Goal: Task Accomplishment & Management: Manage account settings

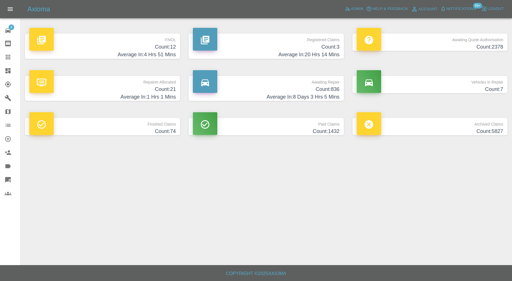
drag, startPoint x: 9, startPoint y: 55, endPoint x: 26, endPoint y: 63, distance: 18.6
click at [9, 55] on icon at bounding box center [8, 57] width 5 height 5
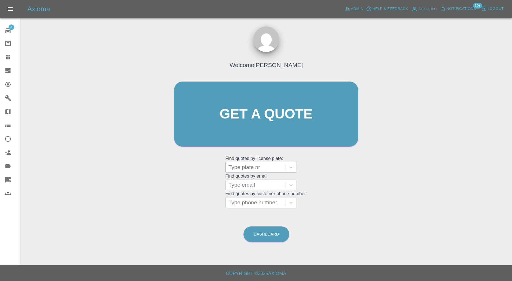
click at [250, 164] on div at bounding box center [255, 168] width 54 height 8
paste input "YF12 2PL"
type input "YF12 2PL"
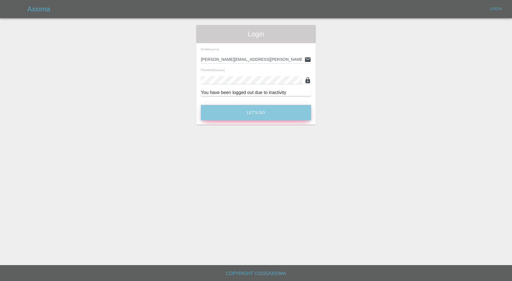
click at [238, 106] on button "Let's Go" at bounding box center [256, 113] width 110 height 16
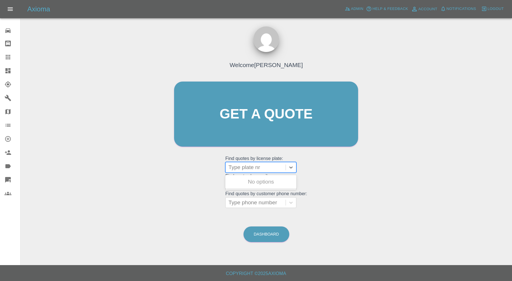
click at [259, 166] on div at bounding box center [255, 168] width 54 height 8
paste input "YF12 2PL"
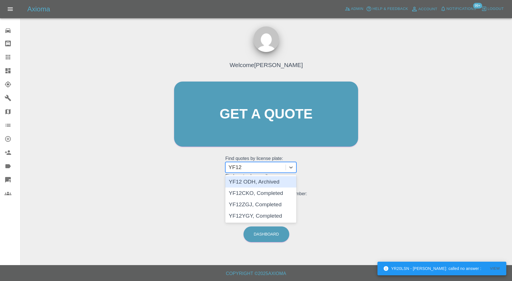
type input "YF12"
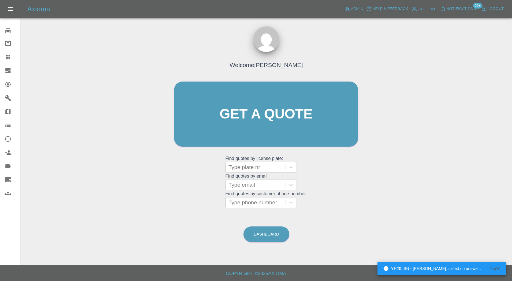
click at [11, 69] on div at bounding box center [13, 70] width 16 height 7
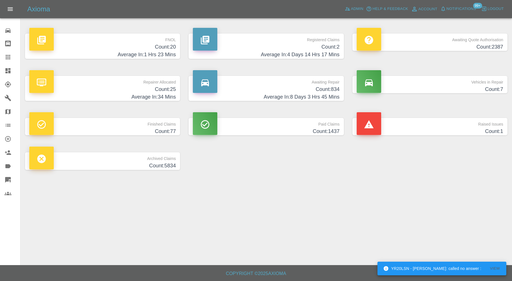
click at [157, 92] on h4 "Count: 25" at bounding box center [102, 90] width 146 height 8
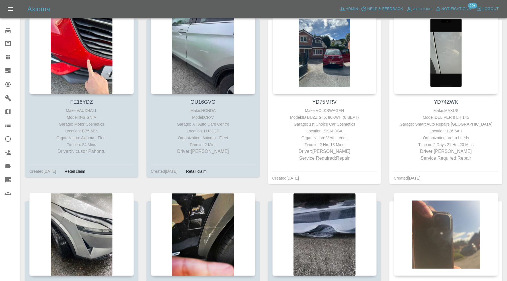
scroll to position [664, 0]
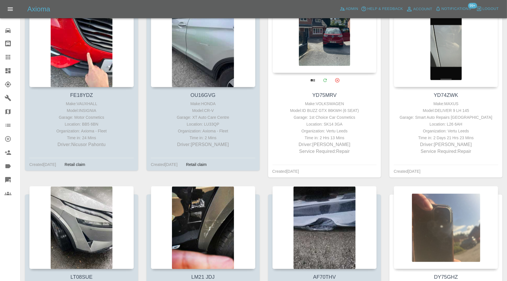
click at [331, 44] on div at bounding box center [324, 31] width 104 height 83
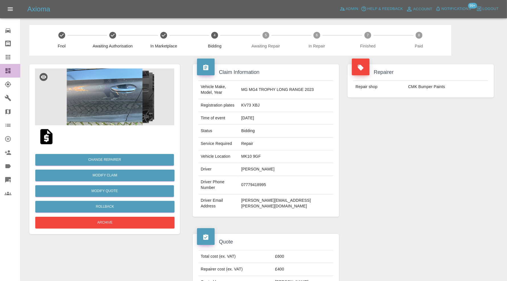
click at [9, 70] on icon at bounding box center [8, 70] width 7 height 7
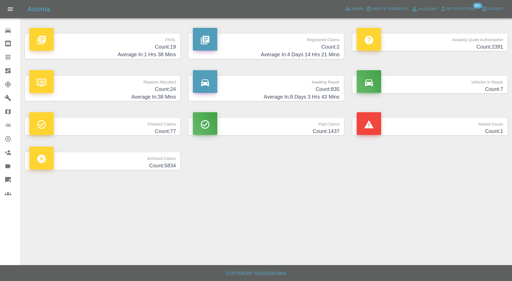
click at [280, 85] on p "Awaiting Repair" at bounding box center [266, 81] width 146 height 10
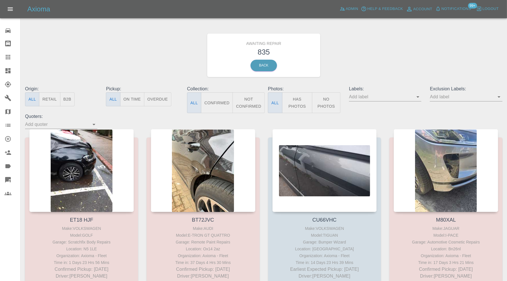
scroll to position [3307, 0]
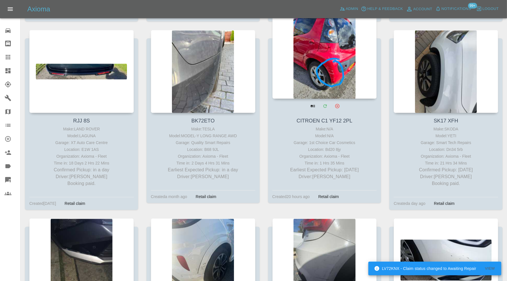
click at [350, 82] on div at bounding box center [324, 57] width 104 height 83
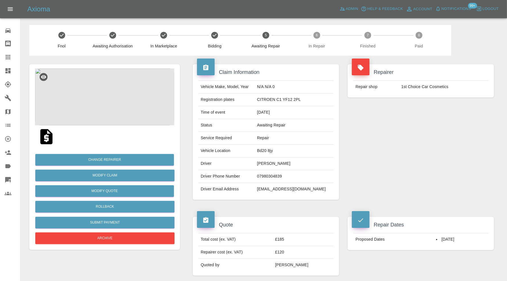
click at [118, 102] on img at bounding box center [104, 97] width 139 height 57
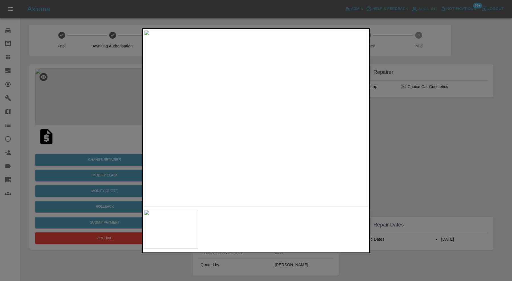
click at [390, 172] on div at bounding box center [256, 140] width 512 height 281
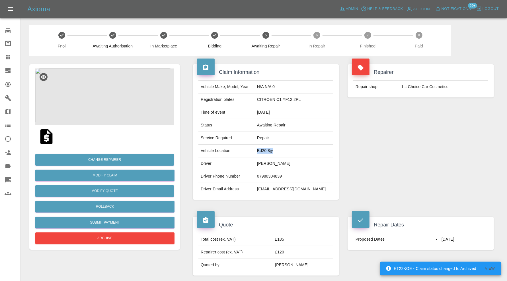
drag, startPoint x: 295, startPoint y: 150, endPoint x: 270, endPoint y: 154, distance: 25.0
click at [270, 154] on td "Bd20 8jy" at bounding box center [294, 151] width 79 height 13
copy td "Bd20 8jy"
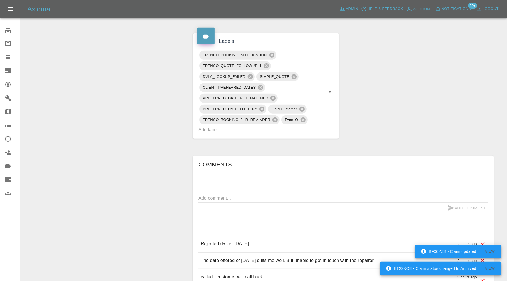
scroll to position [284, 0]
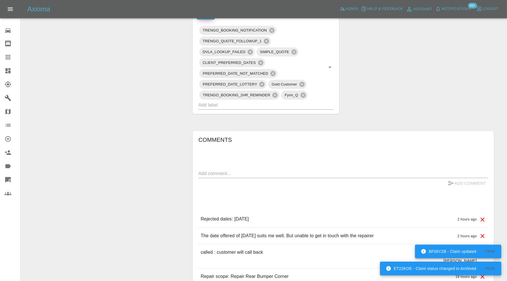
click at [290, 173] on textarea at bounding box center [343, 173] width 290 height 7
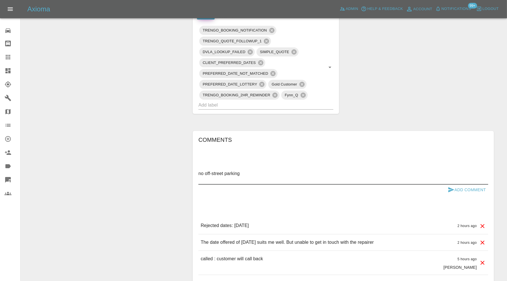
type textarea "no off-street parking"
click at [454, 187] on icon "submit" at bounding box center [450, 190] width 7 height 7
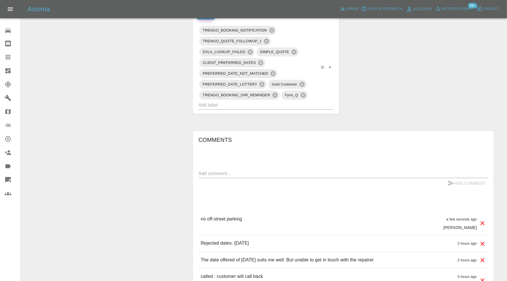
click at [285, 103] on input "text" at bounding box center [257, 105] width 119 height 9
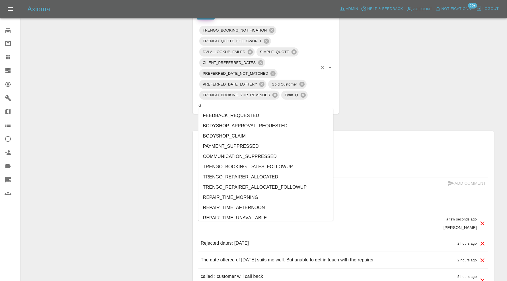
type input "au"
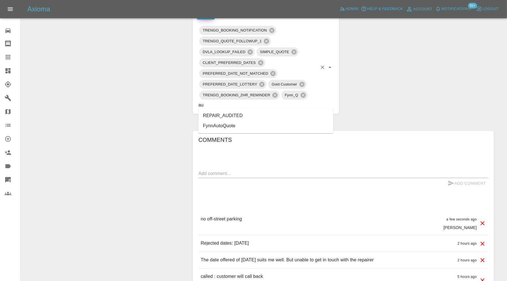
click at [259, 114] on li "REPAIR_AUDITED" at bounding box center [265, 116] width 135 height 10
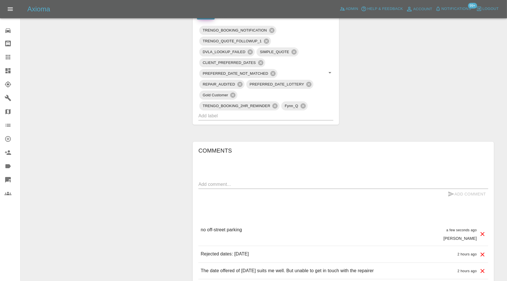
click at [259, 183] on textarea at bounding box center [343, 184] width 290 height 7
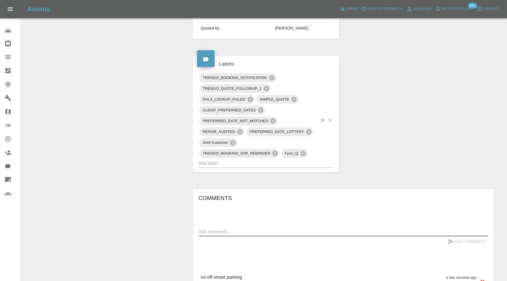
click at [270, 156] on div "TRENGO_BOOKING_2HR_REMINDER" at bounding box center [239, 153] width 80 height 9
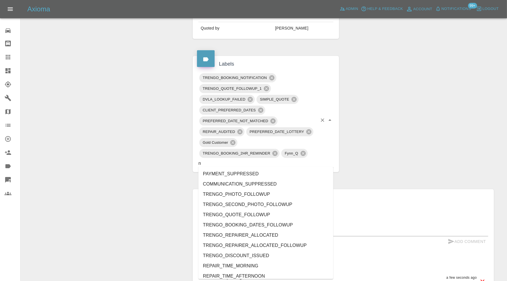
type input "no"
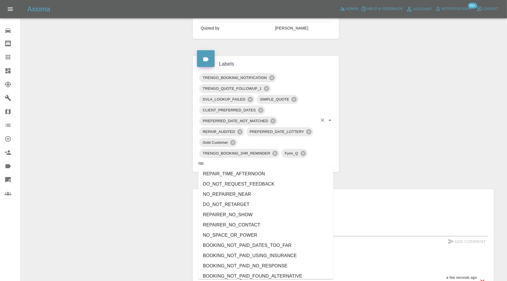
click at [245, 231] on li "NO_SPACE_OR_POWER" at bounding box center [265, 235] width 135 height 10
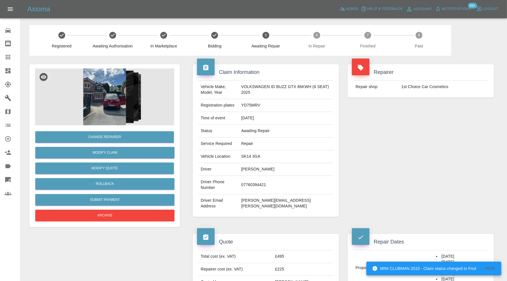
click at [7, 71] on icon at bounding box center [7, 70] width 5 height 5
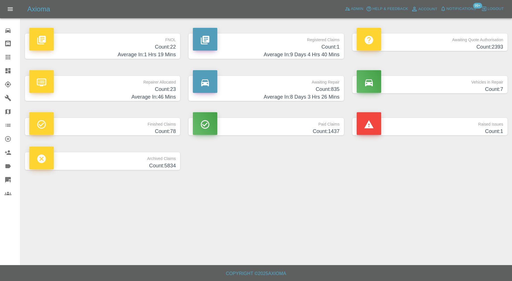
click at [438, 118] on div "Raised Issues Count: 1" at bounding box center [430, 127] width 164 height 34
click at [438, 125] on p "Raised Issues" at bounding box center [430, 123] width 146 height 10
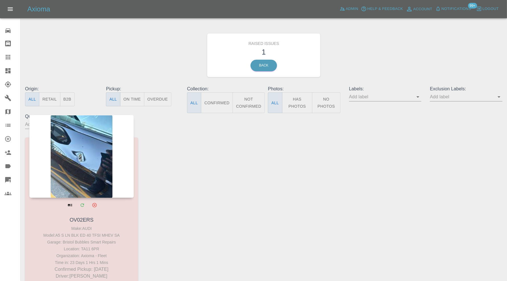
click at [98, 175] on div at bounding box center [81, 156] width 104 height 83
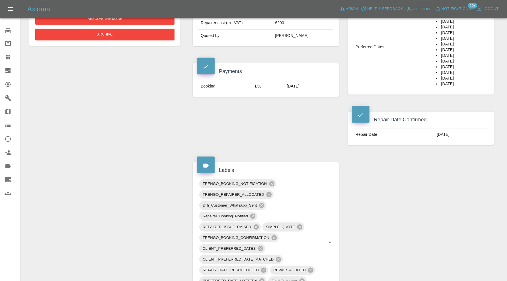
scroll to position [189, 0]
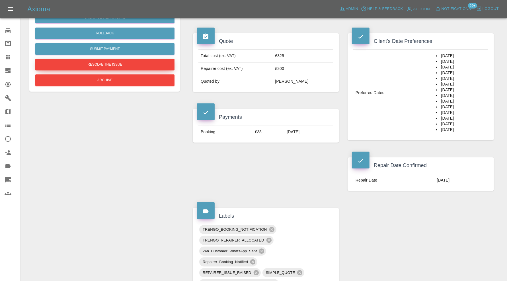
click at [135, 68] on button "Resolve the issue" at bounding box center [104, 65] width 139 height 12
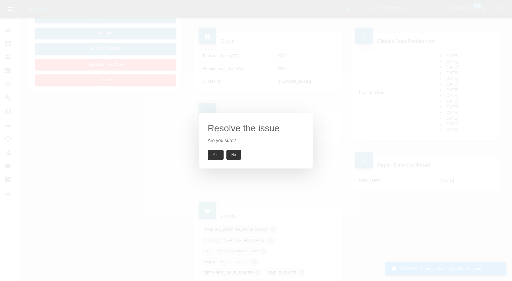
click at [214, 155] on button "Yes" at bounding box center [216, 155] width 16 height 10
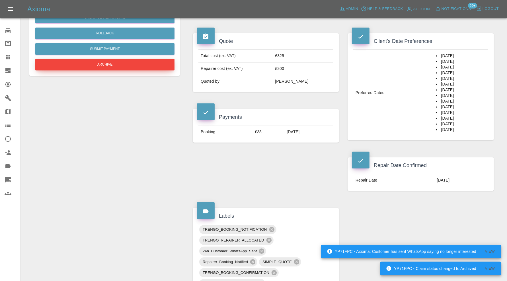
click at [135, 68] on button "Archive" at bounding box center [104, 65] width 139 height 12
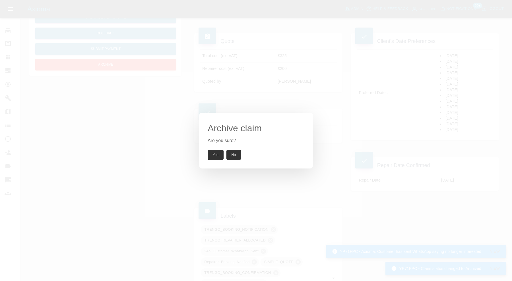
click at [212, 150] on button "Yes" at bounding box center [216, 155] width 16 height 10
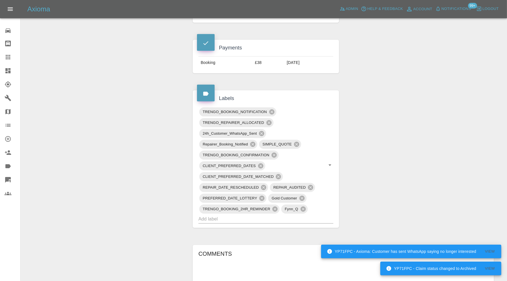
scroll to position [258, 0]
click at [278, 218] on input "text" at bounding box center [257, 219] width 119 height 9
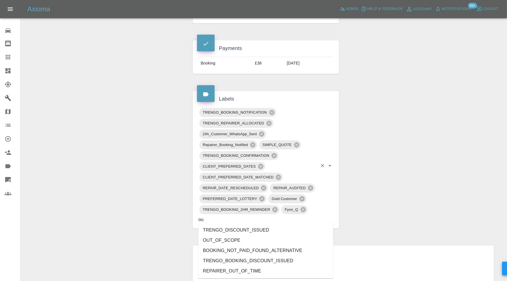
type input "out"
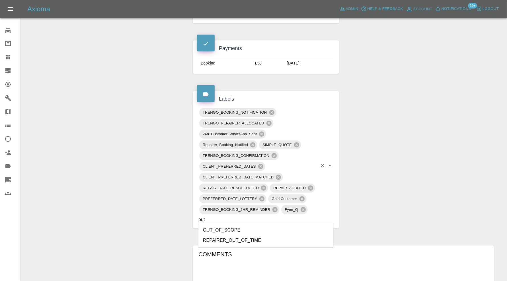
click at [238, 229] on li "OUT_OF_SCOPE" at bounding box center [265, 230] width 135 height 10
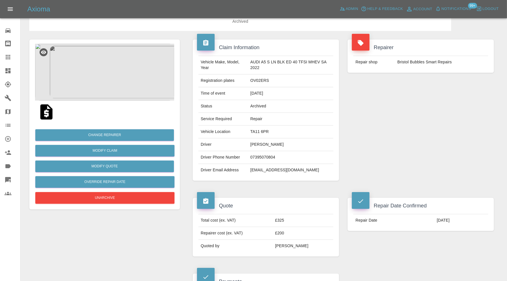
scroll to position [21, 0]
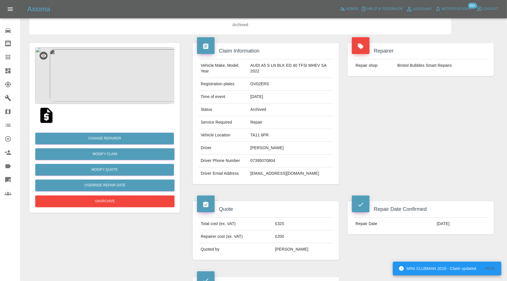
click at [7, 71] on icon at bounding box center [8, 70] width 7 height 7
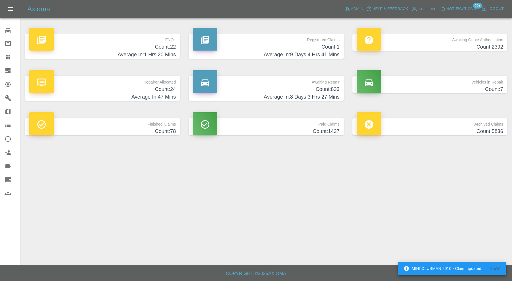
click at [240, 93] on h4 "Average In: 8 Days 3 Hrs 27 Mins" at bounding box center [266, 97] width 146 height 8
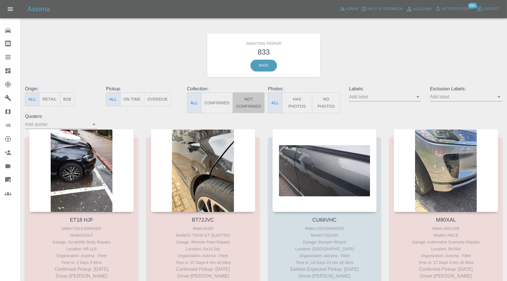
click at [252, 97] on button "Not Confirmed" at bounding box center [248, 102] width 32 height 21
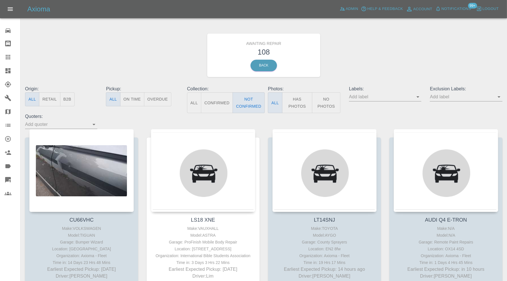
type button "false"
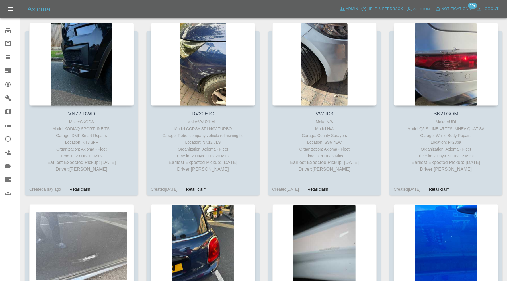
click at [12, 69] on div at bounding box center [13, 70] width 16 height 7
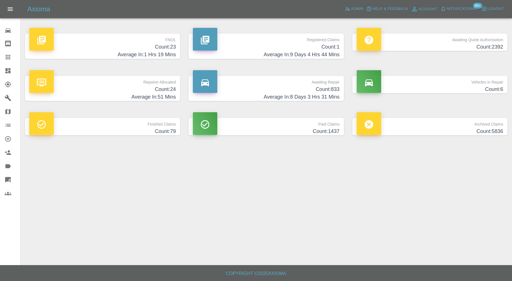
click at [316, 86] on h4 "Count: 833" at bounding box center [266, 90] width 146 height 8
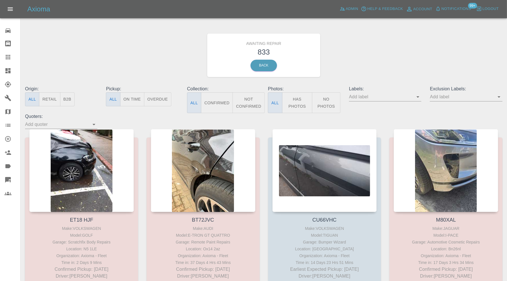
click at [215, 99] on button "Confirmed" at bounding box center [217, 102] width 32 height 21
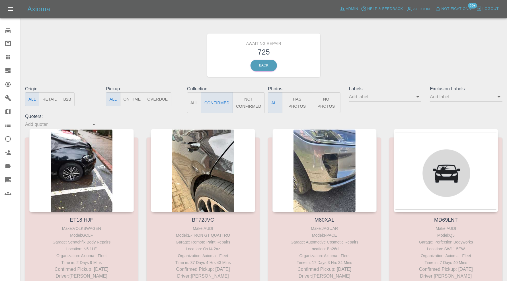
click at [455, 96] on input "text" at bounding box center [461, 96] width 64 height 9
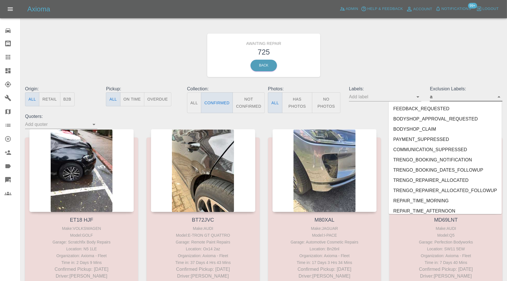
type input "au"
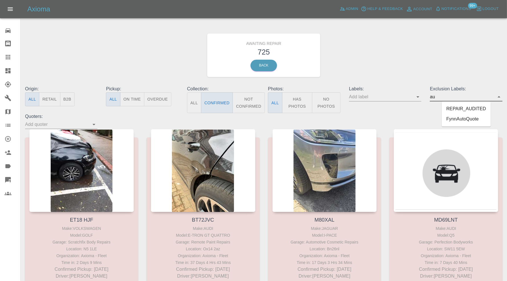
click at [462, 108] on li "REPAIR_AUDITED" at bounding box center [465, 109] width 49 height 10
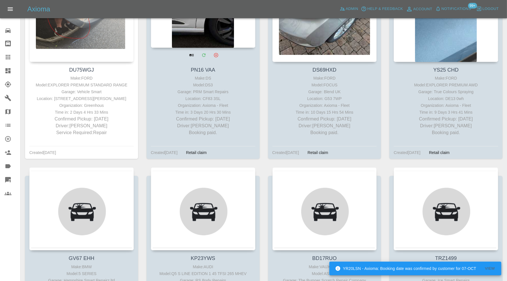
scroll to position [1991, 0]
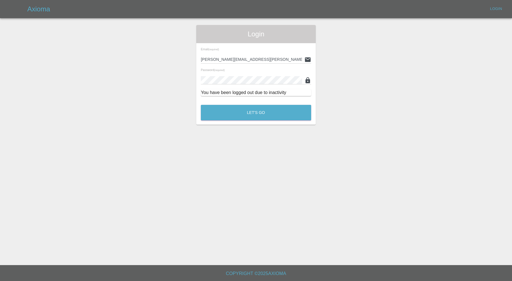
drag, startPoint x: 94, startPoint y: 140, endPoint x: 182, endPoint y: 106, distance: 94.7
click at [182, 106] on div "Login Email (required) carl.ainsworth@axioma.co.uk Password (required) You have…" at bounding box center [255, 75] width 511 height 100
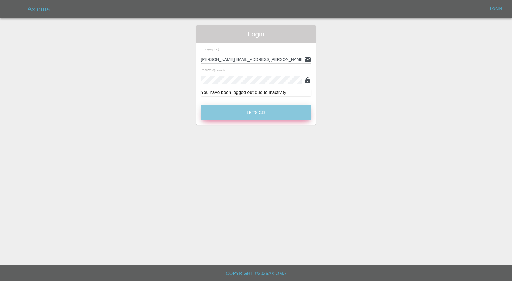
click at [230, 107] on button "Let's Go" at bounding box center [256, 113] width 110 height 16
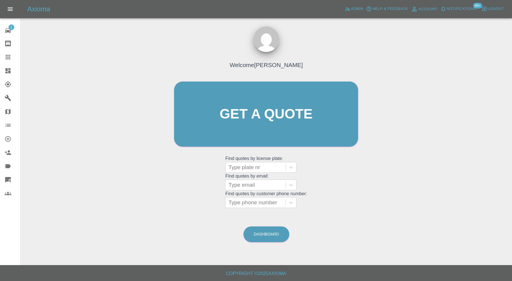
click at [13, 72] on div at bounding box center [13, 70] width 16 height 7
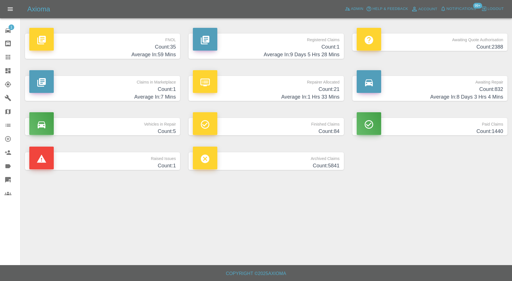
click at [380, 82] on div at bounding box center [369, 81] width 24 height 23
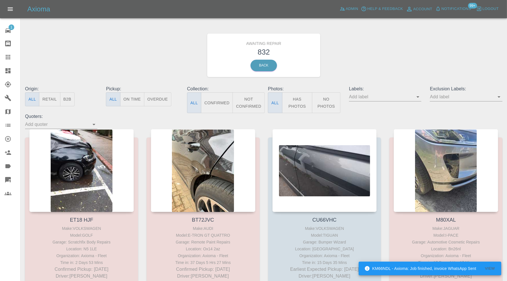
click at [497, 97] on icon "Open" at bounding box center [498, 97] width 7 height 7
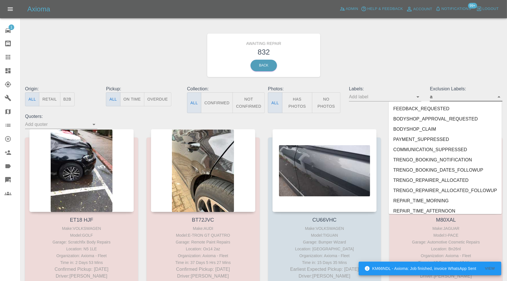
type input "au"
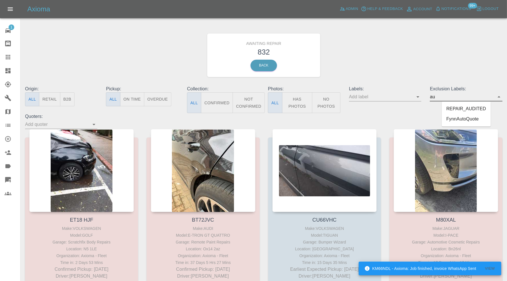
click at [476, 107] on li "REPAIR_AUDITED" at bounding box center [465, 109] width 49 height 10
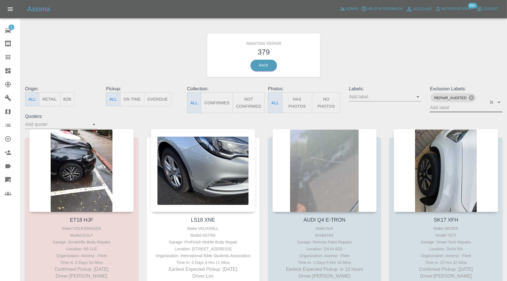
click at [219, 107] on button "Confirmed" at bounding box center [217, 102] width 32 height 21
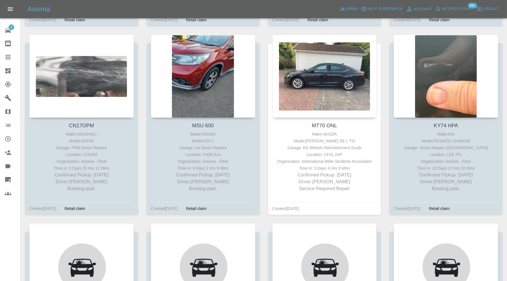
scroll to position [3890, 0]
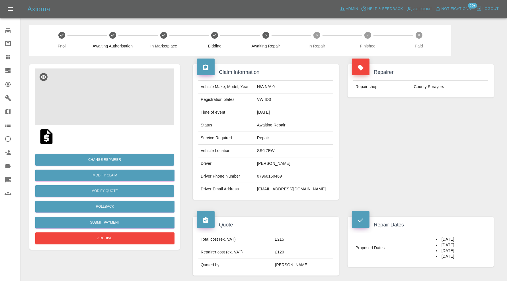
click at [96, 99] on img at bounding box center [104, 97] width 139 height 57
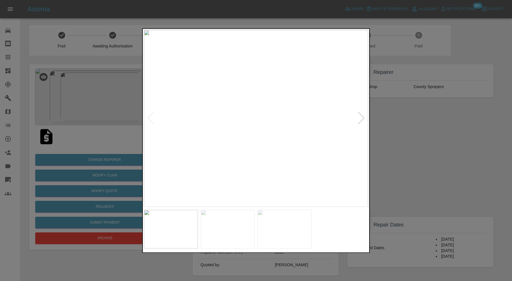
click at [360, 115] on div at bounding box center [362, 118] width 8 height 13
click at [360, 115] on img at bounding box center [256, 118] width 224 height 177
click at [395, 122] on div at bounding box center [256, 140] width 512 height 281
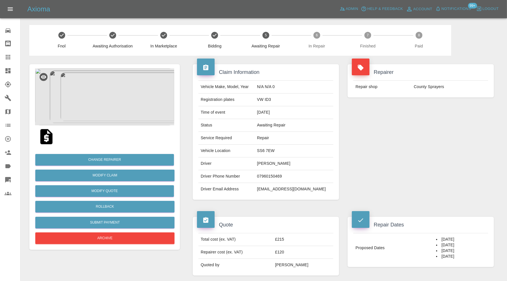
click at [116, 106] on img at bounding box center [104, 97] width 139 height 57
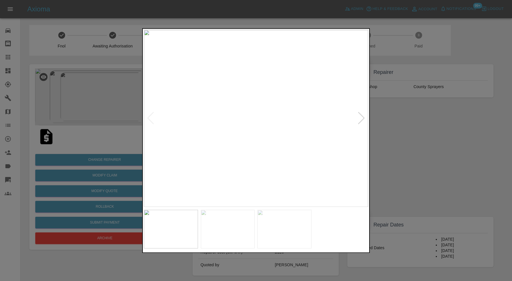
click at [235, 221] on img at bounding box center [228, 229] width 54 height 39
click at [284, 220] on img at bounding box center [284, 229] width 54 height 39
click at [184, 227] on img at bounding box center [171, 229] width 54 height 39
click at [411, 168] on div at bounding box center [256, 140] width 512 height 281
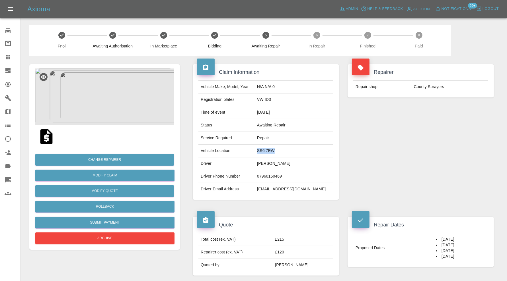
drag, startPoint x: 289, startPoint y: 149, endPoint x: 267, endPoint y: 152, distance: 22.5
click at [267, 152] on td "SS6 7EW" at bounding box center [294, 151] width 79 height 13
copy td "SS6 7EW"
click at [117, 207] on button "Rollback" at bounding box center [104, 207] width 139 height 12
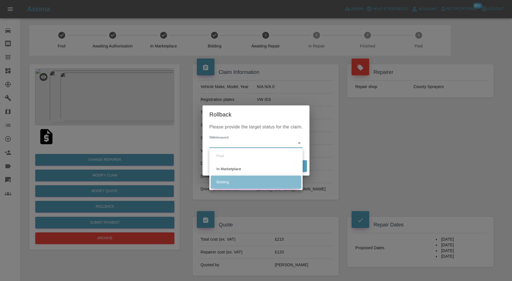
click at [233, 182] on li "Bidding" at bounding box center [256, 182] width 90 height 13
type input "bidding"
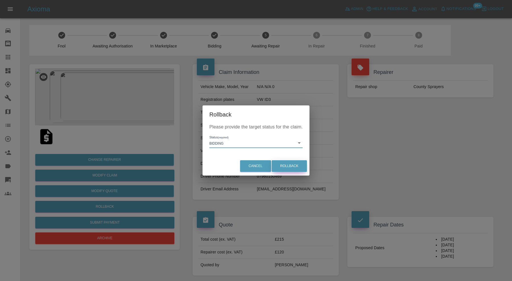
click at [297, 168] on button "Rollback" at bounding box center [289, 166] width 35 height 12
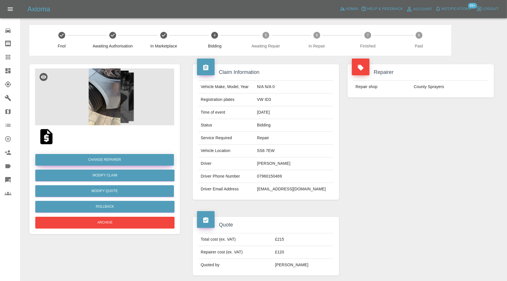
click at [136, 159] on button "Change Repairer" at bounding box center [104, 160] width 139 height 12
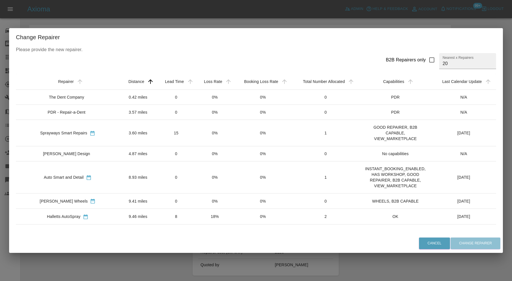
click at [122, 149] on td "4.87 miles" at bounding box center [137, 153] width 37 height 15
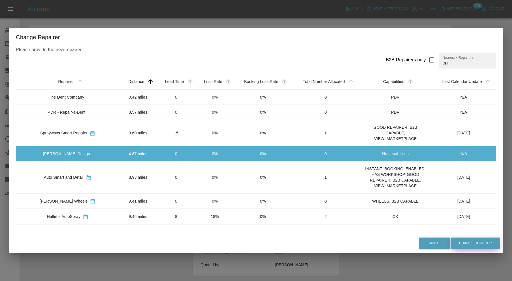
click at [481, 243] on button "Change Repairer" at bounding box center [476, 244] width 50 height 12
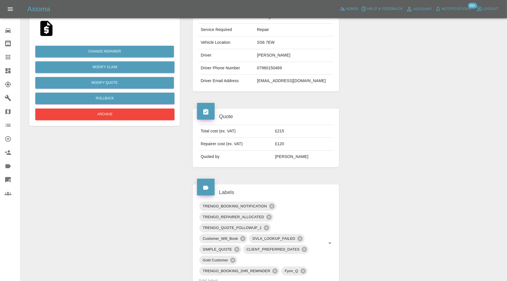
scroll to position [189, 0]
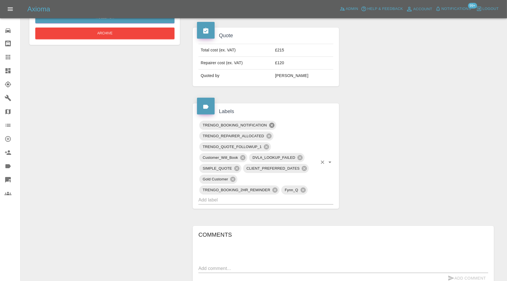
click at [272, 124] on icon at bounding box center [271, 125] width 5 height 5
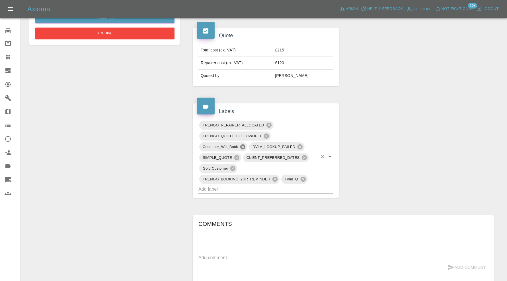
click at [243, 146] on icon at bounding box center [242, 147] width 6 height 6
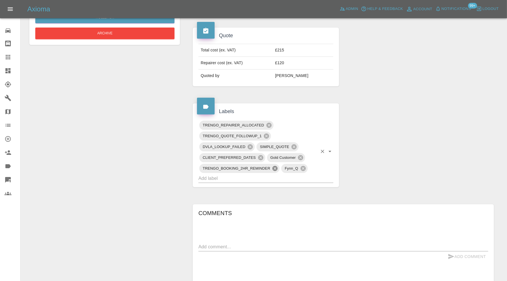
click at [276, 166] on icon at bounding box center [275, 169] width 6 height 6
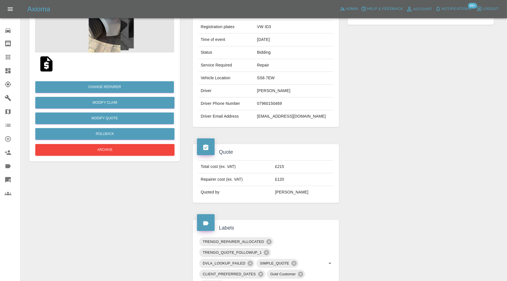
scroll to position [0, 0]
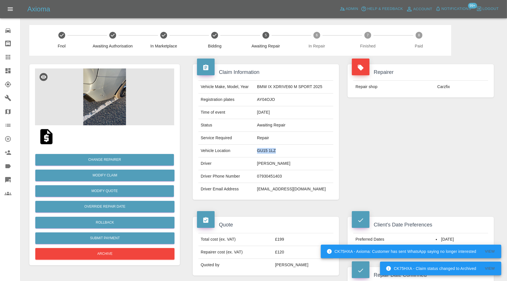
drag, startPoint x: 281, startPoint y: 150, endPoint x: 259, endPoint y: 152, distance: 22.0
click at [259, 152] on td "GU15 1LZ" at bounding box center [294, 151] width 79 height 13
copy td "GU15 1LZ"
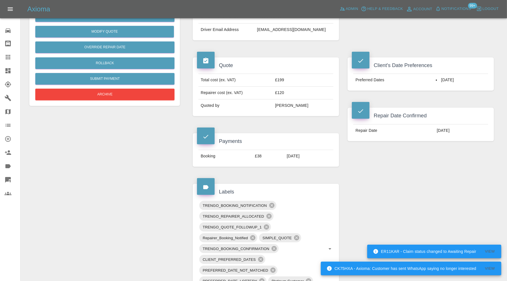
scroll to position [237, 0]
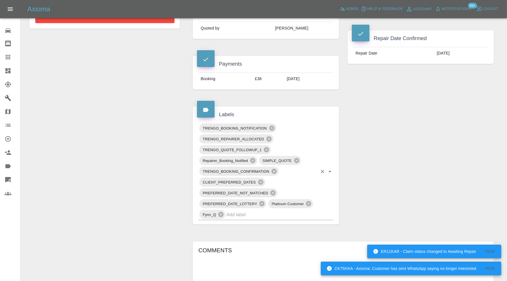
click at [282, 216] on input "text" at bounding box center [271, 214] width 91 height 9
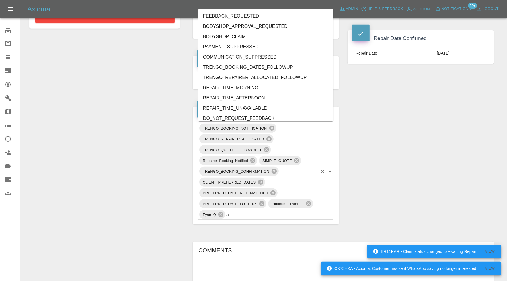
type input "au"
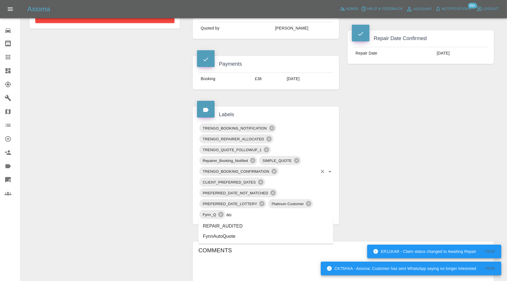
click at [259, 225] on li "REPAIR_AUDITED" at bounding box center [265, 226] width 135 height 10
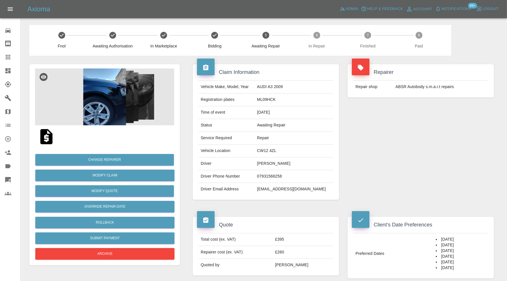
click at [105, 88] on img at bounding box center [104, 97] width 139 height 57
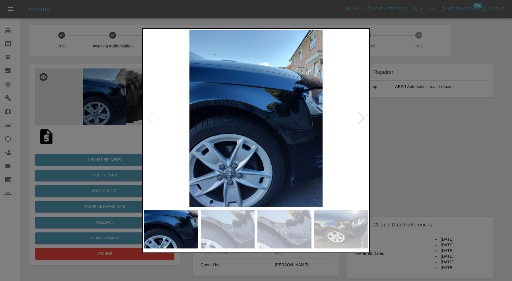
click at [279, 218] on img at bounding box center [284, 229] width 54 height 39
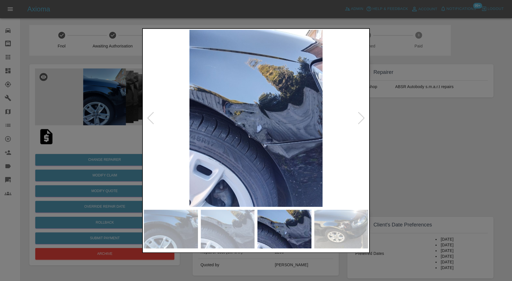
click at [336, 228] on img at bounding box center [341, 229] width 54 height 39
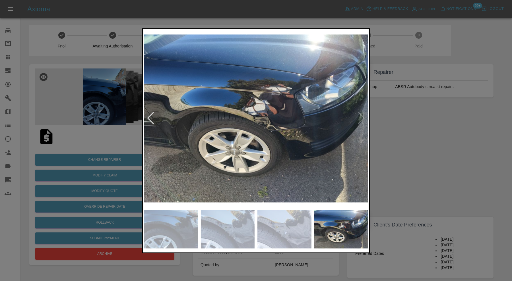
click at [409, 166] on div at bounding box center [256, 140] width 512 height 281
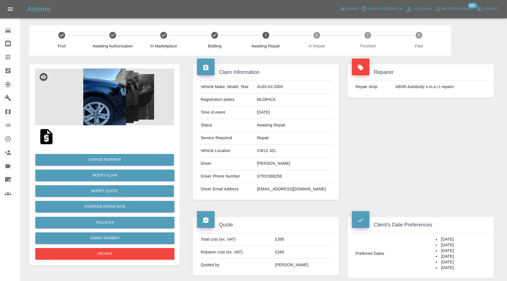
click at [288, 148] on td "CW12 4ZL" at bounding box center [294, 151] width 79 height 13
copy td "CW12 4ZL"
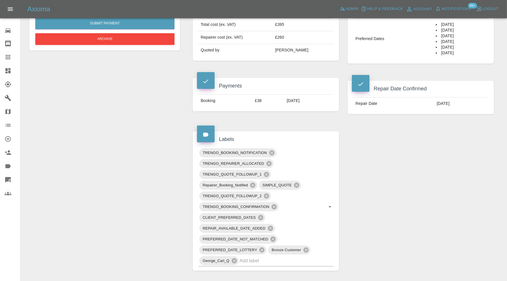
scroll to position [332, 0]
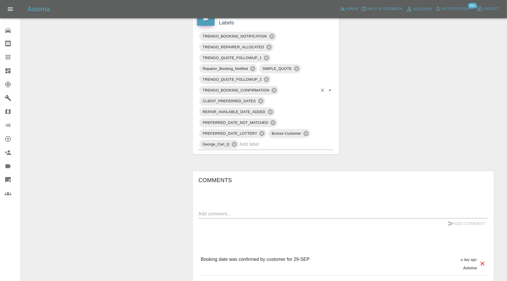
click at [313, 144] on input "text" at bounding box center [278, 144] width 78 height 9
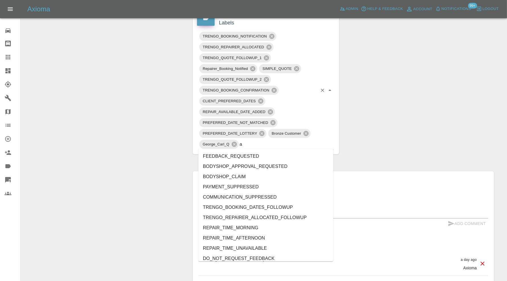
type input "au"
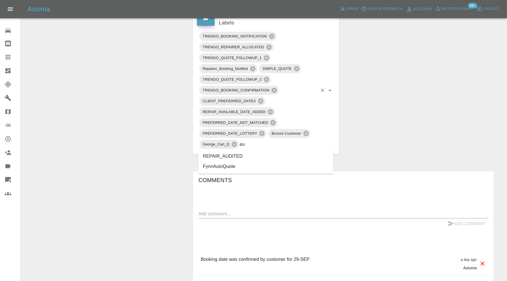
click at [263, 158] on li "REPAIR_AUDITED" at bounding box center [265, 156] width 135 height 10
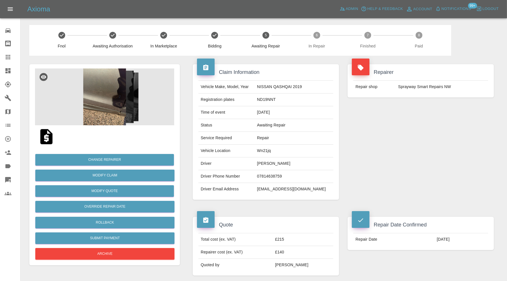
click at [112, 74] on img at bounding box center [104, 97] width 139 height 57
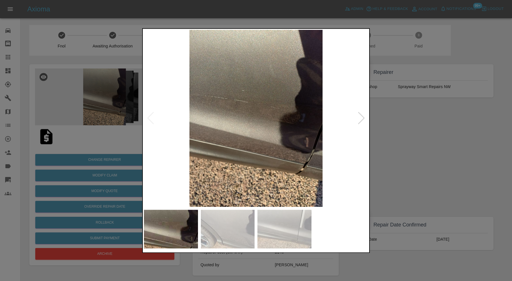
click at [357, 118] on img at bounding box center [256, 118] width 224 height 177
click at [362, 115] on div at bounding box center [362, 118] width 8 height 13
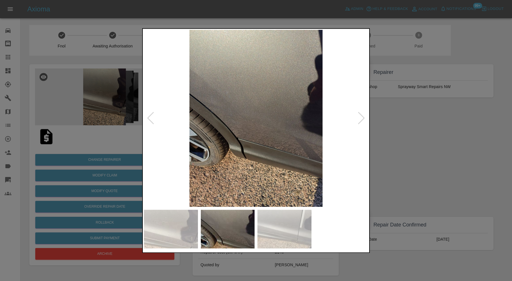
click at [362, 115] on div at bounding box center [362, 118] width 8 height 13
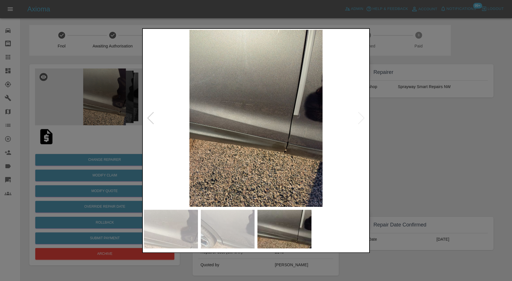
click at [362, 115] on img at bounding box center [256, 118] width 224 height 177
click at [425, 140] on div at bounding box center [256, 140] width 512 height 281
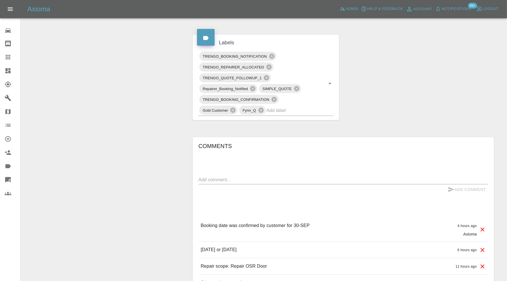
scroll to position [273, 0]
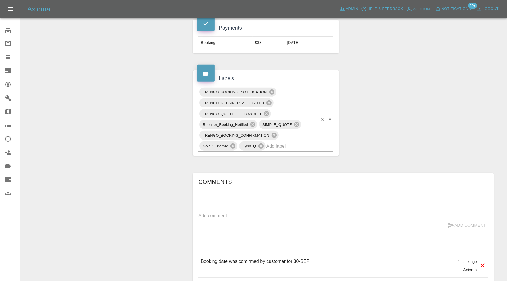
click at [290, 145] on input "text" at bounding box center [291, 146] width 51 height 9
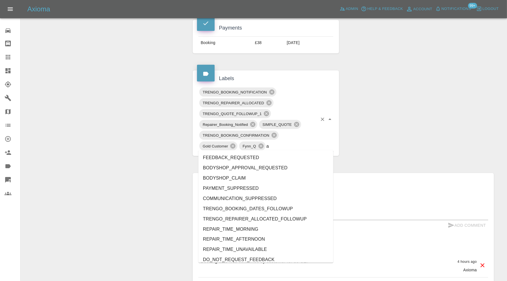
type input "au"
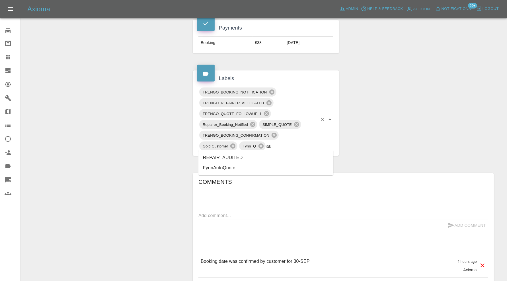
click at [251, 157] on li "REPAIR_AUDITED" at bounding box center [265, 158] width 135 height 10
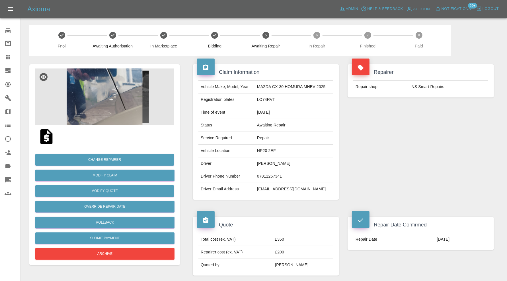
click at [119, 90] on img at bounding box center [104, 97] width 139 height 57
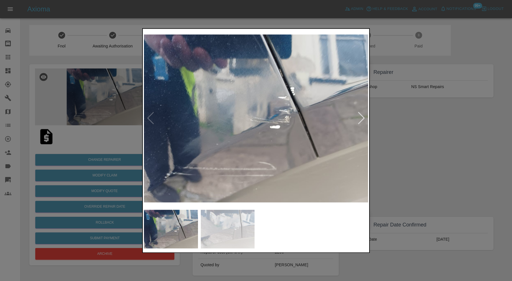
click at [398, 140] on div at bounding box center [256, 140] width 512 height 281
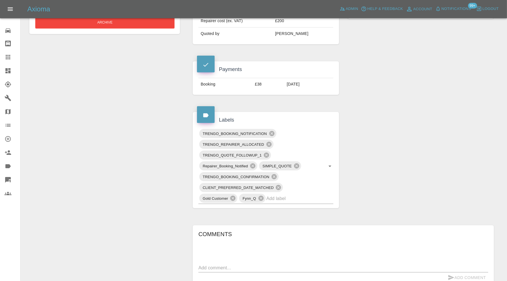
scroll to position [237, 0]
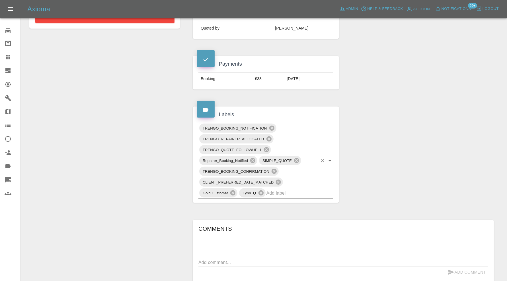
click at [281, 191] on input "text" at bounding box center [291, 193] width 51 height 9
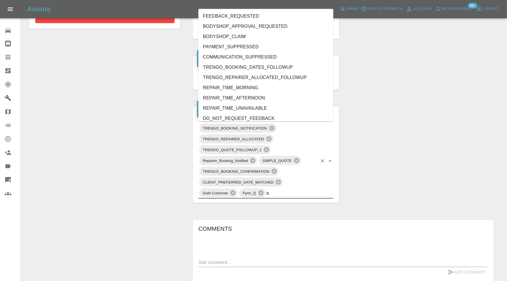
type input "au"
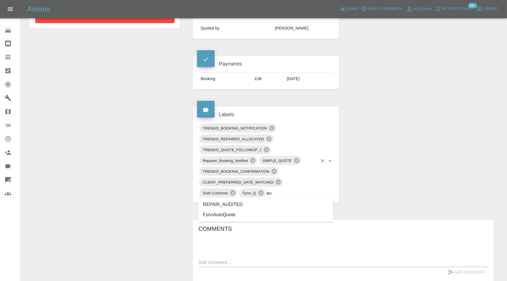
click at [231, 205] on li "REPAIR_AUDITED" at bounding box center [265, 205] width 135 height 10
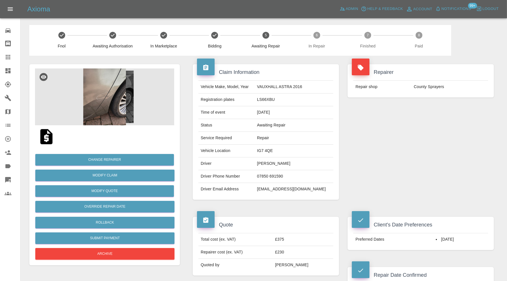
click at [128, 113] on img at bounding box center [104, 97] width 139 height 57
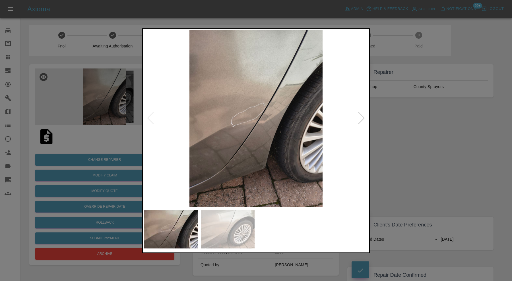
click at [360, 120] on div at bounding box center [362, 118] width 8 height 13
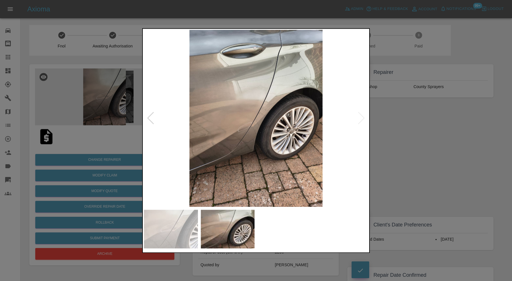
click at [360, 120] on img at bounding box center [256, 118] width 224 height 177
click at [152, 114] on div at bounding box center [151, 118] width 8 height 13
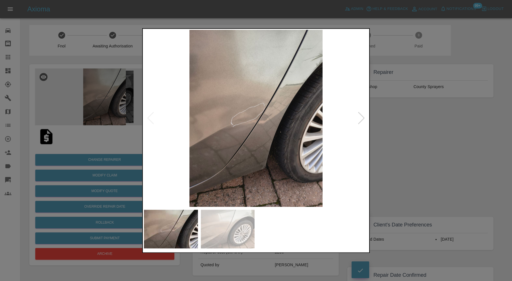
click at [394, 125] on div at bounding box center [256, 140] width 512 height 281
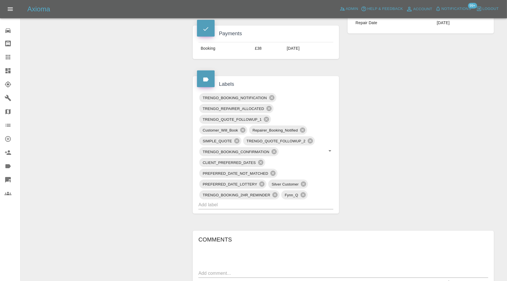
scroll to position [332, 0]
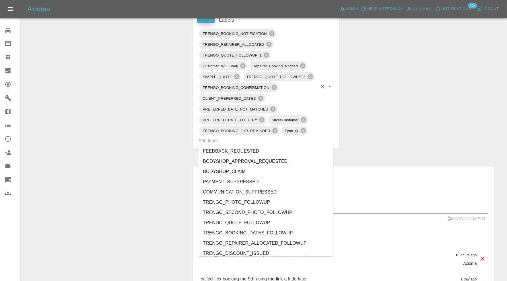
click at [289, 137] on input "text" at bounding box center [257, 140] width 119 height 9
type input "au"
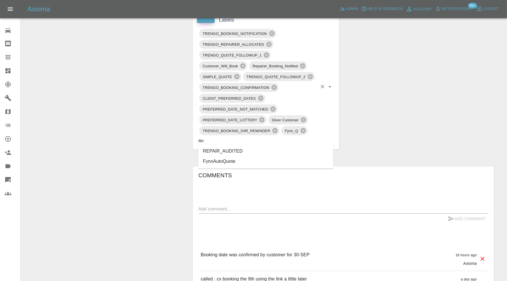
click at [249, 148] on li "REPAIR_AUDITED" at bounding box center [265, 151] width 135 height 10
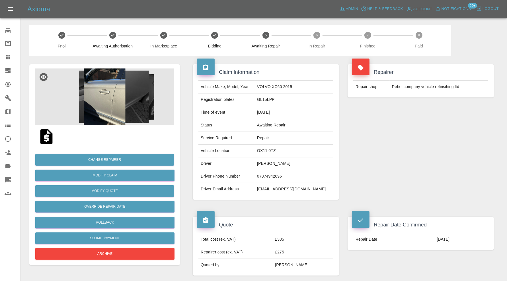
click at [108, 104] on img at bounding box center [104, 97] width 139 height 57
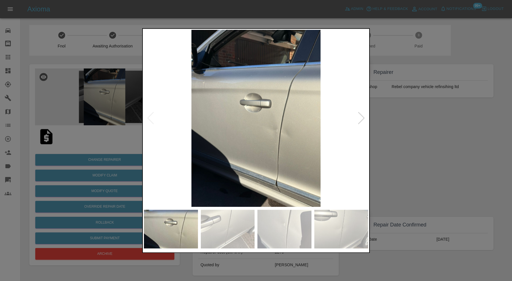
click at [361, 114] on div at bounding box center [362, 118] width 8 height 13
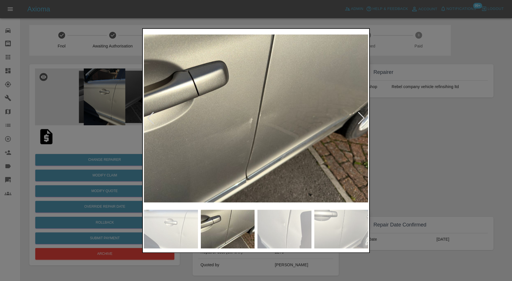
click at [361, 114] on div at bounding box center [362, 118] width 8 height 13
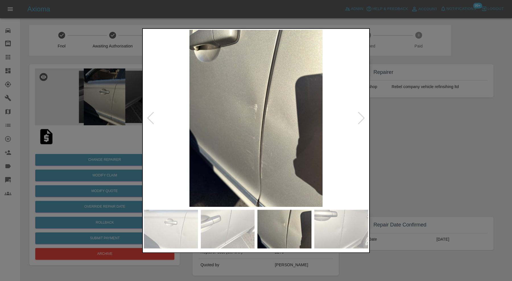
click at [361, 114] on div at bounding box center [362, 118] width 8 height 13
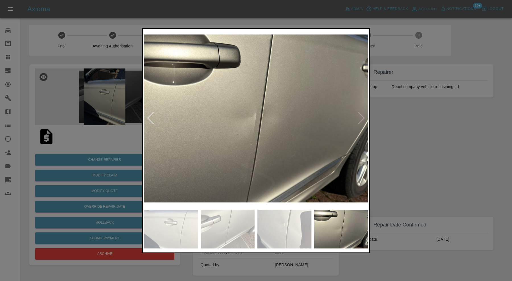
click at [361, 114] on img at bounding box center [256, 118] width 224 height 177
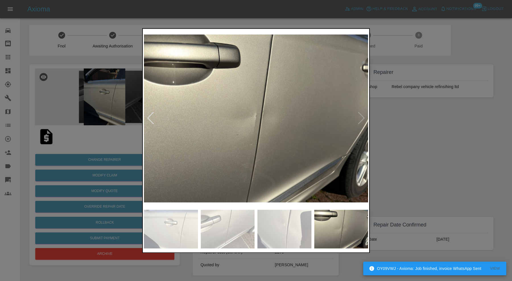
click at [377, 113] on div at bounding box center [256, 140] width 512 height 281
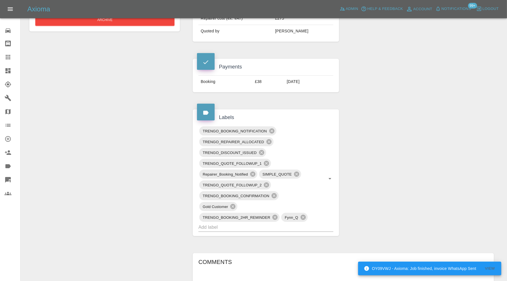
scroll to position [237, 0]
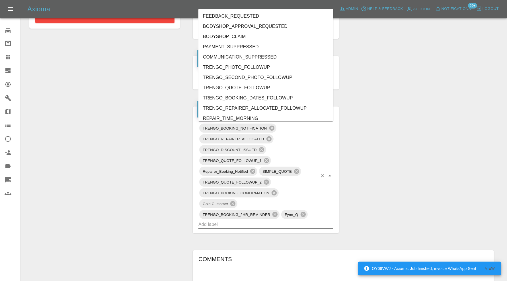
click at [278, 223] on input "text" at bounding box center [257, 224] width 119 height 9
type input "au"
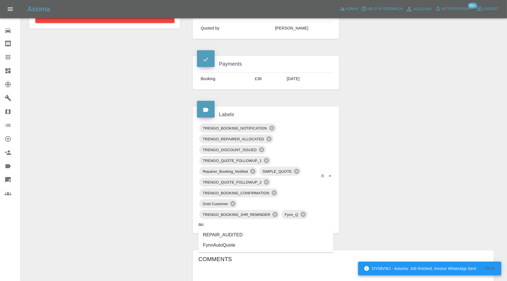
click at [238, 233] on li "REPAIR_AUDITED" at bounding box center [265, 235] width 135 height 10
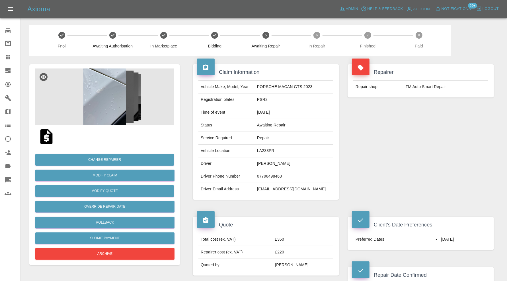
click at [116, 92] on img at bounding box center [104, 97] width 139 height 57
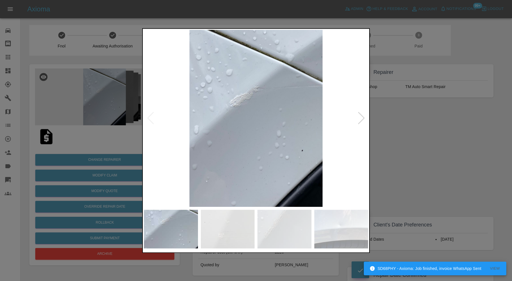
click at [362, 115] on div at bounding box center [362, 118] width 8 height 13
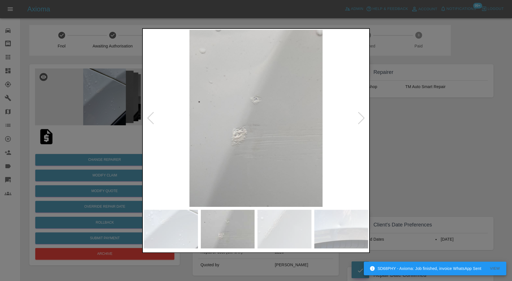
click at [362, 115] on div at bounding box center [362, 118] width 8 height 13
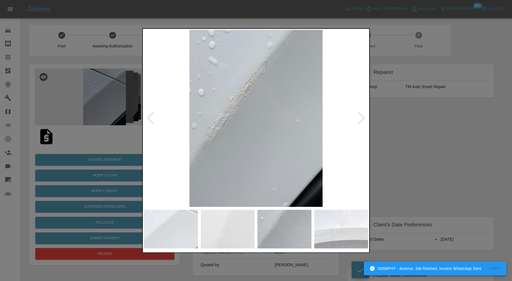
click at [362, 115] on div at bounding box center [362, 118] width 8 height 13
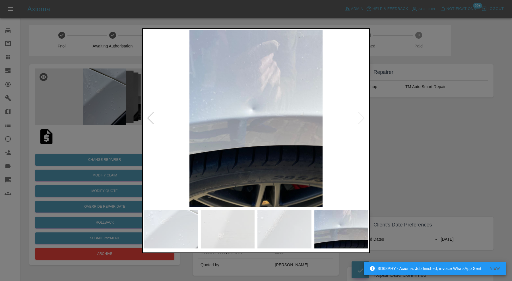
click at [388, 118] on div at bounding box center [256, 140] width 512 height 281
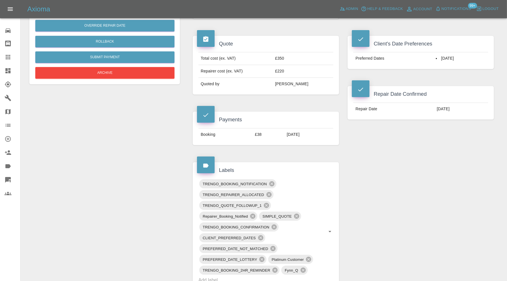
scroll to position [332, 0]
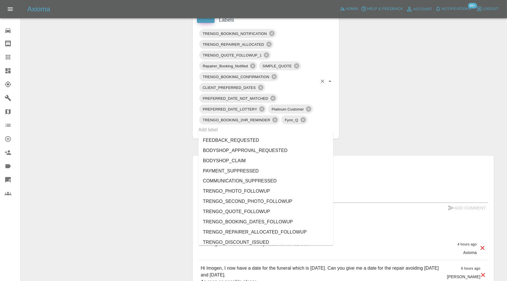
click at [280, 125] on input "text" at bounding box center [257, 129] width 119 height 9
type input "au"
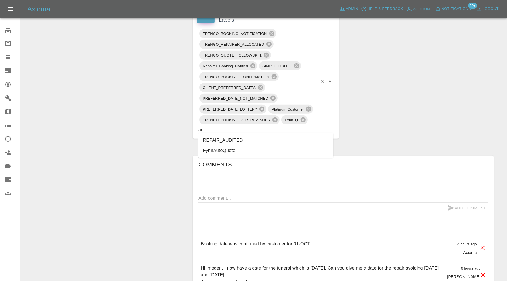
click at [258, 139] on li "REPAIR_AUDITED" at bounding box center [265, 140] width 135 height 10
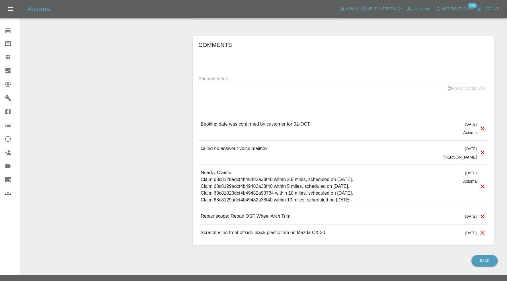
scroll to position [284, 0]
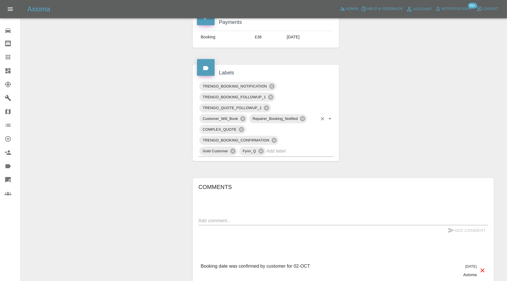
click at [291, 150] on input "text" at bounding box center [291, 151] width 51 height 9
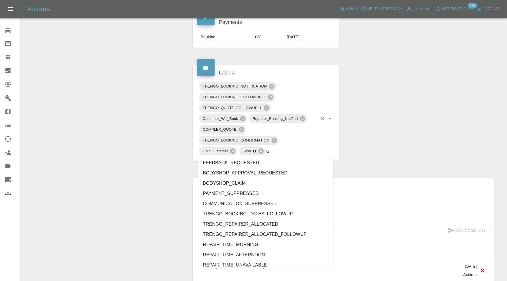
type input "au"
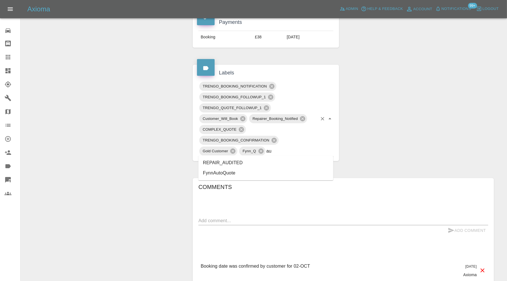
click at [247, 164] on li "REPAIR_AUDITED" at bounding box center [265, 163] width 135 height 10
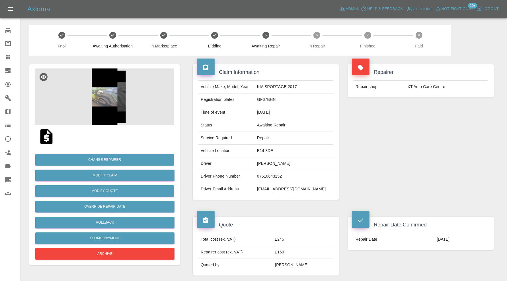
click at [108, 82] on img at bounding box center [104, 97] width 139 height 57
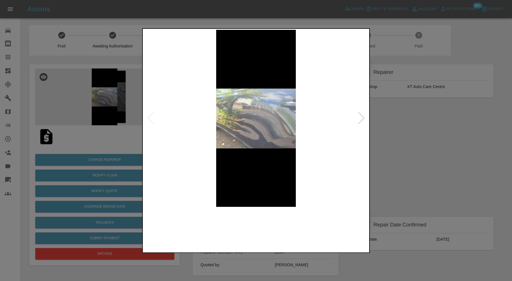
click at [239, 225] on img at bounding box center [228, 229] width 54 height 39
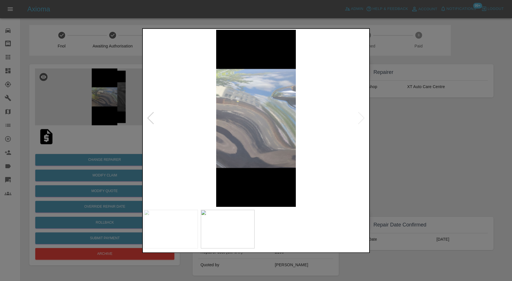
click at [406, 153] on div at bounding box center [256, 140] width 512 height 281
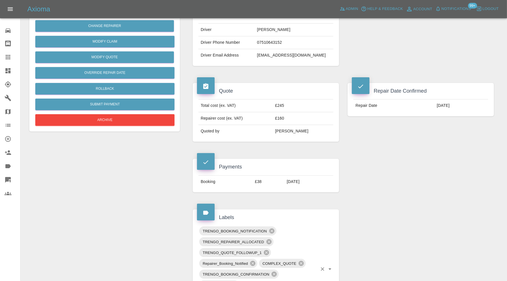
scroll to position [189, 0]
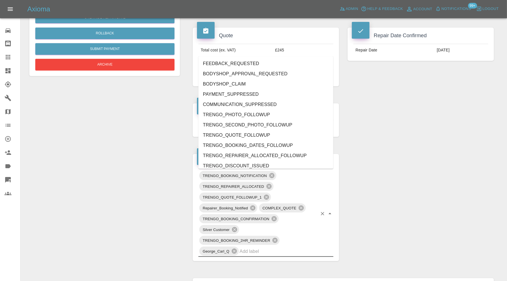
click at [286, 249] on input "text" at bounding box center [278, 251] width 78 height 9
type input "au"
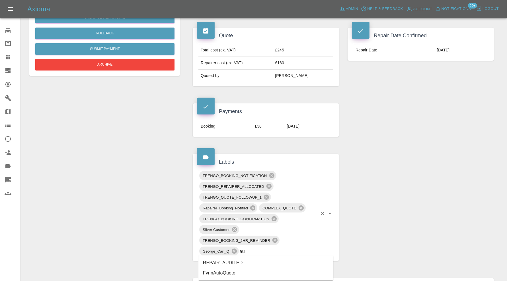
click at [240, 262] on li "REPAIR_AUDITED" at bounding box center [265, 263] width 135 height 10
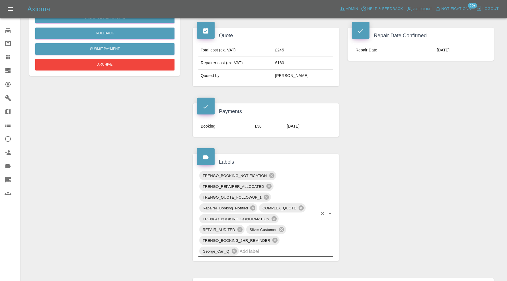
scroll to position [0, 0]
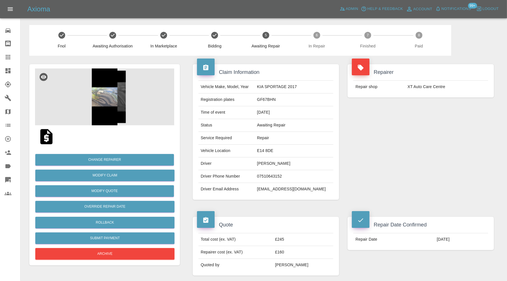
click at [9, 68] on icon at bounding box center [8, 70] width 7 height 7
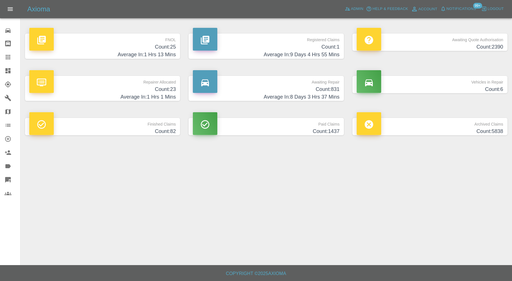
click at [409, 90] on h4 "Count: 6" at bounding box center [430, 90] width 146 height 8
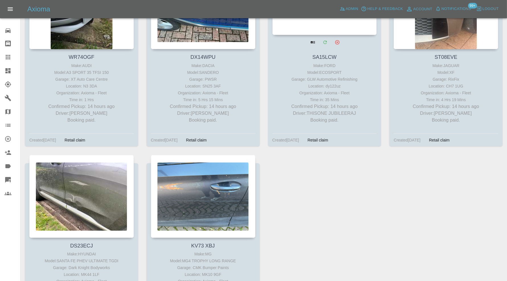
scroll to position [189, 0]
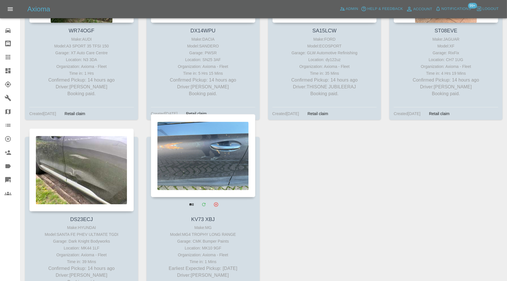
click at [229, 176] on div at bounding box center [203, 155] width 104 height 83
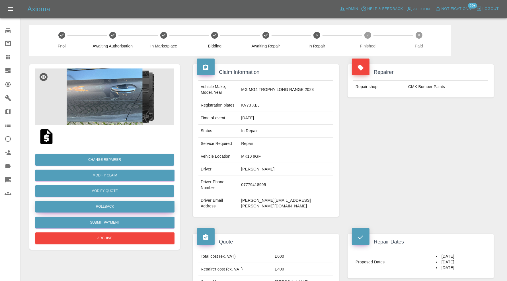
click at [131, 211] on button "Rollback" at bounding box center [104, 207] width 139 height 12
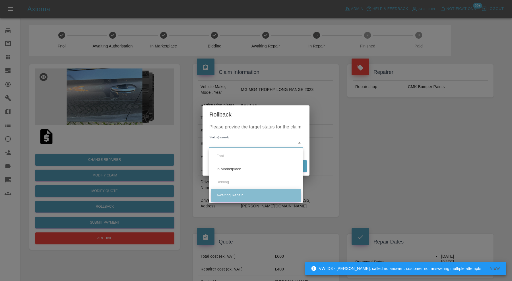
click at [236, 196] on li "Awaiting Repair" at bounding box center [256, 195] width 90 height 13
type input "awaiting-pickup"
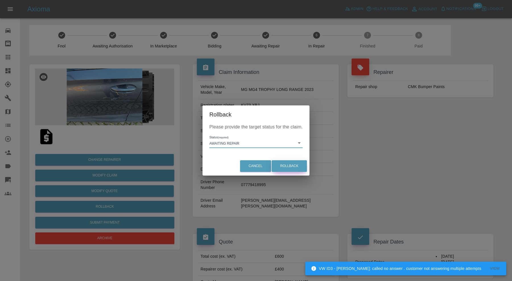
click at [285, 168] on button "Rollback" at bounding box center [289, 166] width 35 height 12
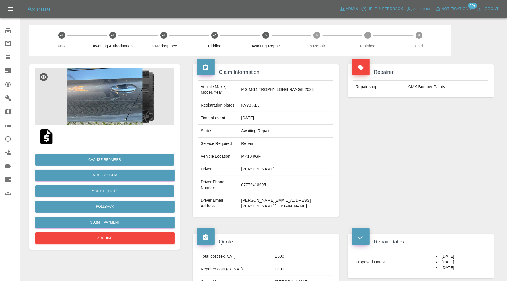
scroll to position [189, 0]
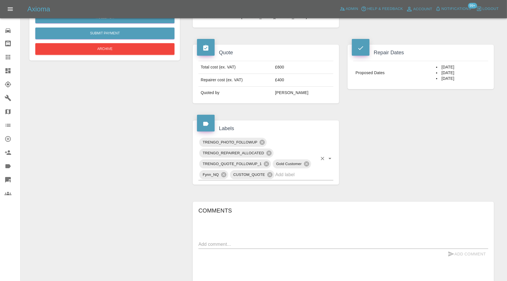
click at [297, 170] on input "text" at bounding box center [296, 174] width 42 height 9
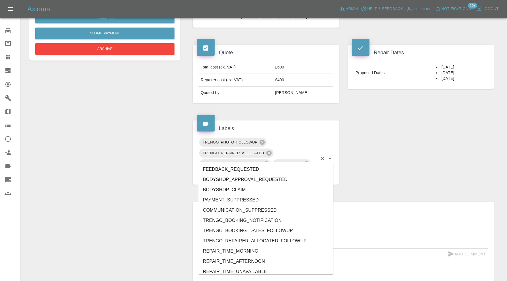
type input "au"
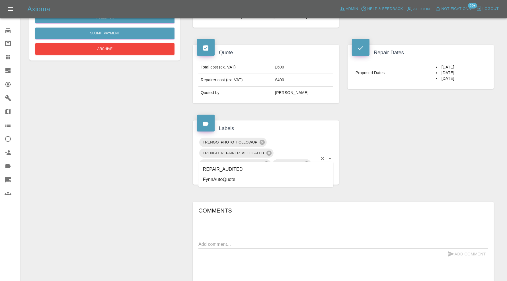
click at [240, 168] on li "REPAIR_AUDITED" at bounding box center [265, 169] width 135 height 10
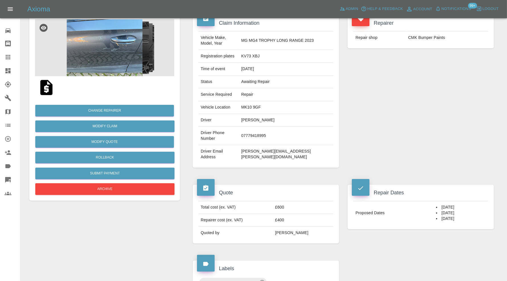
scroll to position [0, 0]
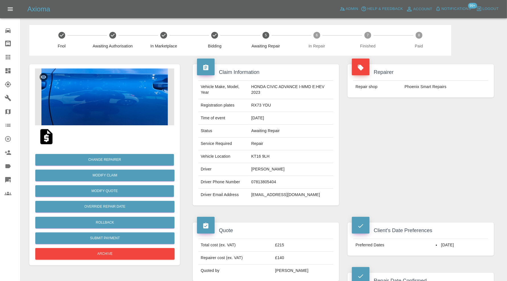
scroll to position [189, 0]
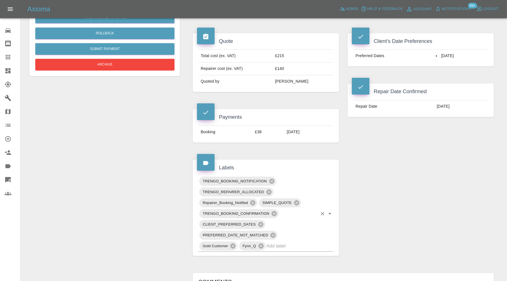
click at [307, 243] on input "text" at bounding box center [291, 246] width 51 height 9
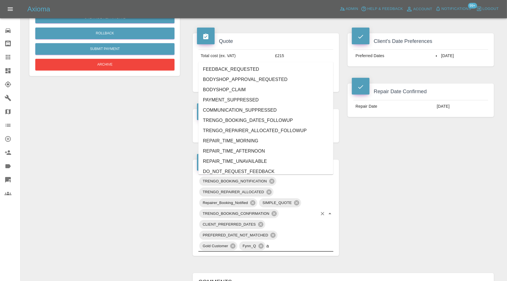
type input "au"
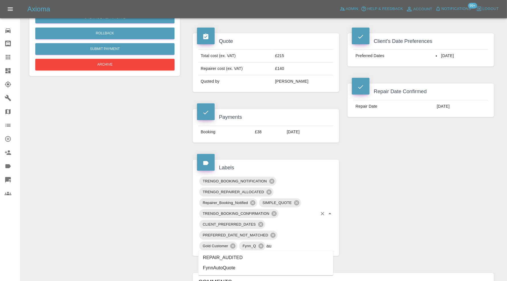
click at [248, 257] on li "REPAIR_AUDITED" at bounding box center [265, 258] width 135 height 10
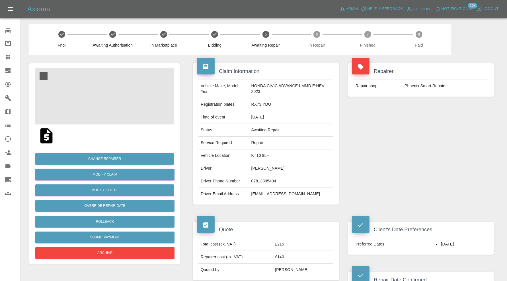
scroll to position [0, 0]
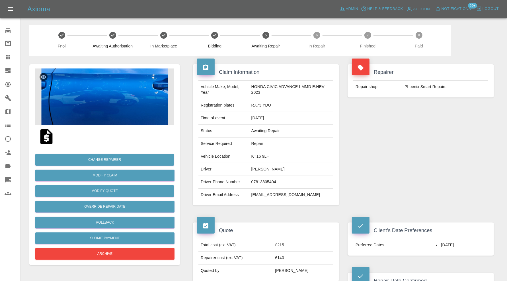
click at [122, 98] on img at bounding box center [104, 97] width 139 height 57
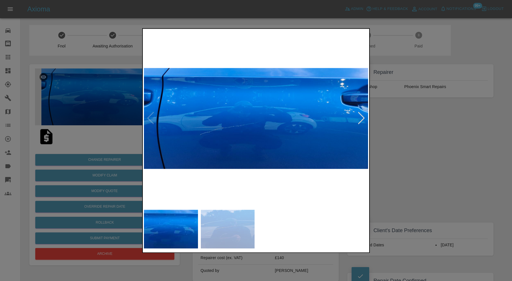
click at [408, 158] on div at bounding box center [256, 140] width 512 height 281
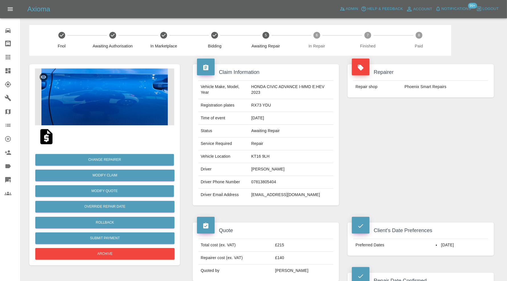
click at [262, 157] on td "KT16 9LH" at bounding box center [291, 156] width 84 height 13
copy td "KT16 9LH"
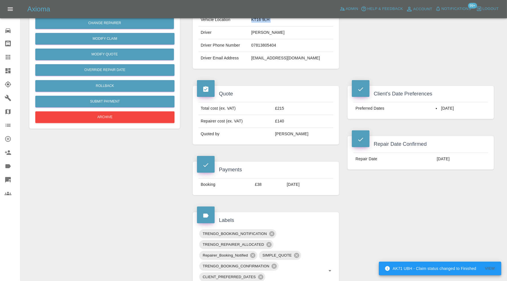
scroll to position [237, 0]
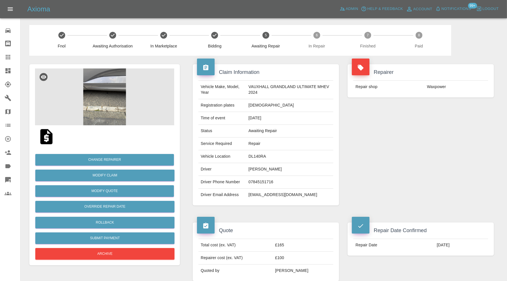
click at [111, 98] on img at bounding box center [104, 97] width 139 height 57
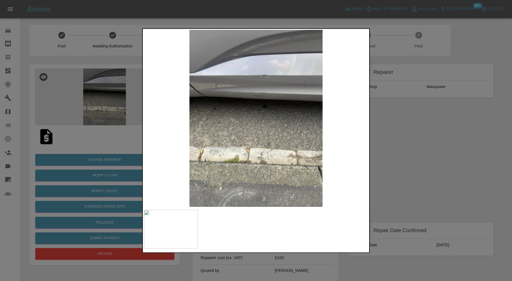
click at [416, 160] on div at bounding box center [256, 140] width 512 height 281
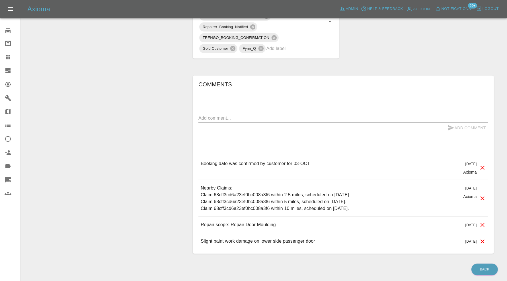
scroll to position [379, 0]
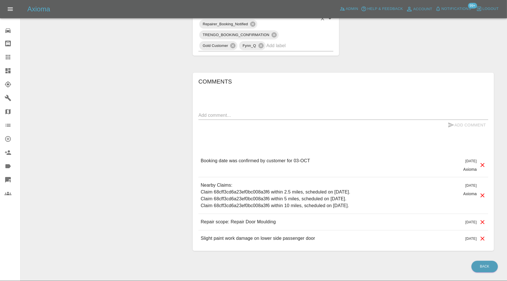
click at [286, 42] on input "text" at bounding box center [291, 45] width 51 height 9
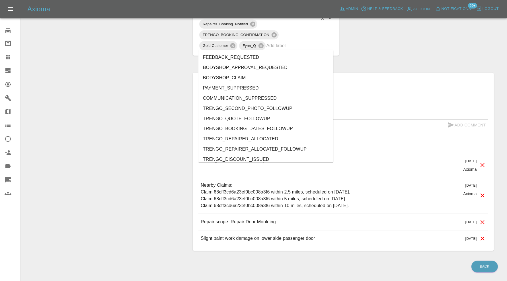
type input "s"
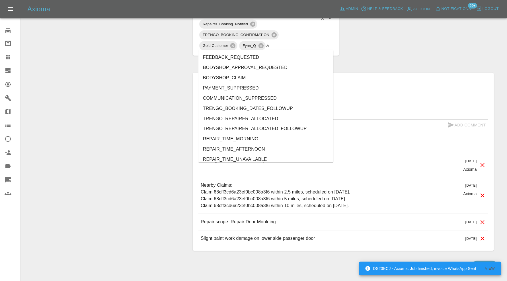
type input "au"
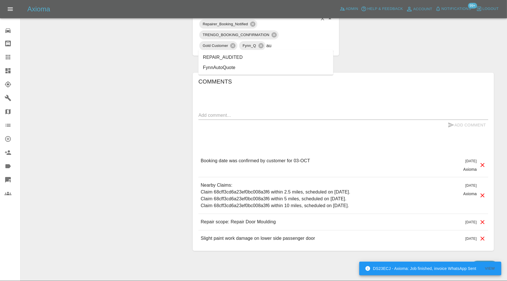
click at [242, 56] on li "REPAIR_AUDITED" at bounding box center [265, 57] width 135 height 10
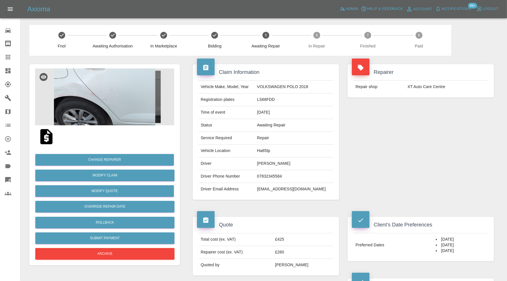
click at [114, 103] on img at bounding box center [104, 97] width 139 height 57
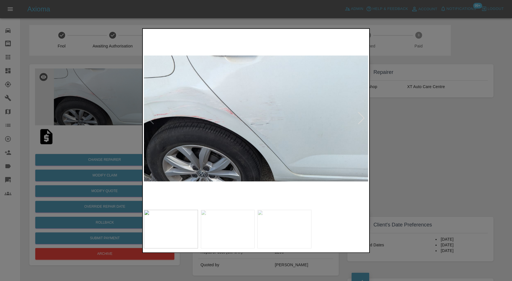
click at [362, 119] on div at bounding box center [362, 118] width 8 height 13
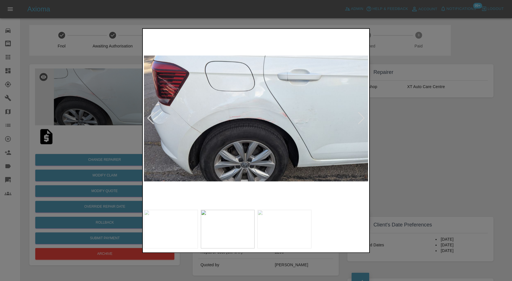
click at [362, 119] on div at bounding box center [362, 118] width 8 height 13
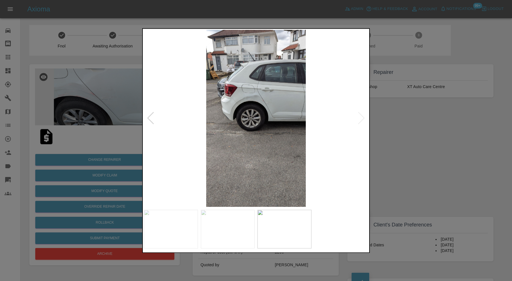
click at [398, 123] on div at bounding box center [256, 140] width 512 height 281
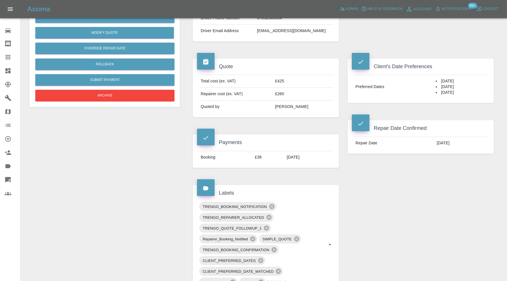
scroll to position [284, 0]
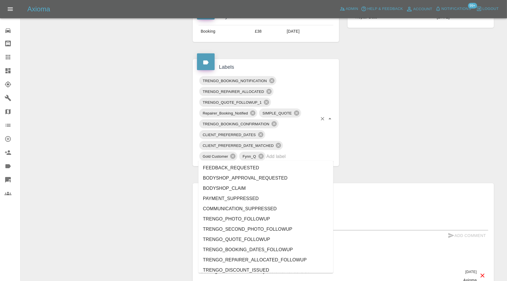
click at [311, 157] on input "text" at bounding box center [291, 156] width 51 height 9
type input "au"
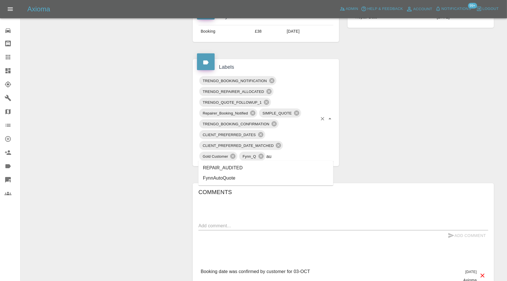
click at [252, 168] on li "REPAIR_AUDITED" at bounding box center [265, 168] width 135 height 10
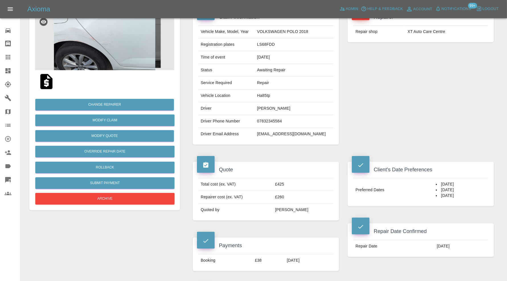
scroll to position [47, 0]
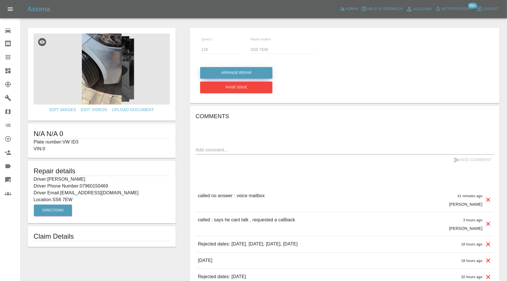
click at [216, 73] on button "Arrange Repair" at bounding box center [236, 73] width 72 height 12
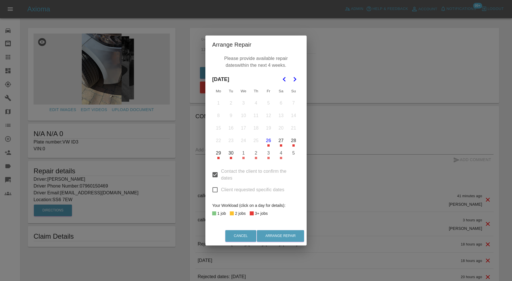
click at [217, 189] on input "Client requested specific dates" at bounding box center [215, 190] width 12 height 12
checkbox input "true"
click at [267, 156] on button "3" at bounding box center [269, 153] width 12 height 12
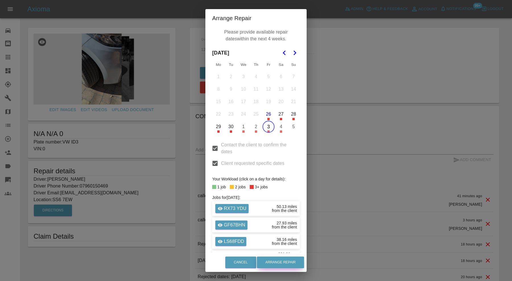
click at [275, 264] on button "Arrange Repair" at bounding box center [280, 263] width 47 height 12
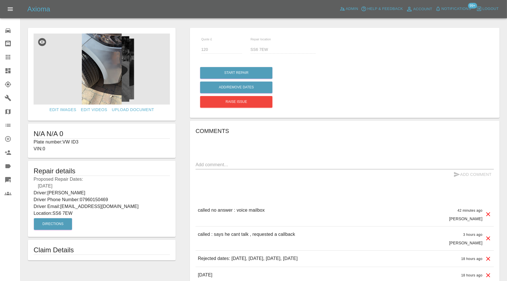
click at [234, 164] on textarea at bounding box center [344, 165] width 298 height 7
type textarea "8"
type textarea "repairer can be there for 8-9am on 3rd"
click at [474, 172] on button "Add Comment" at bounding box center [472, 175] width 43 height 11
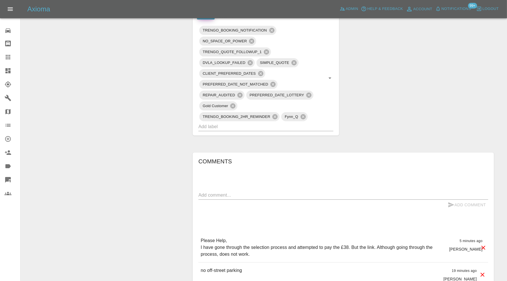
scroll to position [332, 0]
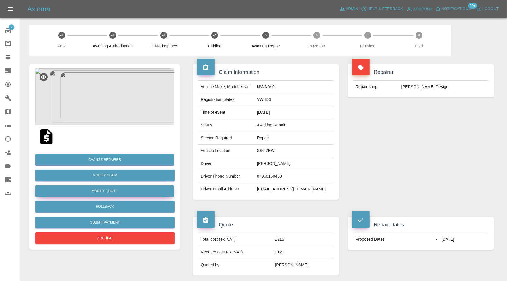
click at [146, 190] on button "Modify Quote" at bounding box center [104, 191] width 139 height 12
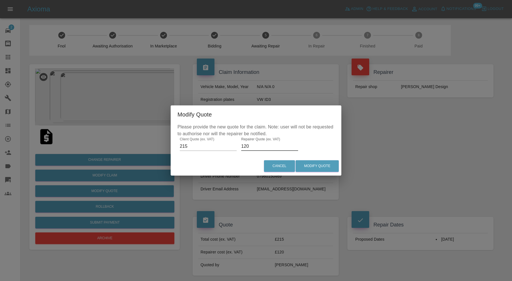
click at [253, 147] on input "120" at bounding box center [269, 146] width 57 height 9
type input "130"
click at [316, 166] on button "Modify Quote" at bounding box center [317, 166] width 43 height 12
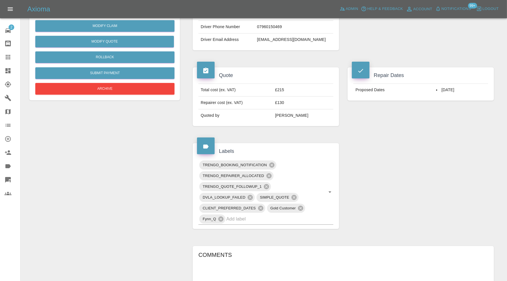
scroll to position [47, 0]
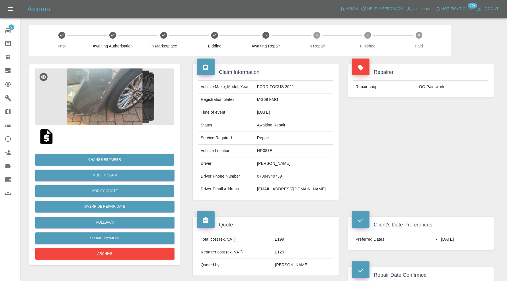
click at [97, 88] on img at bounding box center [104, 97] width 139 height 57
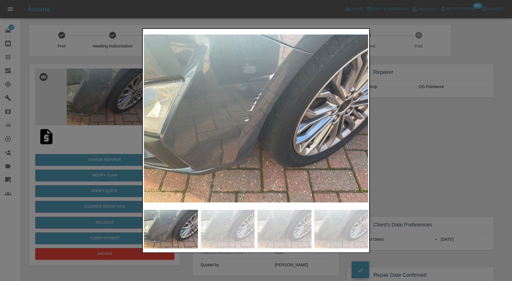
click at [474, 166] on div at bounding box center [256, 140] width 512 height 281
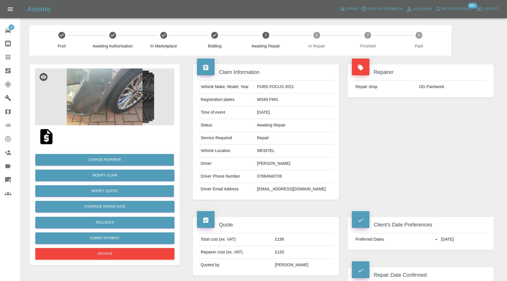
scroll to position [189, 0]
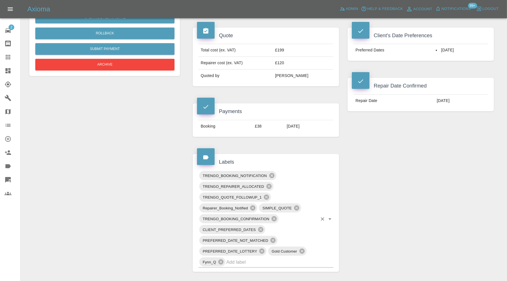
click at [282, 259] on input "text" at bounding box center [271, 262] width 91 height 9
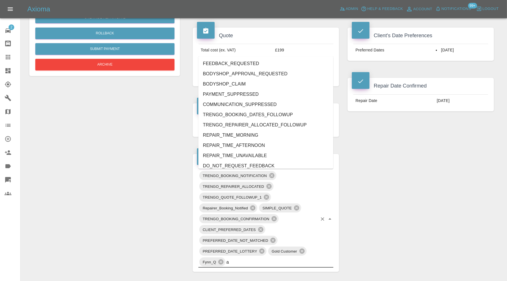
type input "au"
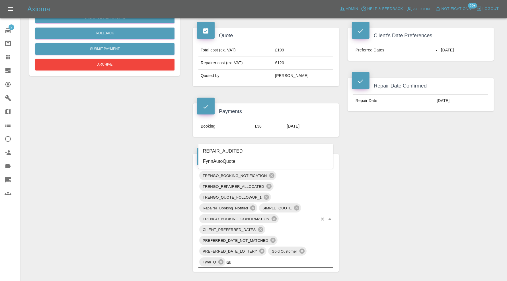
click at [243, 150] on li "REPAIR_AUDITED" at bounding box center [265, 151] width 135 height 10
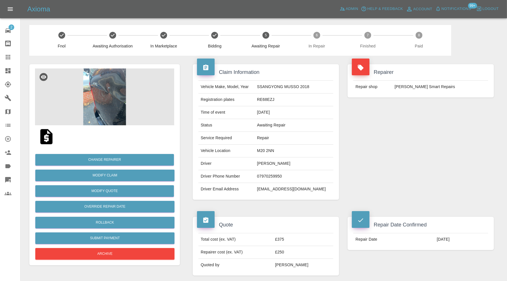
click at [110, 95] on img at bounding box center [104, 97] width 139 height 57
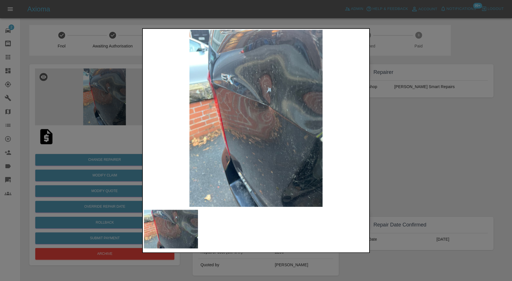
click at [412, 137] on div at bounding box center [256, 140] width 512 height 281
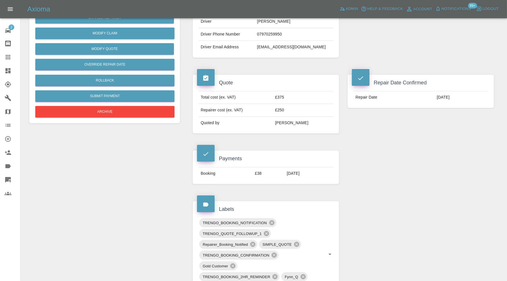
scroll to position [379, 0]
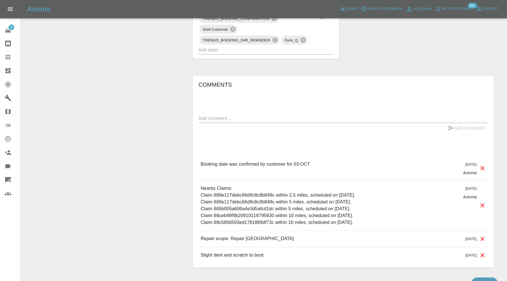
click at [284, 51] on input "text" at bounding box center [257, 50] width 119 height 9
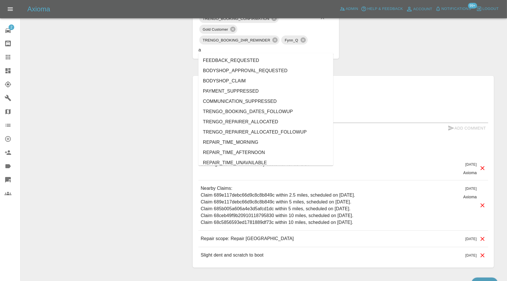
type input "au"
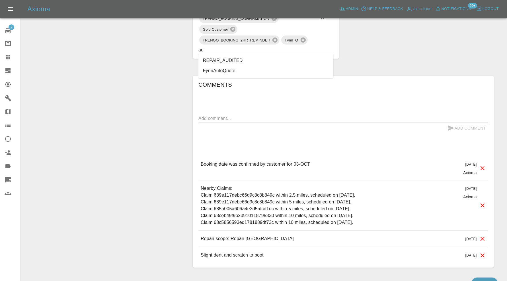
click at [257, 60] on li "REPAIR_AUDITED" at bounding box center [265, 60] width 135 height 10
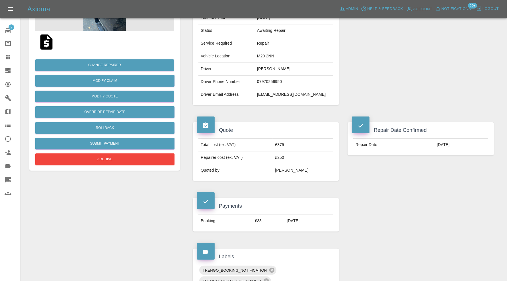
scroll to position [0, 0]
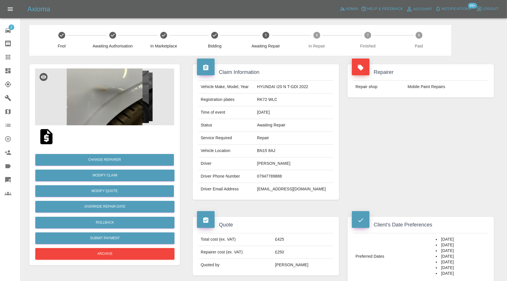
click at [137, 88] on img at bounding box center [104, 97] width 139 height 57
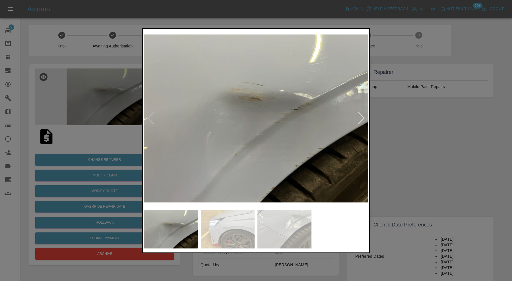
click at [233, 236] on img at bounding box center [228, 229] width 54 height 39
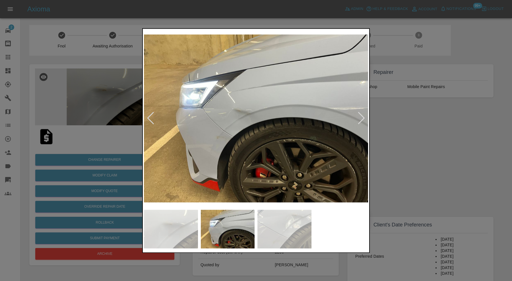
click at [275, 229] on img at bounding box center [284, 229] width 54 height 39
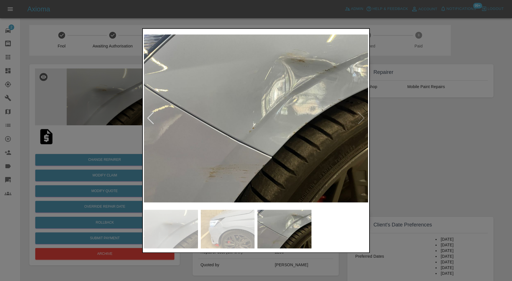
click at [181, 232] on img at bounding box center [171, 229] width 54 height 39
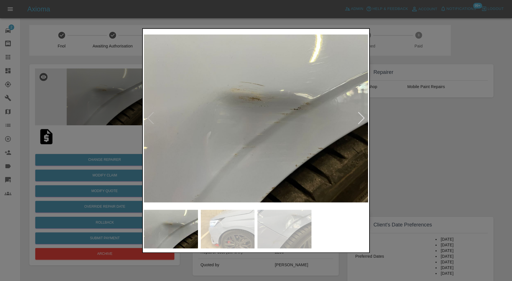
click at [280, 229] on img at bounding box center [284, 229] width 54 height 39
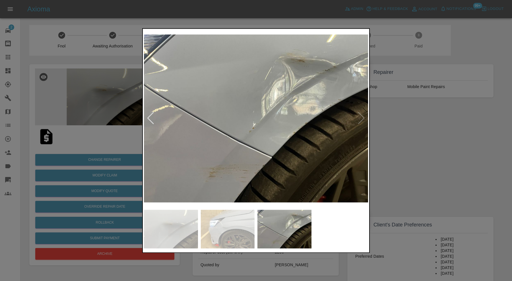
click at [414, 138] on div at bounding box center [256, 140] width 512 height 281
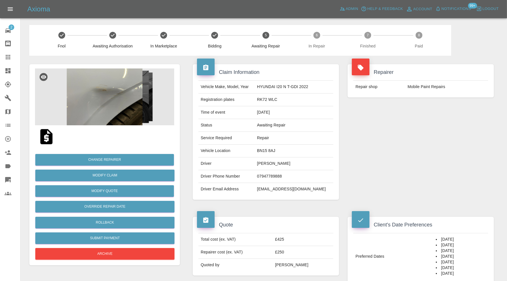
click at [281, 151] on td "BN15 8AJ" at bounding box center [294, 151] width 79 height 13
copy td "BN15 8AJ"
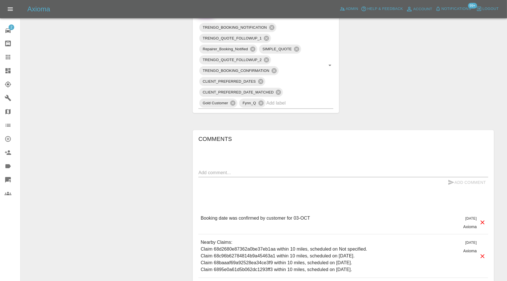
scroll to position [379, 0]
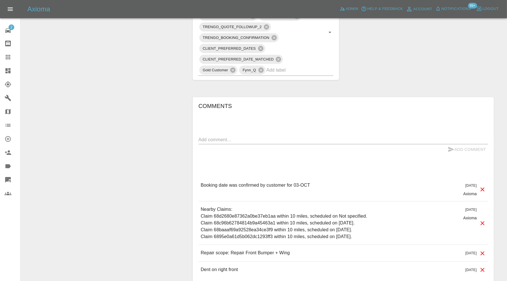
click at [280, 139] on textarea at bounding box center [343, 140] width 290 height 7
type textarea "checking space"
click at [467, 153] on button "Add Comment" at bounding box center [466, 149] width 43 height 11
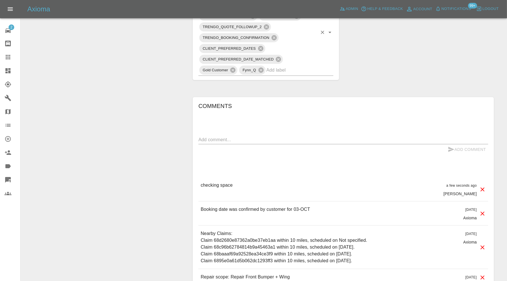
click at [280, 72] on input "text" at bounding box center [291, 70] width 51 height 9
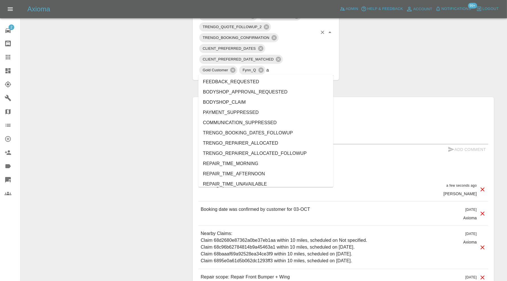
type input "au"
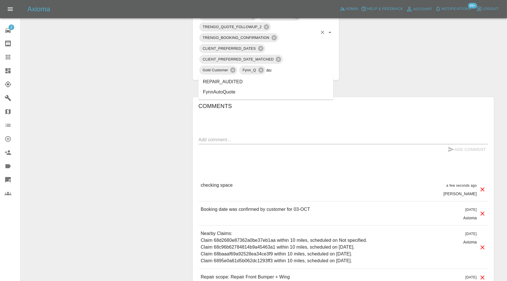
click at [261, 80] on li "REPAIR_AUDITED" at bounding box center [265, 82] width 135 height 10
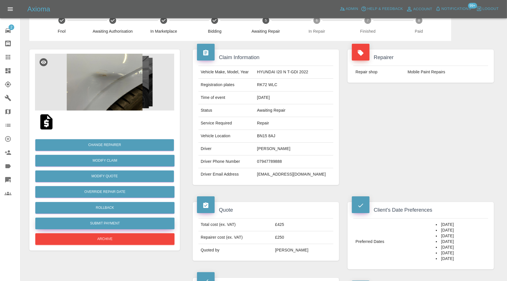
scroll to position [0, 0]
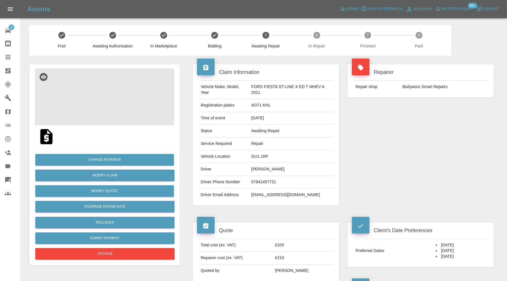
click at [103, 92] on img at bounding box center [104, 97] width 139 height 57
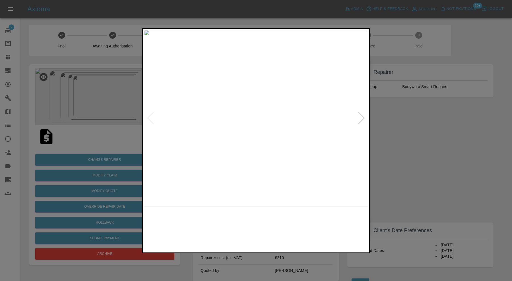
click at [222, 221] on img at bounding box center [228, 229] width 54 height 39
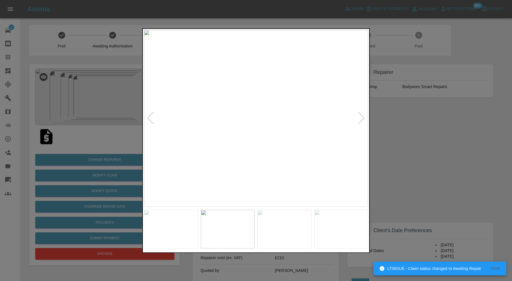
click at [277, 222] on img at bounding box center [284, 229] width 54 height 39
click at [329, 219] on img at bounding box center [341, 229] width 54 height 39
click at [362, 117] on div at bounding box center [362, 118] width 8 height 13
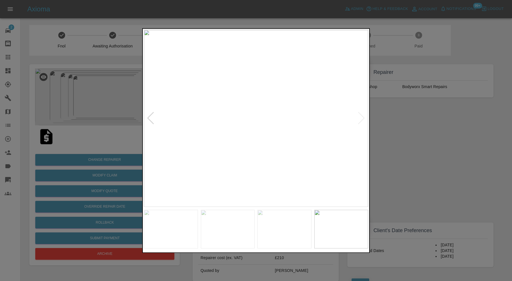
click at [362, 117] on img at bounding box center [256, 118] width 224 height 177
click at [398, 119] on div at bounding box center [256, 140] width 512 height 281
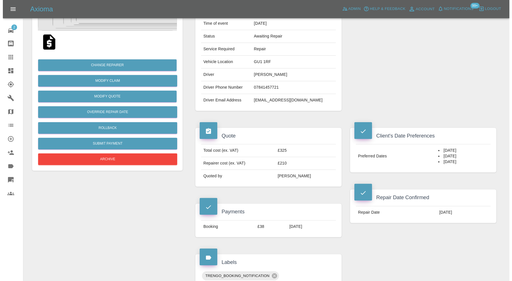
scroll to position [47, 0]
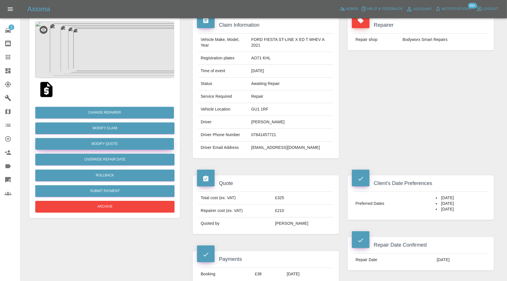
click at [131, 144] on button "Modify Quote" at bounding box center [104, 144] width 139 height 12
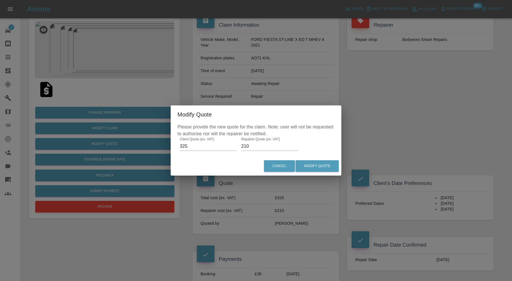
click at [256, 147] on input "210" at bounding box center [269, 146] width 57 height 9
type input "225"
click at [316, 163] on button "Modify Quote" at bounding box center [317, 166] width 43 height 12
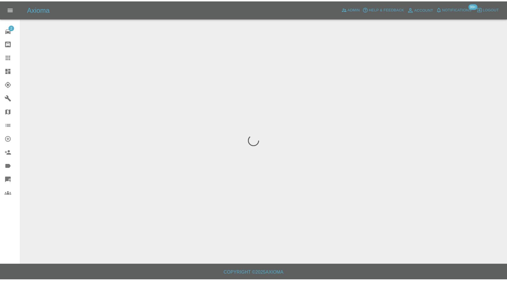
scroll to position [0, 0]
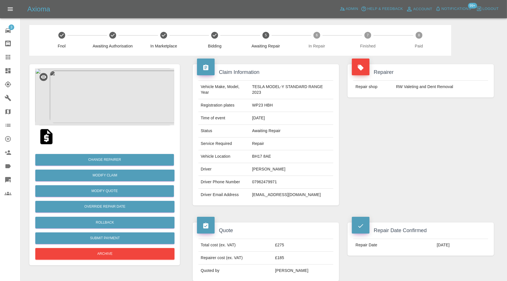
click at [127, 104] on img at bounding box center [104, 97] width 139 height 57
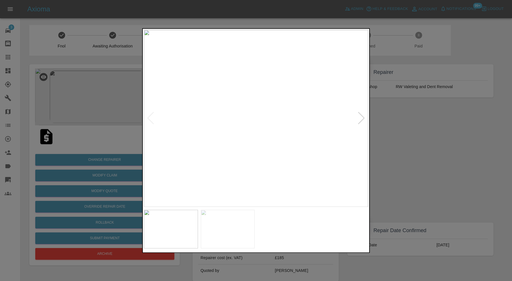
click at [406, 146] on div at bounding box center [256, 140] width 512 height 281
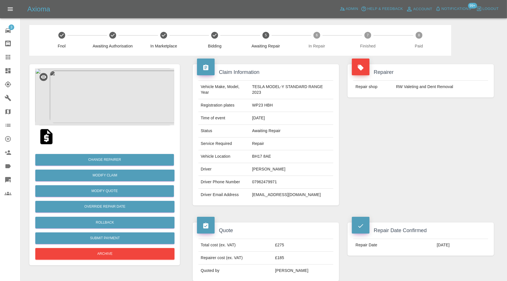
click at [117, 106] on img at bounding box center [104, 97] width 139 height 57
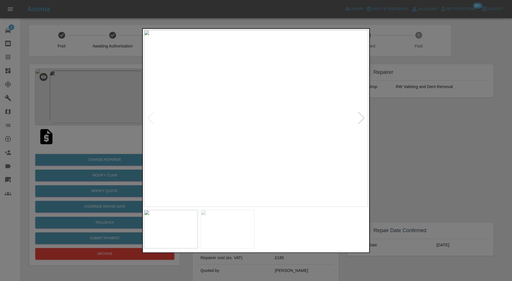
click at [433, 137] on div at bounding box center [256, 140] width 512 height 281
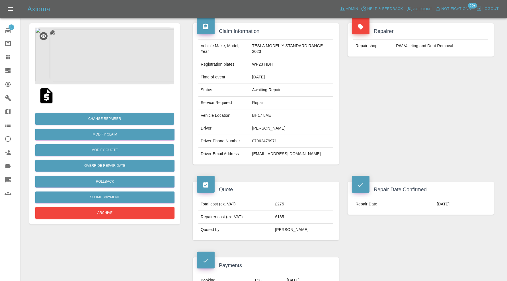
scroll to position [47, 0]
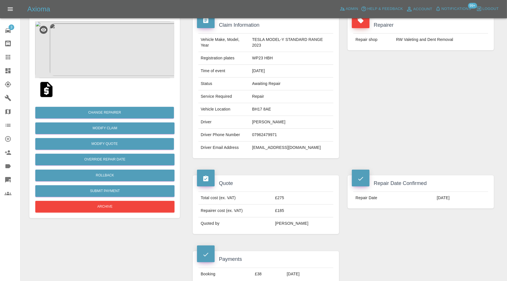
click at [265, 107] on td "BH17 8AE" at bounding box center [291, 109] width 83 height 13
copy td "BH17 8AE"
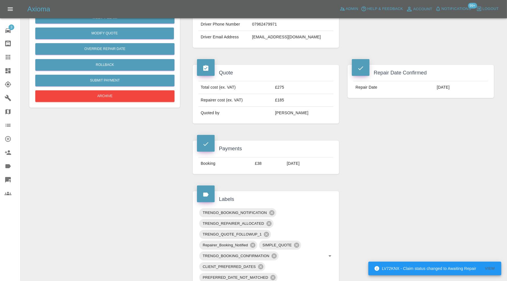
scroll to position [284, 0]
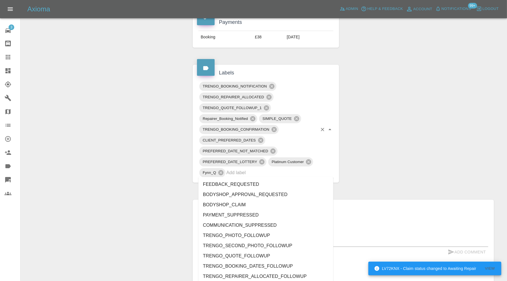
click at [270, 168] on input "text" at bounding box center [271, 172] width 91 height 9
type input "au"
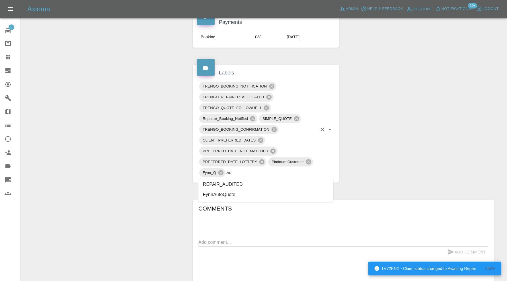
click at [251, 182] on li "REPAIR_AUDITED" at bounding box center [265, 184] width 135 height 10
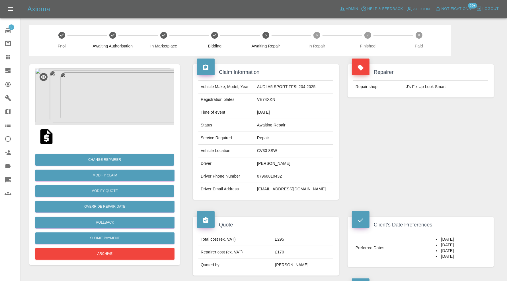
click at [103, 97] on img at bounding box center [104, 97] width 139 height 57
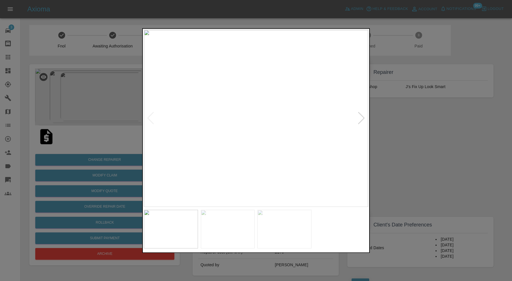
click at [408, 139] on div at bounding box center [256, 140] width 512 height 281
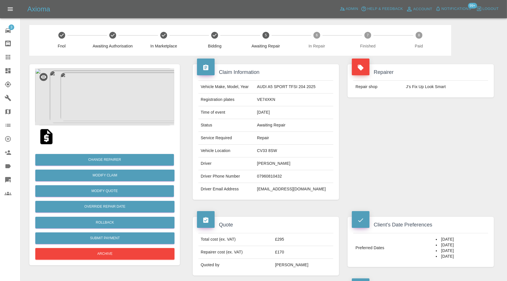
click at [123, 108] on img at bounding box center [104, 97] width 139 height 57
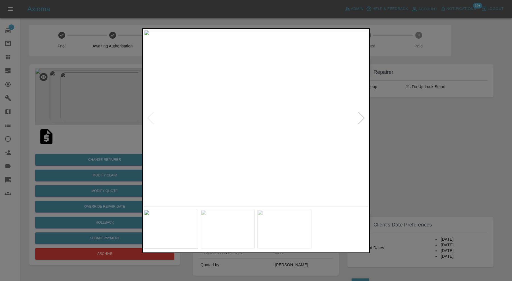
click at [240, 226] on img at bounding box center [228, 229] width 54 height 39
click at [280, 228] on img at bounding box center [284, 229] width 54 height 39
click at [402, 152] on div at bounding box center [256, 140] width 512 height 281
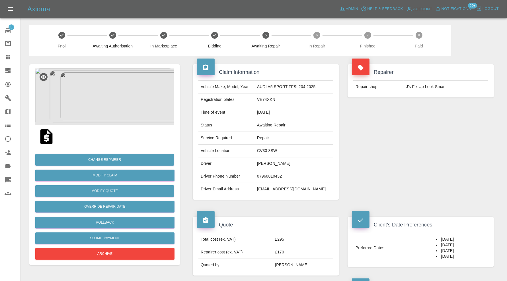
click at [278, 150] on td "CV33 8SW" at bounding box center [294, 151] width 79 height 13
copy td "CV33 8SW"
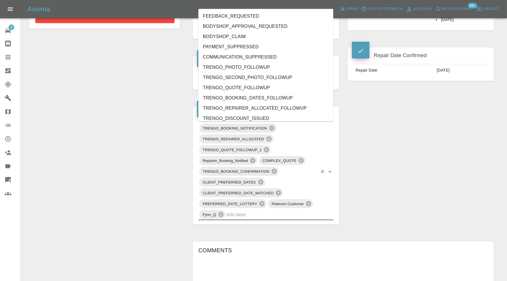
click at [278, 212] on input "text" at bounding box center [271, 214] width 91 height 9
type input "au"
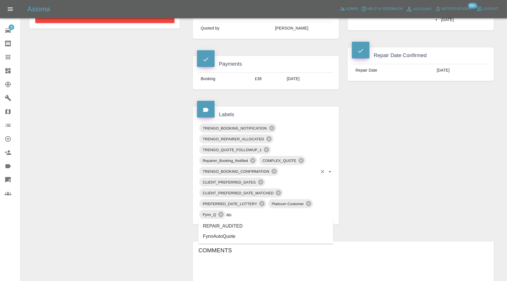
click at [240, 228] on li "REPAIR_AUDITED" at bounding box center [265, 226] width 135 height 10
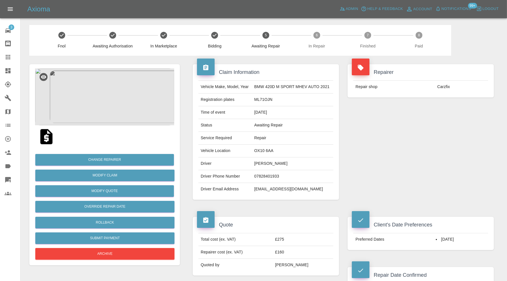
click at [117, 80] on img at bounding box center [104, 97] width 139 height 57
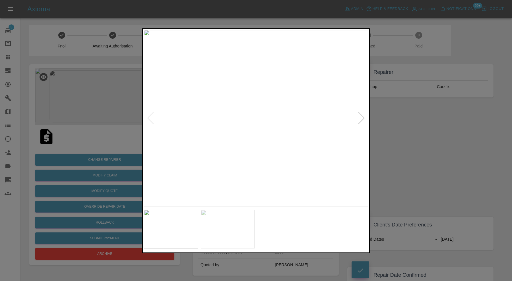
click at [360, 117] on div at bounding box center [362, 118] width 8 height 13
click at [360, 117] on img at bounding box center [256, 118] width 224 height 177
click at [404, 126] on div at bounding box center [256, 140] width 512 height 281
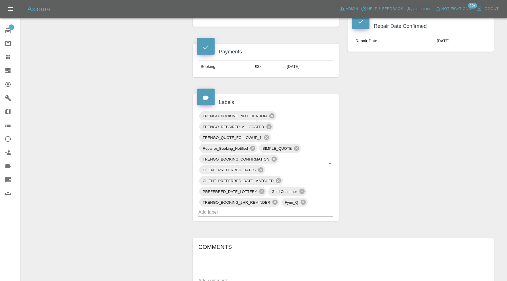
scroll to position [284, 0]
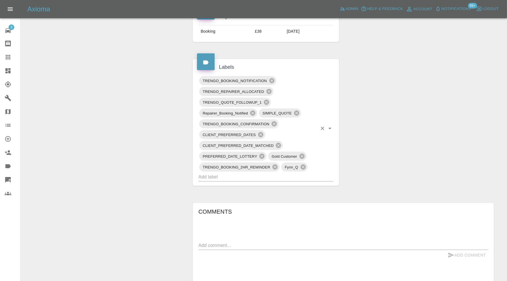
click at [278, 174] on input "text" at bounding box center [257, 177] width 119 height 9
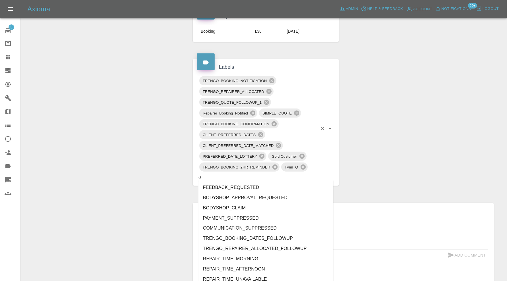
type input "au"
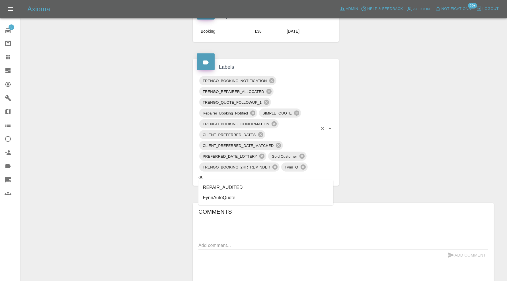
click at [238, 185] on li "REPAIR_AUDITED" at bounding box center [265, 188] width 135 height 10
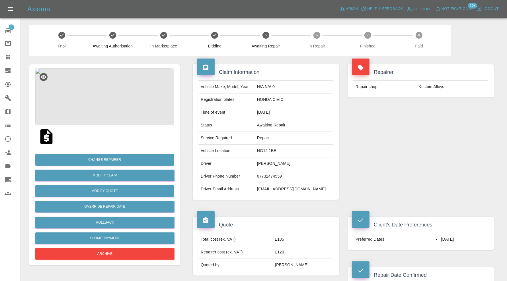
click at [111, 108] on img at bounding box center [104, 97] width 139 height 57
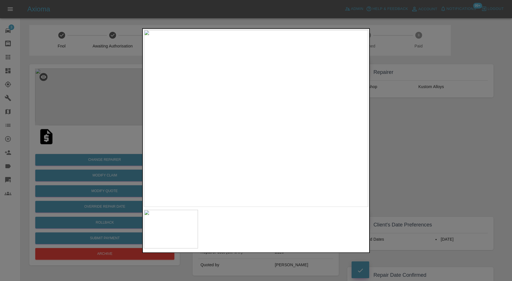
click at [391, 125] on div at bounding box center [256, 140] width 512 height 281
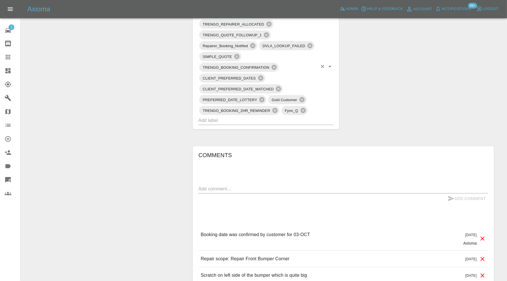
scroll to position [403, 0]
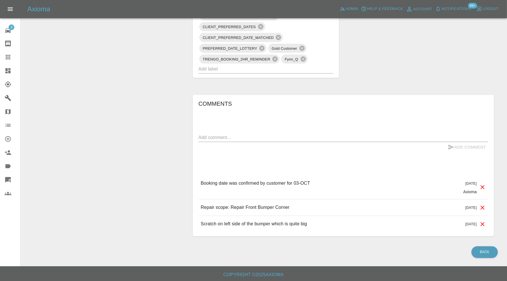
click at [280, 65] on input "text" at bounding box center [257, 69] width 119 height 9
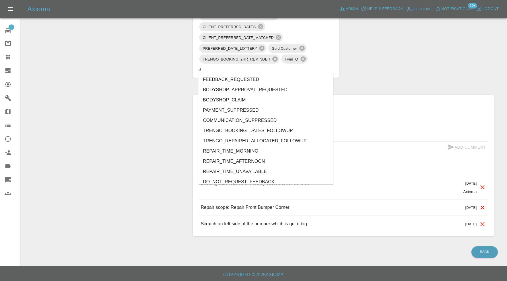
type input "au"
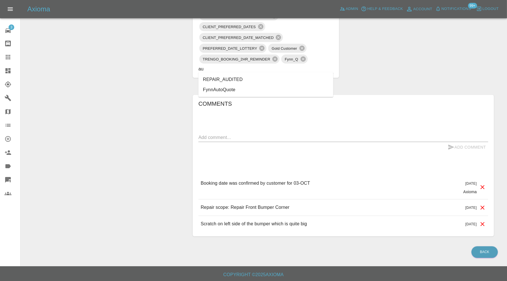
click at [231, 80] on li "REPAIR_AUDITED" at bounding box center [265, 80] width 135 height 10
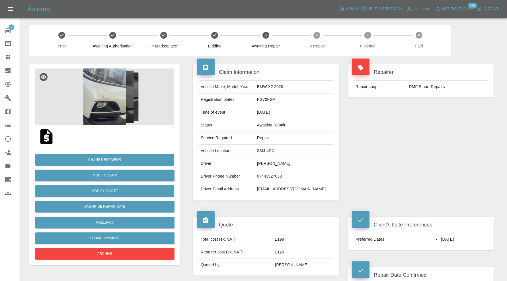
click at [110, 94] on img at bounding box center [104, 97] width 139 height 57
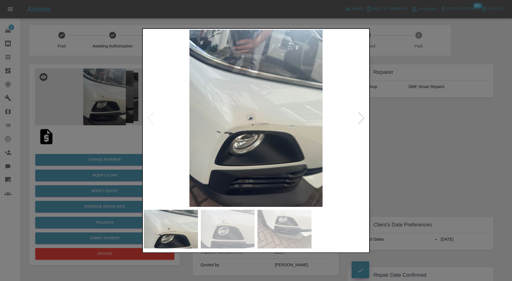
click at [362, 114] on div at bounding box center [362, 118] width 8 height 13
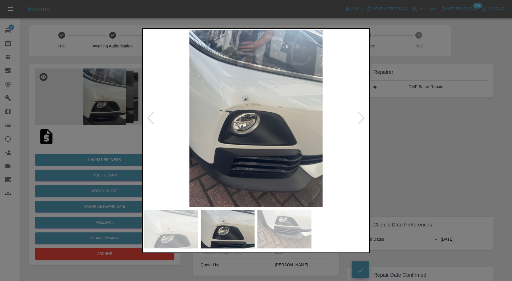
click at [362, 114] on div at bounding box center [362, 118] width 8 height 13
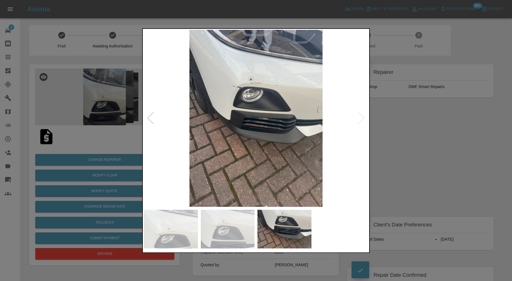
click at [362, 114] on img at bounding box center [256, 118] width 224 height 177
click at [238, 99] on img at bounding box center [256, 118] width 224 height 177
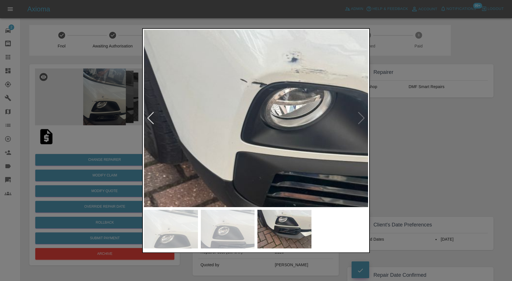
click at [416, 121] on div at bounding box center [256, 140] width 512 height 281
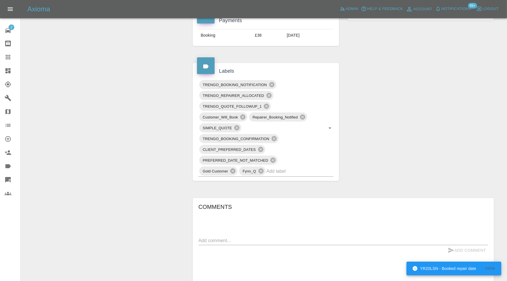
scroll to position [284, 0]
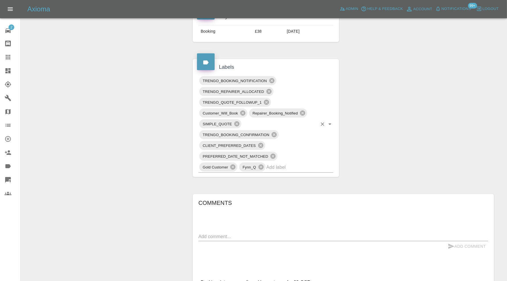
click at [320, 167] on div "TRENGO_BOOKING_NOTIFICATION TRENGO_REPAIRER_ALLOCATED TRENGO_QUOTE_FOLLOWUP_1 C…" at bounding box center [265, 124] width 135 height 98
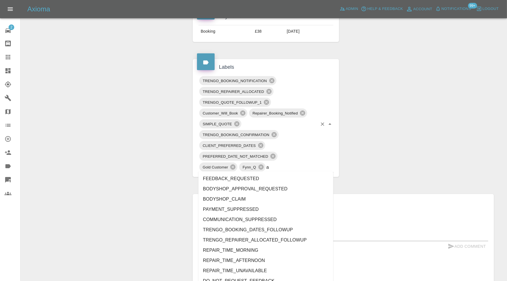
type input "au"
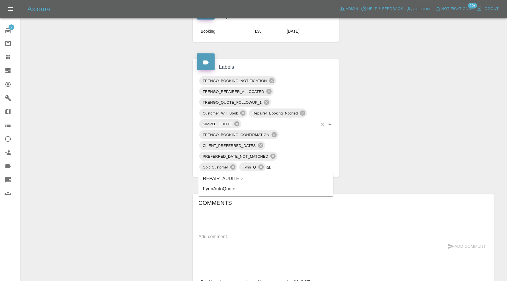
click at [238, 178] on li "REPAIR_AUDITED" at bounding box center [265, 179] width 135 height 10
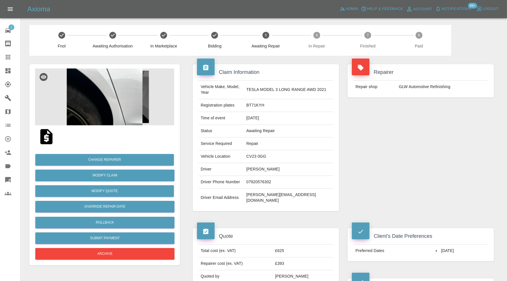
click at [109, 92] on img at bounding box center [104, 97] width 139 height 57
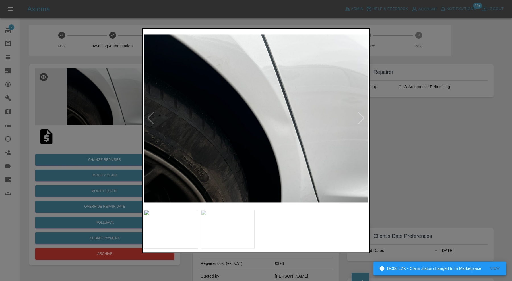
click at [360, 118] on div at bounding box center [362, 118] width 8 height 13
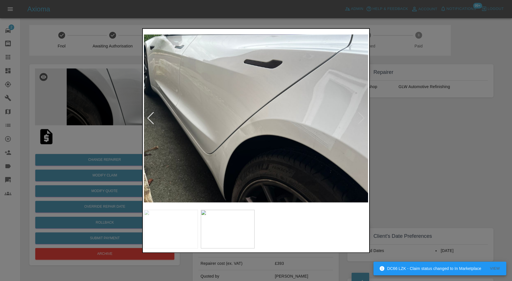
click at [360, 118] on img at bounding box center [256, 118] width 224 height 177
click at [428, 132] on div at bounding box center [256, 140] width 512 height 281
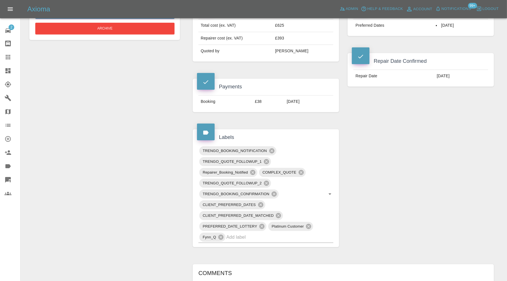
scroll to position [237, 0]
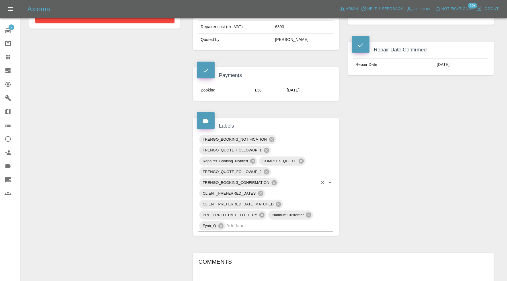
click at [267, 222] on input "text" at bounding box center [271, 226] width 91 height 9
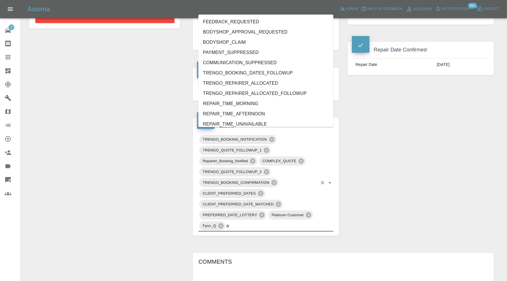
type input "au"
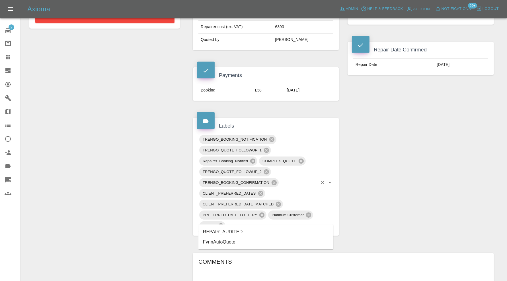
click at [233, 235] on li "REPAIR_AUDITED" at bounding box center [265, 232] width 135 height 10
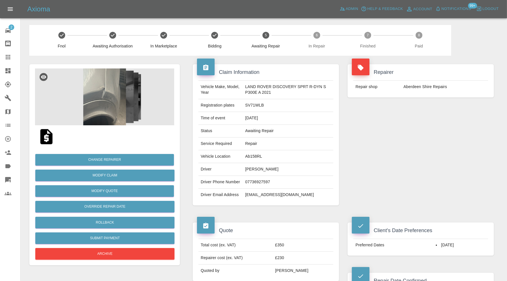
click at [116, 94] on img at bounding box center [104, 97] width 139 height 57
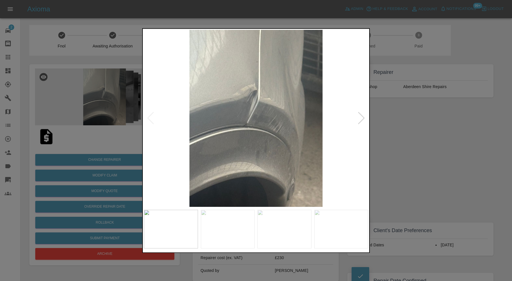
click at [363, 117] on div at bounding box center [362, 118] width 8 height 13
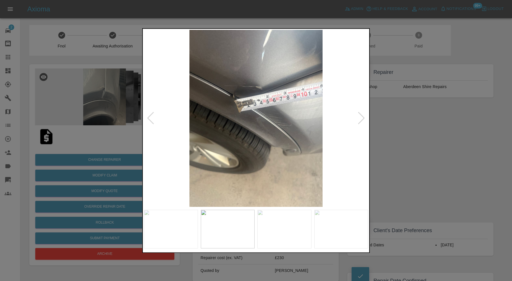
click at [363, 117] on div at bounding box center [362, 118] width 8 height 13
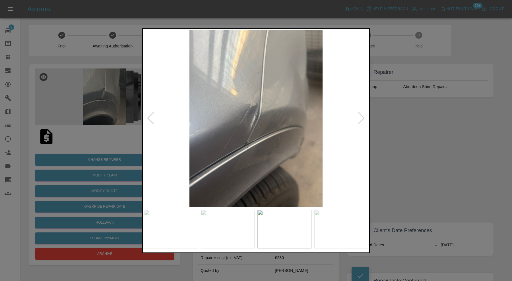
click at [363, 117] on div at bounding box center [362, 118] width 8 height 13
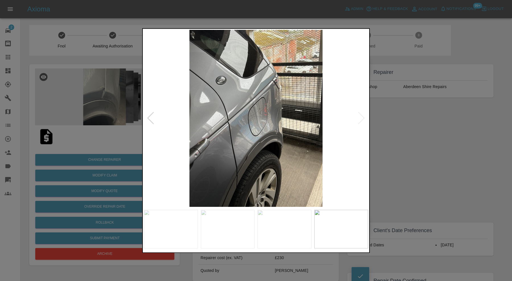
click at [363, 117] on img at bounding box center [256, 118] width 224 height 177
click at [429, 129] on div at bounding box center [256, 140] width 512 height 281
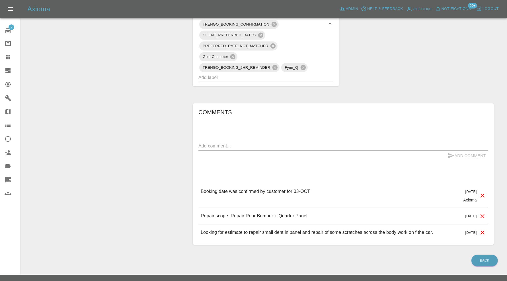
scroll to position [415, 0]
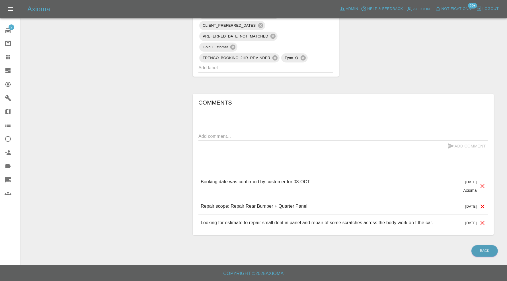
click at [264, 139] on textarea at bounding box center [343, 136] width 290 height 7
type textarea "au"
click at [298, 69] on input "text" at bounding box center [257, 67] width 119 height 9
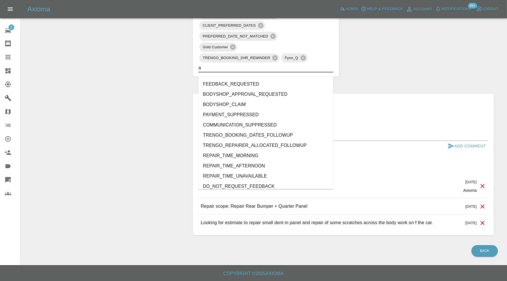
type input "au"
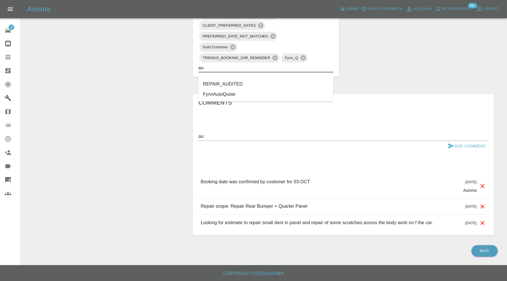
click at [250, 80] on li "REPAIR_AUDITED" at bounding box center [265, 84] width 135 height 10
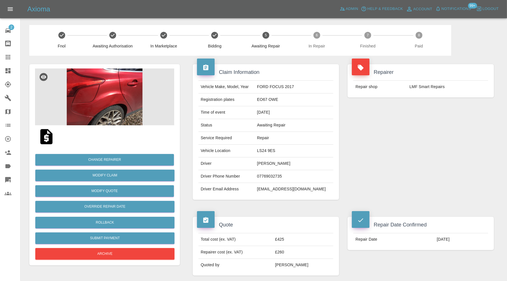
click at [113, 89] on img at bounding box center [104, 97] width 139 height 57
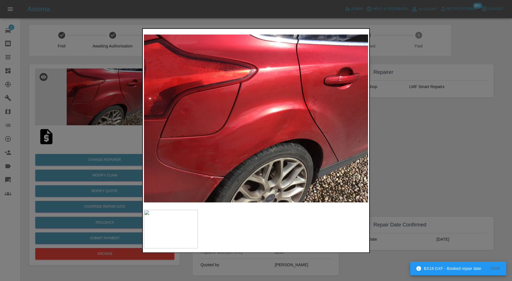
click at [417, 147] on div at bounding box center [256, 140] width 512 height 281
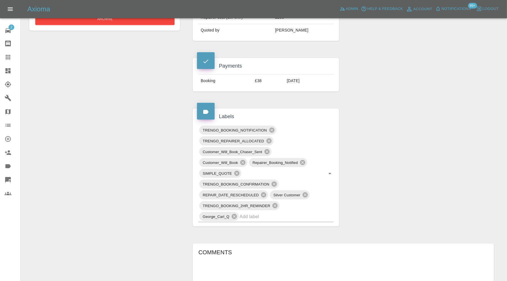
scroll to position [299, 0]
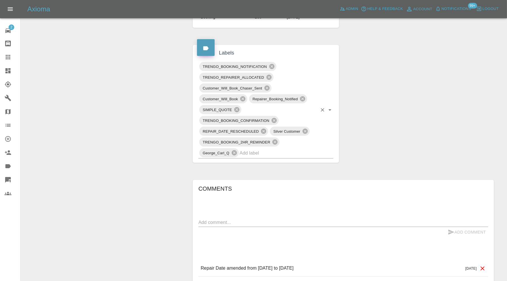
click at [295, 154] on input "text" at bounding box center [278, 153] width 78 height 9
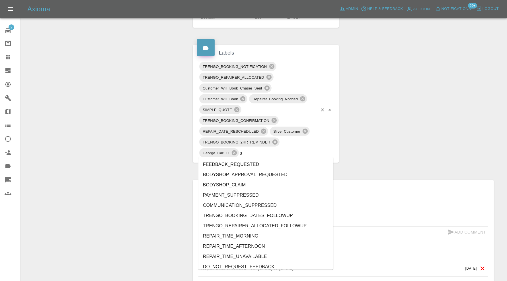
type input "au"
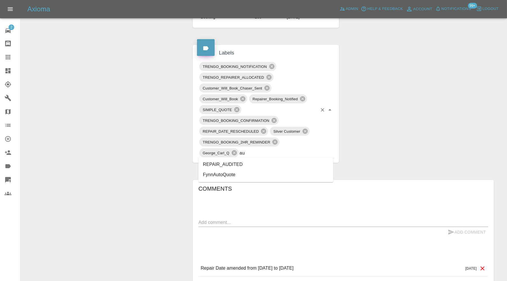
click at [260, 164] on li "REPAIR_AUDITED" at bounding box center [265, 165] width 135 height 10
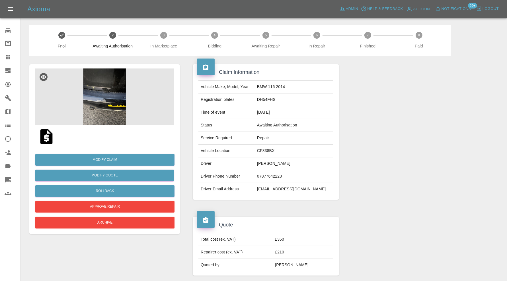
click at [110, 99] on img at bounding box center [104, 97] width 139 height 57
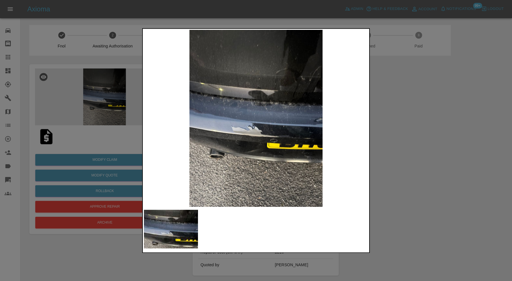
click at [246, 137] on img at bounding box center [256, 118] width 224 height 177
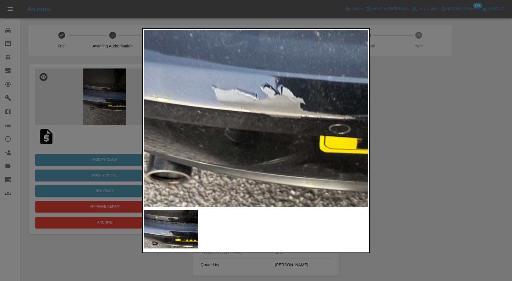
click at [280, 121] on img at bounding box center [286, 63] width 672 height 532
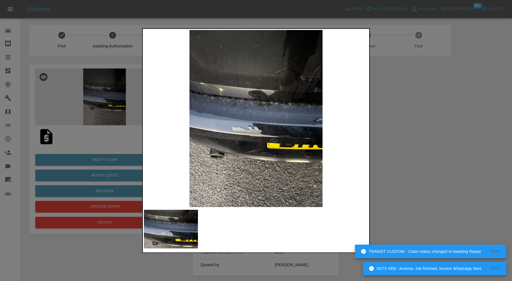
click at [436, 123] on div at bounding box center [256, 140] width 512 height 281
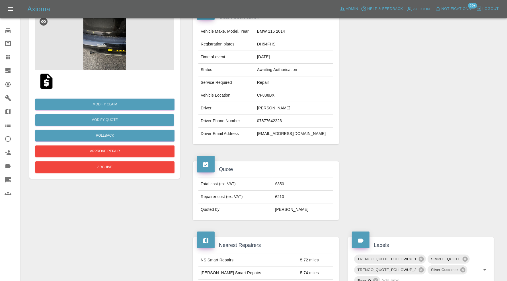
scroll to position [47, 0]
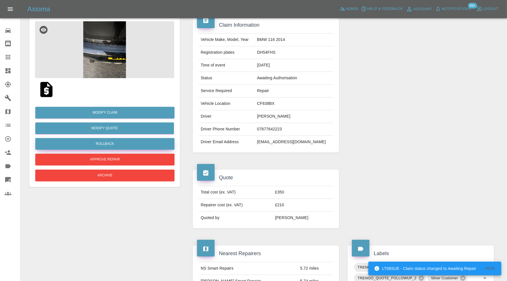
click at [133, 141] on button "Rollback" at bounding box center [104, 144] width 139 height 12
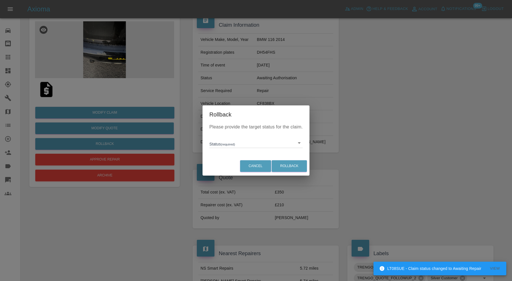
click at [221, 142] on body "LT08SUE - Claim status changed to Awaiting Repair View Axioma Admin Help & Feed…" at bounding box center [256, 264] width 512 height 622
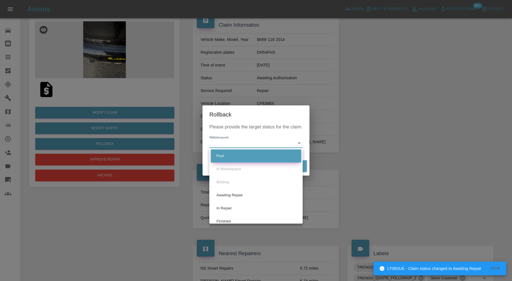
click at [227, 156] on li "Fnol" at bounding box center [256, 156] width 90 height 13
type input "fnol"
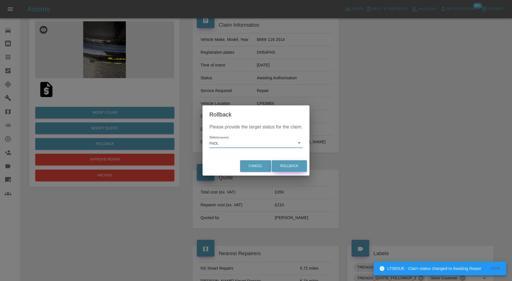
click at [284, 167] on button "Rollback" at bounding box center [289, 166] width 35 height 12
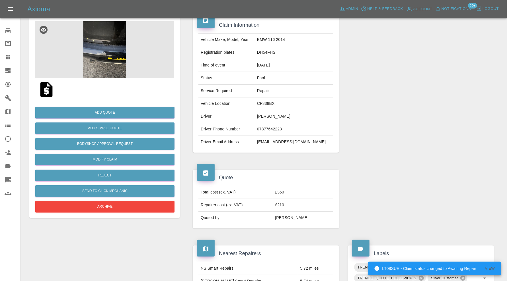
scroll to position [0, 0]
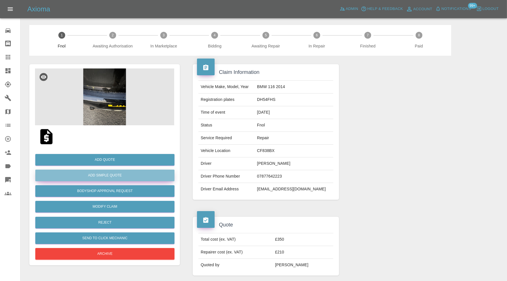
click at [120, 171] on button "Add Simple Quote" at bounding box center [104, 176] width 139 height 12
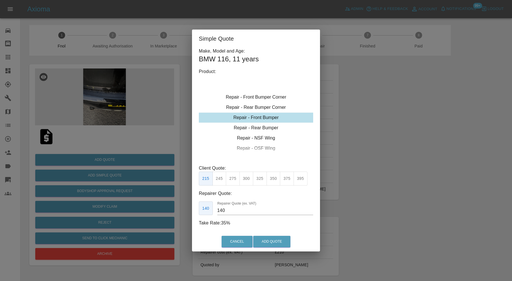
type input "180"
click at [266, 127] on div "Repair - Rear Bumper" at bounding box center [256, 128] width 114 height 10
click at [243, 242] on button "Cancel" at bounding box center [237, 242] width 31 height 12
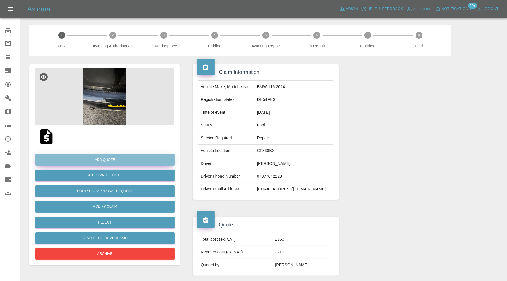
click at [144, 160] on button "Add Quote" at bounding box center [104, 160] width 139 height 12
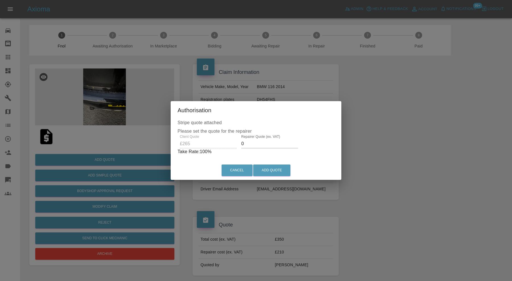
click at [278, 144] on input "0" at bounding box center [269, 143] width 57 height 9
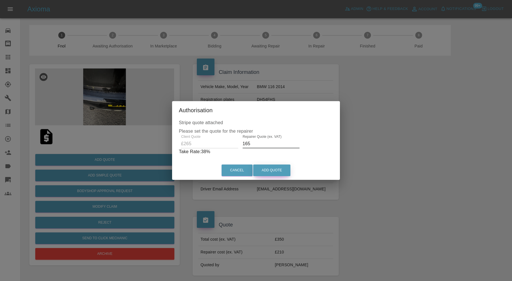
type input "165"
click at [277, 167] on button "Add Quote" at bounding box center [271, 171] width 37 height 12
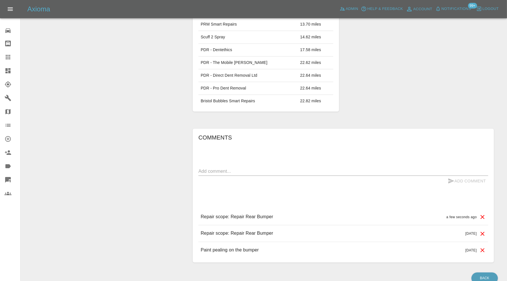
scroll to position [332, 0]
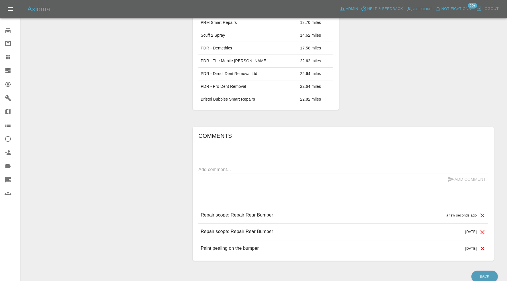
click at [478, 228] on div "[DATE]" at bounding box center [475, 231] width 20 height 7
click at [480, 229] on icon at bounding box center [482, 232] width 7 height 7
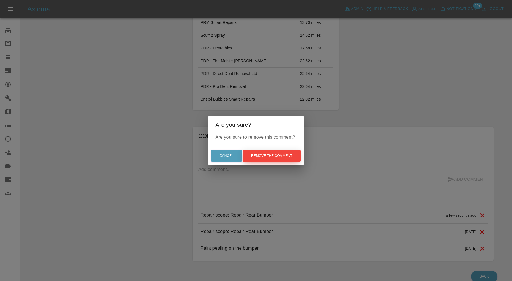
click at [269, 156] on button "Remove the comment" at bounding box center [272, 156] width 58 height 12
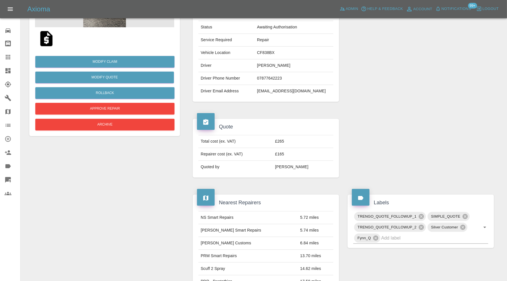
scroll to position [0, 0]
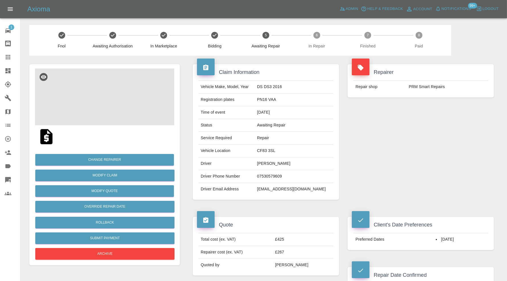
click at [99, 81] on img at bounding box center [104, 97] width 139 height 57
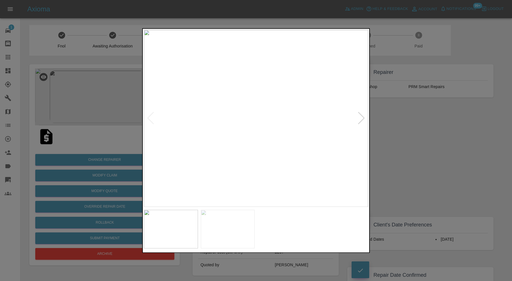
click at [361, 119] on div at bounding box center [362, 118] width 8 height 13
click at [361, 118] on img at bounding box center [256, 118] width 224 height 177
click at [425, 132] on div at bounding box center [256, 140] width 512 height 281
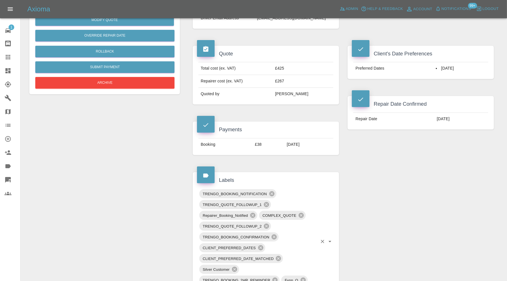
scroll to position [313, 0]
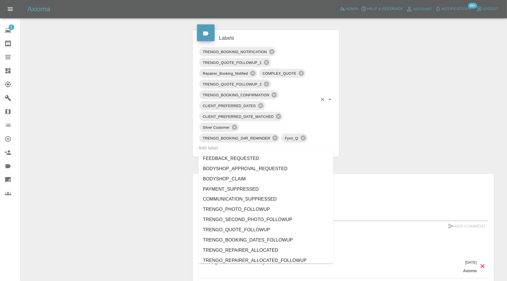
click at [275, 144] on input "text" at bounding box center [257, 148] width 119 height 9
type input "au"
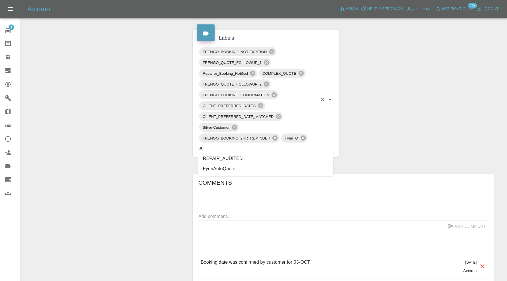
click at [251, 159] on li "REPAIR_AUDITED" at bounding box center [265, 159] width 135 height 10
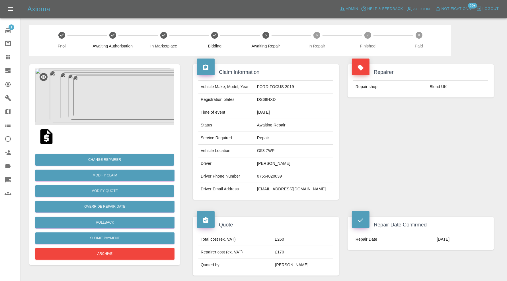
click at [125, 105] on img at bounding box center [104, 97] width 139 height 57
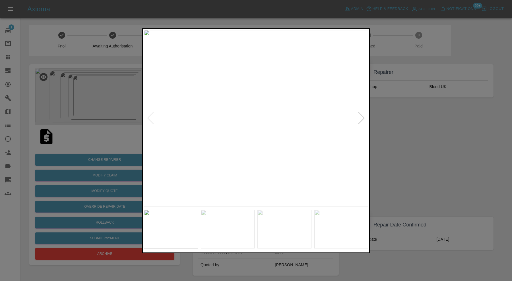
click at [362, 115] on div at bounding box center [362, 118] width 8 height 13
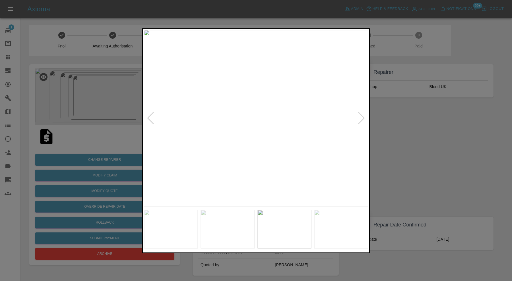
click at [365, 116] on img at bounding box center [256, 118] width 224 height 177
click at [364, 116] on div at bounding box center [362, 118] width 8 height 13
click at [364, 116] on img at bounding box center [256, 118] width 224 height 177
click at [386, 124] on div at bounding box center [256, 140] width 512 height 281
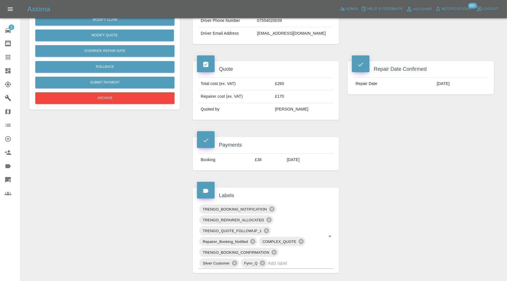
scroll to position [332, 0]
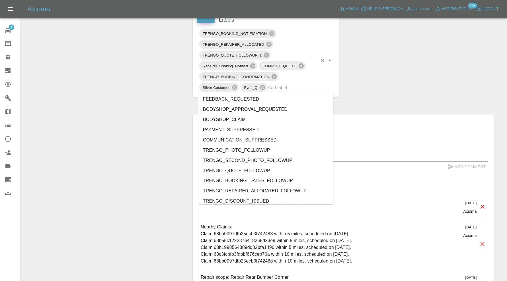
click at [286, 89] on input "text" at bounding box center [292, 87] width 49 height 9
type input "au"
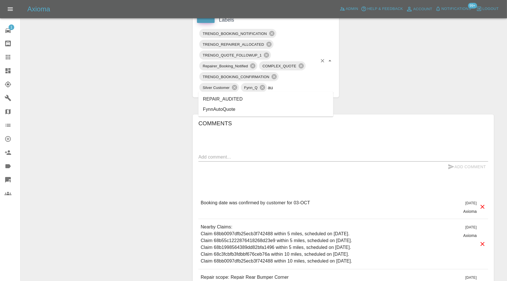
click at [242, 100] on li "REPAIR_AUDITED" at bounding box center [265, 99] width 135 height 10
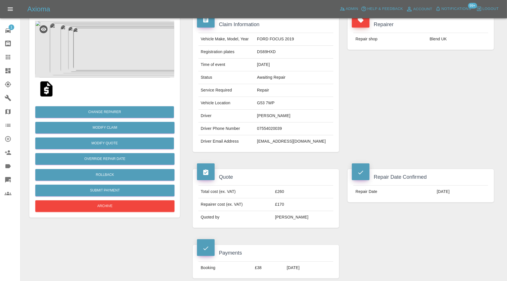
scroll to position [47, 0]
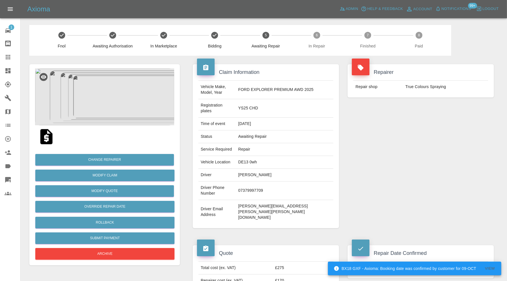
click at [96, 90] on img at bounding box center [104, 97] width 139 height 57
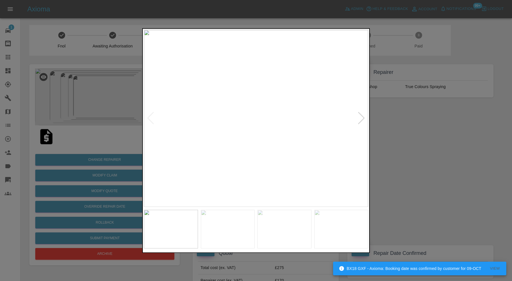
click at [360, 117] on div at bounding box center [362, 118] width 8 height 13
click at [363, 116] on div at bounding box center [362, 118] width 8 height 13
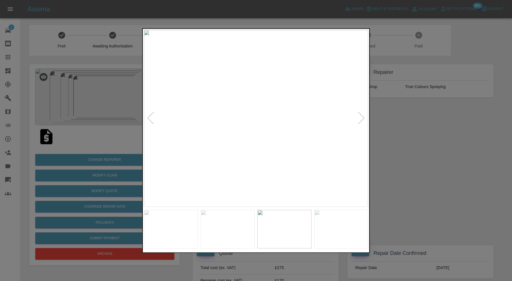
click at [363, 115] on div at bounding box center [362, 118] width 8 height 13
click at [363, 115] on img at bounding box center [256, 118] width 224 height 177
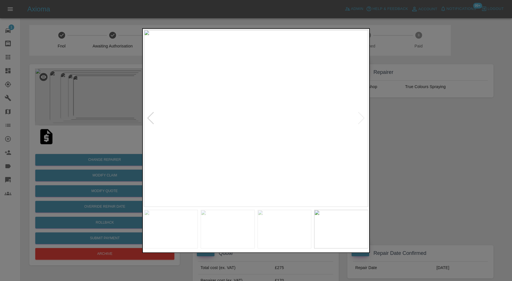
click at [414, 117] on div at bounding box center [256, 140] width 512 height 281
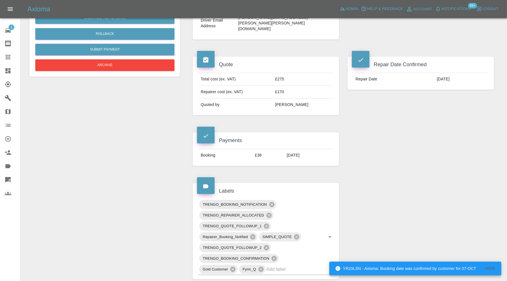
scroll to position [284, 0]
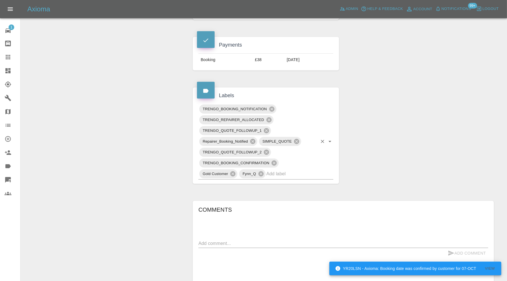
click at [283, 170] on input "text" at bounding box center [291, 174] width 51 height 9
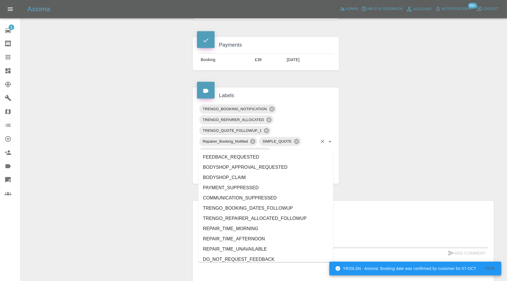
type input "au"
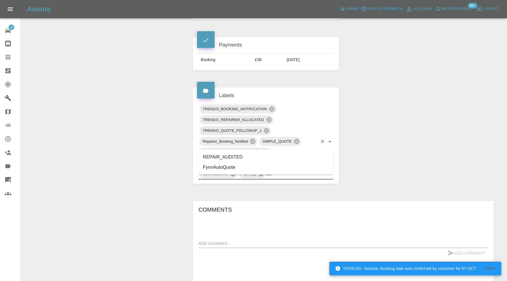
click at [256, 155] on li "REPAIR_AUDITED" at bounding box center [265, 157] width 135 height 10
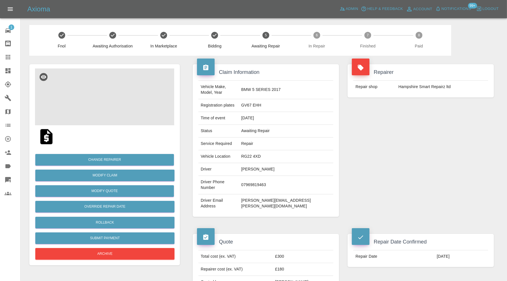
click at [115, 100] on img at bounding box center [104, 97] width 139 height 57
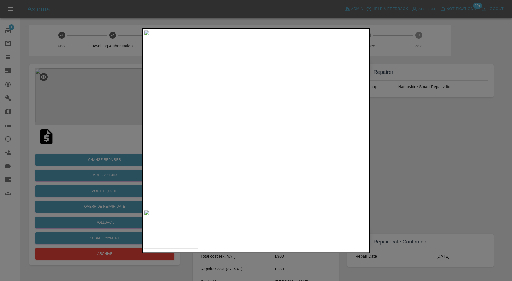
click at [395, 127] on div at bounding box center [256, 140] width 512 height 281
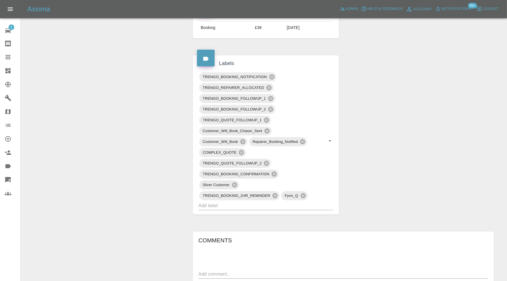
scroll to position [284, 0]
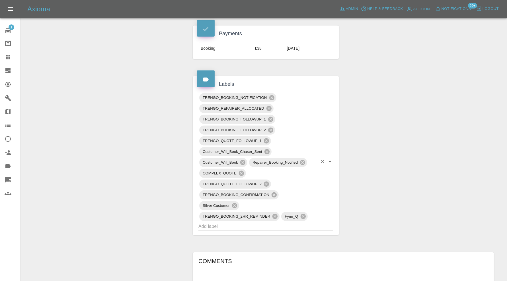
click at [269, 222] on input "text" at bounding box center [257, 226] width 119 height 9
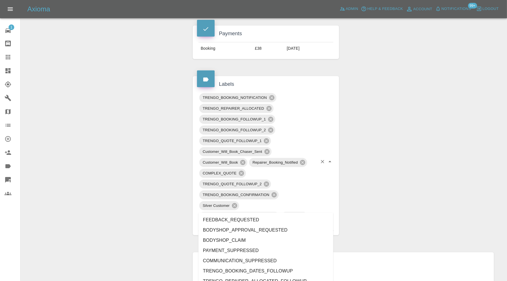
type input "au"
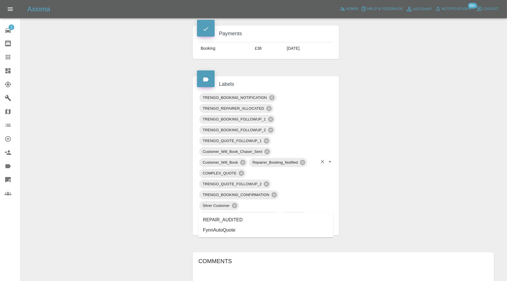
click at [219, 222] on li "REPAIR_AUDITED" at bounding box center [265, 220] width 135 height 10
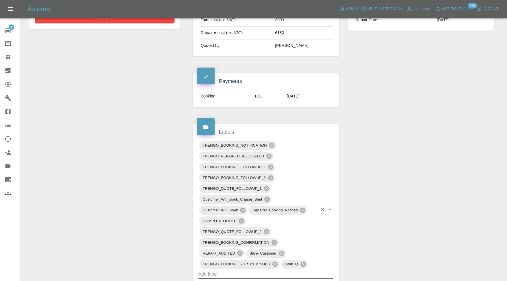
scroll to position [237, 0]
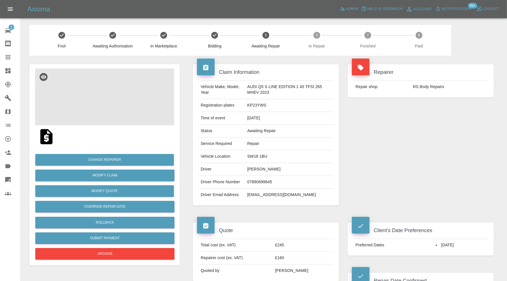
click at [113, 107] on img at bounding box center [104, 97] width 139 height 57
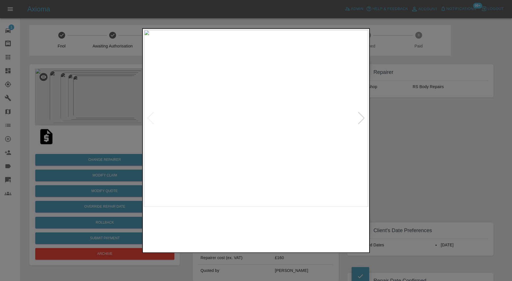
click at [294, 222] on img at bounding box center [284, 229] width 54 height 39
click at [338, 222] on img at bounding box center [341, 229] width 54 height 39
click at [439, 148] on div at bounding box center [256, 140] width 512 height 281
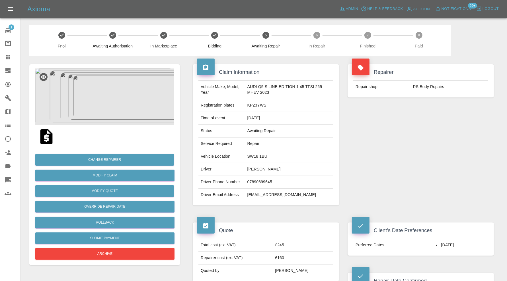
click at [259, 157] on td "SW18 1BU" at bounding box center [289, 156] width 88 height 13
copy td "SW18 1BU"
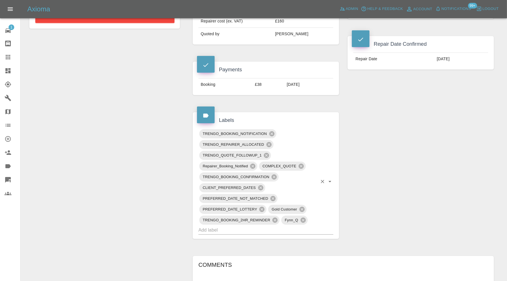
click at [285, 230] on input "text" at bounding box center [257, 230] width 119 height 9
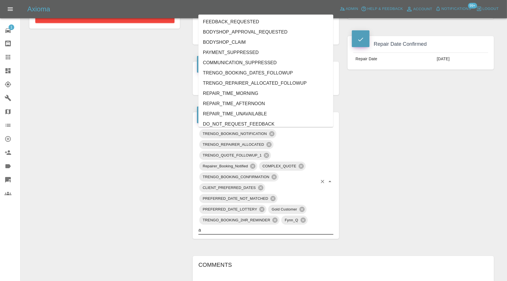
type input "au"
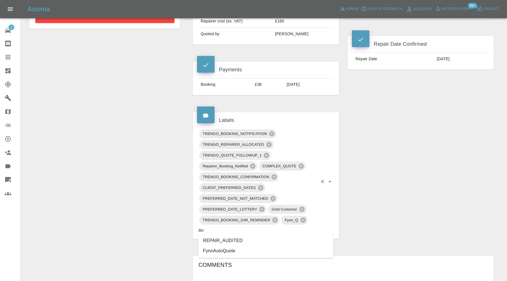
click at [227, 238] on li "REPAIR_AUDITED" at bounding box center [265, 241] width 135 height 10
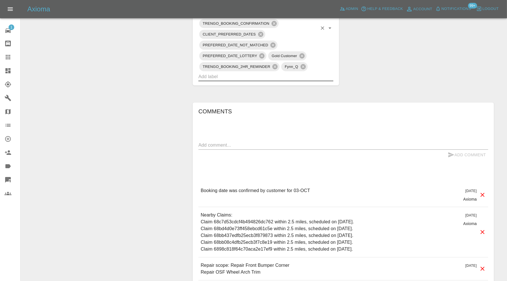
scroll to position [427, 0]
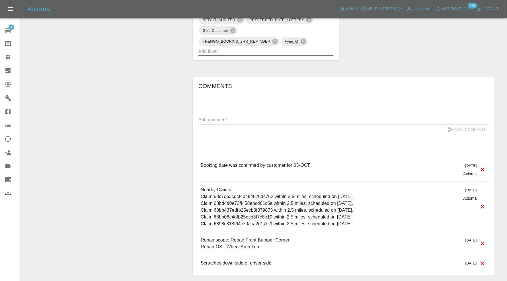
click at [266, 122] on div "x" at bounding box center [343, 119] width 290 height 9
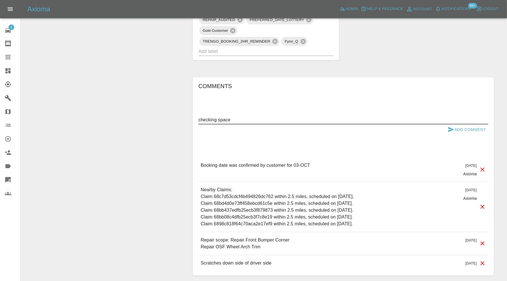
type textarea "checking space"
click at [467, 130] on button "Add Comment" at bounding box center [466, 130] width 43 height 11
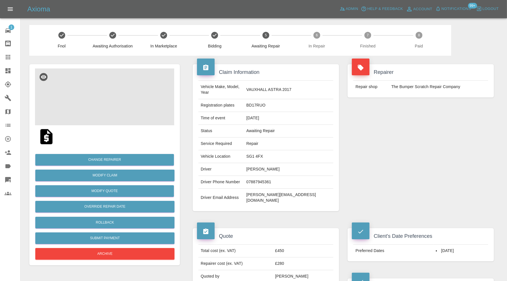
click at [115, 97] on img at bounding box center [104, 97] width 139 height 57
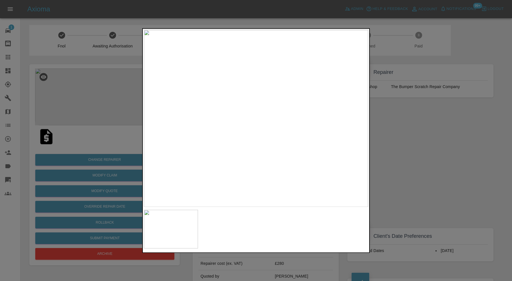
click at [436, 127] on div at bounding box center [256, 140] width 512 height 281
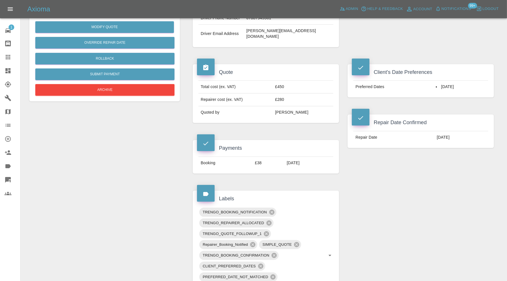
scroll to position [379, 0]
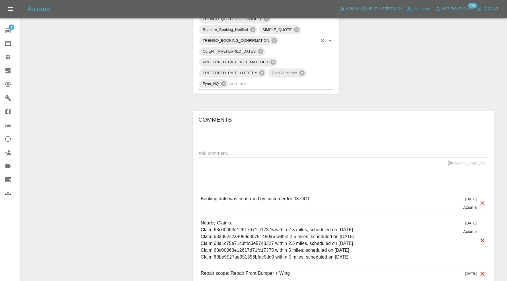
click at [295, 79] on input "text" at bounding box center [273, 83] width 88 height 9
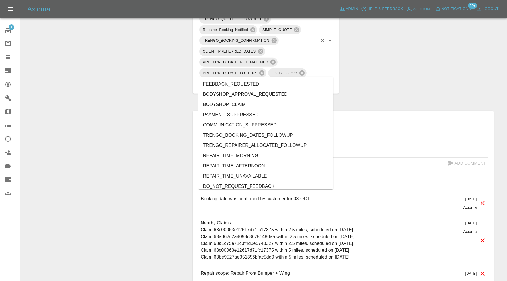
type input "au"
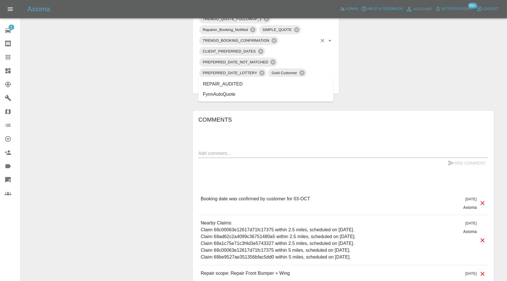
click at [230, 84] on li "REPAIR_AUDITED" at bounding box center [265, 84] width 135 height 10
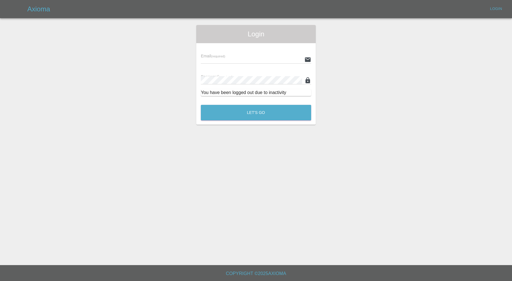
type input "carl.ainsworth@axioma.co.uk"
click at [230, 123] on div "Login Email (required) carl.ainsworth@axioma.co.uk Password (required) You have…" at bounding box center [255, 75] width 119 height 100
click at [235, 114] on button "Let's Go" at bounding box center [256, 113] width 110 height 16
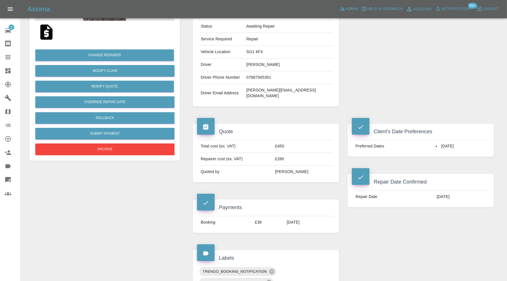
scroll to position [189, 0]
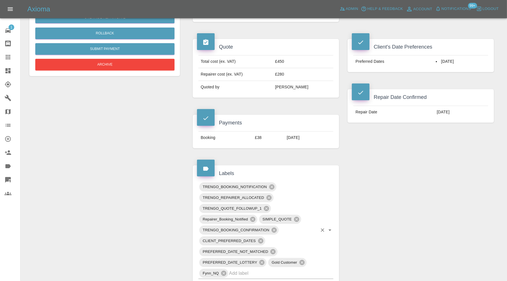
click at [295, 269] on input "text" at bounding box center [273, 273] width 88 height 9
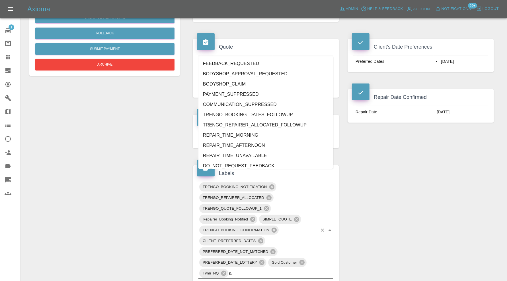
type input "au"
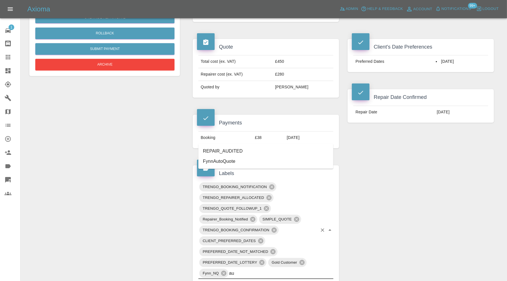
click at [241, 149] on li "REPAIR_AUDITED" at bounding box center [265, 151] width 135 height 10
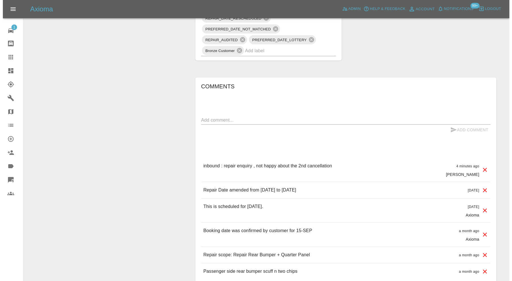
scroll to position [375, 0]
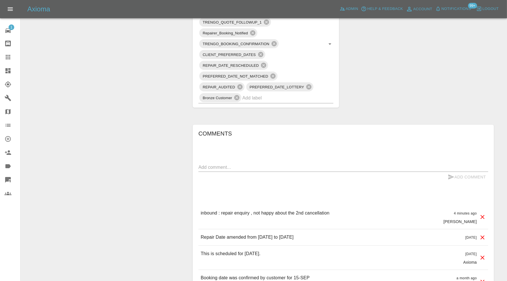
click at [482, 235] on icon at bounding box center [482, 237] width 7 height 7
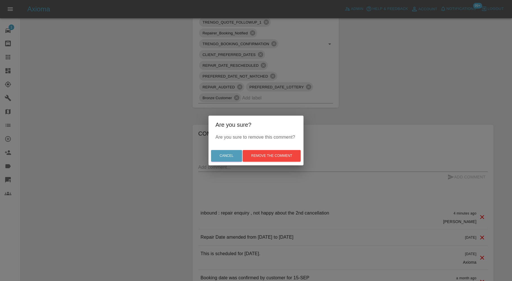
click at [273, 148] on div "Cancel Remove the comment" at bounding box center [255, 155] width 95 height 19
click at [279, 155] on button "Remove the comment" at bounding box center [272, 156] width 58 height 12
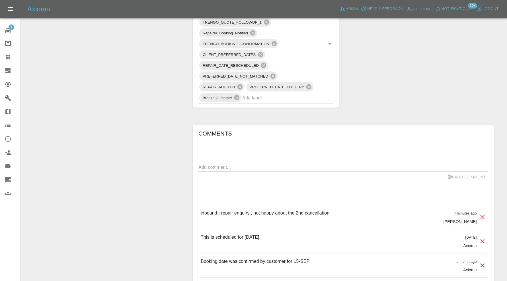
click at [482, 215] on icon at bounding box center [482, 217] width 7 height 7
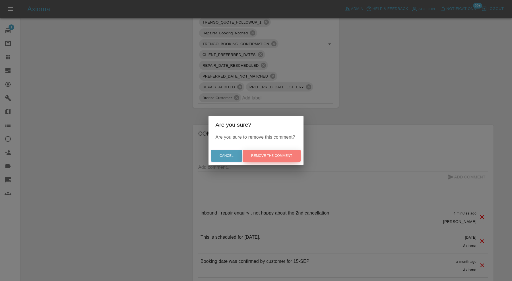
click at [275, 154] on button "Remove the comment" at bounding box center [272, 156] width 58 height 12
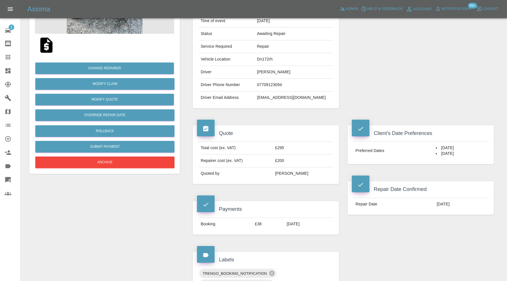
scroll to position [0, 0]
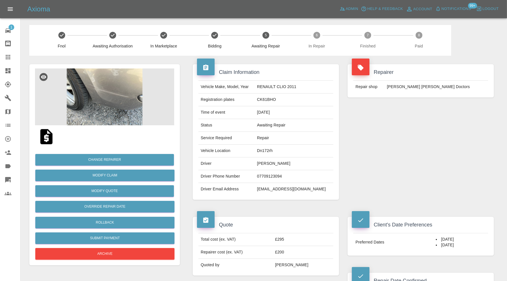
click at [123, 90] on img at bounding box center [104, 97] width 139 height 57
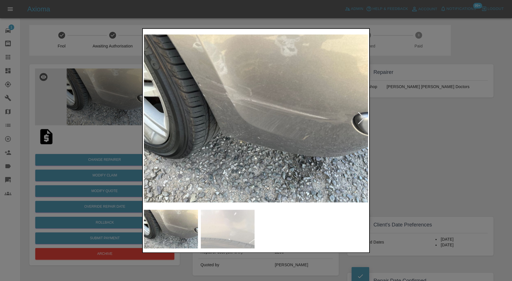
click at [253, 219] on img at bounding box center [228, 229] width 54 height 39
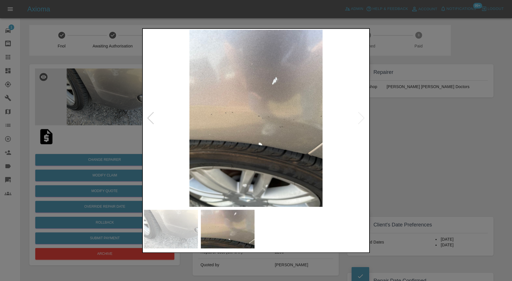
click at [421, 158] on div at bounding box center [256, 140] width 512 height 281
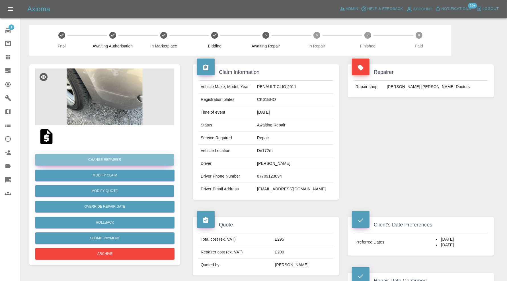
click at [112, 160] on button "Change Repairer" at bounding box center [104, 160] width 139 height 12
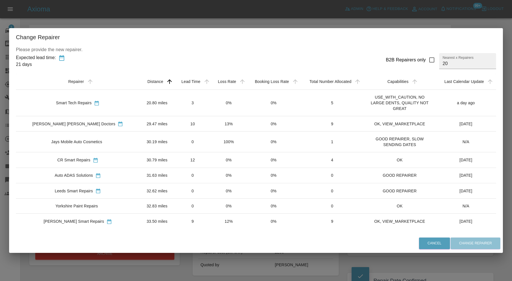
click at [145, 102] on td "20.80 miles" at bounding box center [157, 103] width 35 height 26
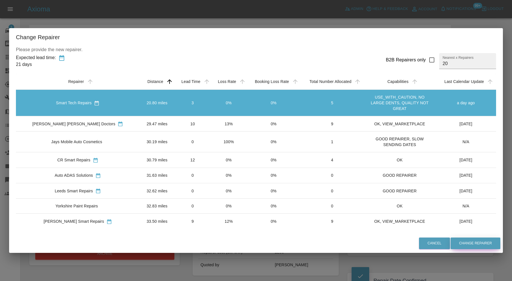
click at [451, 244] on button "Change Repairer" at bounding box center [476, 244] width 50 height 12
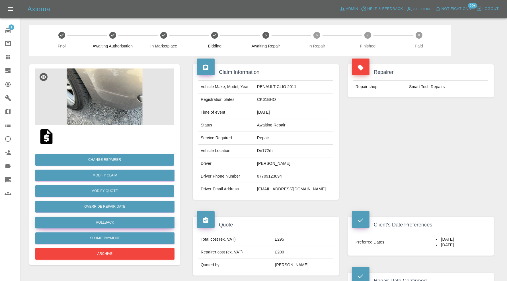
click at [124, 218] on button "Rollback" at bounding box center [104, 223] width 139 height 12
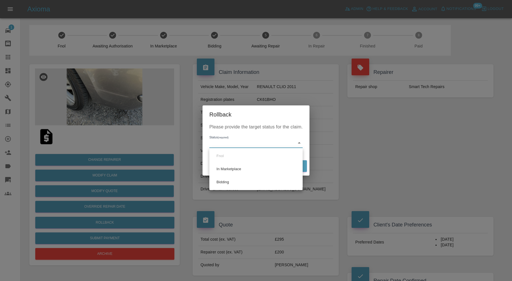
click at [227, 179] on li "Bidding" at bounding box center [256, 182] width 90 height 13
type input "bidding"
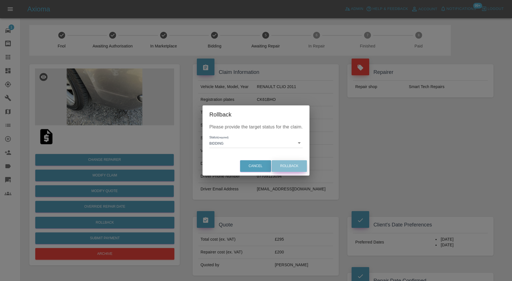
click at [282, 164] on button "Rollback" at bounding box center [289, 166] width 35 height 12
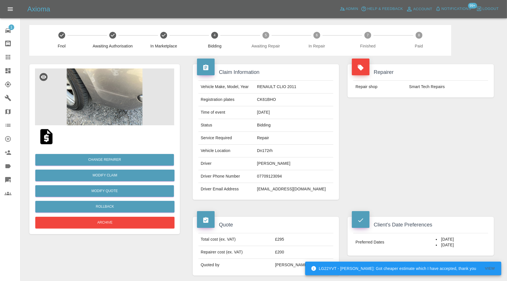
scroll to position [189, 0]
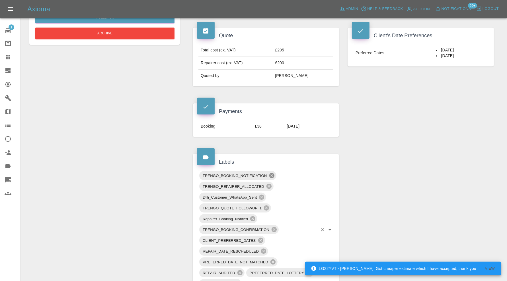
click at [270, 174] on icon at bounding box center [271, 175] width 5 height 5
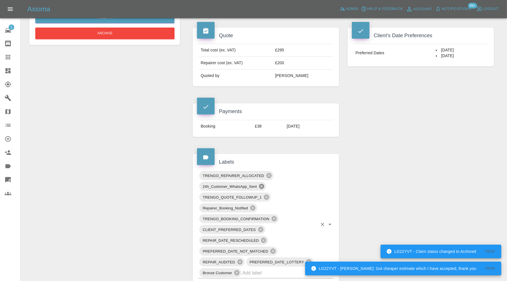
click at [261, 185] on icon at bounding box center [261, 186] width 6 height 6
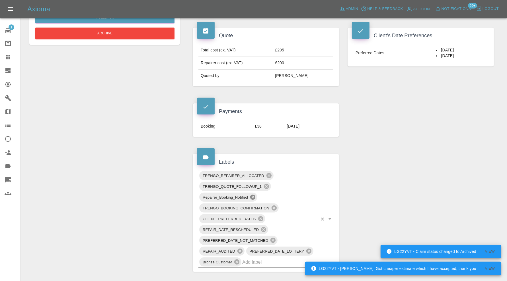
click at [254, 195] on icon at bounding box center [252, 197] width 5 height 5
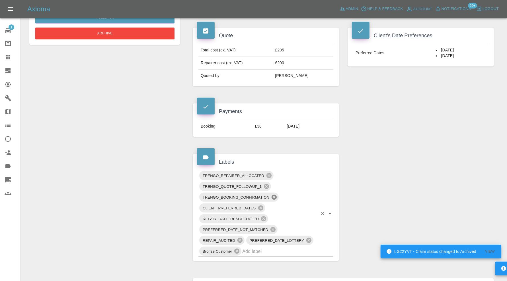
click at [277, 198] on icon at bounding box center [274, 197] width 6 height 6
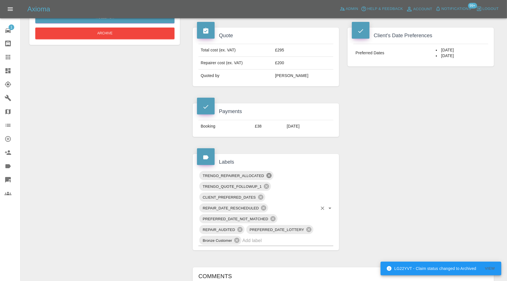
click at [270, 174] on icon at bounding box center [268, 175] width 5 height 5
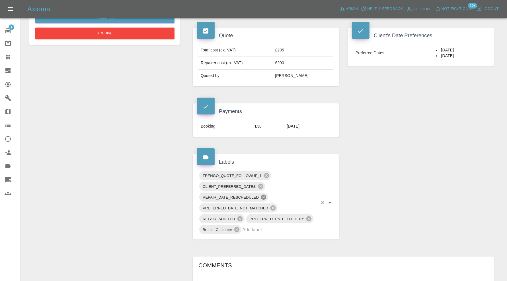
click at [265, 195] on icon at bounding box center [263, 197] width 5 height 5
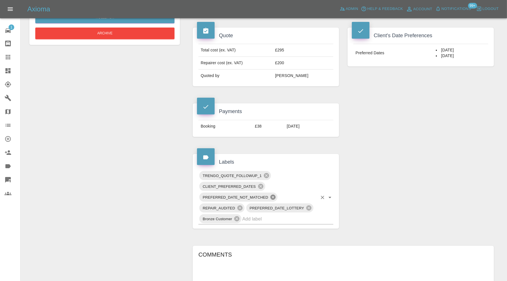
click at [271, 196] on icon at bounding box center [272, 197] width 5 height 5
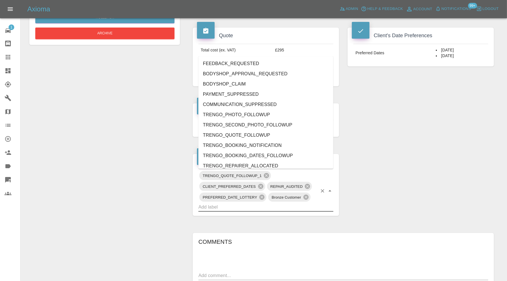
click at [271, 205] on input "text" at bounding box center [257, 207] width 119 height 9
type input "rea"
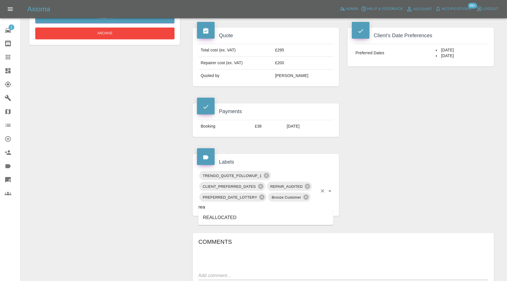
click at [233, 216] on li "REALLOCATED" at bounding box center [265, 218] width 135 height 10
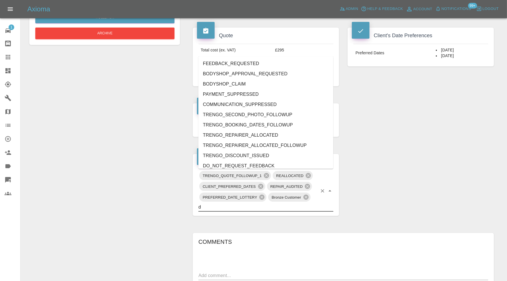
type input "do"
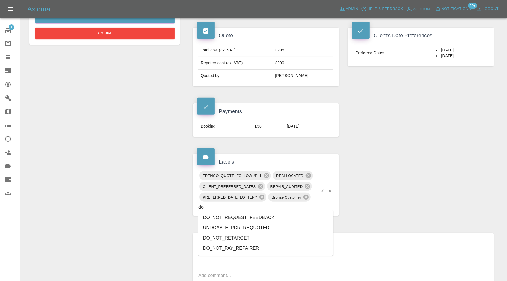
click at [229, 219] on li "DO_NOT_REQUEST_FEEDBACK" at bounding box center [265, 218] width 135 height 10
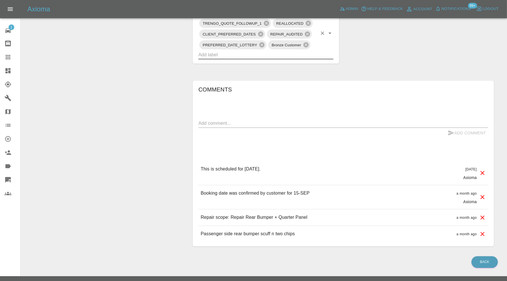
scroll to position [363, 0]
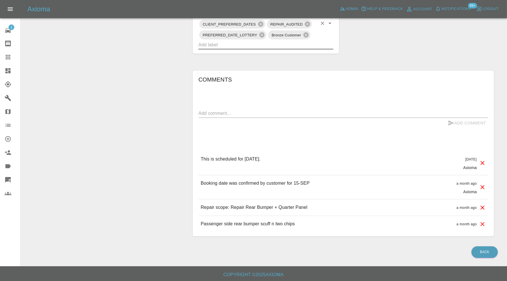
click at [274, 111] on textarea at bounding box center [343, 113] width 290 height 7
type textarea "reallocated and rebooking"
click at [462, 122] on button "Add Comment" at bounding box center [466, 123] width 43 height 11
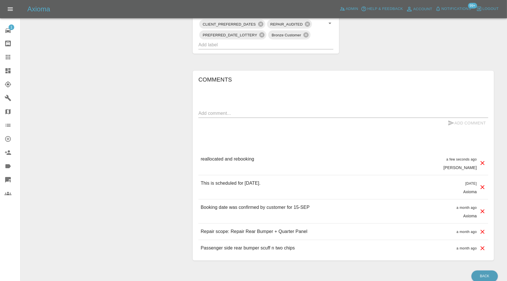
scroll to position [0, 0]
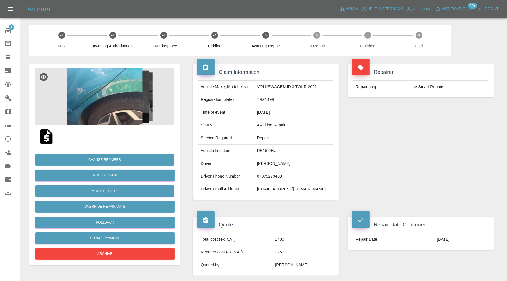
click at [138, 82] on img at bounding box center [104, 97] width 139 height 57
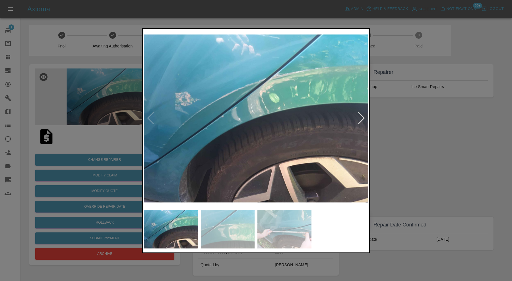
click at [362, 117] on div at bounding box center [362, 118] width 8 height 13
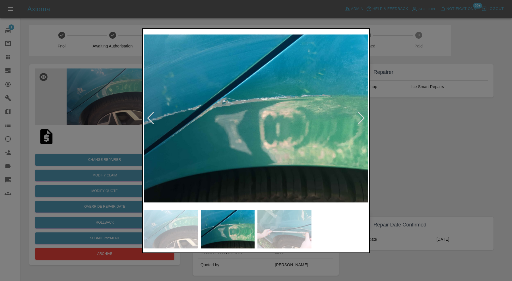
click at [362, 117] on div at bounding box center [362, 118] width 8 height 13
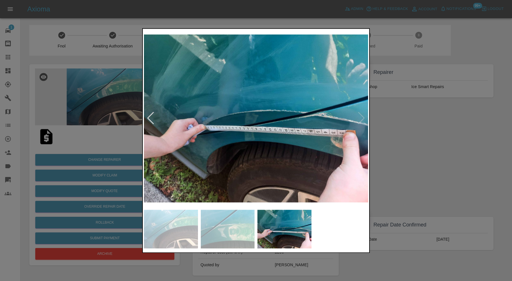
click at [362, 117] on img at bounding box center [256, 118] width 224 height 177
click at [431, 146] on div at bounding box center [256, 140] width 512 height 281
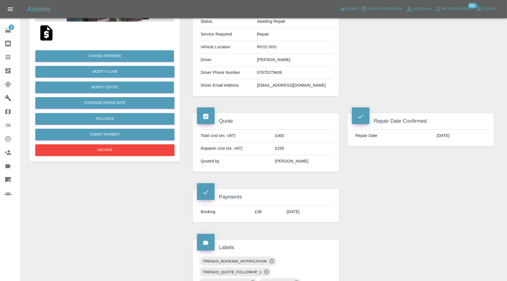
scroll to position [284, 0]
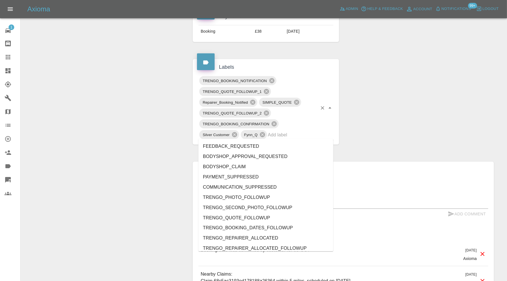
click at [288, 134] on input "text" at bounding box center [292, 135] width 49 height 9
type input "au"
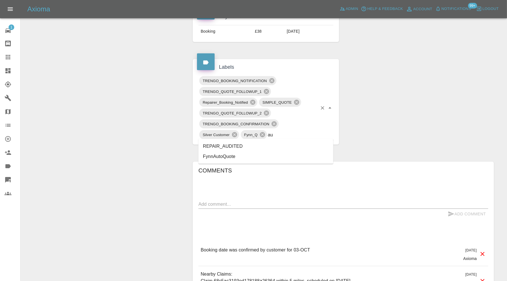
click at [265, 144] on li "REPAIR_AUDITED" at bounding box center [265, 146] width 135 height 10
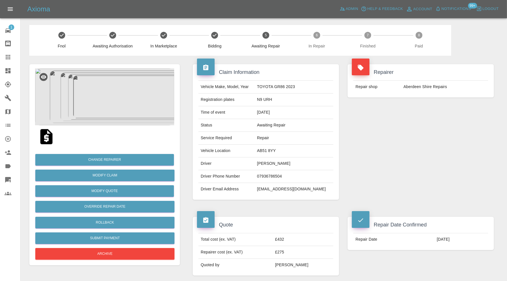
click at [121, 98] on img at bounding box center [104, 97] width 139 height 57
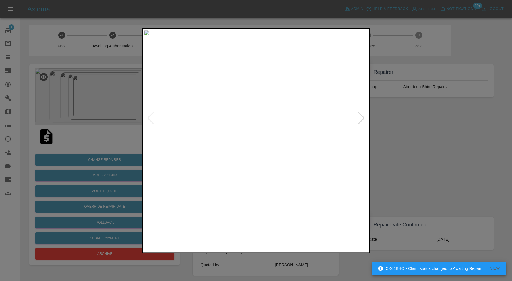
click at [303, 224] on img at bounding box center [284, 229] width 54 height 39
click at [334, 221] on img at bounding box center [341, 229] width 54 height 39
click at [410, 167] on div at bounding box center [256, 140] width 512 height 281
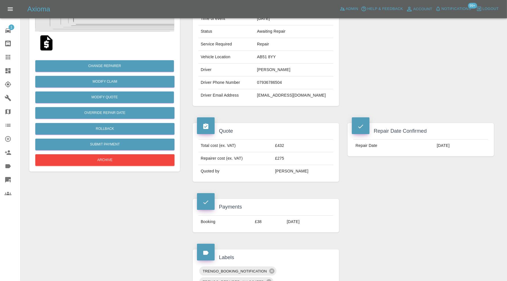
scroll to position [236, 0]
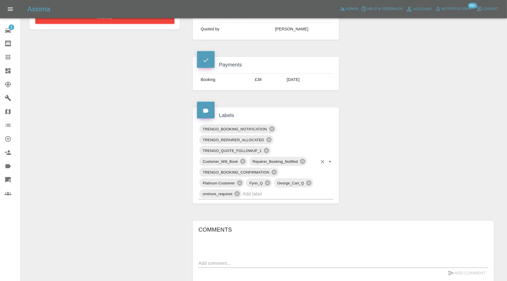
click at [289, 194] on input "text" at bounding box center [279, 194] width 75 height 9
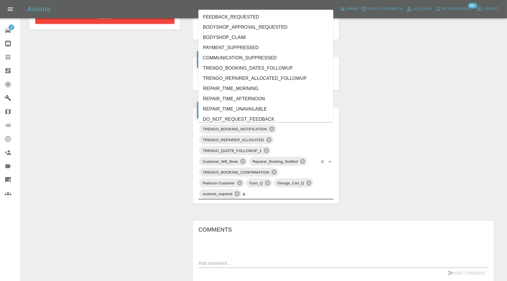
type input "au"
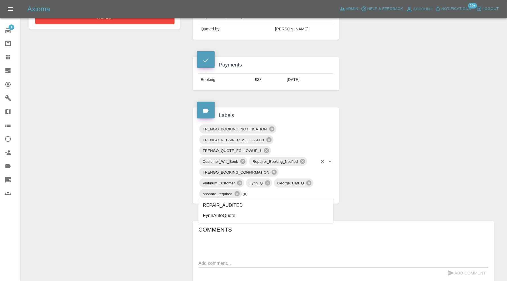
click at [245, 202] on li "REPAIR_AUDITED" at bounding box center [265, 206] width 135 height 10
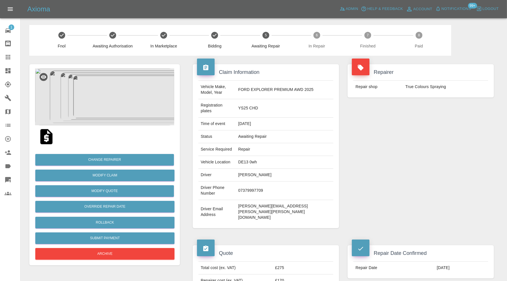
click at [110, 89] on img at bounding box center [104, 97] width 139 height 57
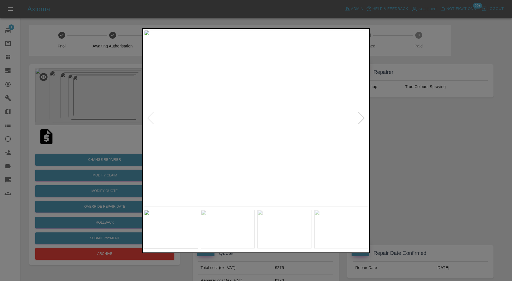
click at [362, 121] on div at bounding box center [362, 118] width 8 height 13
click at [397, 121] on div at bounding box center [256, 140] width 512 height 281
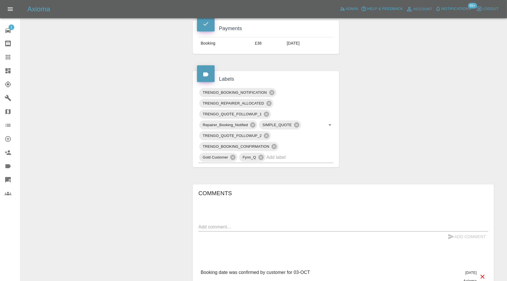
scroll to position [332, 0]
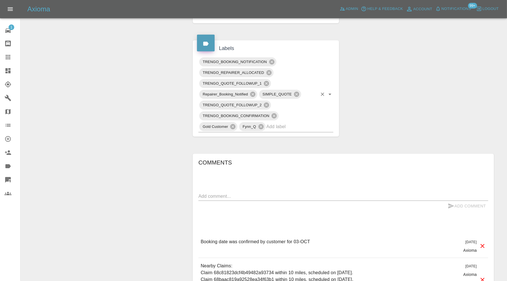
click at [299, 122] on input "text" at bounding box center [291, 126] width 51 height 9
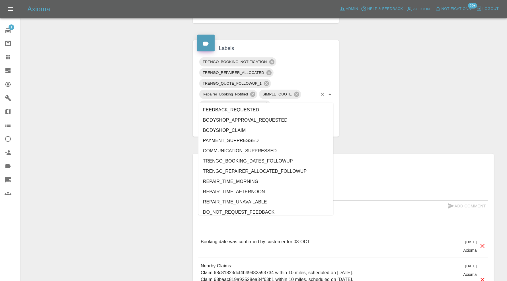
type input "au"
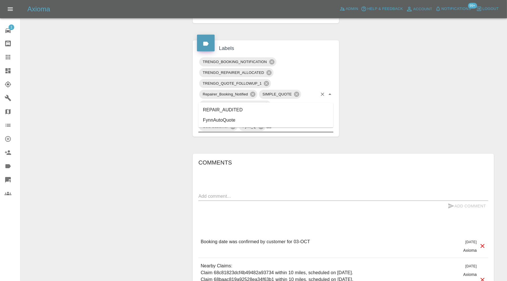
click at [241, 109] on li "REPAIR_AUDITED" at bounding box center [265, 110] width 135 height 10
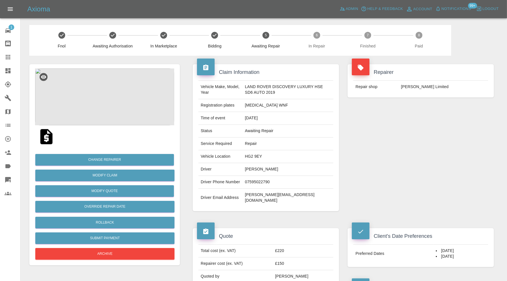
click at [114, 87] on img at bounding box center [104, 97] width 139 height 57
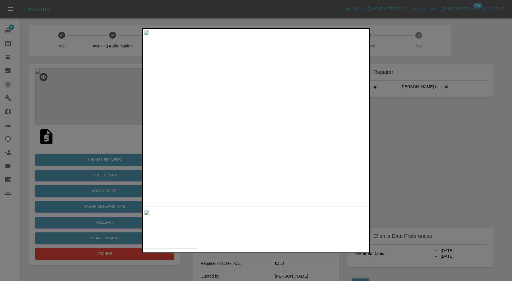
click at [404, 138] on div at bounding box center [256, 140] width 512 height 281
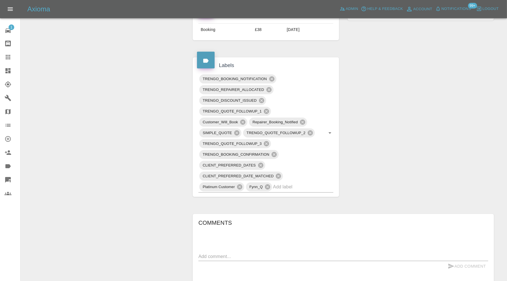
scroll to position [228, 0]
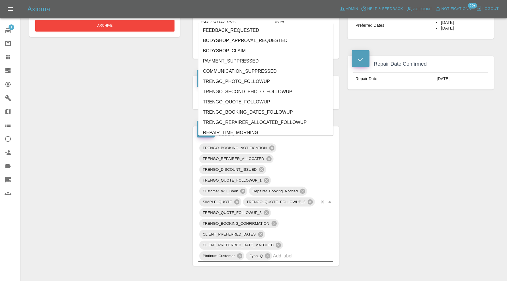
click at [300, 252] on input "text" at bounding box center [295, 256] width 44 height 9
type input "au"
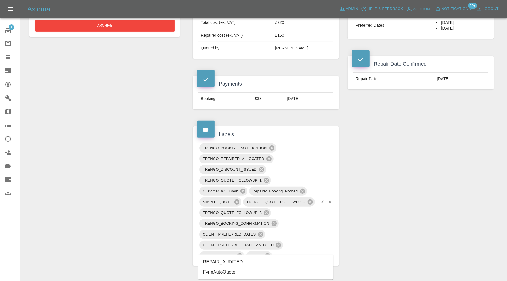
click at [236, 258] on li "REPAIR_AUDITED" at bounding box center [265, 262] width 135 height 10
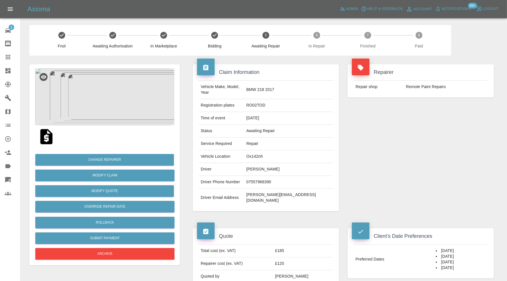
click at [126, 127] on div at bounding box center [104, 136] width 139 height 23
click at [132, 104] on img at bounding box center [104, 97] width 139 height 57
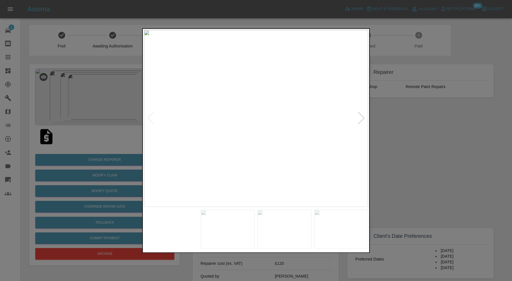
click at [342, 224] on img at bounding box center [341, 229] width 54 height 39
click at [424, 160] on div at bounding box center [256, 140] width 512 height 281
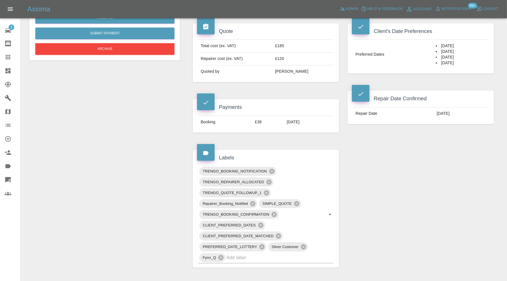
scroll to position [332, 0]
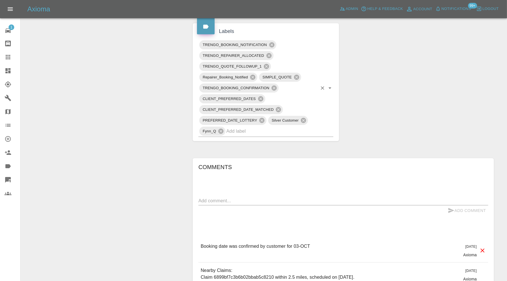
click at [276, 127] on input "text" at bounding box center [271, 131] width 91 height 9
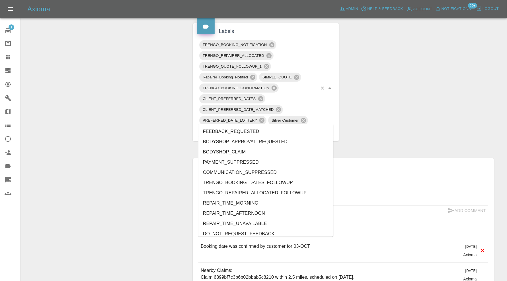
type input "au"
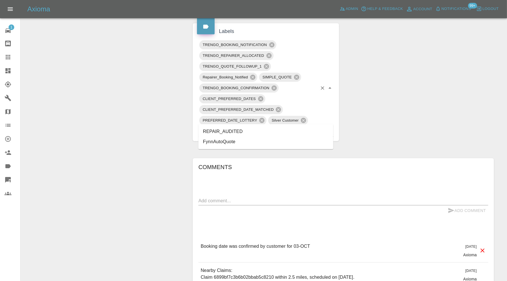
click at [253, 130] on li "REPAIR_AUDITED" at bounding box center [265, 132] width 135 height 10
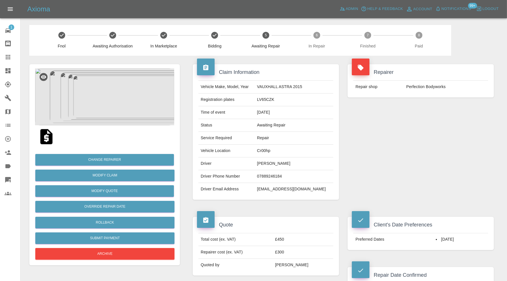
click at [137, 82] on img at bounding box center [104, 97] width 139 height 57
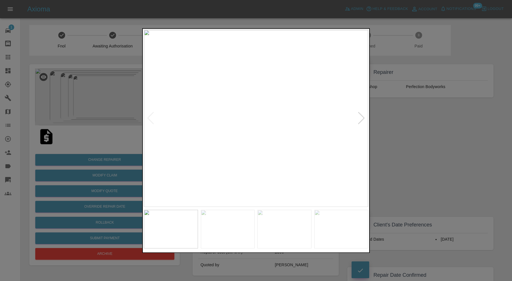
click at [361, 116] on div at bounding box center [362, 118] width 8 height 13
click at [398, 121] on div at bounding box center [256, 140] width 512 height 281
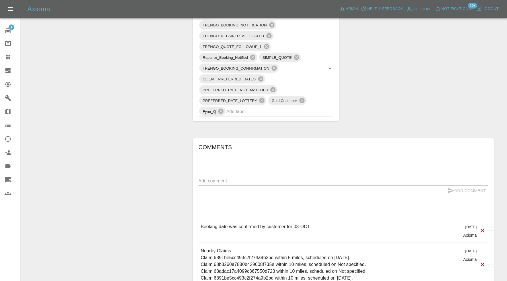
scroll to position [238, 0]
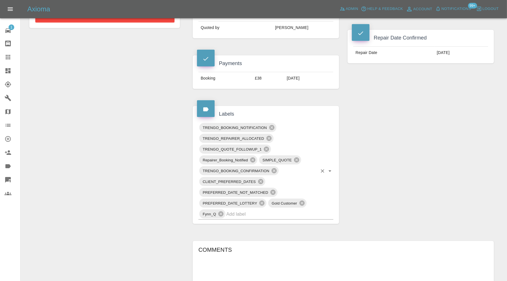
click at [263, 211] on input "text" at bounding box center [271, 214] width 91 height 9
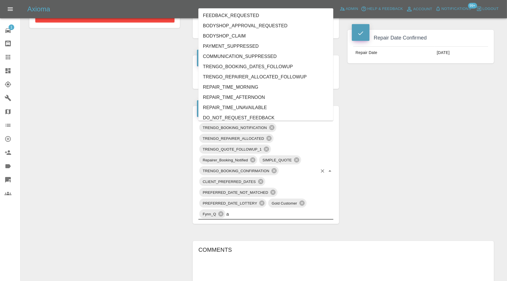
type input "au"
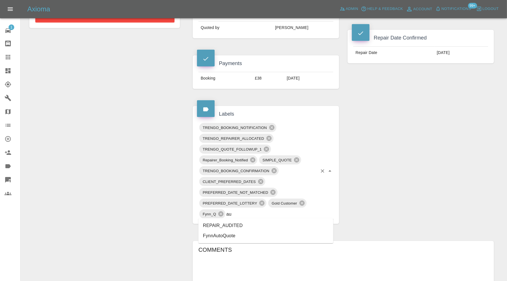
click at [240, 224] on li "REPAIR_AUDITED" at bounding box center [265, 226] width 135 height 10
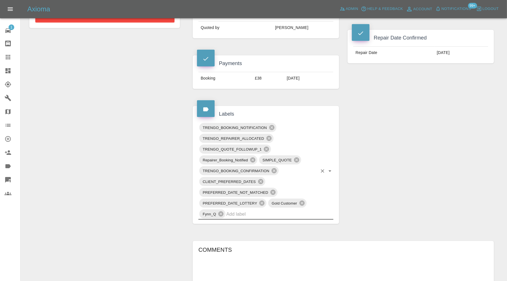
scroll to position [0, 0]
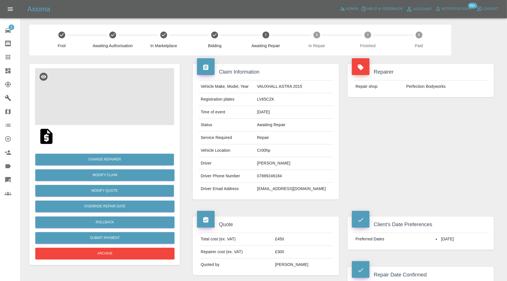
click at [97, 96] on img at bounding box center [104, 96] width 139 height 57
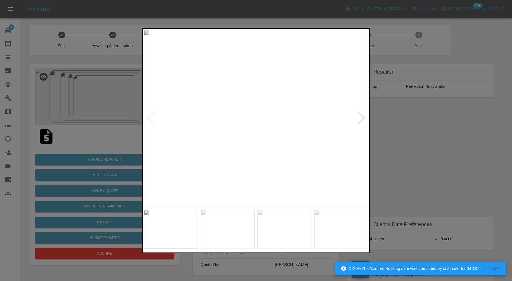
click at [441, 134] on div at bounding box center [256, 140] width 512 height 281
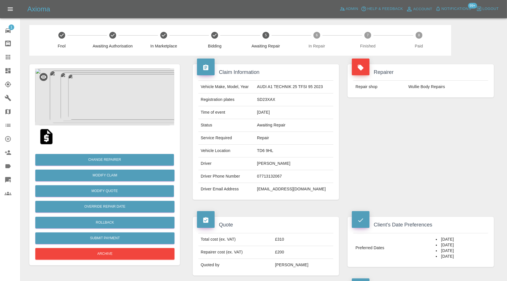
click at [123, 96] on img at bounding box center [104, 97] width 139 height 57
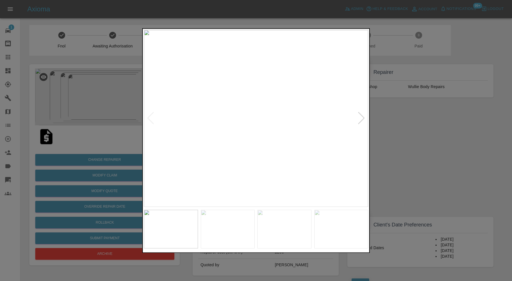
click at [362, 117] on div at bounding box center [362, 118] width 8 height 13
click at [362, 117] on img at bounding box center [256, 118] width 224 height 177
click at [416, 130] on div at bounding box center [256, 140] width 512 height 281
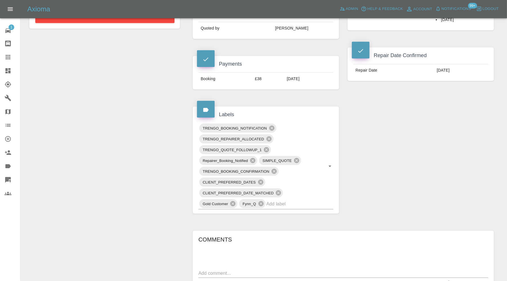
scroll to position [373, 0]
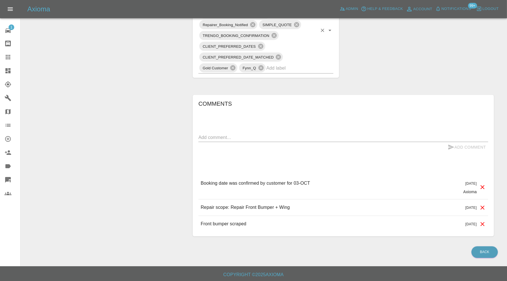
click at [305, 69] on input "text" at bounding box center [291, 68] width 51 height 9
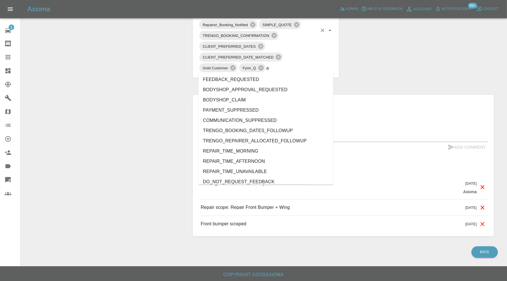
type input "au"
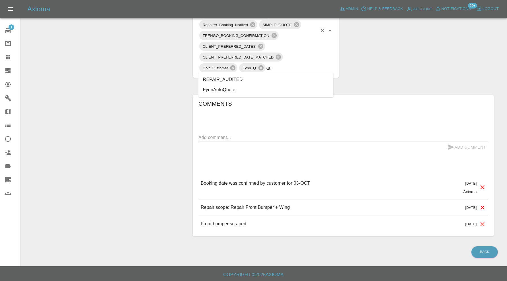
click at [241, 79] on li "REPAIR_AUDITED" at bounding box center [265, 80] width 135 height 10
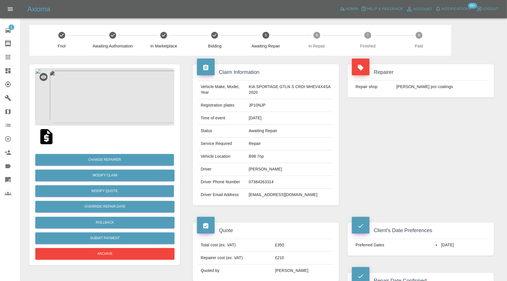
click at [106, 109] on img at bounding box center [104, 97] width 139 height 57
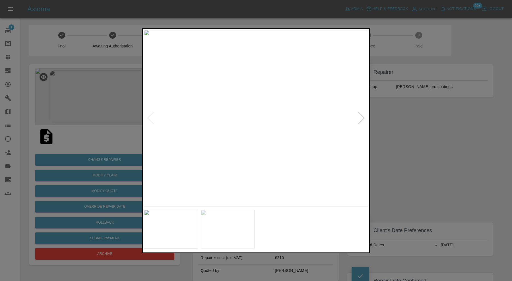
click at [235, 218] on img at bounding box center [228, 229] width 54 height 39
click at [177, 222] on img at bounding box center [171, 229] width 54 height 39
click at [463, 141] on div at bounding box center [256, 140] width 512 height 281
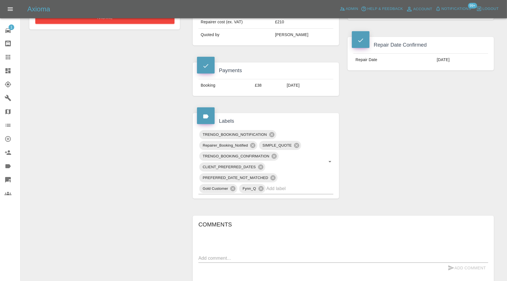
scroll to position [237, 0]
click at [290, 186] on input "text" at bounding box center [291, 187] width 51 height 9
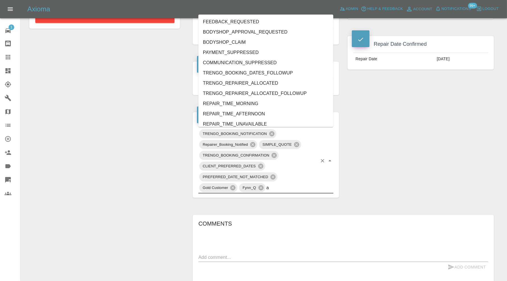
type input "au"
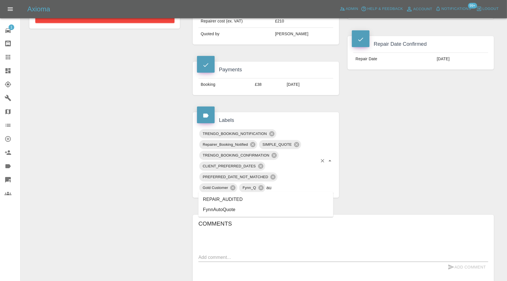
click at [231, 201] on li "REPAIR_AUDITED" at bounding box center [265, 200] width 135 height 10
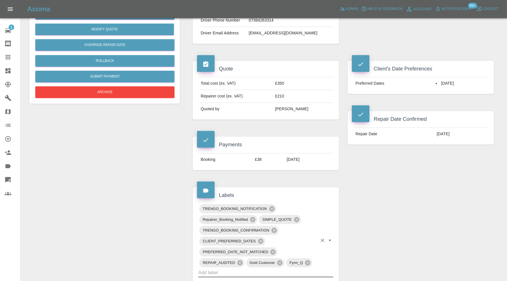
scroll to position [142, 0]
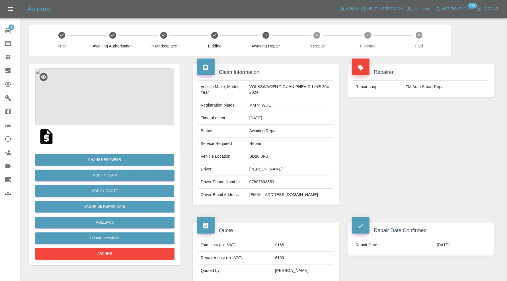
click at [102, 87] on img at bounding box center [104, 97] width 139 height 57
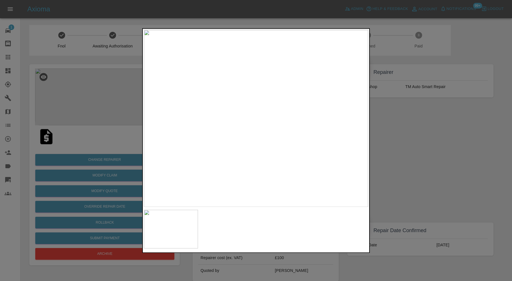
click at [449, 169] on div at bounding box center [256, 140] width 512 height 281
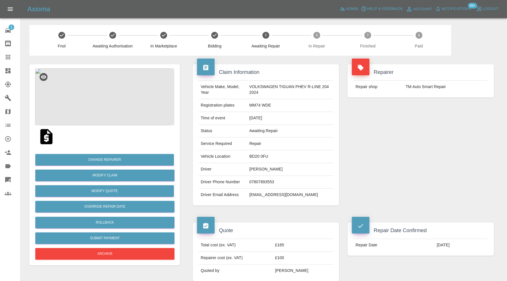
scroll to position [284, 0]
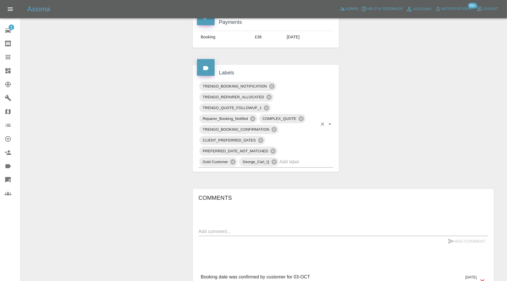
click at [322, 161] on div "TRENGO_BOOKING_NOTIFICATION TRENGO_REPAIRER_ALLOCATED TRENGO_QUOTE_FOLLOWUP_1 R…" at bounding box center [265, 124] width 135 height 87
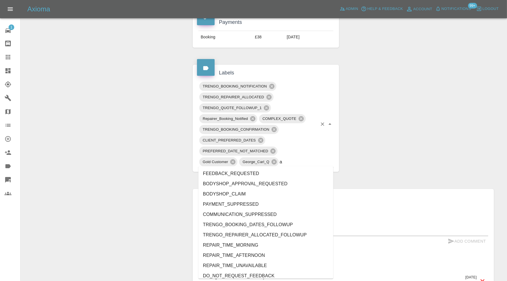
type input "au"
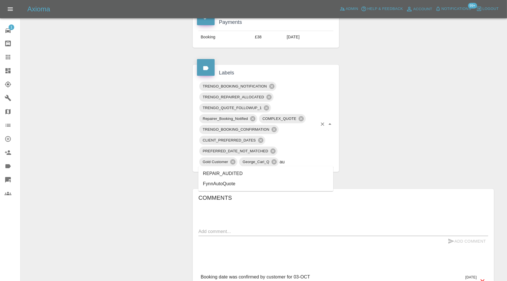
click at [243, 175] on li "REPAIR_AUDITED" at bounding box center [265, 174] width 135 height 10
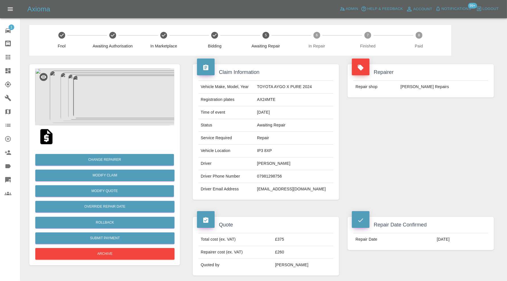
click at [127, 93] on img at bounding box center [104, 97] width 139 height 57
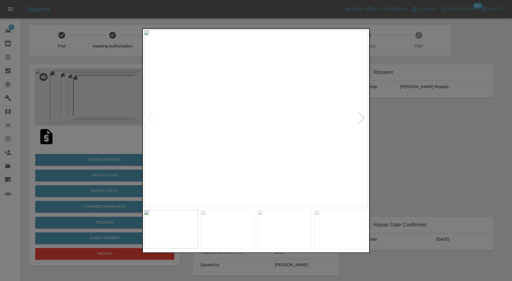
click at [363, 117] on div at bounding box center [362, 118] width 8 height 13
click at [421, 122] on div at bounding box center [256, 140] width 512 height 281
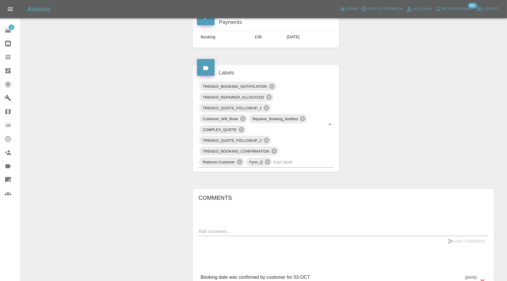
scroll to position [284, 0]
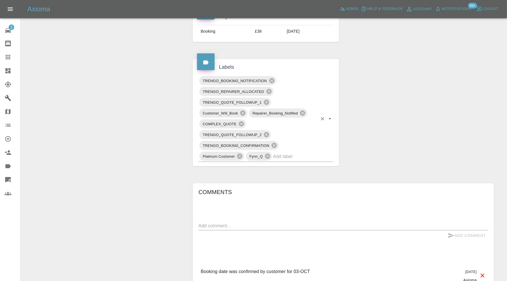
click at [291, 155] on input "text" at bounding box center [295, 156] width 44 height 9
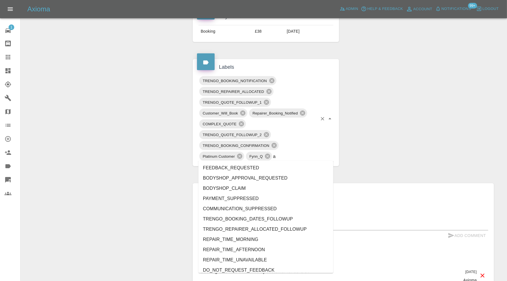
type input "au"
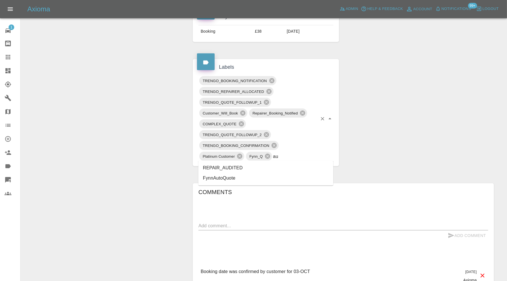
click at [234, 166] on li "REPAIR_AUDITED" at bounding box center [265, 168] width 135 height 10
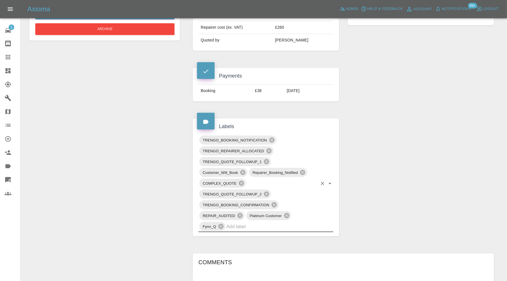
scroll to position [237, 0]
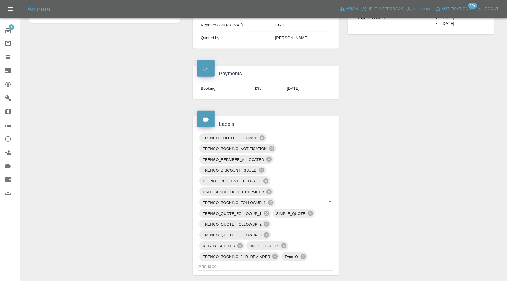
scroll to position [237, 0]
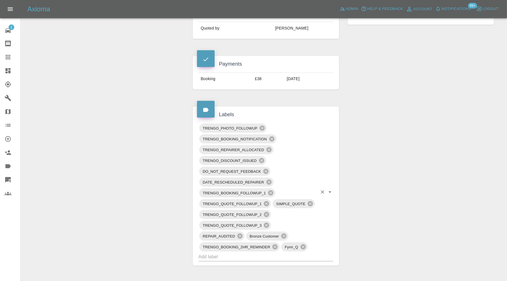
click at [289, 258] on input "text" at bounding box center [257, 257] width 119 height 9
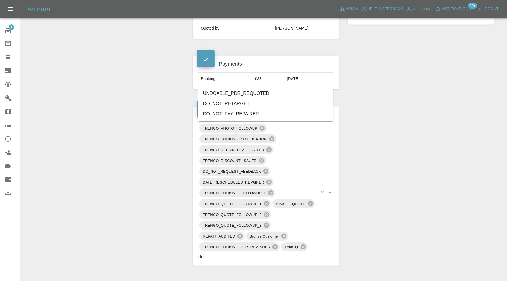
type input "do"
click at [389, 151] on div "Claim Information Vehicle Make, Model, Year AUDI TT 2013 Registration plates SB…" at bounding box center [342, 179] width 309 height 720
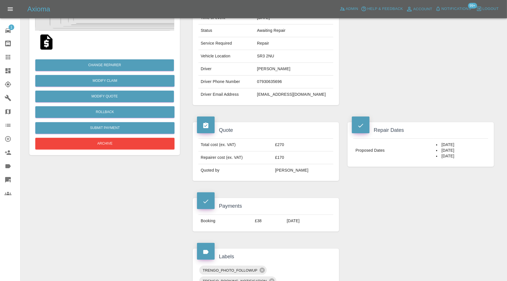
scroll to position [0, 0]
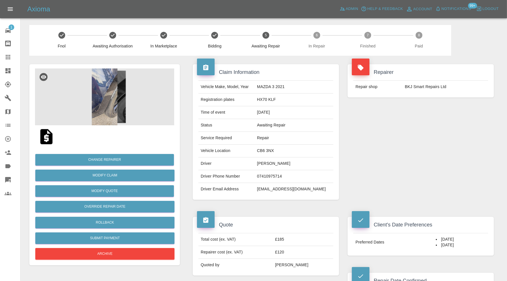
click at [115, 127] on div at bounding box center [104, 136] width 139 height 23
click at [108, 92] on img at bounding box center [104, 97] width 139 height 57
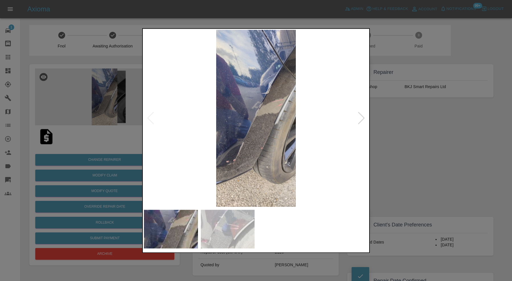
click at [238, 211] on img at bounding box center [228, 229] width 54 height 39
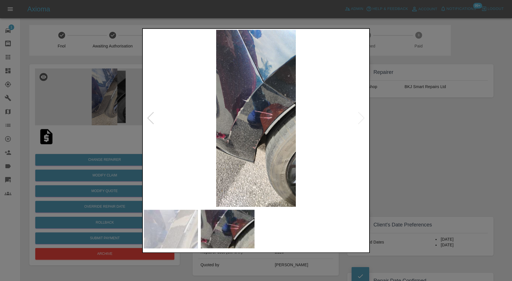
click at [175, 225] on img at bounding box center [171, 229] width 54 height 39
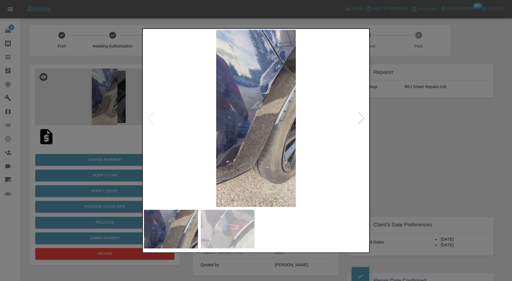
click at [224, 231] on img at bounding box center [228, 229] width 54 height 39
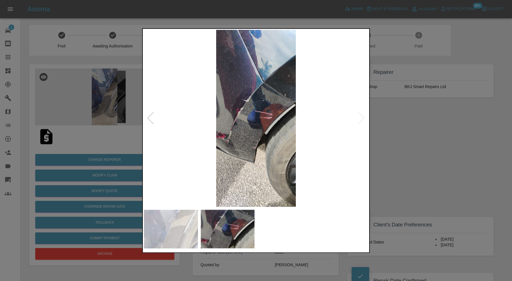
click at [404, 145] on div at bounding box center [256, 140] width 512 height 281
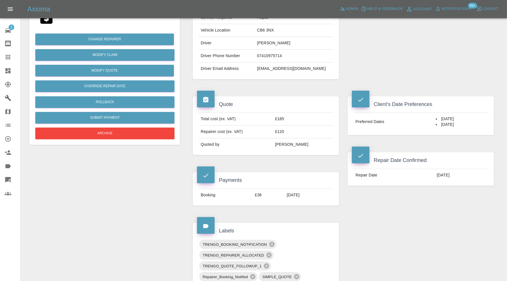
scroll to position [237, 0]
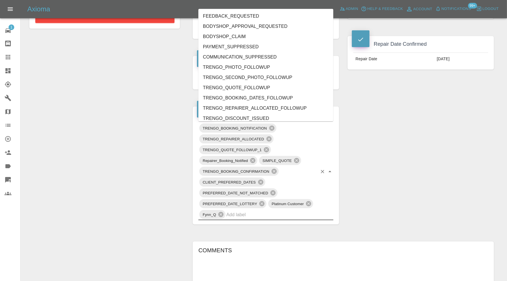
click at [273, 212] on input "text" at bounding box center [271, 214] width 91 height 9
type input "au"
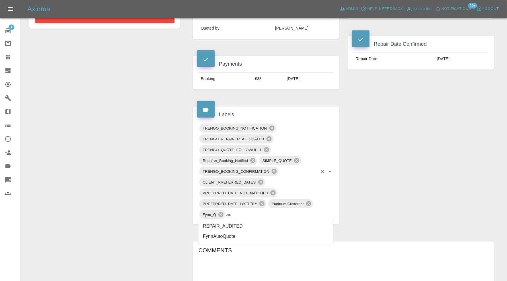
click at [239, 224] on li "REPAIR_AUDITED" at bounding box center [265, 226] width 135 height 10
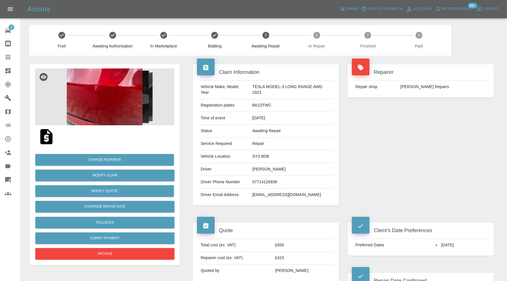
click at [121, 113] on img at bounding box center [104, 97] width 139 height 57
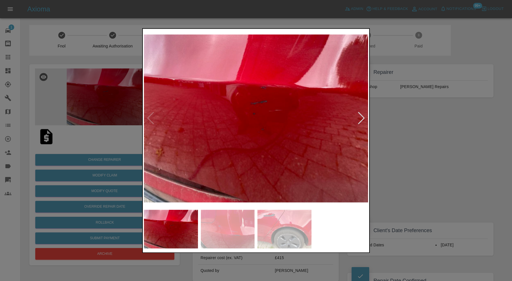
click at [243, 225] on img at bounding box center [228, 229] width 54 height 39
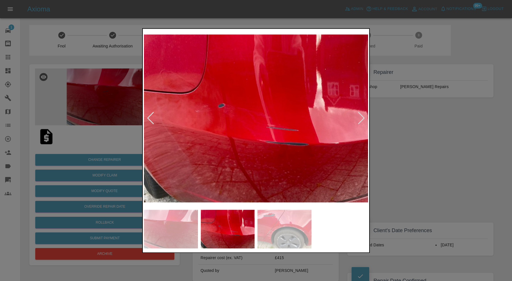
click at [283, 226] on img at bounding box center [284, 229] width 54 height 39
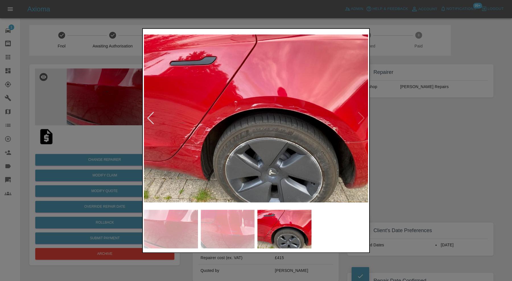
click at [442, 154] on div at bounding box center [256, 140] width 512 height 281
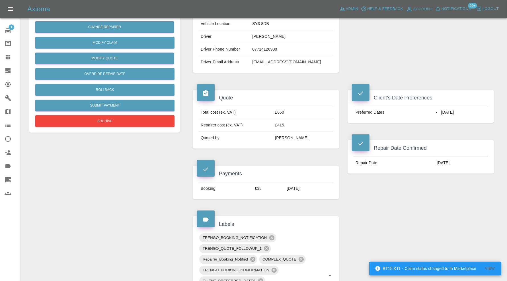
scroll to position [284, 0]
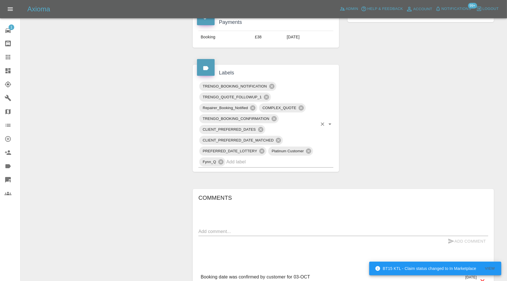
click at [299, 162] on input "text" at bounding box center [271, 162] width 91 height 9
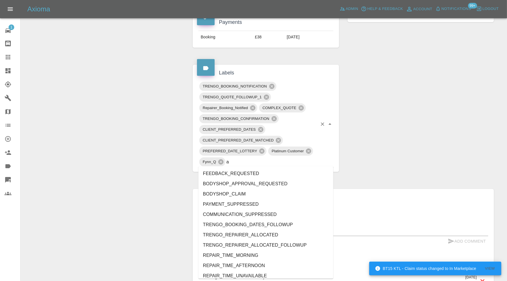
type input "au"
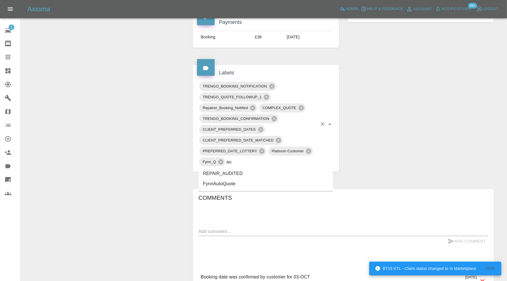
click at [239, 171] on li "REPAIR_AUDITED" at bounding box center [265, 174] width 135 height 10
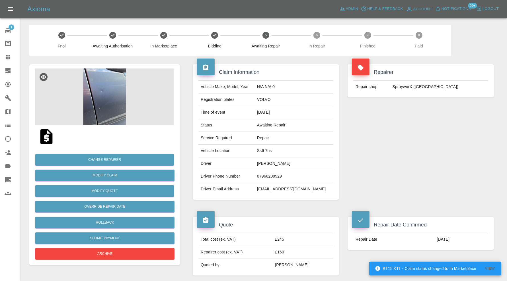
click at [109, 96] on img at bounding box center [104, 97] width 139 height 57
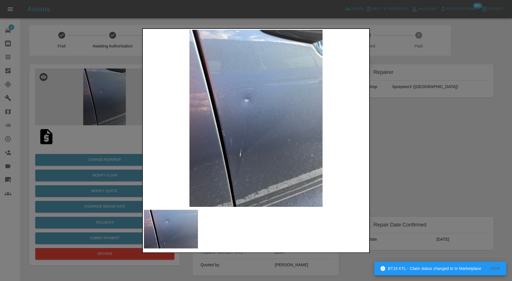
click at [397, 163] on div at bounding box center [256, 140] width 512 height 281
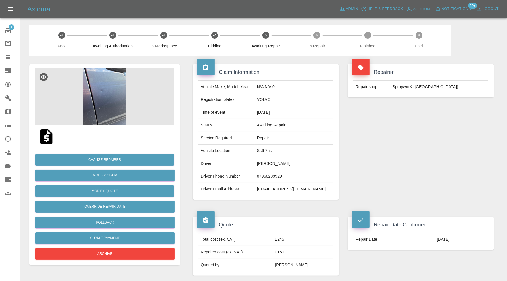
click at [270, 147] on td "Ss6 7hs" at bounding box center [294, 151] width 79 height 13
copy td "Ss6 7hs"
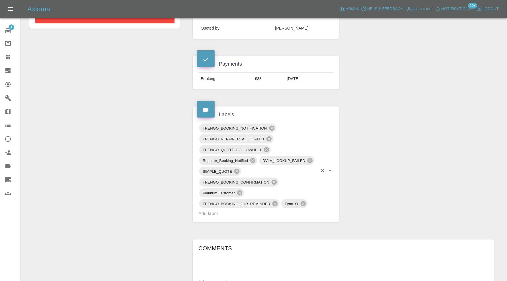
click at [279, 210] on input "text" at bounding box center [257, 213] width 119 height 9
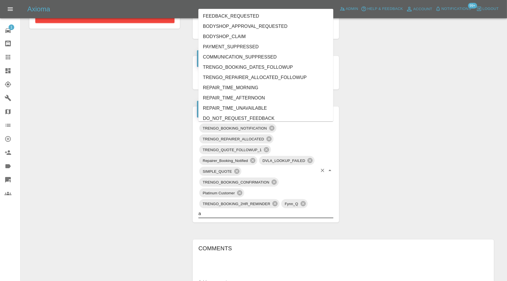
type input "au"
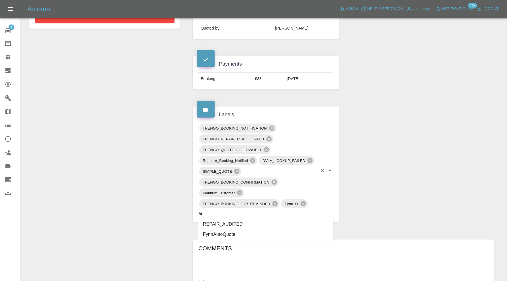
click at [238, 222] on li "REPAIR_AUDITED" at bounding box center [265, 224] width 135 height 10
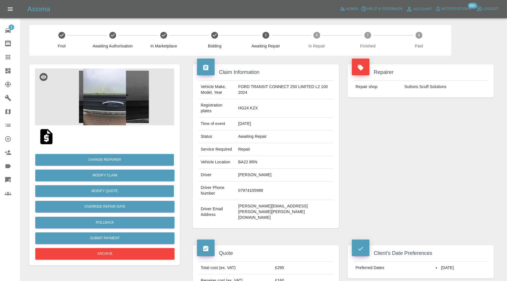
click at [100, 113] on img at bounding box center [104, 97] width 139 height 57
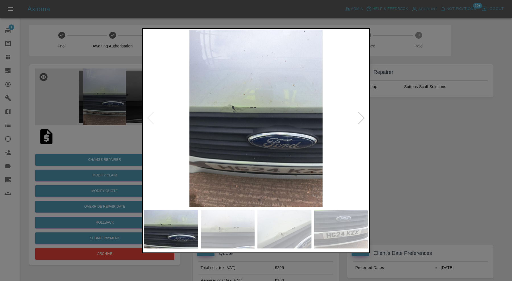
click at [226, 234] on img at bounding box center [228, 229] width 54 height 39
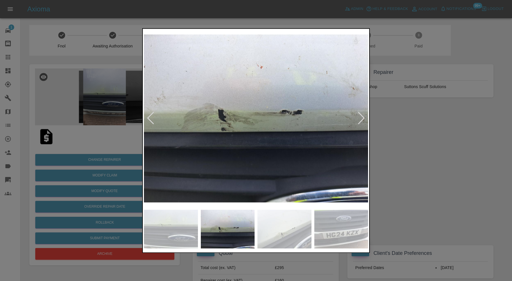
click at [268, 228] on img at bounding box center [284, 229] width 54 height 39
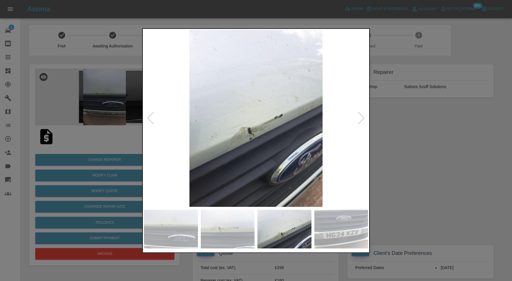
click at [362, 117] on div at bounding box center [362, 118] width 8 height 13
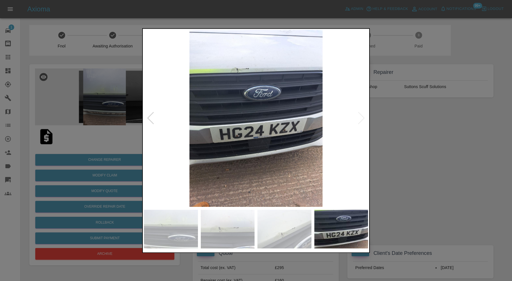
click at [362, 117] on img at bounding box center [256, 118] width 224 height 177
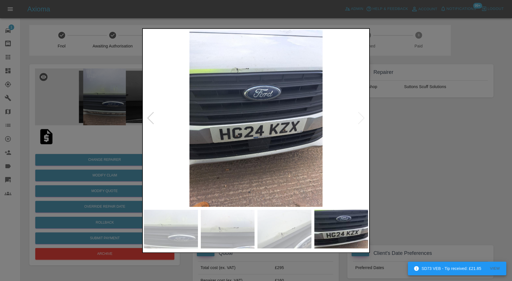
click at [421, 166] on div at bounding box center [256, 140] width 512 height 281
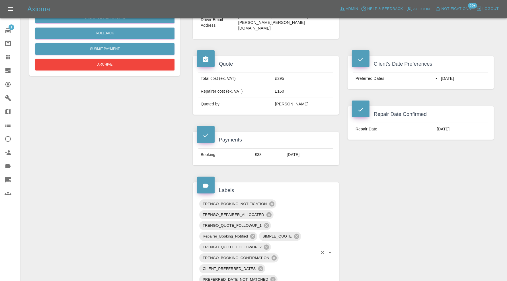
scroll to position [332, 0]
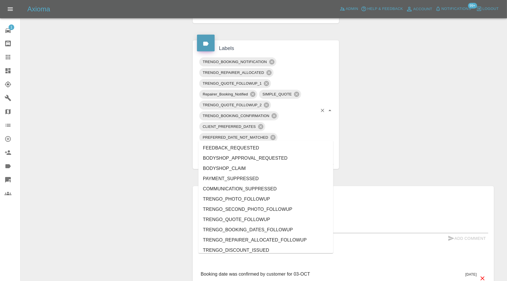
click at [290, 155] on input "text" at bounding box center [278, 159] width 78 height 9
type input "au"
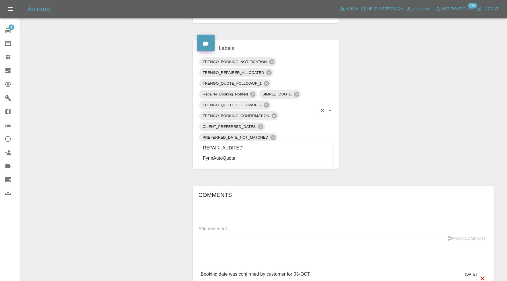
click at [241, 145] on li "REPAIR_AUDITED" at bounding box center [265, 148] width 135 height 10
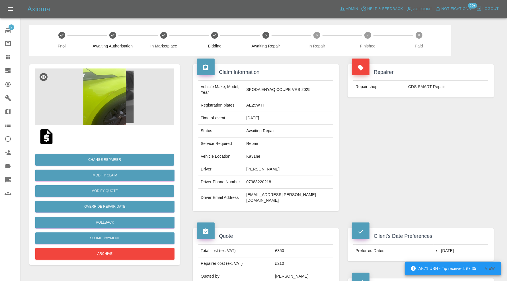
click at [116, 92] on img at bounding box center [104, 97] width 139 height 57
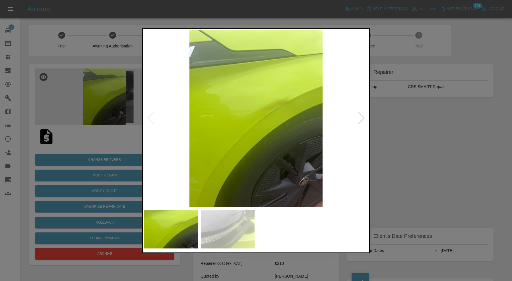
click at [394, 128] on div at bounding box center [256, 140] width 512 height 281
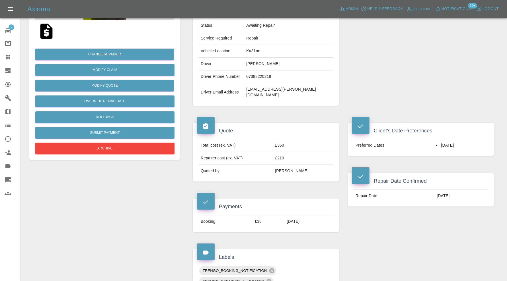
scroll to position [200, 0]
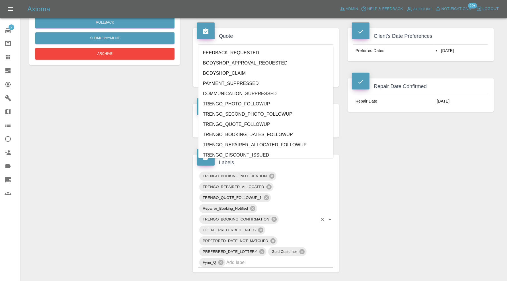
click at [293, 258] on input "text" at bounding box center [271, 262] width 91 height 9
type input "au"
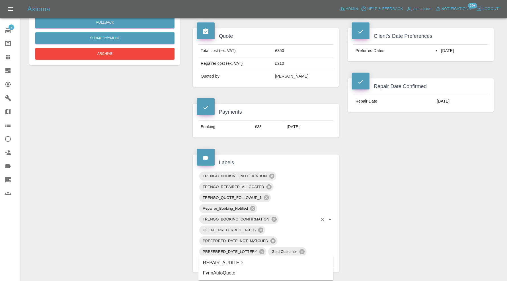
click at [220, 261] on li "REPAIR_AUDITED" at bounding box center [265, 263] width 135 height 10
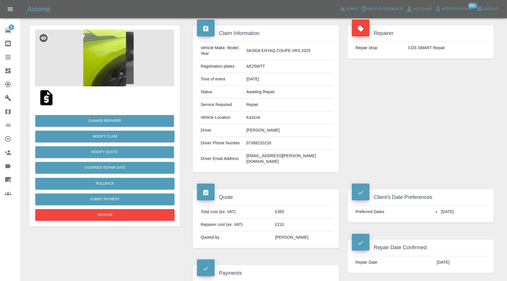
scroll to position [0, 0]
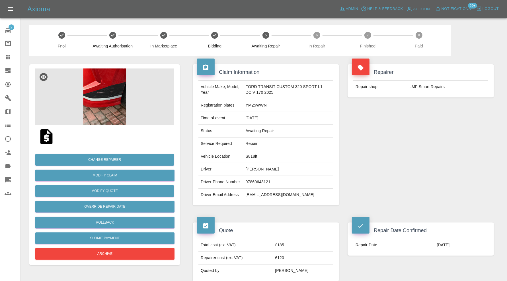
click at [94, 94] on img at bounding box center [104, 97] width 139 height 57
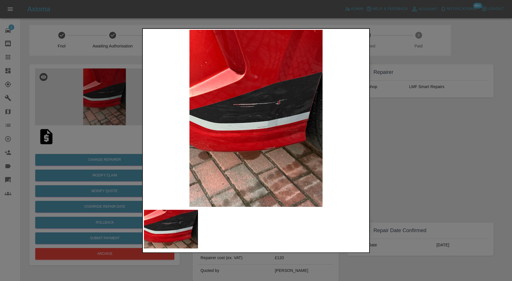
click at [386, 137] on div at bounding box center [256, 140] width 512 height 281
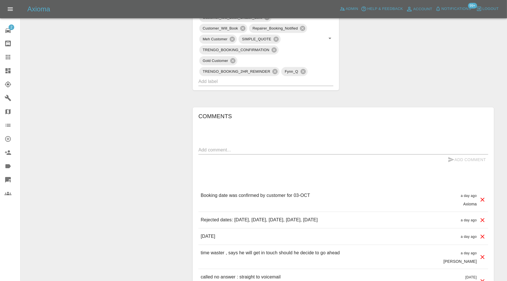
scroll to position [327, 0]
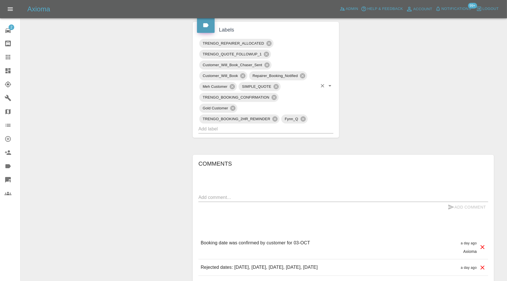
click at [285, 126] on input "text" at bounding box center [257, 129] width 119 height 9
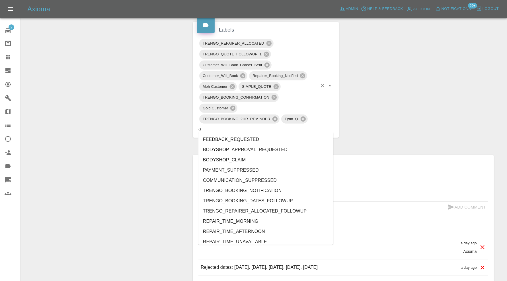
type input "au"
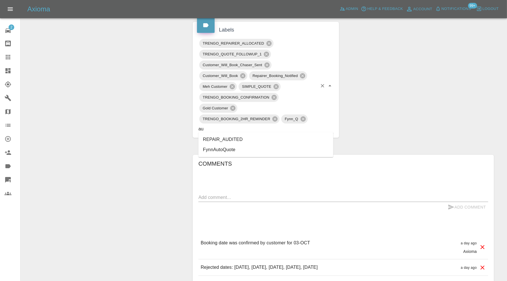
click at [255, 138] on li "REPAIR_AUDITED" at bounding box center [265, 140] width 135 height 10
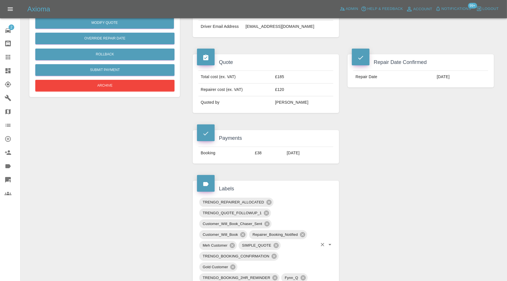
scroll to position [43, 0]
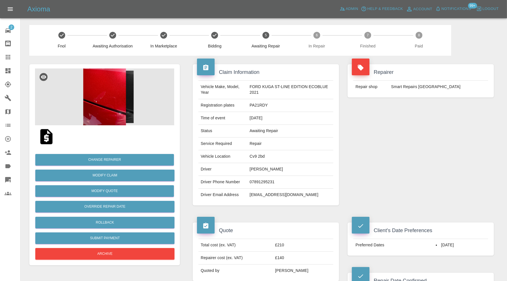
click at [117, 101] on img at bounding box center [104, 97] width 139 height 57
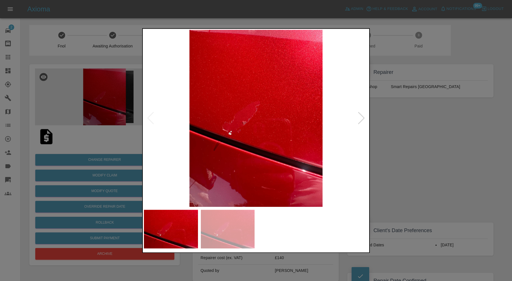
click at [226, 230] on img at bounding box center [228, 229] width 54 height 39
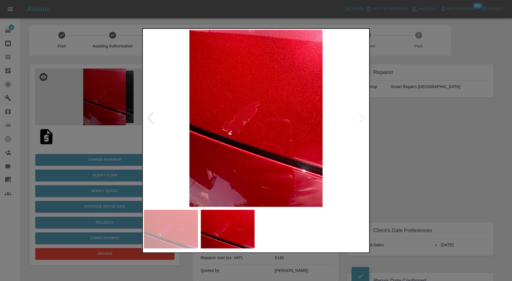
click at [226, 230] on img at bounding box center [228, 229] width 54 height 39
click at [428, 154] on div at bounding box center [256, 140] width 512 height 281
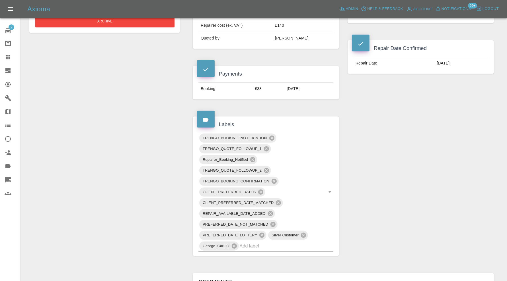
scroll to position [38, 0]
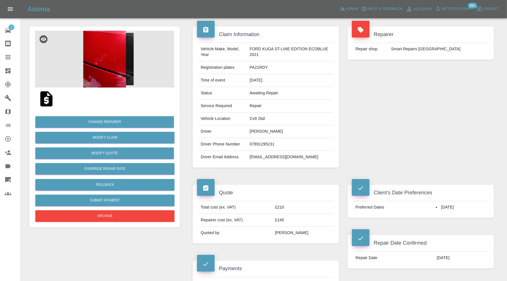
click at [100, 62] on img at bounding box center [104, 59] width 139 height 57
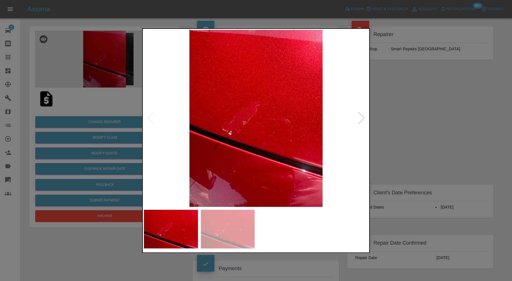
click at [417, 137] on div at bounding box center [256, 140] width 512 height 281
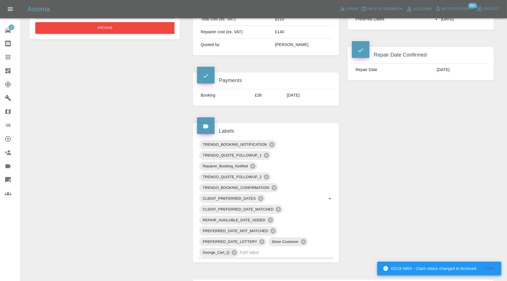
scroll to position [228, 0]
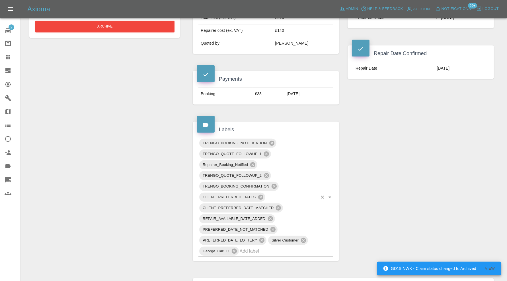
click at [269, 249] on input "text" at bounding box center [278, 251] width 78 height 9
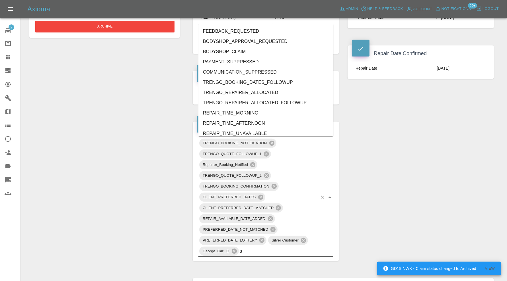
type input "au"
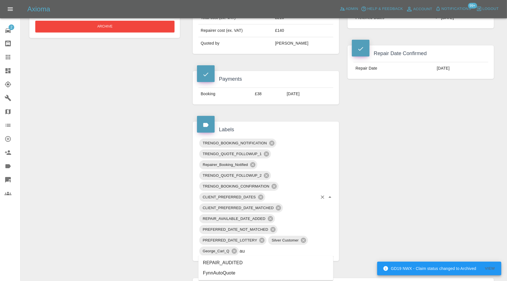
click at [259, 259] on li "REPAIR_AUDITED" at bounding box center [265, 263] width 135 height 10
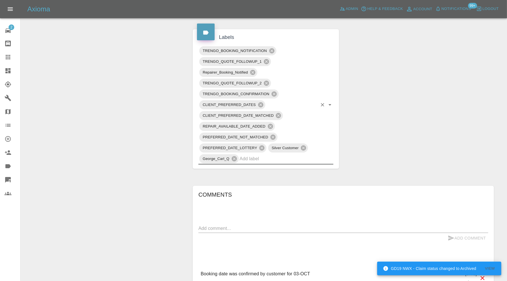
scroll to position [417, 0]
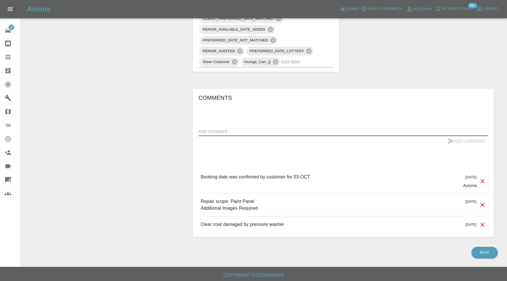
click at [274, 130] on textarea at bounding box center [343, 131] width 290 height 7
type textarea "checking scope"
click at [467, 138] on button "Add Comment" at bounding box center [466, 141] width 43 height 11
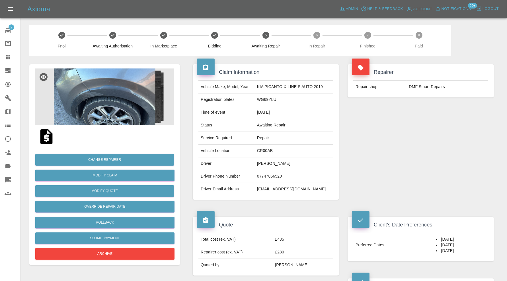
click at [129, 113] on img at bounding box center [104, 97] width 139 height 57
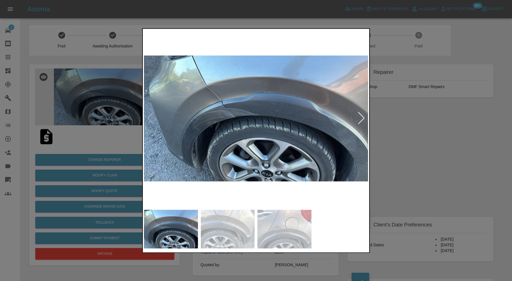
click at [360, 117] on div at bounding box center [362, 118] width 8 height 13
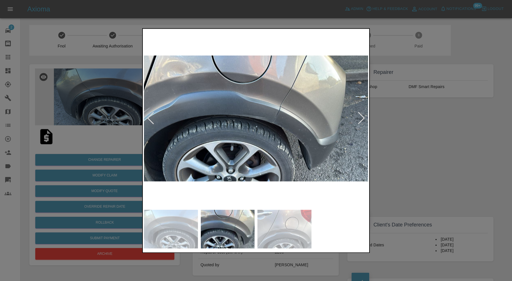
click at [360, 117] on div at bounding box center [362, 118] width 8 height 13
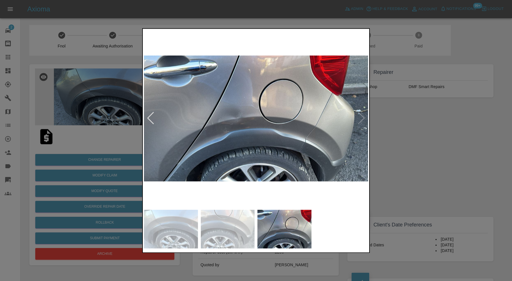
click at [360, 117] on img at bounding box center [256, 118] width 224 height 177
click at [401, 119] on div at bounding box center [256, 140] width 512 height 281
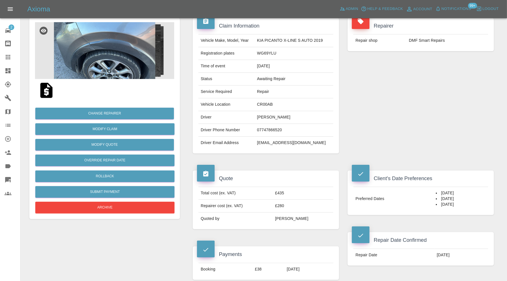
scroll to position [44, 0]
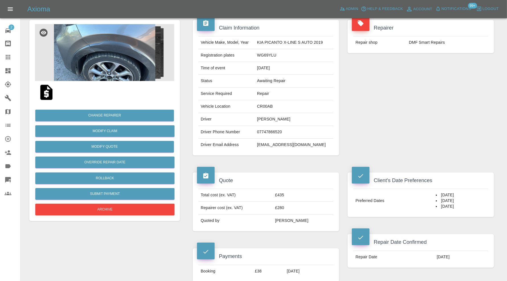
click at [113, 54] on img at bounding box center [104, 52] width 139 height 57
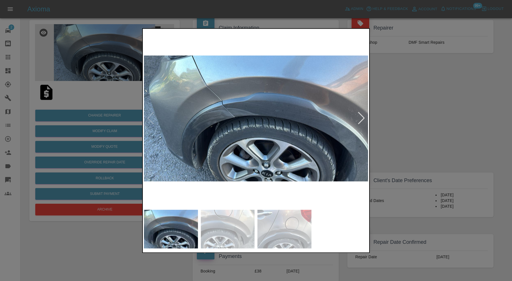
click at [459, 101] on div at bounding box center [256, 140] width 512 height 281
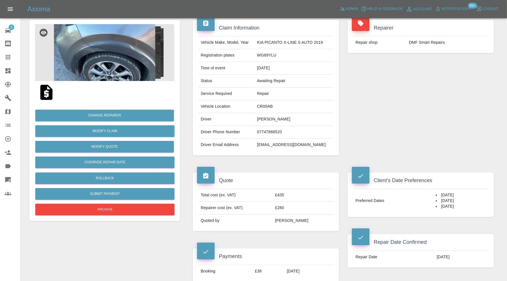
click at [269, 106] on td "CR00AB" at bounding box center [294, 106] width 79 height 13
copy td "CR00AB"
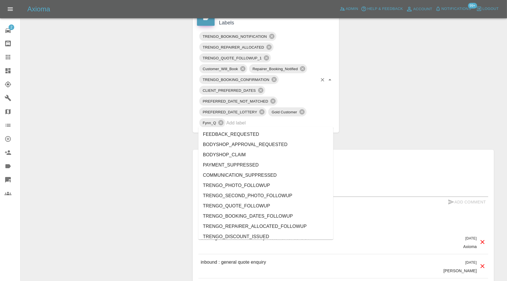
click at [279, 121] on input "text" at bounding box center [271, 123] width 91 height 9
type input "au"
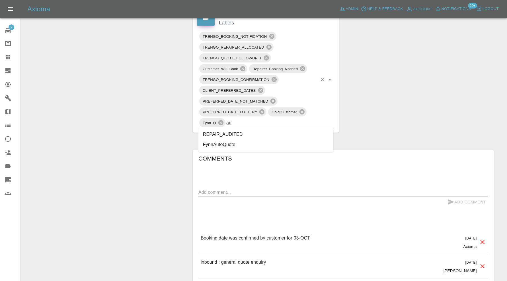
click at [246, 131] on li "REPAIR_AUDITED" at bounding box center [265, 134] width 135 height 10
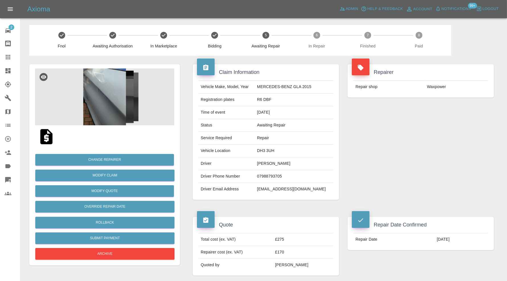
click at [103, 103] on img at bounding box center [104, 97] width 139 height 57
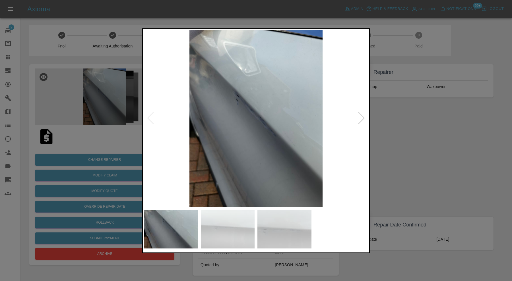
click at [362, 118] on div at bounding box center [362, 118] width 8 height 13
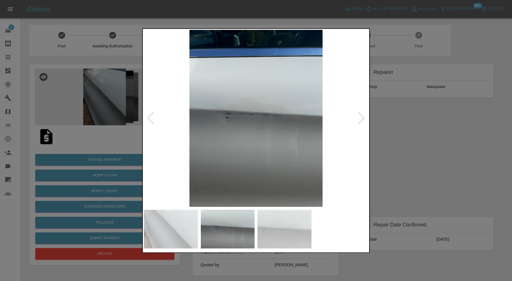
click at [361, 118] on div at bounding box center [362, 118] width 8 height 13
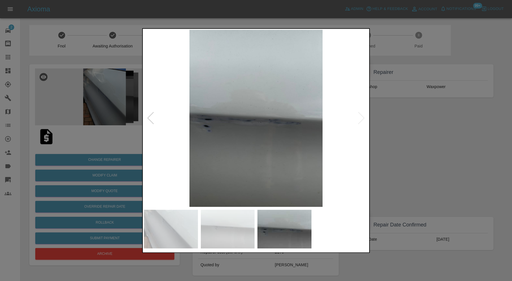
click at [361, 118] on img at bounding box center [256, 118] width 224 height 177
click at [424, 127] on div at bounding box center [256, 140] width 512 height 281
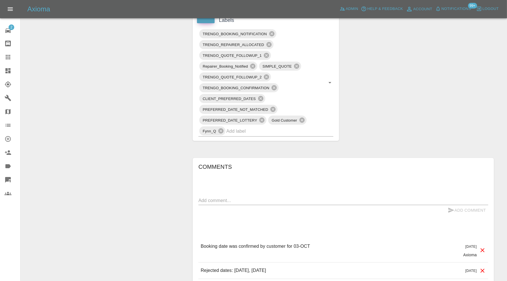
scroll to position [332, 0]
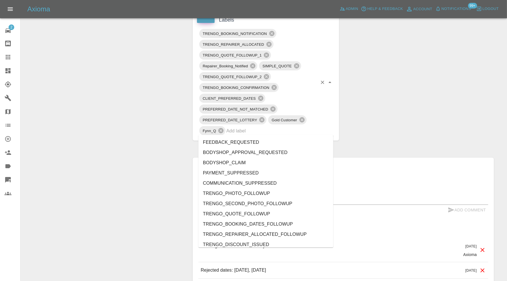
click at [251, 132] on input "text" at bounding box center [271, 131] width 91 height 9
type input "au"
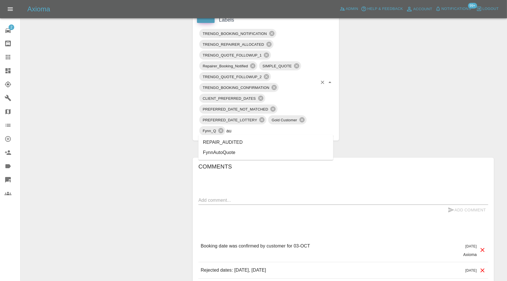
click at [228, 139] on li "REPAIR_AUDITED" at bounding box center [265, 142] width 135 height 10
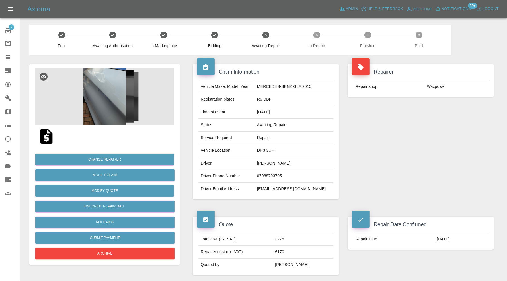
scroll to position [0, 0]
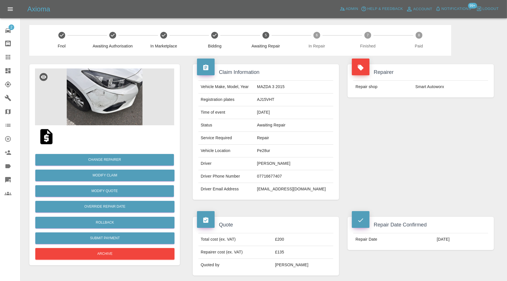
click at [96, 85] on img at bounding box center [104, 97] width 139 height 57
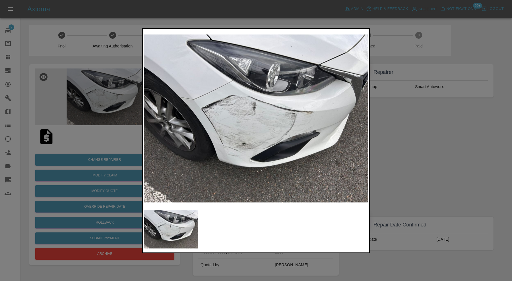
click at [416, 142] on div at bounding box center [256, 140] width 512 height 281
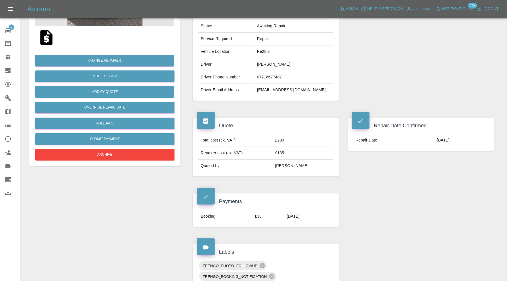
scroll to position [237, 0]
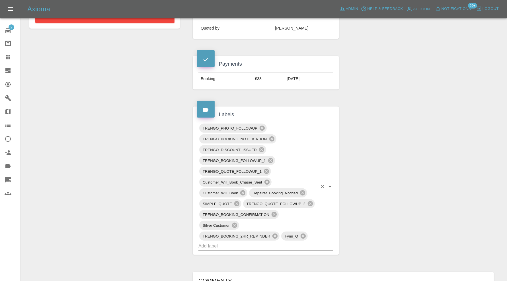
click at [272, 244] on input "text" at bounding box center [257, 246] width 119 height 9
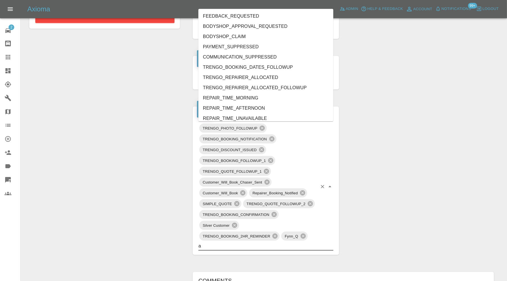
type input "au"
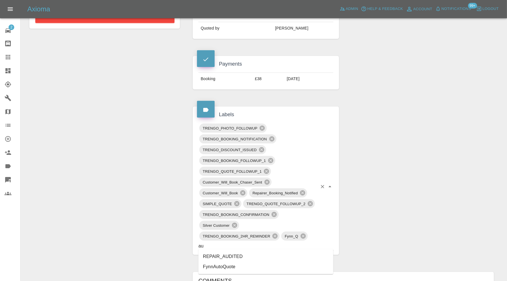
click at [240, 254] on li "REPAIR_AUDITED" at bounding box center [265, 257] width 135 height 10
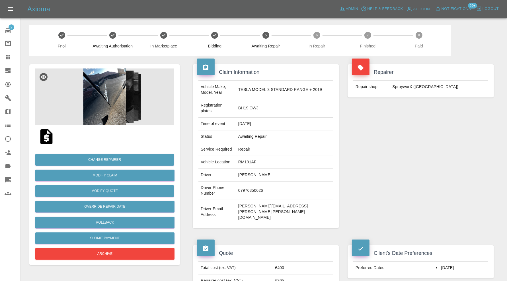
click at [114, 102] on img at bounding box center [104, 97] width 139 height 57
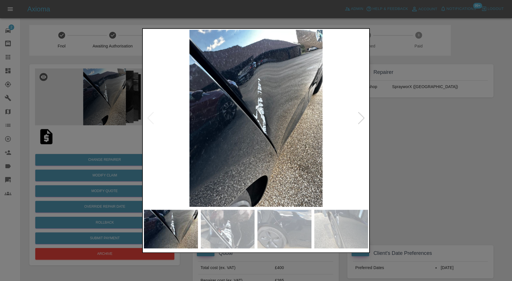
click at [359, 119] on div at bounding box center [362, 118] width 8 height 13
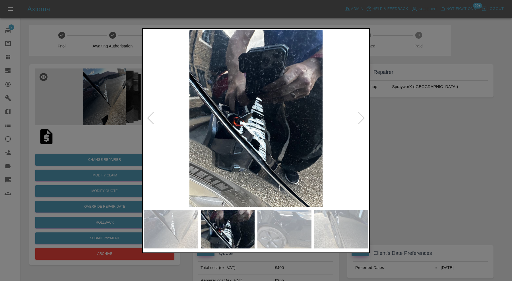
click at [359, 119] on div at bounding box center [362, 118] width 8 height 13
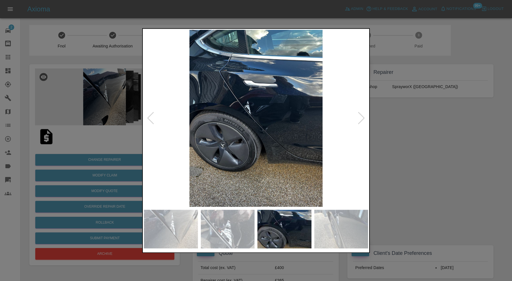
click at [359, 119] on div at bounding box center [362, 118] width 8 height 13
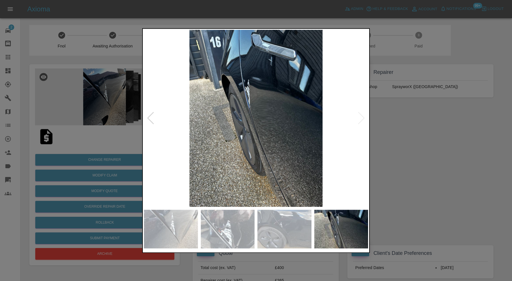
click at [359, 119] on img at bounding box center [256, 118] width 224 height 177
click at [400, 127] on div at bounding box center [256, 140] width 512 height 281
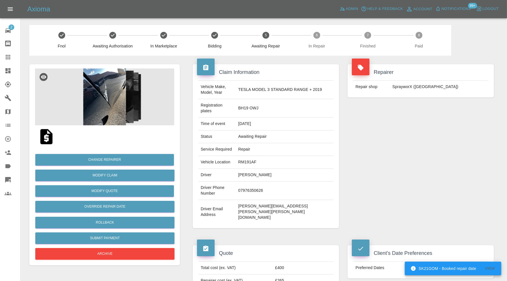
click at [260, 156] on td "RM191AF" at bounding box center [284, 162] width 97 height 13
copy td "RM191AF"
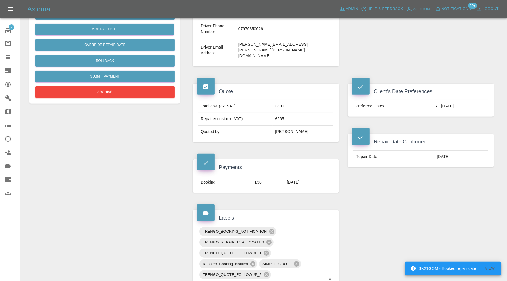
scroll to position [332, 0]
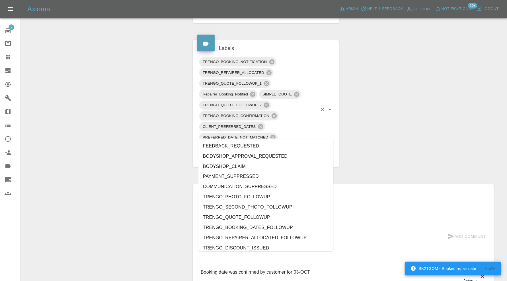
click at [264, 154] on input "text" at bounding box center [257, 158] width 119 height 9
type input "au"
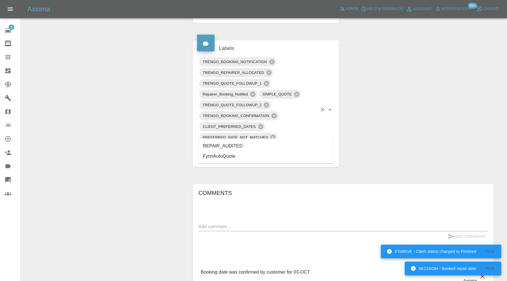
click at [233, 146] on li "REPAIR_AUDITED" at bounding box center [265, 146] width 135 height 10
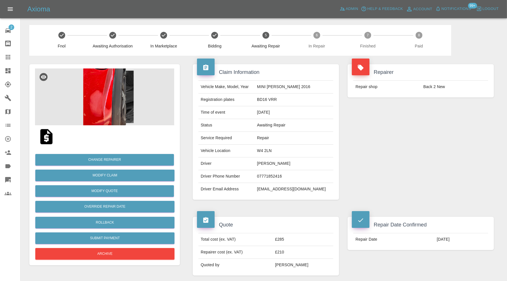
click at [108, 97] on img at bounding box center [104, 97] width 139 height 57
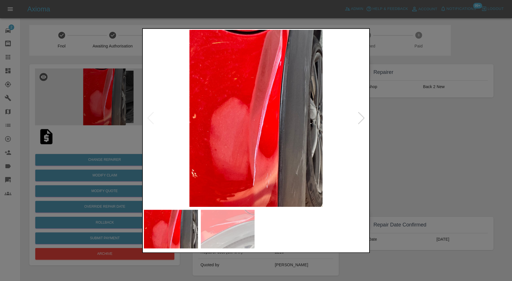
click at [233, 234] on img at bounding box center [228, 229] width 54 height 39
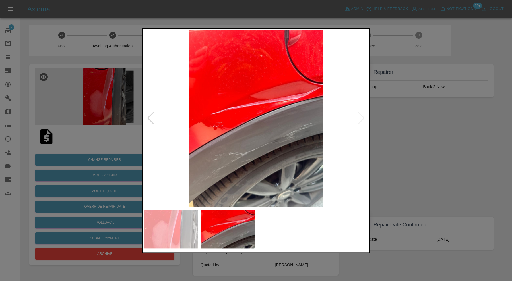
click at [437, 182] on div at bounding box center [256, 140] width 512 height 281
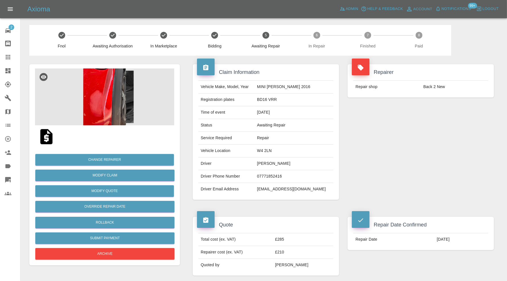
click at [280, 151] on td "W4 2LN" at bounding box center [294, 151] width 79 height 13
copy td "W4 2LN"
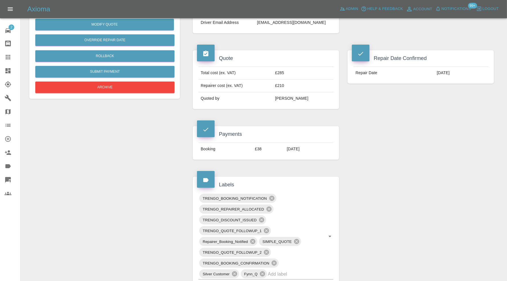
scroll to position [284, 0]
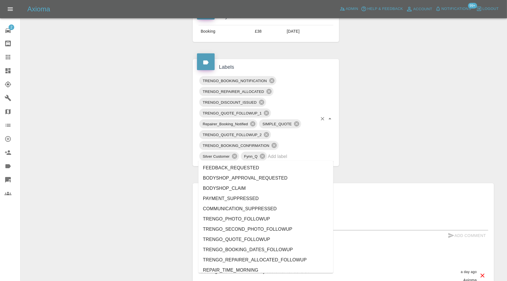
click at [312, 157] on input "text" at bounding box center [292, 156] width 49 height 9
type input "au"
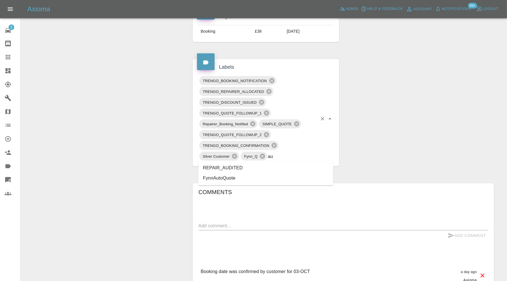
click at [254, 168] on li "REPAIR_AUDITED" at bounding box center [265, 168] width 135 height 10
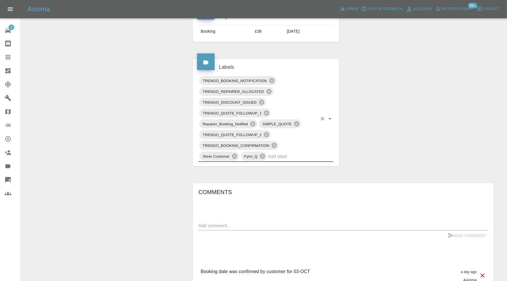
drag, startPoint x: 10, startPoint y: 69, endPoint x: 89, endPoint y: 93, distance: 83.3
click at [9, 69] on icon at bounding box center [7, 70] width 5 height 5
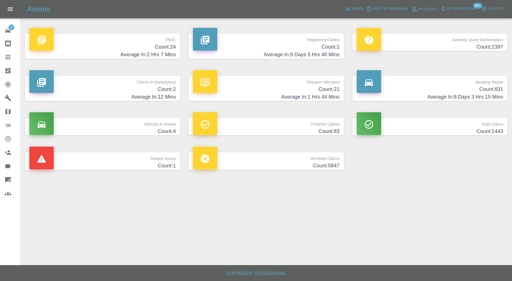
click at [164, 129] on h4 "Count: 4" at bounding box center [102, 132] width 146 height 8
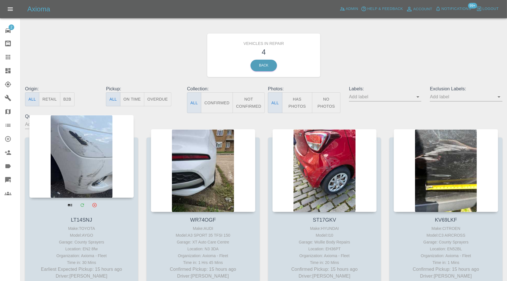
click at [102, 165] on div at bounding box center [81, 156] width 104 height 83
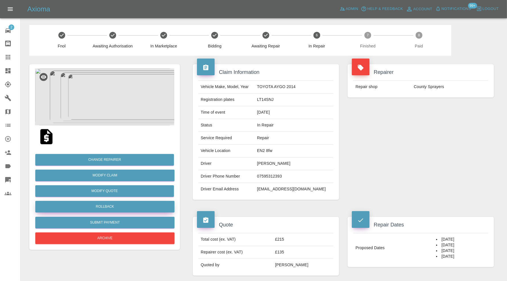
click at [136, 208] on button "Rollback" at bounding box center [104, 207] width 139 height 12
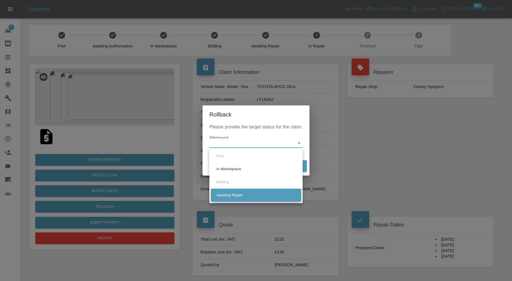
click at [238, 194] on li "Awaiting Repair" at bounding box center [256, 195] width 90 height 13
type input "awaiting-pickup"
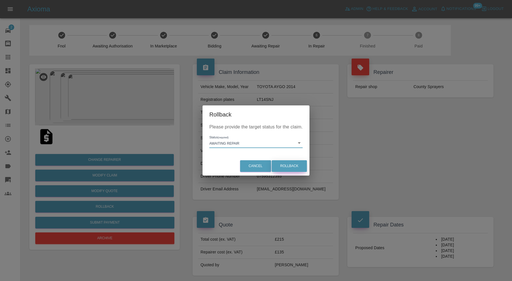
click at [279, 163] on button "Rollback" at bounding box center [289, 166] width 35 height 12
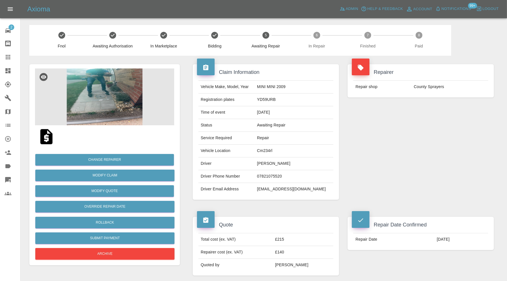
click at [96, 92] on img at bounding box center [104, 97] width 139 height 57
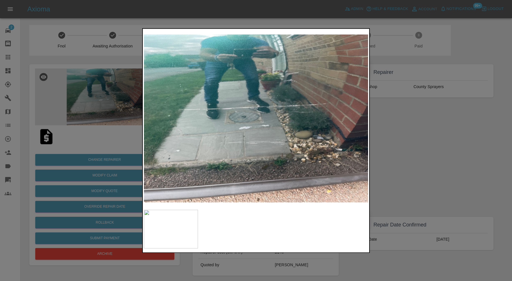
click at [424, 138] on div at bounding box center [256, 140] width 512 height 281
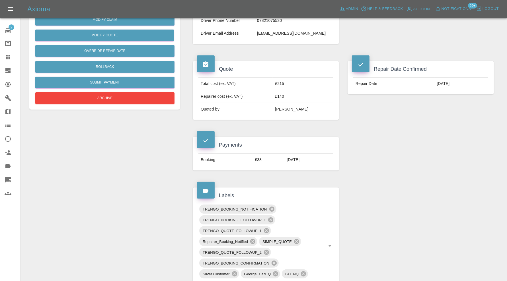
scroll to position [237, 0]
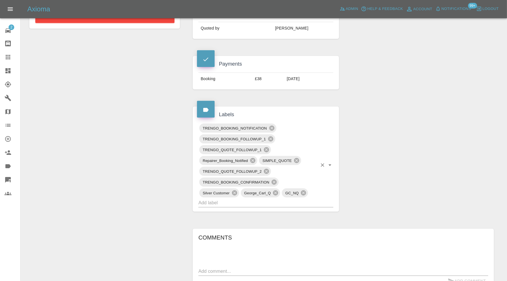
click at [298, 199] on input "text" at bounding box center [257, 203] width 119 height 9
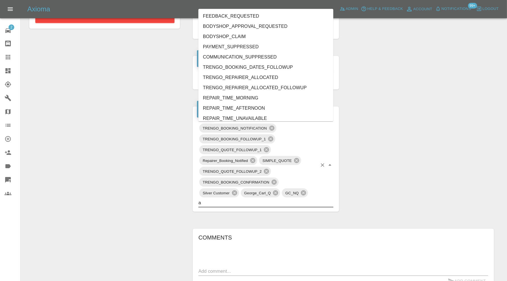
type input "au"
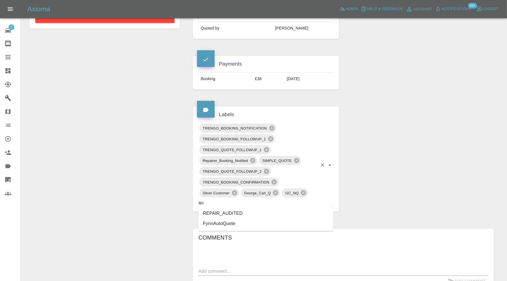
click at [241, 211] on li "REPAIR_AUDITED" at bounding box center [265, 213] width 135 height 10
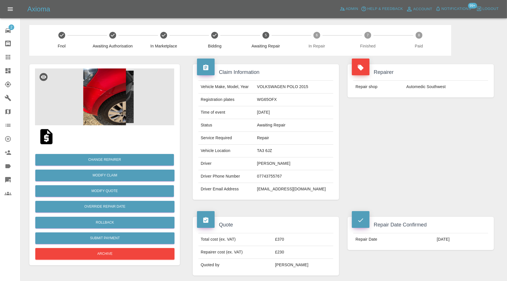
click at [113, 103] on img at bounding box center [104, 97] width 139 height 57
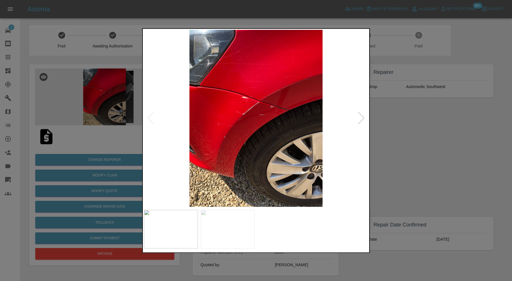
click at [241, 238] on img at bounding box center [228, 229] width 54 height 39
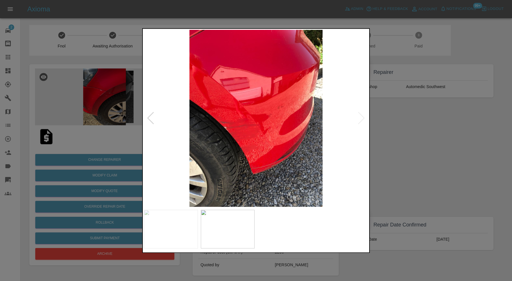
click at [444, 151] on div at bounding box center [256, 140] width 512 height 281
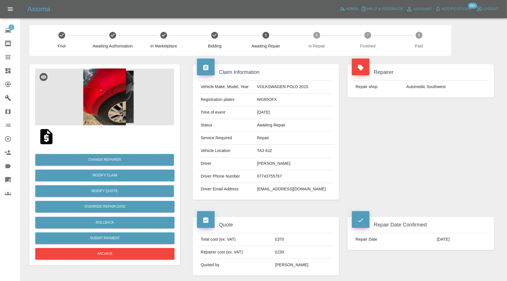
click at [104, 96] on img at bounding box center [104, 97] width 139 height 57
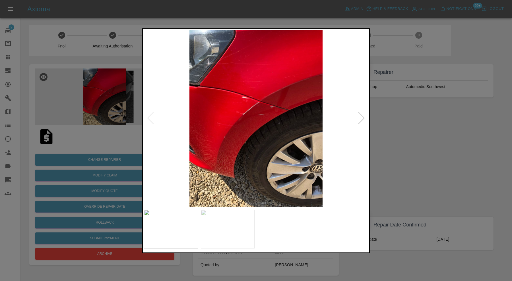
click at [298, 100] on img at bounding box center [256, 118] width 224 height 177
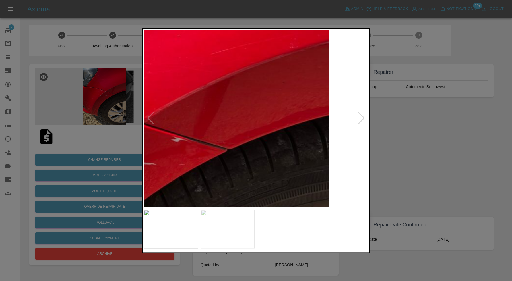
click at [275, 109] on img at bounding box center [129, 175] width 672 height 532
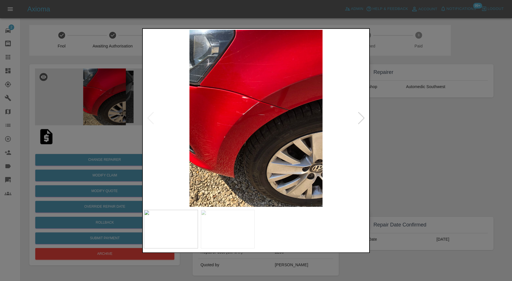
click at [275, 109] on img at bounding box center [256, 118] width 224 height 177
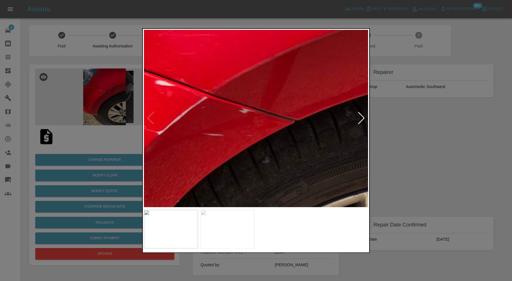
click at [275, 109] on img at bounding box center [197, 146] width 672 height 532
click at [418, 143] on div at bounding box center [256, 140] width 512 height 281
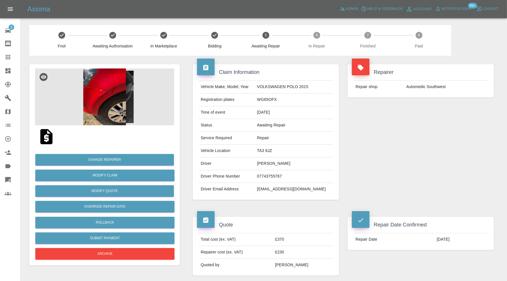
click at [277, 150] on td "TA3 6JZ" at bounding box center [294, 151] width 79 height 13
copy td "TA3 6JZ"
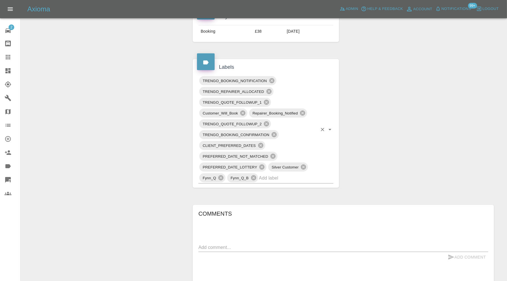
click at [276, 176] on input "text" at bounding box center [288, 178] width 58 height 9
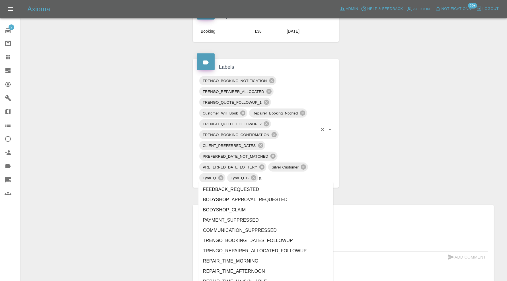
type input "au"
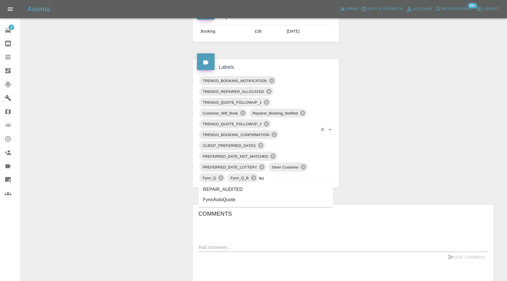
click at [259, 189] on li "REPAIR_AUDITED" at bounding box center [265, 190] width 135 height 10
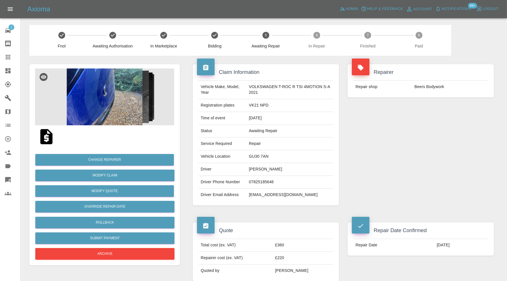
click at [127, 95] on img at bounding box center [104, 97] width 139 height 57
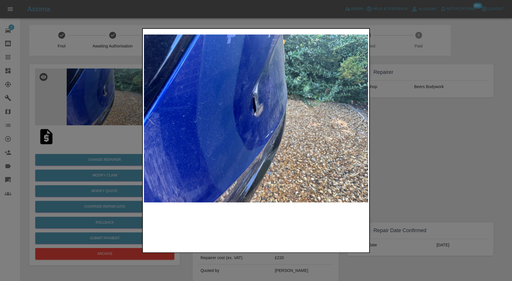
click at [248, 232] on img at bounding box center [228, 229] width 54 height 39
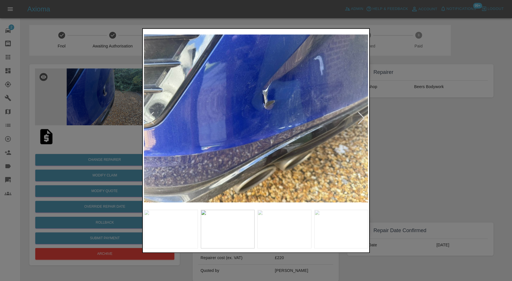
click at [277, 231] on img at bounding box center [284, 229] width 54 height 39
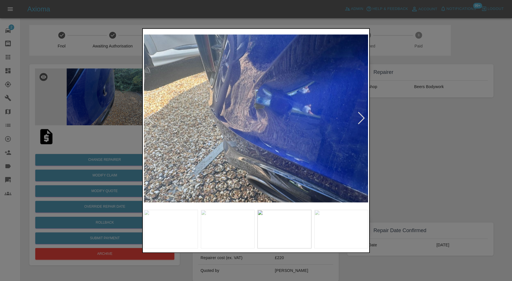
click at [334, 228] on img at bounding box center [341, 229] width 54 height 39
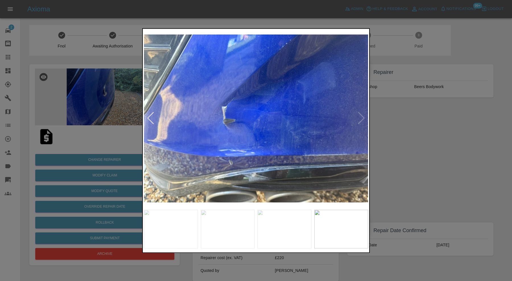
click at [403, 156] on div at bounding box center [256, 140] width 512 height 281
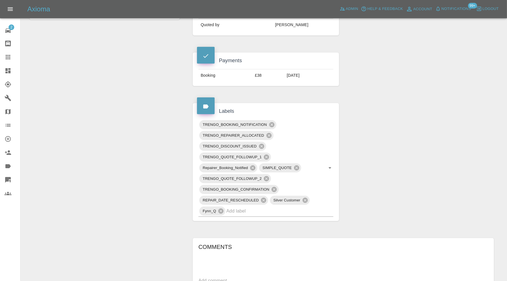
scroll to position [289, 0]
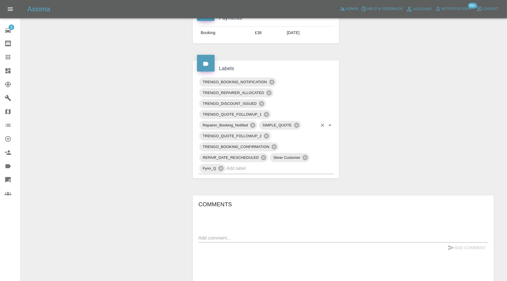
click at [246, 167] on input "text" at bounding box center [271, 168] width 91 height 9
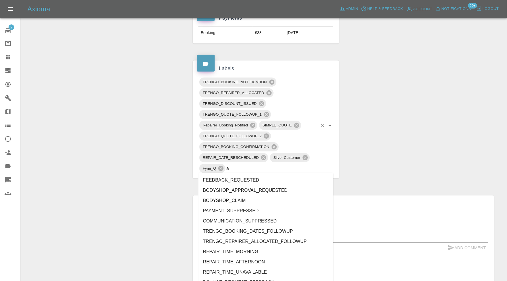
type input "au"
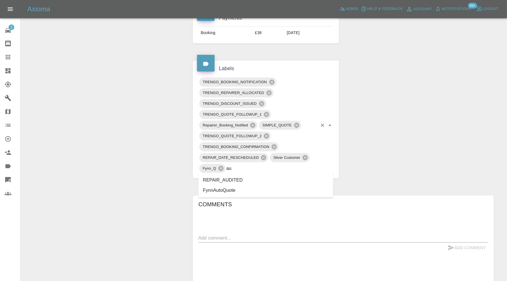
click at [233, 179] on li "REPAIR_AUDITED" at bounding box center [265, 180] width 135 height 10
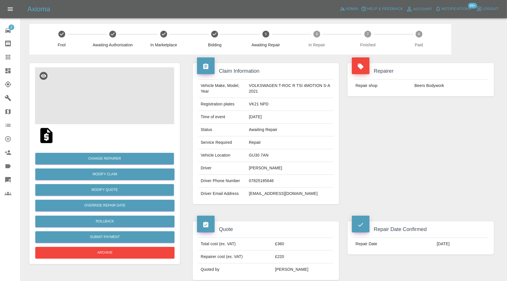
scroll to position [0, 0]
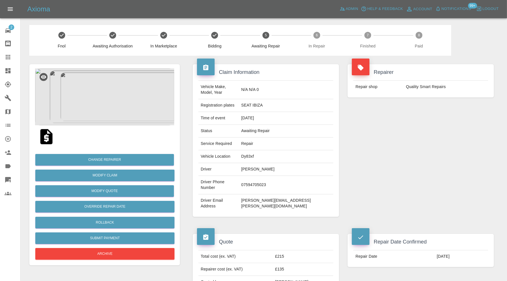
click at [115, 107] on img at bounding box center [104, 97] width 139 height 57
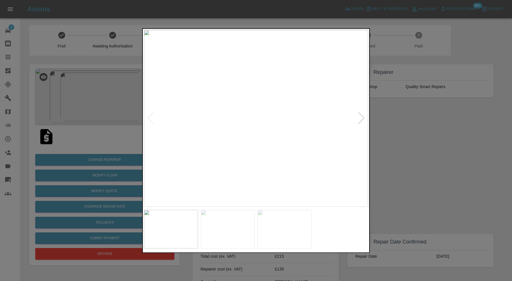
click at [244, 237] on img at bounding box center [228, 229] width 54 height 39
click at [277, 224] on img at bounding box center [284, 229] width 54 height 39
click at [403, 172] on div at bounding box center [256, 140] width 512 height 281
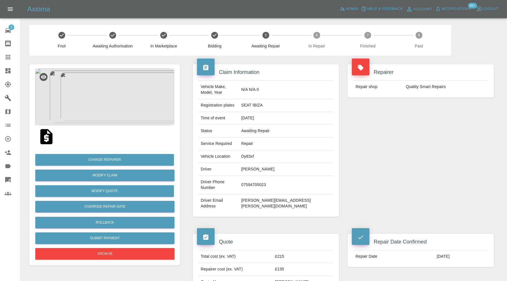
click at [273, 150] on td "Dy83xf" at bounding box center [286, 156] width 94 height 13
copy td "Dy83xf"
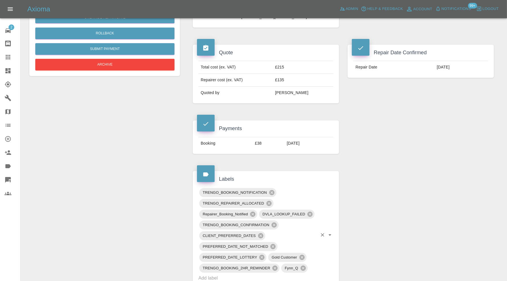
click at [269, 274] on input "text" at bounding box center [257, 278] width 119 height 9
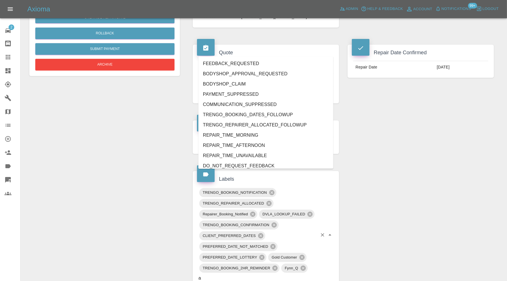
type input "au"
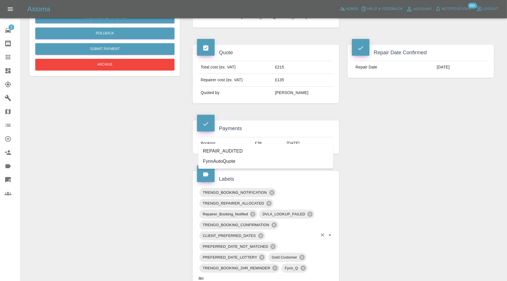
click at [222, 148] on li "REPAIR_AUDITED" at bounding box center [265, 151] width 135 height 10
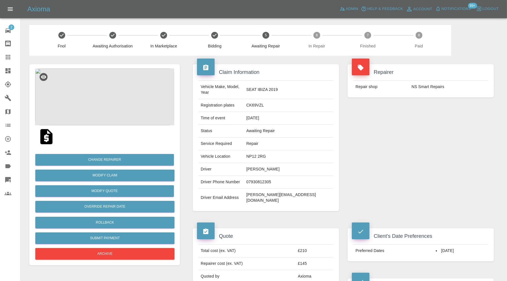
click at [110, 107] on img at bounding box center [104, 97] width 139 height 57
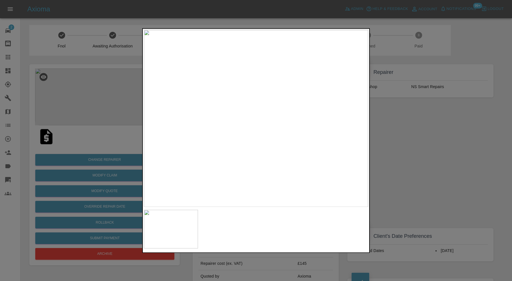
click at [420, 131] on div at bounding box center [256, 140] width 512 height 281
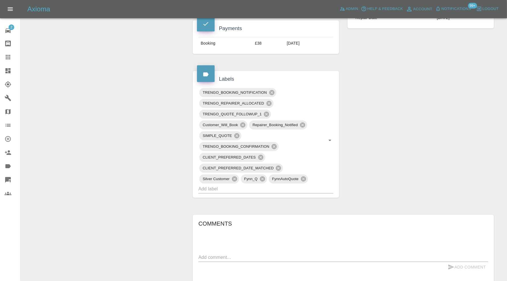
scroll to position [284, 0]
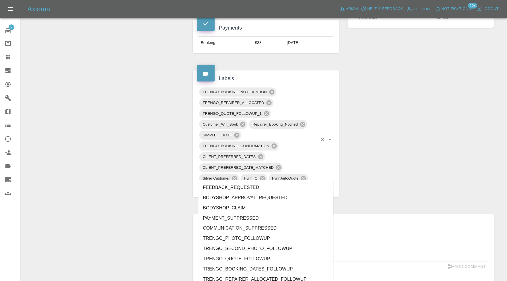
click at [278, 184] on input "text" at bounding box center [257, 188] width 119 height 9
type input "au"
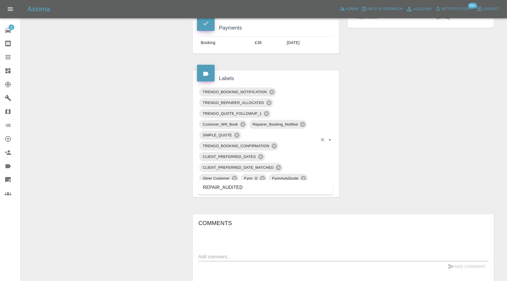
click at [246, 187] on li "REPAIR_AUDITED" at bounding box center [265, 188] width 135 height 10
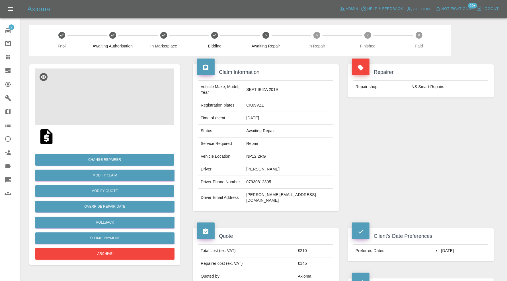
scroll to position [237, 0]
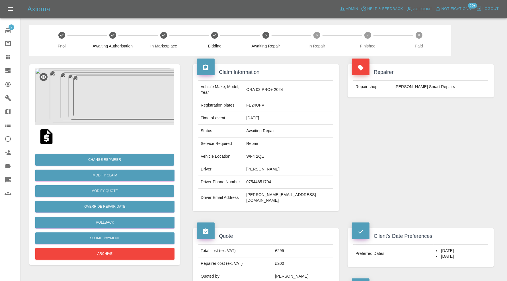
click at [115, 85] on img at bounding box center [104, 97] width 139 height 57
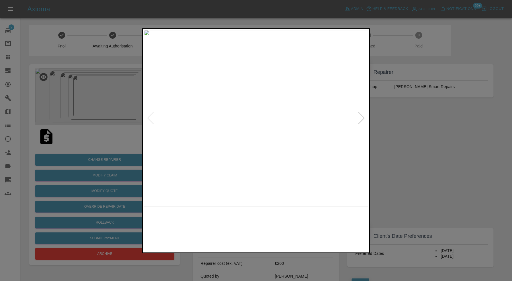
click at [296, 227] on img at bounding box center [284, 229] width 54 height 39
click at [346, 228] on img at bounding box center [341, 229] width 54 height 39
click at [415, 146] on div at bounding box center [256, 140] width 512 height 281
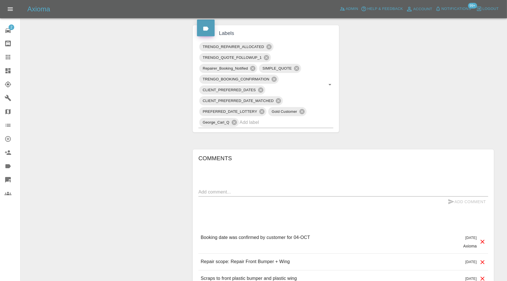
scroll to position [325, 0]
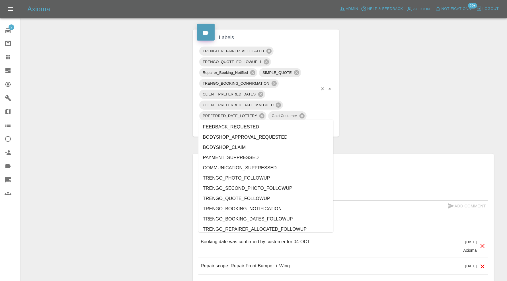
click at [289, 122] on input "text" at bounding box center [278, 126] width 78 height 9
type input "au"
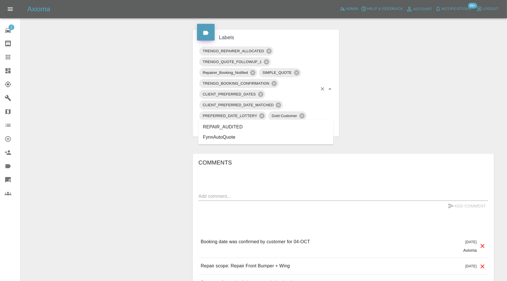
click at [249, 127] on li "REPAIR_AUDITED" at bounding box center [265, 127] width 135 height 10
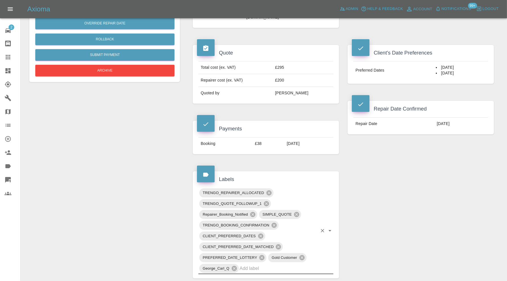
scroll to position [41, 0]
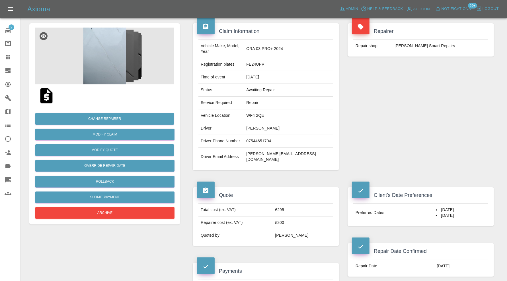
click at [280, 110] on td "WF4 2QE" at bounding box center [288, 116] width 89 height 13
copy td "WF4 2QE"
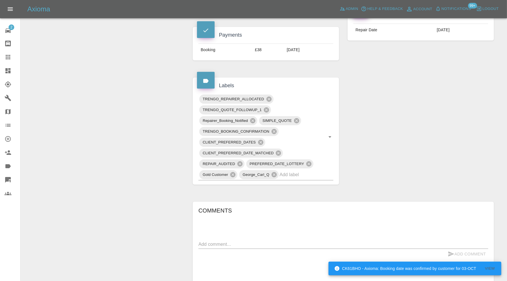
scroll to position [278, 0]
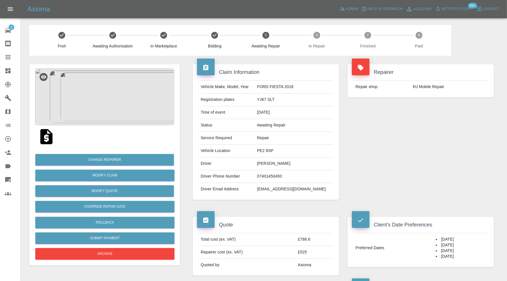
click at [281, 151] on td "PE2 8SP" at bounding box center [294, 151] width 79 height 13
copy td "PE2 8SP"
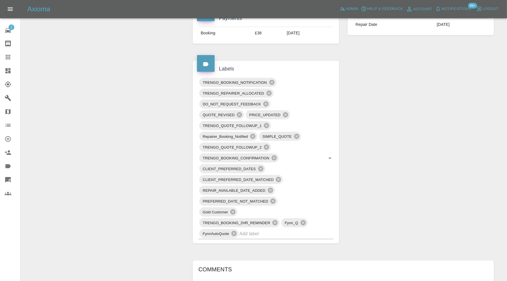
scroll to position [284, 0]
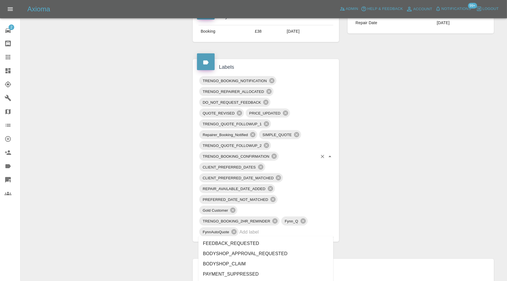
click at [265, 230] on input "text" at bounding box center [278, 232] width 78 height 9
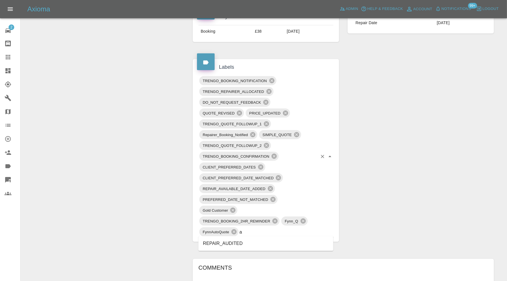
type input "au"
click at [245, 243] on li "REPAIR_AUDITED" at bounding box center [265, 244] width 135 height 10
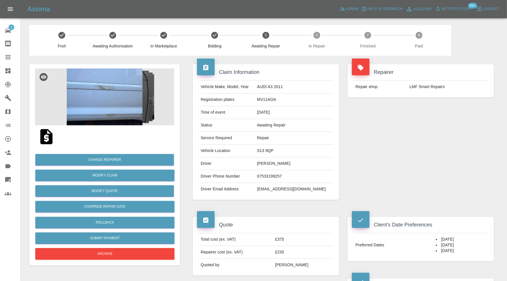
click at [137, 108] on img at bounding box center [104, 97] width 139 height 57
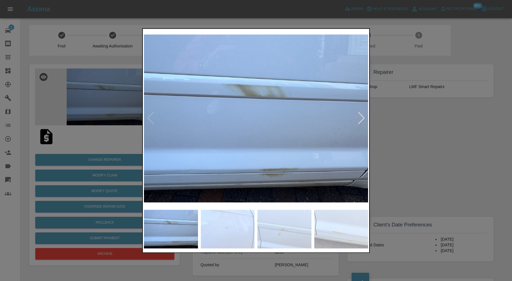
click at [292, 217] on img at bounding box center [284, 229] width 54 height 39
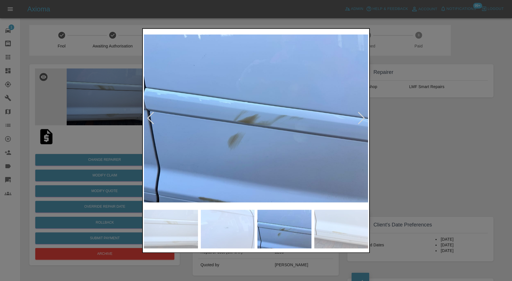
click at [342, 223] on img at bounding box center [341, 229] width 54 height 39
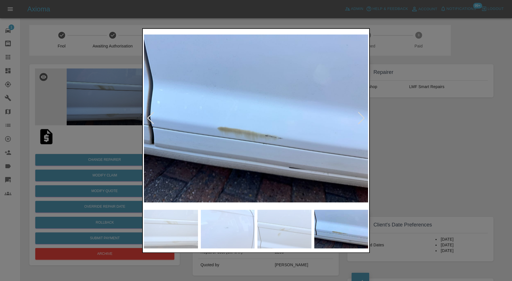
click at [431, 141] on div at bounding box center [256, 140] width 512 height 281
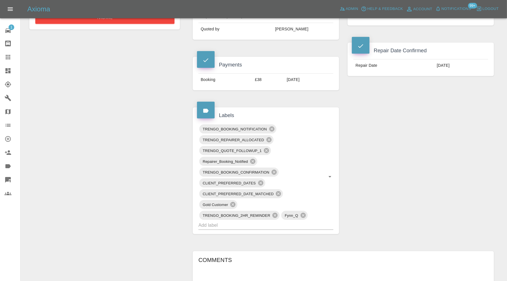
scroll to position [237, 0]
click at [282, 224] on input "text" at bounding box center [257, 224] width 119 height 9
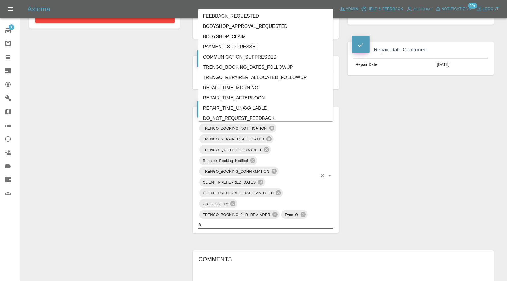
type input "au"
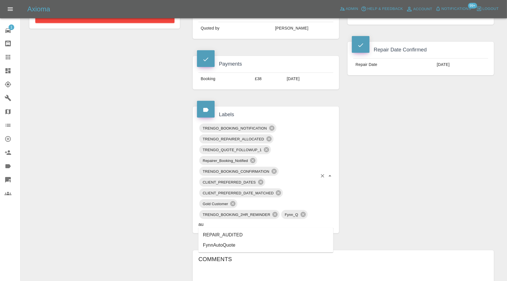
click at [222, 235] on li "REPAIR_AUDITED" at bounding box center [265, 235] width 135 height 10
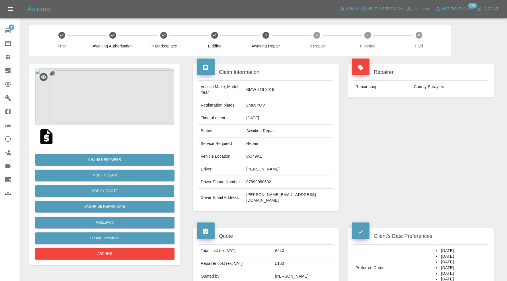
click at [122, 93] on img at bounding box center [104, 97] width 139 height 57
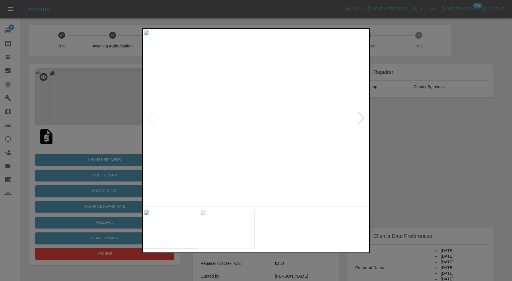
click at [363, 119] on div at bounding box center [362, 118] width 8 height 13
click at [363, 119] on img at bounding box center [256, 118] width 224 height 177
click at [227, 211] on img at bounding box center [228, 229] width 54 height 39
click at [395, 135] on div at bounding box center [256, 140] width 512 height 281
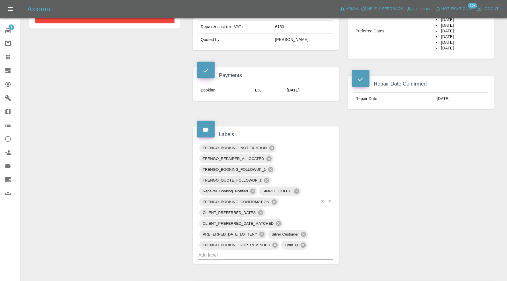
scroll to position [379, 0]
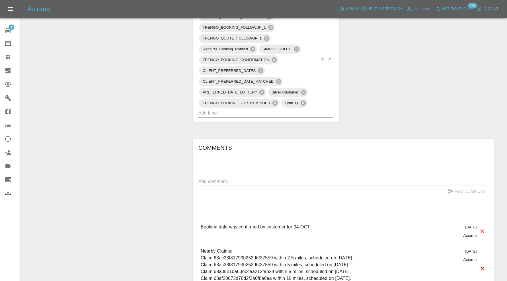
click at [246, 109] on input "text" at bounding box center [257, 113] width 119 height 9
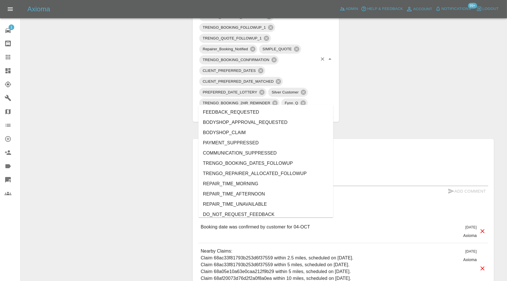
type input "au"
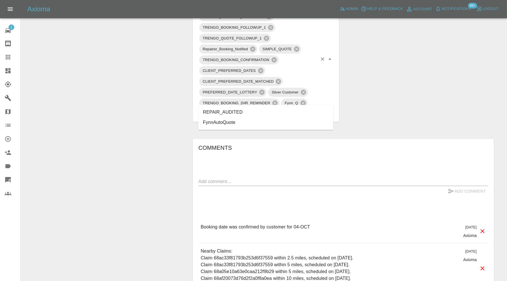
click at [217, 109] on li "REPAIR_AUDITED" at bounding box center [265, 113] width 135 height 10
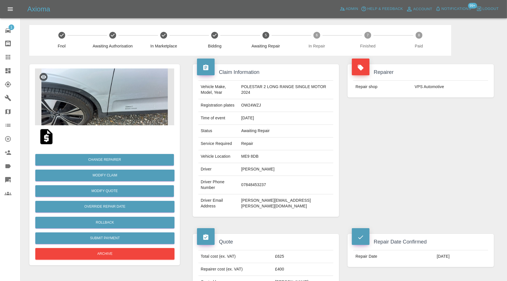
click at [110, 107] on img at bounding box center [104, 97] width 139 height 57
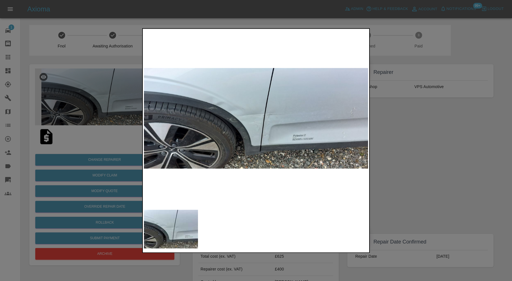
click at [383, 147] on div at bounding box center [256, 140] width 512 height 281
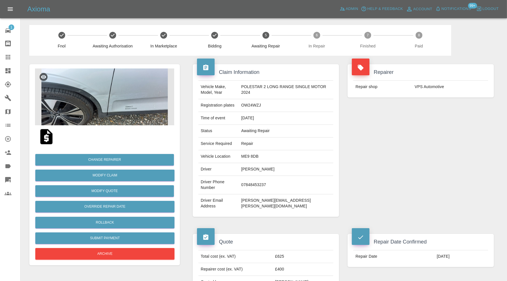
click at [259, 157] on td "ME9 8DB" at bounding box center [286, 156] width 94 height 13
copy td "ME9 8DB"
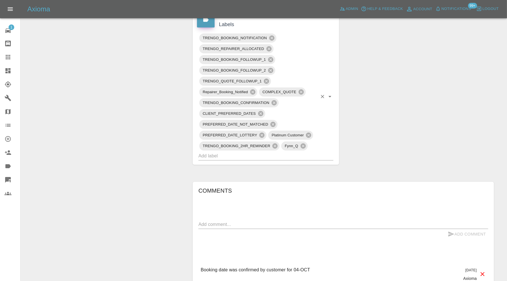
scroll to position [427, 0]
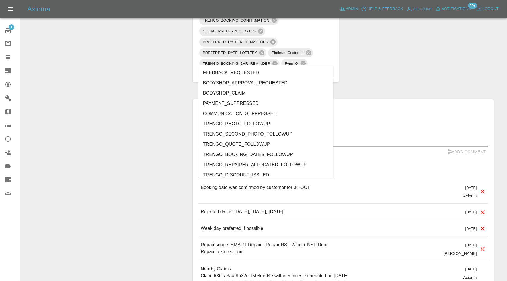
click at [265, 69] on input "text" at bounding box center [257, 73] width 119 height 9
type input "au"
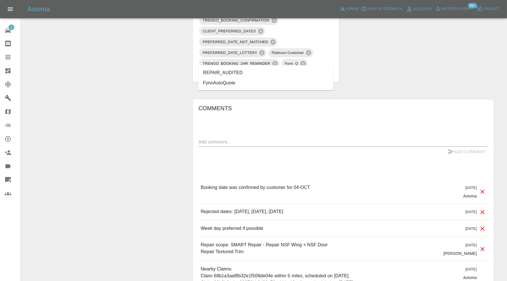
click at [220, 75] on li "REPAIR_AUDITED" at bounding box center [265, 73] width 135 height 10
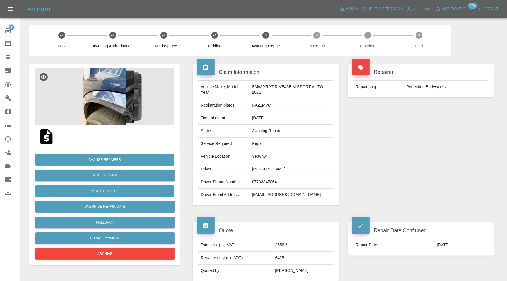
click at [107, 75] on img at bounding box center [104, 97] width 139 height 57
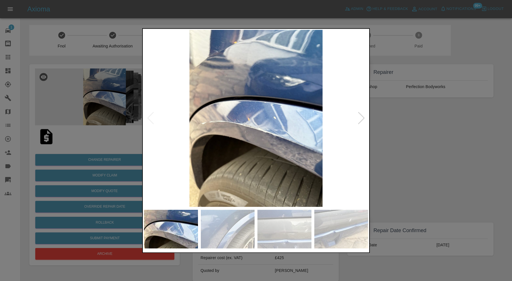
click at [252, 218] on img at bounding box center [228, 229] width 54 height 39
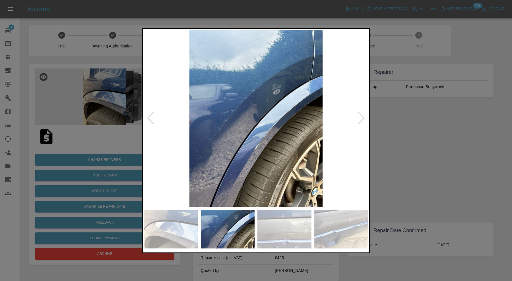
click at [273, 219] on img at bounding box center [284, 229] width 54 height 39
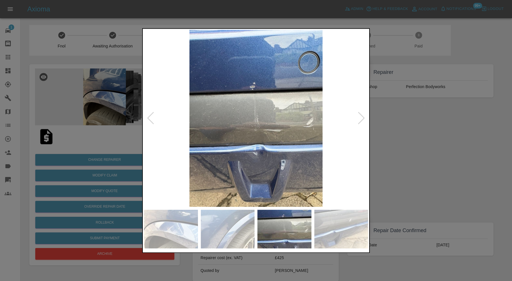
click at [349, 225] on img at bounding box center [341, 229] width 54 height 39
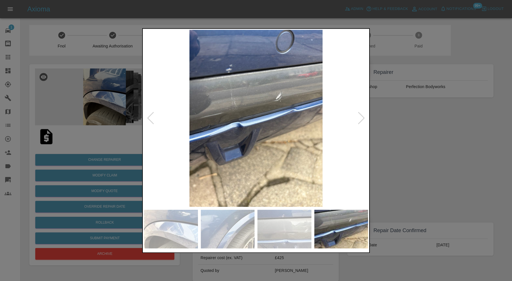
click at [388, 147] on div at bounding box center [256, 140] width 512 height 281
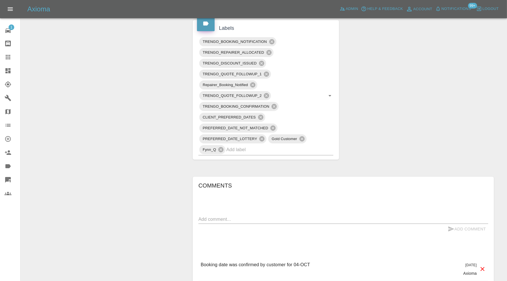
scroll to position [332, 0]
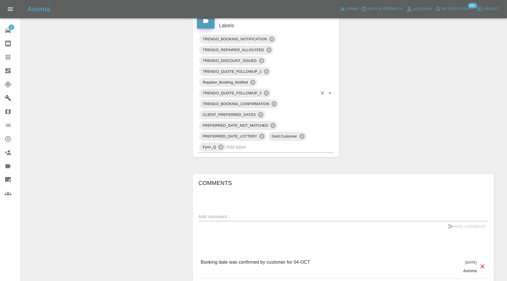
click at [273, 148] on input "text" at bounding box center [271, 147] width 91 height 9
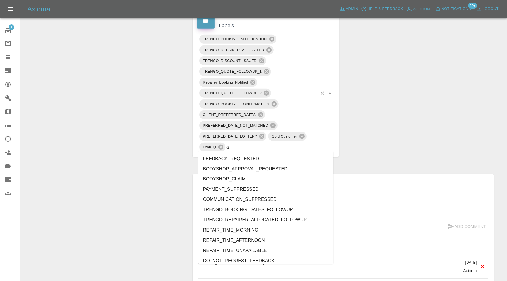
type input "au"
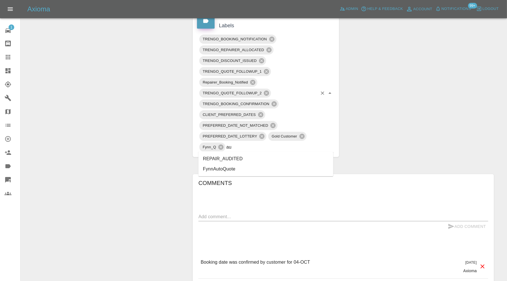
click at [239, 156] on li "REPAIR_AUDITED" at bounding box center [265, 159] width 135 height 10
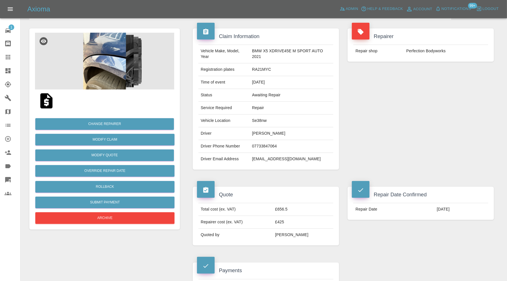
scroll to position [0, 0]
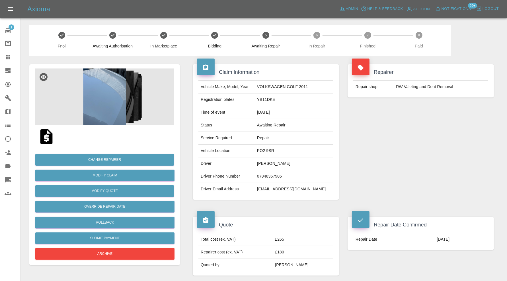
click at [108, 100] on img at bounding box center [104, 97] width 139 height 57
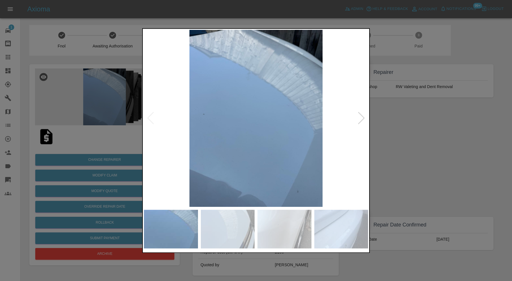
click at [280, 233] on img at bounding box center [284, 229] width 54 height 39
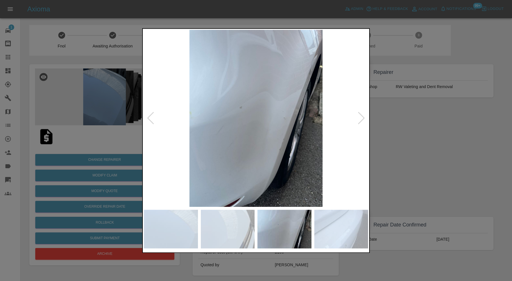
click at [321, 221] on img at bounding box center [341, 229] width 54 height 39
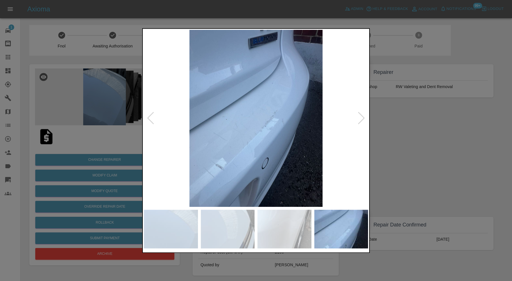
click at [398, 112] on div at bounding box center [256, 140] width 512 height 281
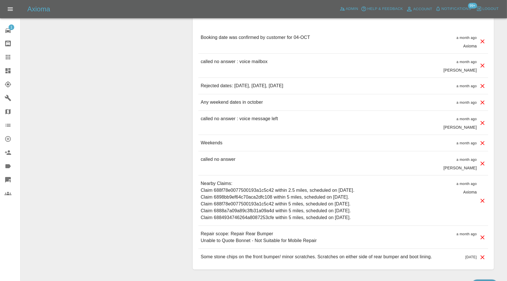
scroll to position [474, 0]
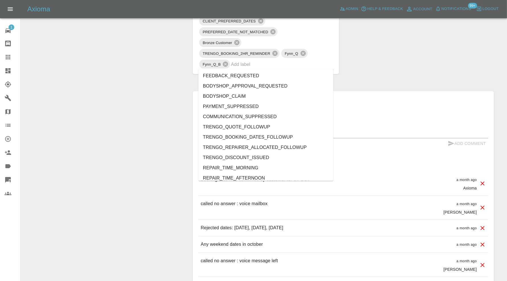
click at [278, 60] on input "text" at bounding box center [274, 64] width 86 height 9
type input "au"
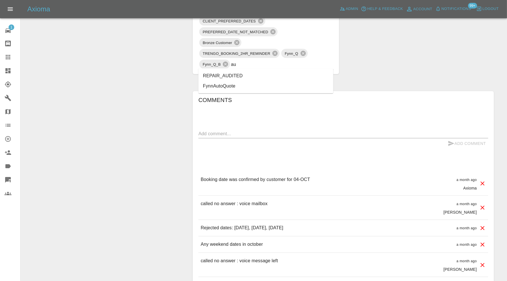
click at [240, 73] on li "REPAIR_AUDITED" at bounding box center [265, 76] width 135 height 10
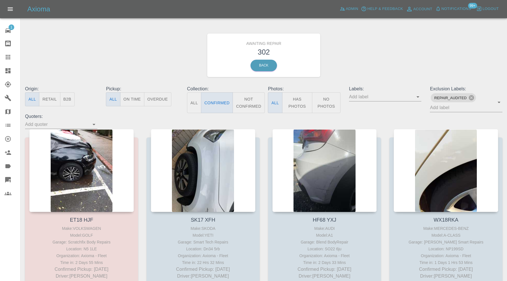
scroll to position [3890, 0]
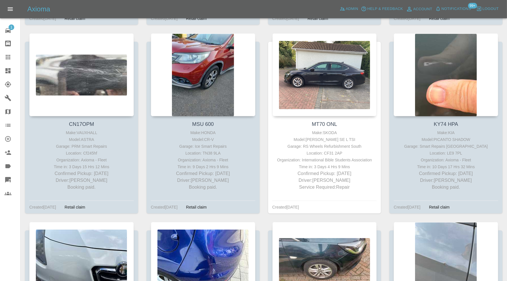
click at [13, 72] on div at bounding box center [13, 70] width 16 height 7
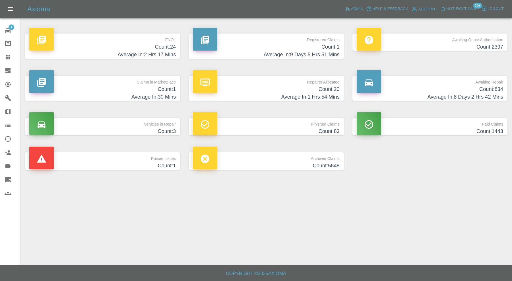
click at [126, 156] on p "Raised Issues" at bounding box center [102, 157] width 146 height 10
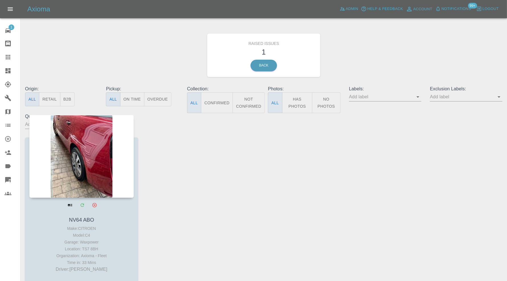
click at [84, 155] on div at bounding box center [81, 156] width 104 height 83
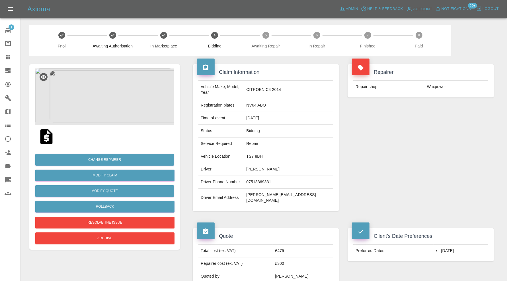
scroll to position [332, 0]
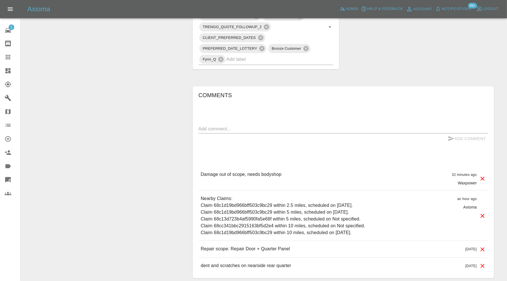
click at [481, 177] on icon at bounding box center [482, 179] width 4 height 4
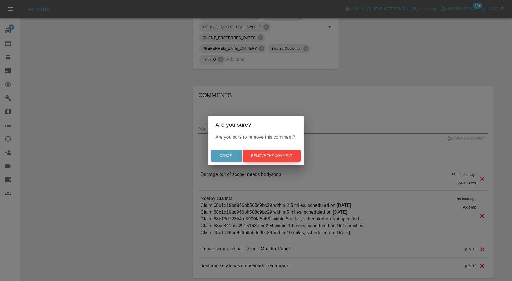
click at [292, 156] on button "Remove the comment" at bounding box center [272, 156] width 58 height 12
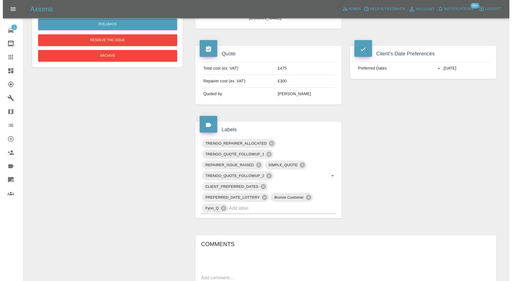
scroll to position [47, 0]
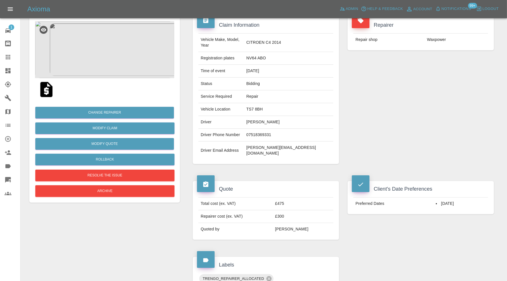
click at [99, 59] on img at bounding box center [104, 49] width 139 height 57
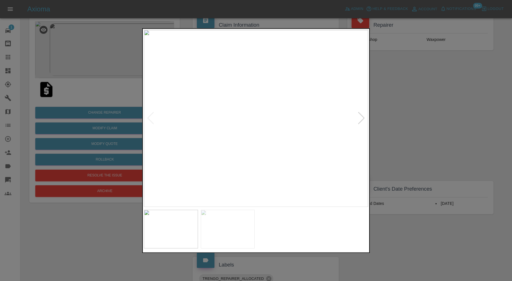
click at [238, 223] on img at bounding box center [228, 229] width 54 height 39
click at [423, 100] on div at bounding box center [256, 140] width 512 height 281
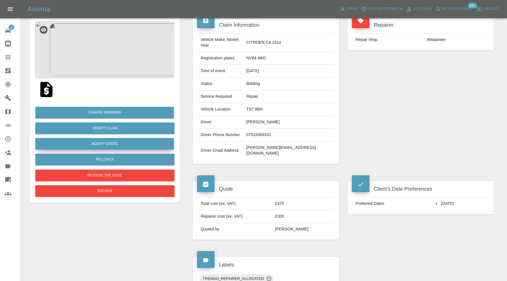
click at [139, 143] on button "Modify Quote" at bounding box center [104, 144] width 139 height 12
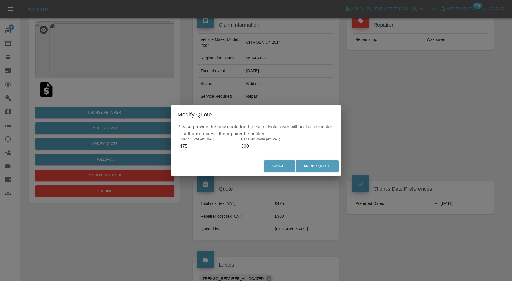
click at [262, 145] on input "300" at bounding box center [269, 146] width 57 height 9
type input "320"
click at [315, 169] on button "Modify Quote" at bounding box center [317, 166] width 43 height 12
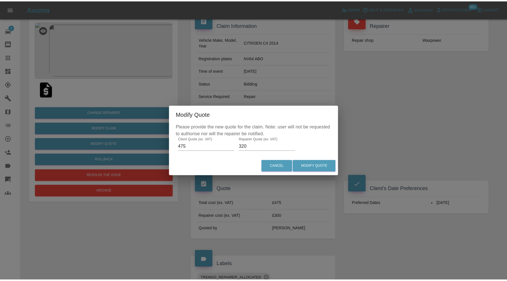
scroll to position [0, 0]
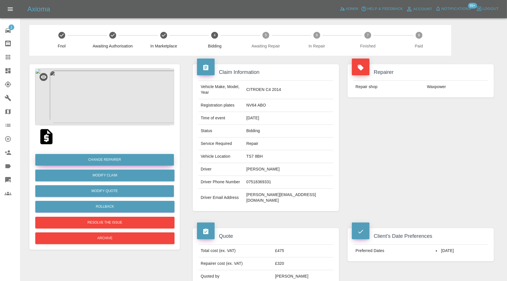
click at [125, 161] on button "Change Repairer" at bounding box center [104, 160] width 139 height 12
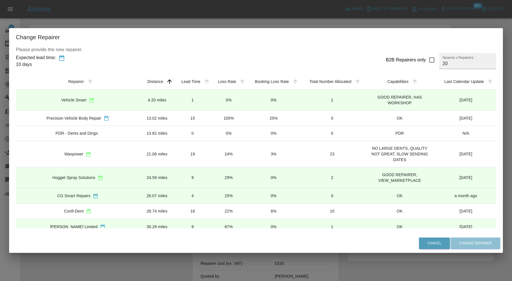
click at [143, 117] on td "13.02 miles" at bounding box center [157, 117] width 35 height 15
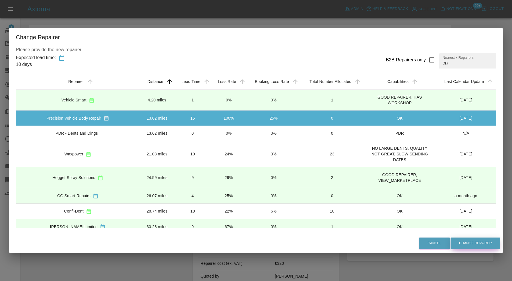
click at [451, 242] on button "Change Repairer" at bounding box center [476, 244] width 50 height 12
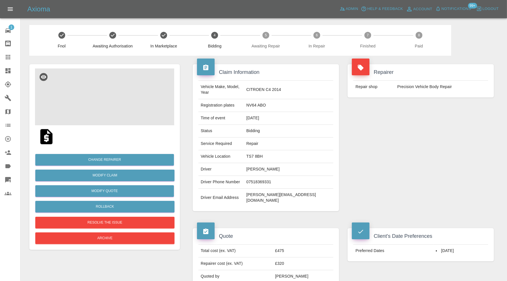
scroll to position [237, 0]
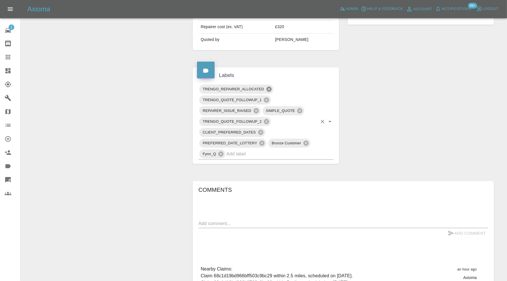
click at [270, 86] on icon at bounding box center [269, 89] width 6 height 6
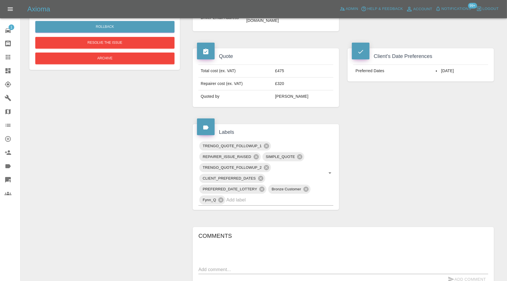
scroll to position [90, 0]
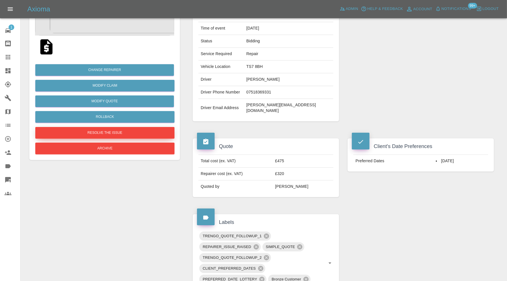
click at [120, 132] on button "Resolve the issue" at bounding box center [104, 133] width 139 height 12
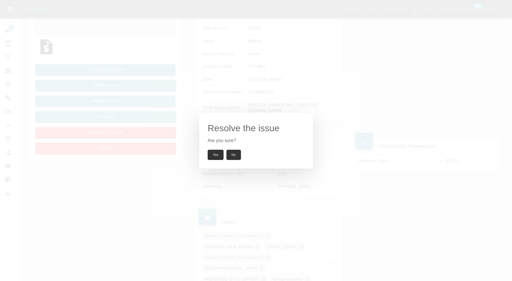
click at [209, 152] on button "Yes" at bounding box center [216, 155] width 16 height 10
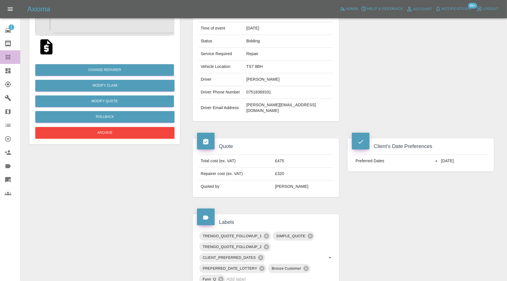
click at [11, 57] on div at bounding box center [13, 57] width 16 height 7
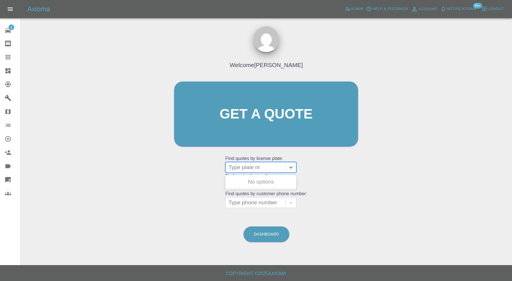
click at [256, 164] on div "Type plate nr" at bounding box center [256, 167] width 60 height 10
paste input "MW23ODE"
type input "MW23ODE"
click at [276, 182] on div "MW23ODE, Bidding" at bounding box center [260, 181] width 71 height 11
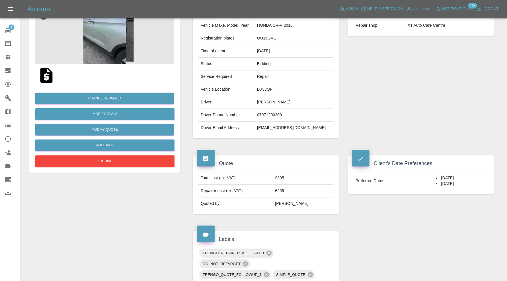
scroll to position [47, 0]
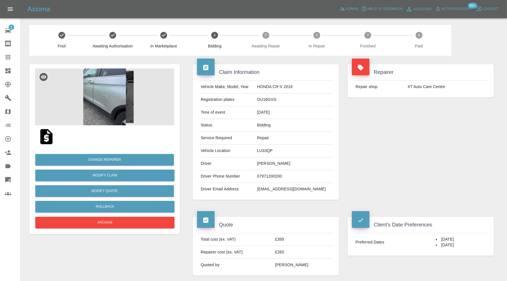
click at [104, 89] on img at bounding box center [104, 97] width 139 height 57
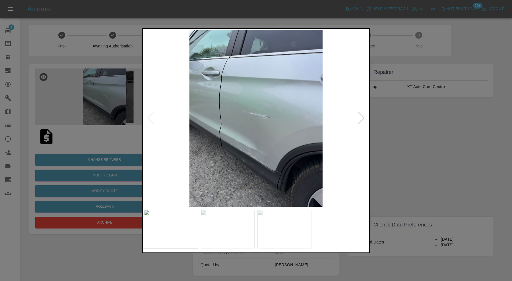
click at [360, 117] on div at bounding box center [362, 118] width 8 height 13
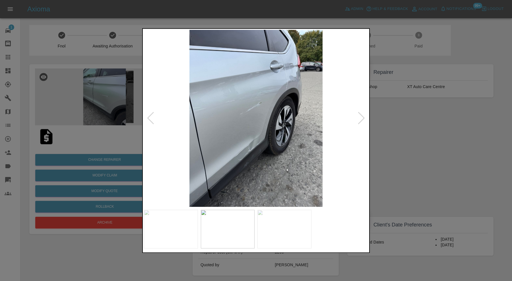
click at [360, 117] on div at bounding box center [362, 118] width 8 height 13
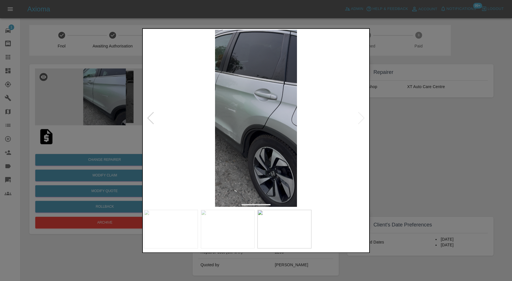
click at [360, 117] on img at bounding box center [256, 118] width 224 height 177
click at [154, 118] on img at bounding box center [256, 118] width 224 height 177
click at [151, 117] on div at bounding box center [151, 118] width 8 height 13
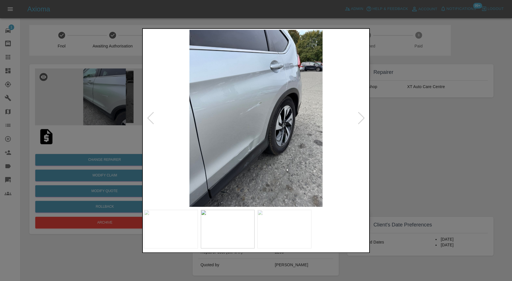
click at [151, 117] on div at bounding box center [151, 118] width 8 height 13
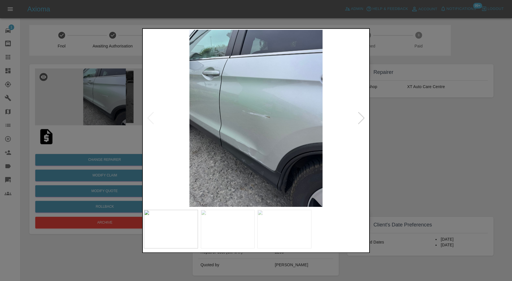
click at [431, 134] on div at bounding box center [256, 140] width 512 height 281
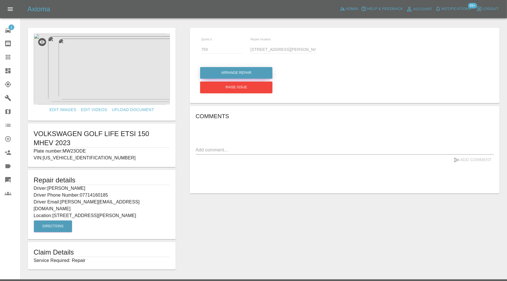
click at [260, 73] on button "Arrange Repair" at bounding box center [236, 73] width 72 height 12
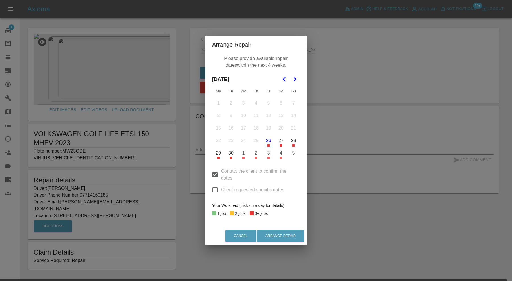
click at [215, 189] on input "Client requested specific dates" at bounding box center [215, 190] width 12 height 12
checkbox input "true"
click at [296, 79] on polygon "Go to the Next Month" at bounding box center [295, 79] width 3 height 5
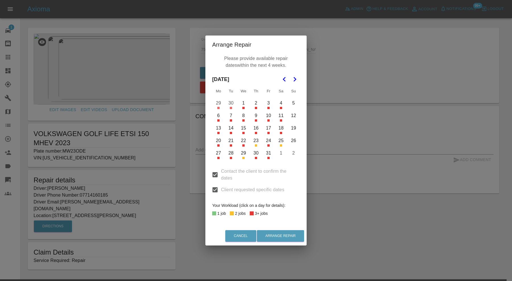
click at [231, 142] on button "21" at bounding box center [231, 141] width 12 height 12
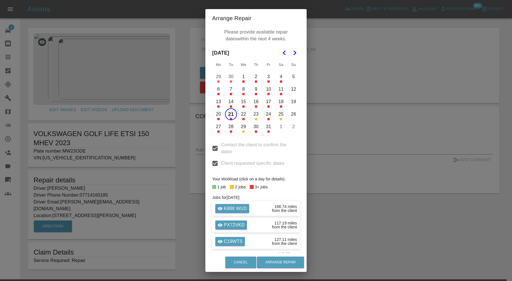
click at [213, 148] on input "Contact the client to confirm the dates" at bounding box center [215, 149] width 12 height 12
checkbox input "false"
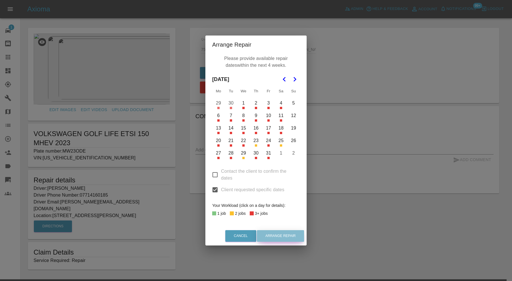
click at [281, 233] on button "Arrange Repair" at bounding box center [280, 236] width 47 height 12
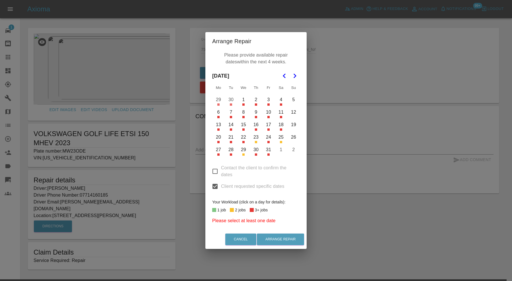
click at [231, 139] on button "21" at bounding box center [231, 137] width 12 height 12
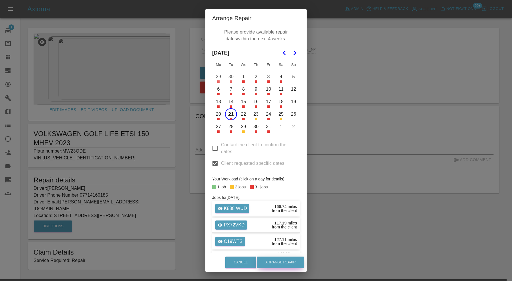
click at [290, 261] on button "Arrange Repair" at bounding box center [280, 263] width 47 height 12
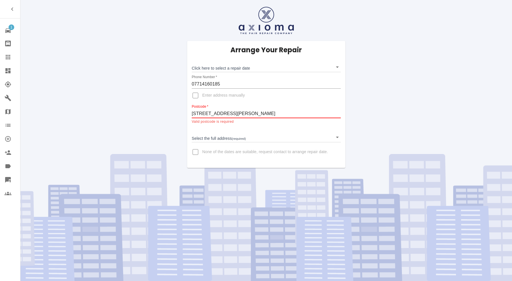
drag, startPoint x: 265, startPoint y: 112, endPoint x: 158, endPoint y: 111, distance: 106.4
click at [158, 111] on div "Arrange Your Repair Click here to select a repair date ​ Phone Number   * 07714…" at bounding box center [266, 84] width 500 height 168
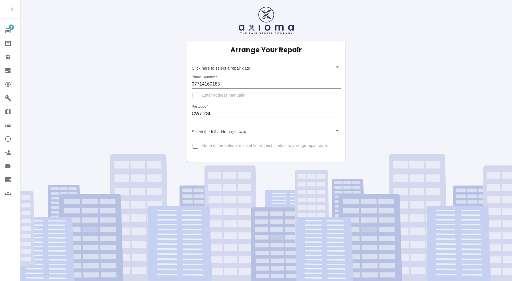
type input "CW7 2SL"
click at [244, 128] on body "1 Repair home Bodyshop home Claims Dashboard Explorer Garages Map Organization …" at bounding box center [256, 140] width 512 height 281
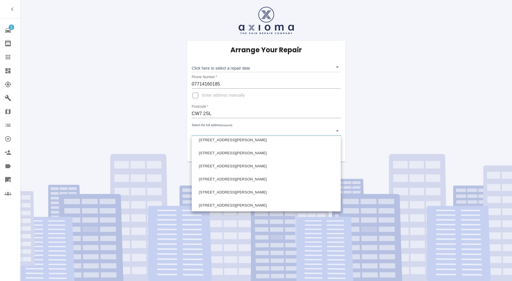
scroll to position [379, 0]
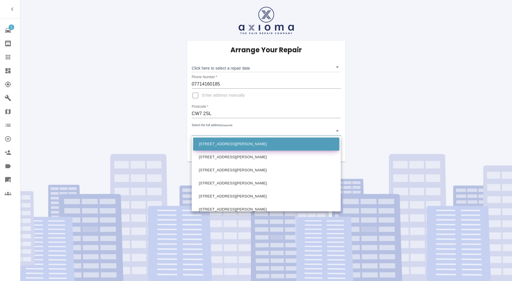
click at [230, 146] on li "[STREET_ADDRESS][PERSON_NAME]" at bounding box center [266, 144] width 146 height 13
type input "[STREET_ADDRESS][PERSON_NAME]"
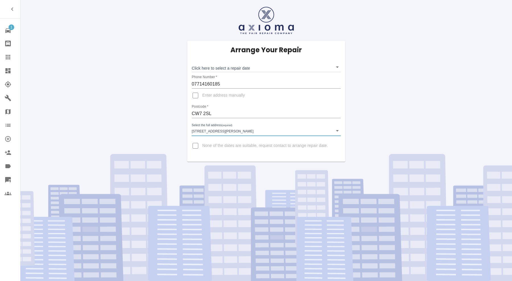
click at [241, 66] on body "1 Repair home Bodyshop home Claims Dashboard Explorer Garages Map Organization …" at bounding box center [256, 140] width 512 height 281
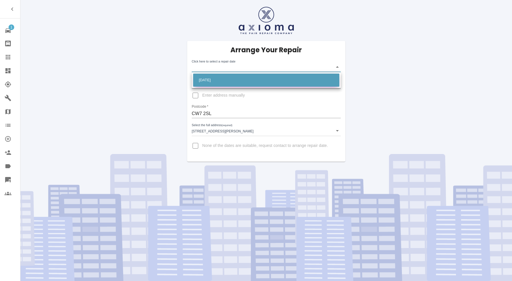
click at [236, 78] on li "[DATE]" at bounding box center [266, 80] width 146 height 13
type input "[DATE]T00:00:00.000Z"
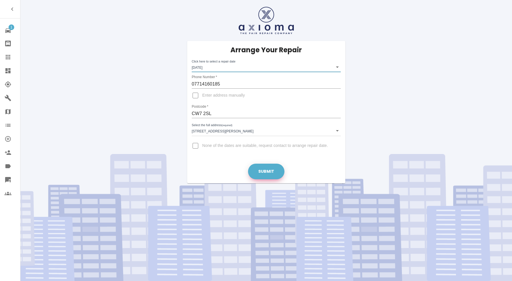
click at [263, 169] on button "Submit" at bounding box center [266, 172] width 36 height 16
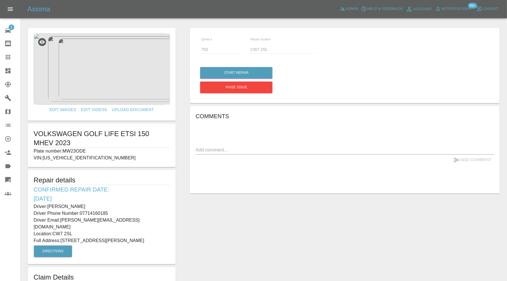
click at [10, 68] on icon at bounding box center [8, 70] width 7 height 7
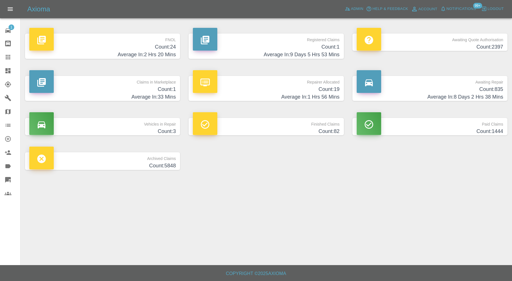
click at [165, 91] on h4 "Count: 1" at bounding box center [102, 90] width 146 height 8
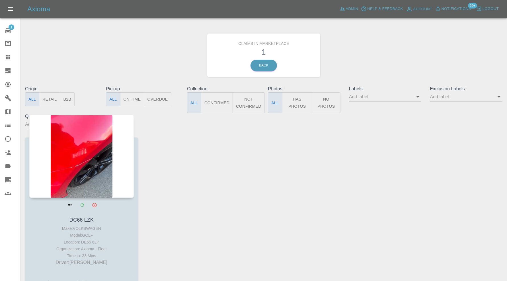
click at [75, 163] on div at bounding box center [81, 156] width 104 height 83
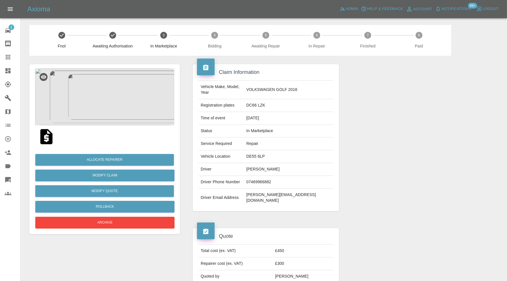
click at [124, 113] on img at bounding box center [104, 97] width 139 height 57
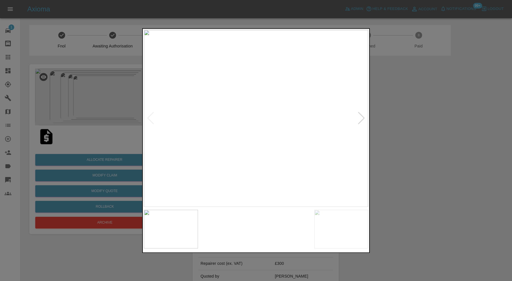
click at [240, 231] on img at bounding box center [228, 229] width 54 height 39
click at [278, 229] on img at bounding box center [284, 229] width 54 height 39
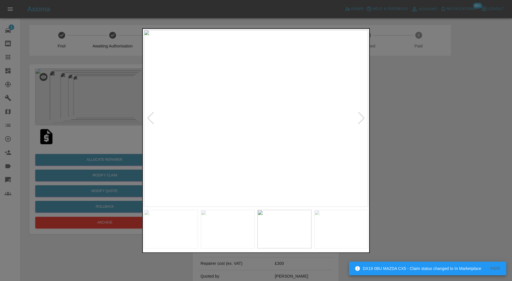
click at [343, 229] on img at bounding box center [341, 229] width 54 height 39
click at [361, 124] on div at bounding box center [362, 118] width 8 height 13
click at [361, 119] on img at bounding box center [256, 118] width 224 height 177
click at [152, 118] on div at bounding box center [151, 118] width 8 height 13
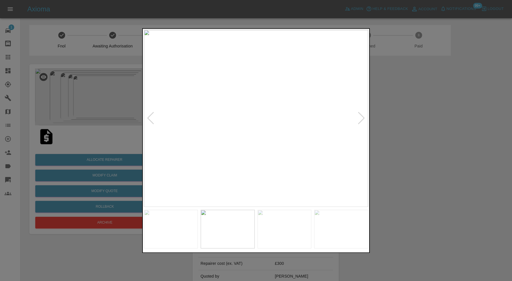
click at [152, 118] on div at bounding box center [151, 118] width 8 height 13
click at [152, 118] on img at bounding box center [256, 118] width 224 height 177
click at [388, 120] on div at bounding box center [256, 140] width 512 height 281
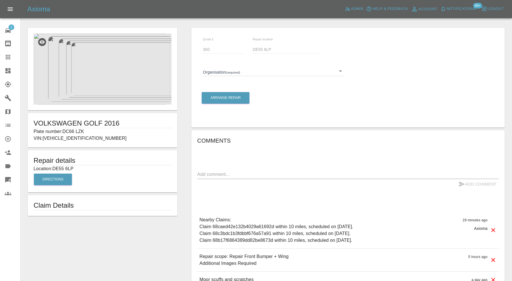
click at [278, 71] on body "Axioma Admin Help & Feedback Account Notifications 99+ Logout 2 Repair home Bod…" at bounding box center [256, 159] width 512 height 319
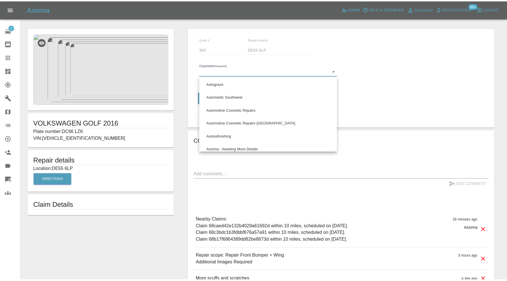
scroll to position [284, 0]
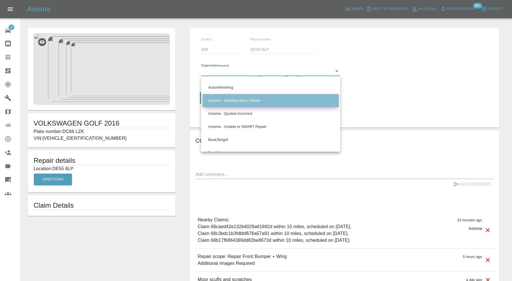
click at [275, 103] on li "Axioma - Awaiting More Details" at bounding box center [271, 100] width 136 height 13
type input "66cdd8825c84a2557c7b9596"
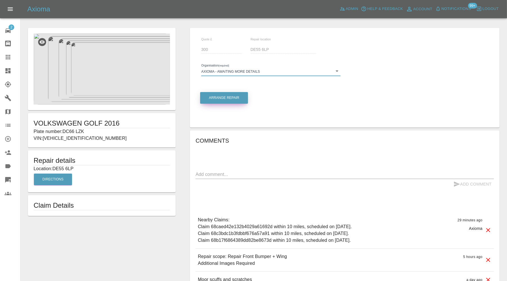
click at [222, 100] on button "Arrange Repair" at bounding box center [224, 98] width 48 height 12
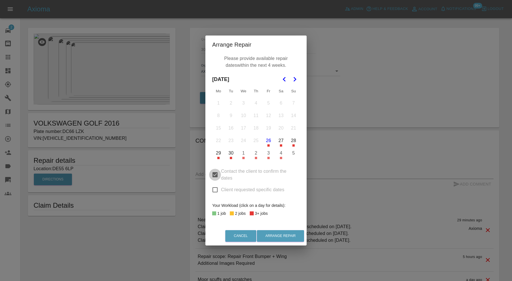
click at [215, 174] on input "Contact the client to confirm the dates" at bounding box center [215, 175] width 12 height 12
checkbox input "false"
click at [271, 142] on button "26" at bounding box center [269, 141] width 12 height 12
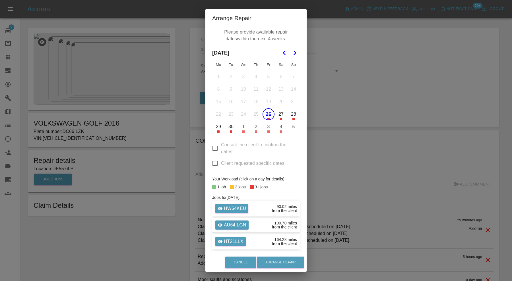
click at [284, 115] on td "27" at bounding box center [281, 114] width 13 height 13
click at [279, 117] on button "27" at bounding box center [281, 114] width 12 height 12
click at [291, 116] on button "28" at bounding box center [294, 114] width 12 height 12
click at [277, 261] on button "Arrange Repair" at bounding box center [280, 263] width 47 height 12
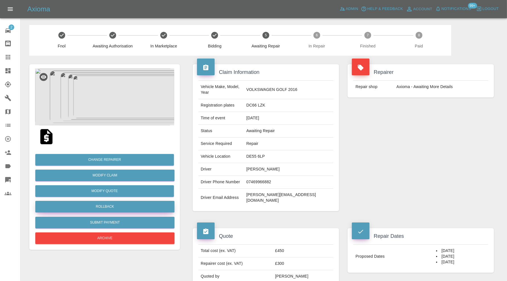
click at [125, 208] on button "Rollback" at bounding box center [104, 207] width 139 height 12
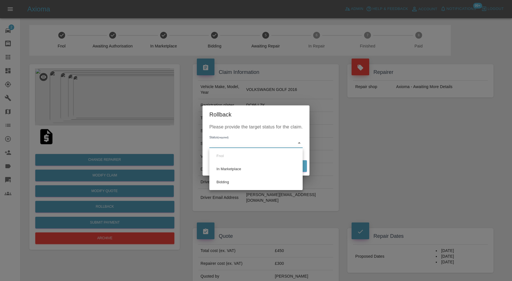
click at [225, 183] on li "Bidding" at bounding box center [256, 182] width 90 height 13
type input "bidding"
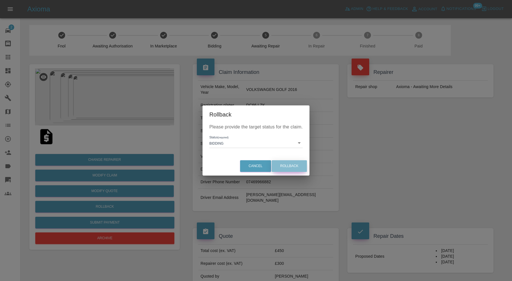
click at [289, 168] on button "Rollback" at bounding box center [289, 166] width 35 height 12
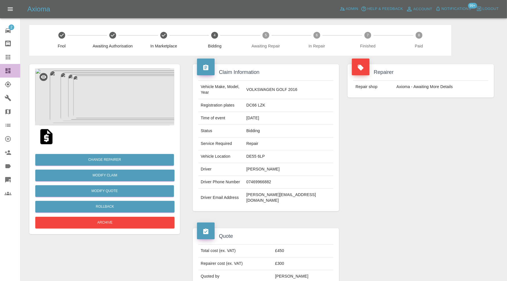
click at [5, 69] on icon at bounding box center [8, 70] width 7 height 7
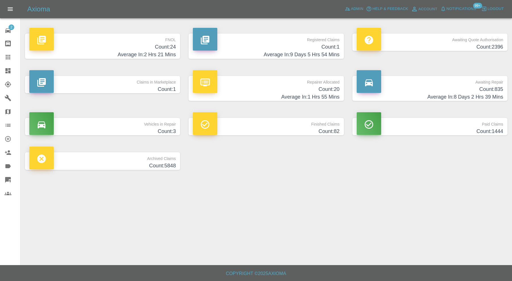
click at [142, 84] on p "Claims in Marketplace" at bounding box center [102, 81] width 146 height 10
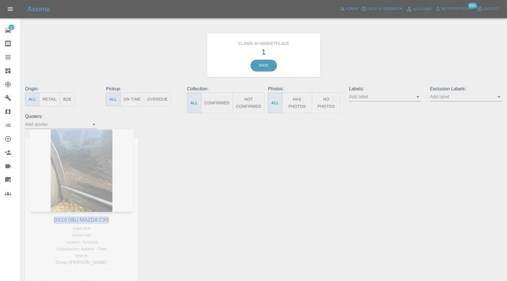
drag, startPoint x: 113, startPoint y: 220, endPoint x: 52, endPoint y: 222, distance: 61.2
click at [52, 222] on div "DX19 0BU MAZDA CX5 Make: N/A Model: N/A Location: Nr161eu Organization: Axioma …" at bounding box center [81, 213] width 121 height 168
copy link "DX19 0BU MAZDA CX5"
click at [13, 57] on div at bounding box center [13, 57] width 16 height 7
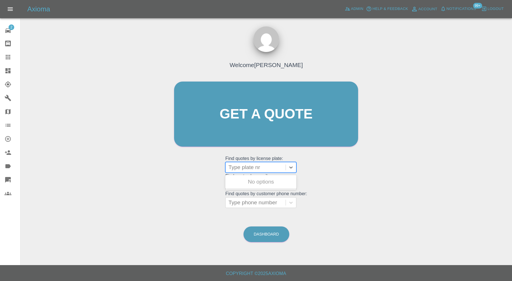
click at [245, 167] on div at bounding box center [255, 168] width 54 height 8
paste input "DX19 0BU MAZDA CX5"
type input "DX19 0BU MAZDA CX5"
click at [256, 181] on div "DX19 0BU MAZDA CX5, In Marketplace" at bounding box center [260, 185] width 71 height 18
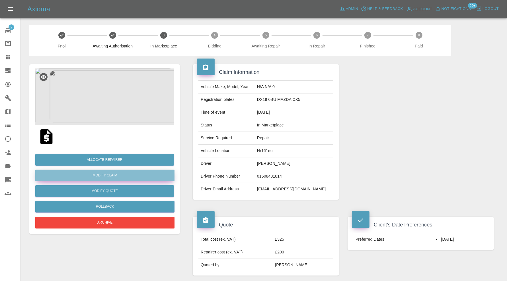
click at [93, 177] on link "Modify Claim" at bounding box center [104, 176] width 139 height 12
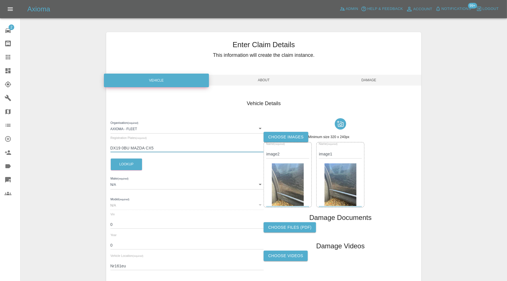
drag, startPoint x: 174, startPoint y: 148, endPoint x: 130, endPoint y: 149, distance: 43.2
click at [130, 149] on input "DX19 0BU MAZDA CX5" at bounding box center [186, 148] width 153 height 8
type input "DX19 OBU"
click at [133, 168] on button "Lookup" at bounding box center [126, 165] width 31 height 12
type input "MAZDA"
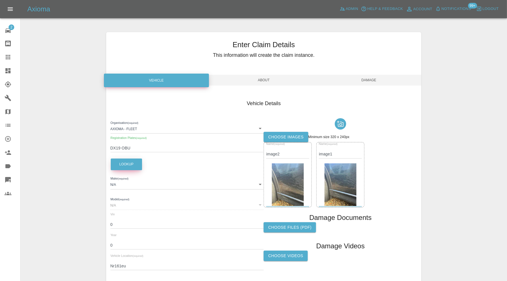
type input "CX-5"
type input "JMZKF6W1600838967"
type input "2019"
click at [369, 80] on span "Damage" at bounding box center [368, 80] width 105 height 11
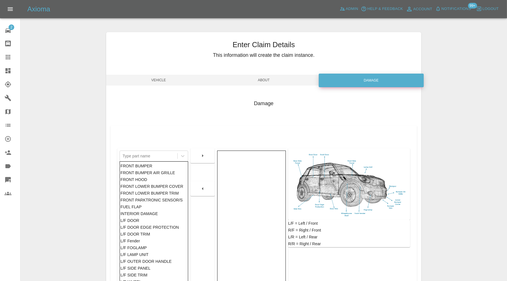
scroll to position [71, 0]
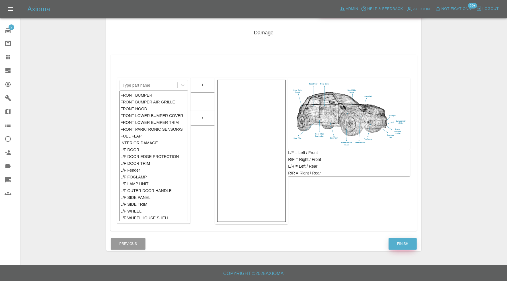
click at [403, 239] on button "Finish" at bounding box center [402, 244] width 28 height 12
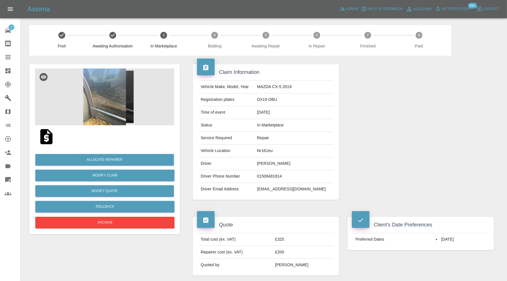
click at [110, 100] on img at bounding box center [104, 97] width 139 height 57
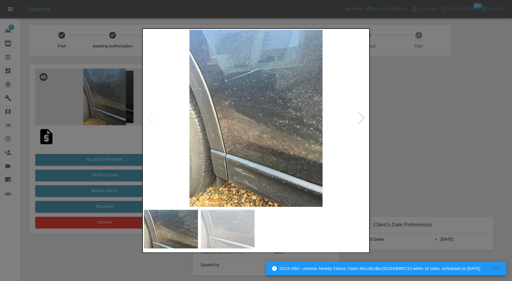
click at [360, 120] on div at bounding box center [362, 118] width 8 height 13
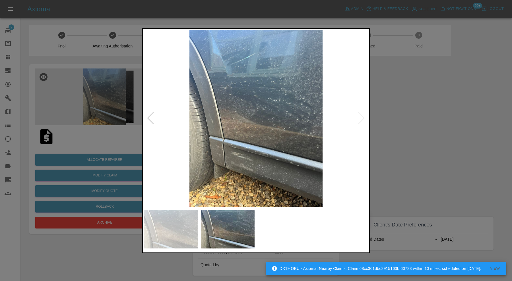
click at [425, 139] on div at bounding box center [256, 140] width 512 height 281
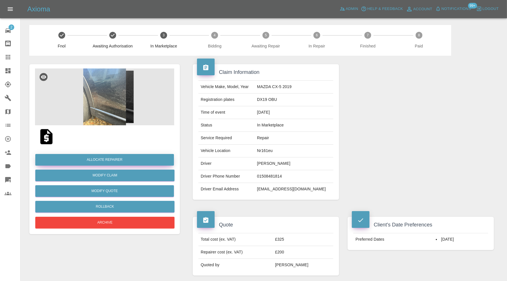
click at [139, 154] on button "Allocate Repairer" at bounding box center [104, 160] width 139 height 12
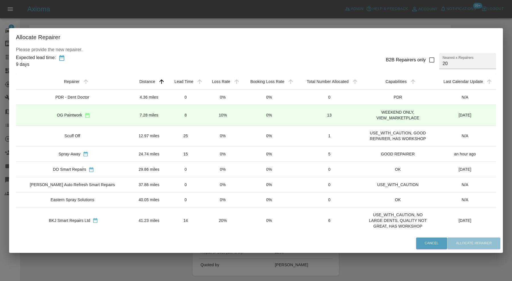
click at [141, 112] on td "7.28 miles" at bounding box center [149, 115] width 36 height 21
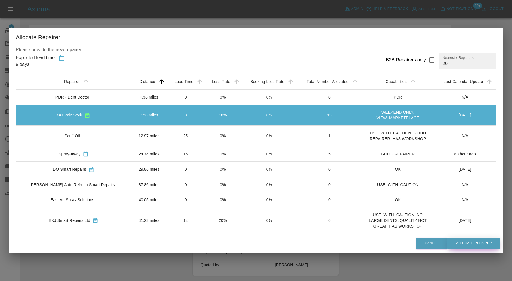
click at [459, 240] on button "Allocate Repairer" at bounding box center [473, 244] width 53 height 12
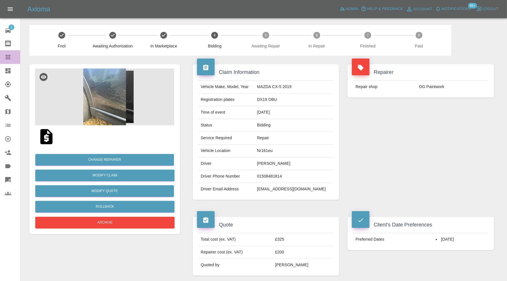
click at [7, 57] on icon at bounding box center [8, 57] width 5 height 5
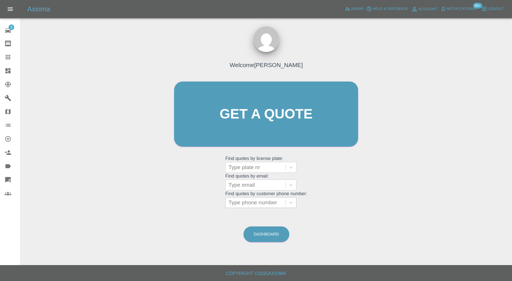
click at [259, 202] on div at bounding box center [255, 203] width 54 height 8
type input "07346"
click at [373, 138] on div "Welcome Carl Ainsworth Get a quote Get a quote Find quotes by license plate: Ty…" at bounding box center [266, 141] width 482 height 204
click at [353, 14] on div "Axioma Admin Help & Feedback Account Notifications 99+ Logout" at bounding box center [256, 9] width 512 height 18
click at [353, 12] on span "Admin" at bounding box center [357, 9] width 13 height 7
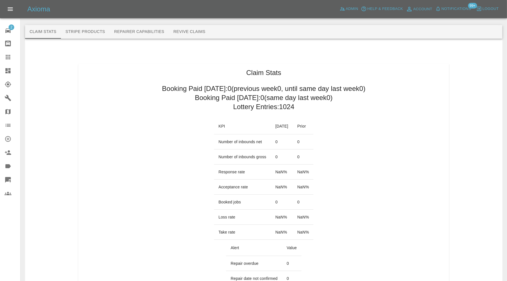
click at [183, 32] on button "Revive Claims" at bounding box center [189, 32] width 41 height 14
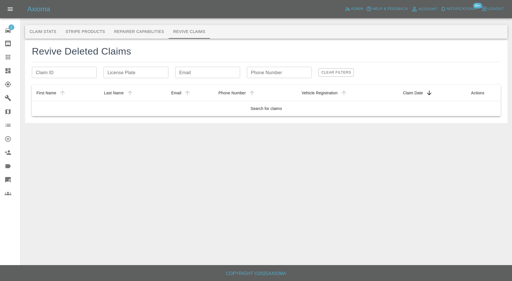
click at [254, 71] on div "Phone Number Phone Number" at bounding box center [279, 72] width 65 height 11
click at [296, 73] on input "07346506286" at bounding box center [279, 72] width 65 height 11
drag, startPoint x: 295, startPoint y: 73, endPoint x: 244, endPoint y: 73, distance: 50.6
click at [247, 73] on input "07346506286" at bounding box center [279, 72] width 65 height 11
type input "07346506286"
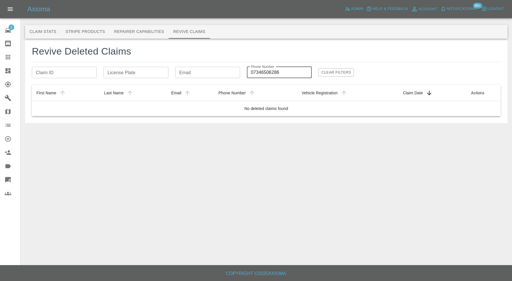
click at [9, 56] on icon at bounding box center [8, 57] width 5 height 5
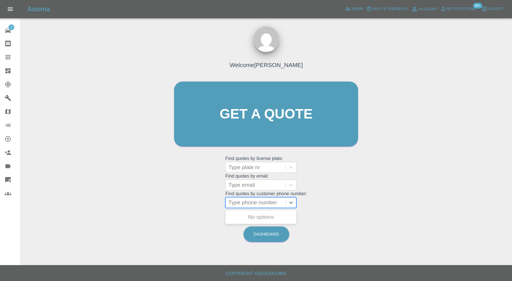
click at [264, 201] on div at bounding box center [255, 203] width 54 height 8
paste input "07346506286"
click at [242, 203] on input "07346506286" at bounding box center [245, 202] width 35 height 7
type input "07346 506286"
click at [359, 177] on div "Welcome Carl Ainsworth Get a quote Get a quote Find quotes by license plate: Ty…" at bounding box center [266, 125] width 196 height 172
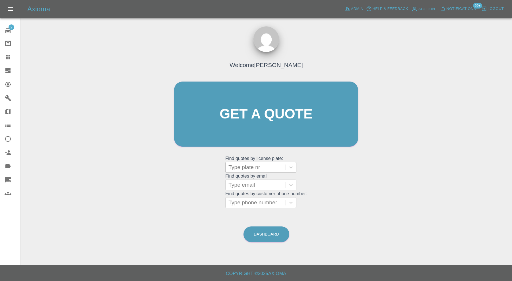
click at [261, 168] on div at bounding box center [255, 168] width 54 height 8
type input "lb60"
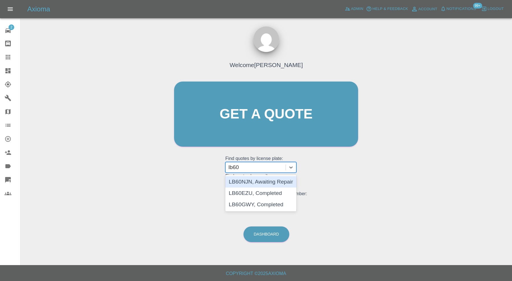
click at [263, 179] on div "LB60NJN, Awaiting Repair" at bounding box center [260, 181] width 71 height 11
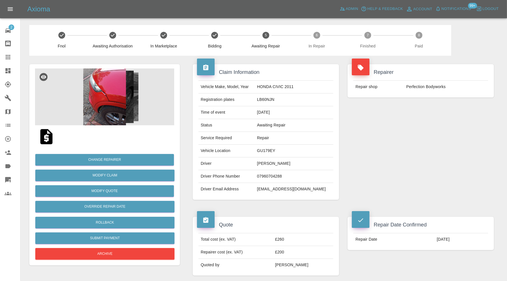
click at [101, 91] on img at bounding box center [104, 97] width 139 height 57
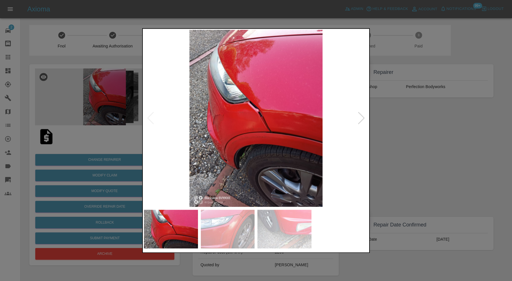
click at [365, 118] on img at bounding box center [256, 118] width 224 height 177
click at [362, 118] on div at bounding box center [362, 118] width 8 height 13
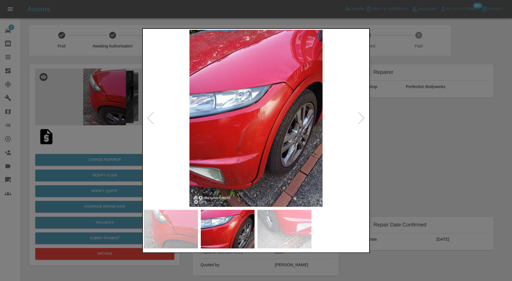
click at [363, 117] on div at bounding box center [362, 118] width 8 height 13
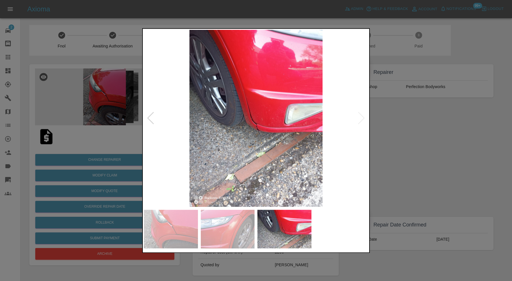
click at [363, 117] on img at bounding box center [256, 118] width 224 height 177
click at [152, 117] on div at bounding box center [151, 118] width 8 height 13
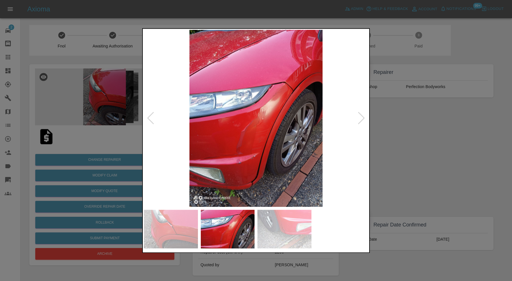
click at [397, 131] on div at bounding box center [256, 140] width 512 height 281
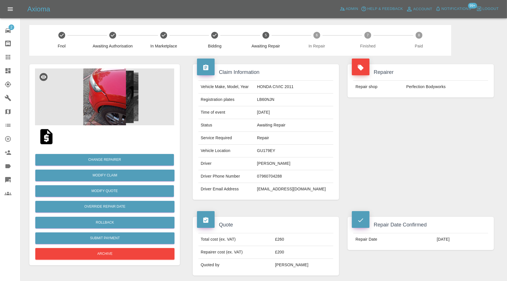
click at [92, 98] on img at bounding box center [104, 97] width 139 height 57
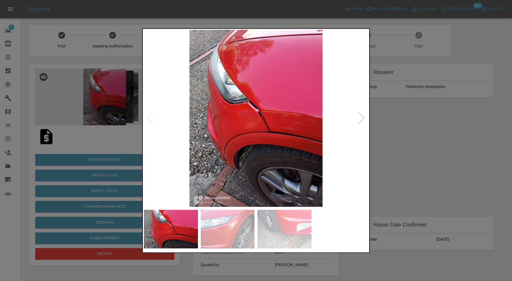
click at [404, 136] on div at bounding box center [256, 140] width 512 height 281
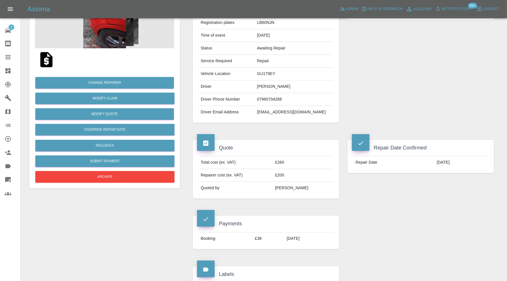
scroll to position [10, 0]
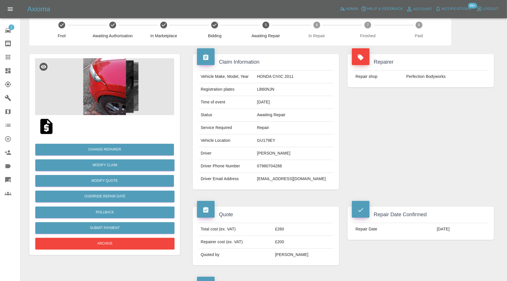
click at [44, 127] on img at bounding box center [46, 126] width 18 height 18
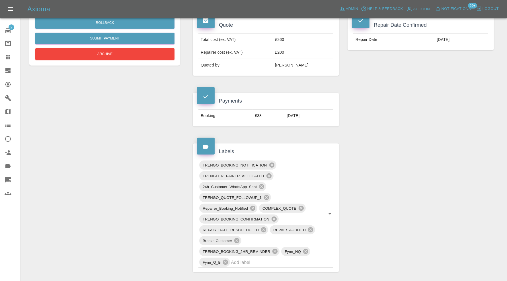
scroll to position [0, 0]
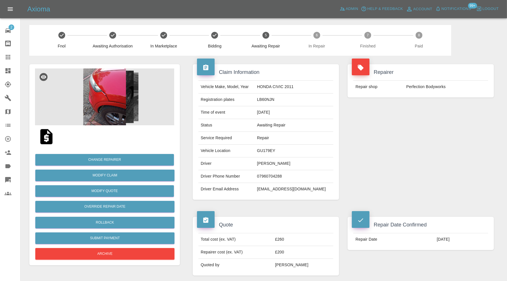
click at [92, 104] on img at bounding box center [104, 97] width 139 height 57
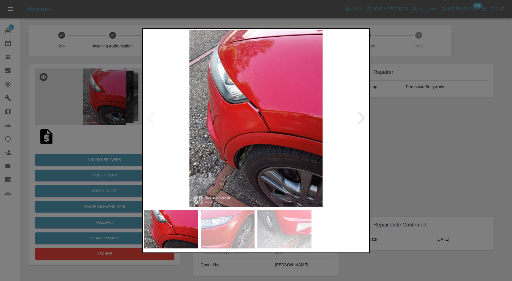
click at [362, 116] on div at bounding box center [362, 118] width 8 height 13
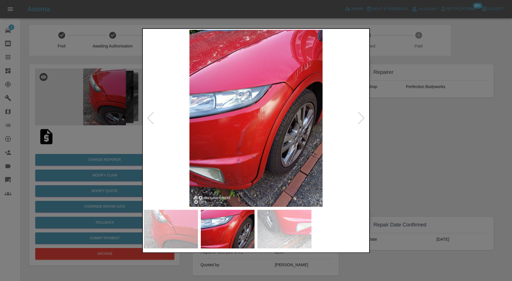
click at [362, 116] on div at bounding box center [362, 118] width 8 height 13
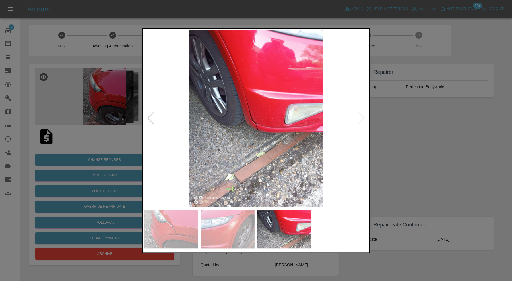
click at [418, 124] on div at bounding box center [256, 140] width 512 height 281
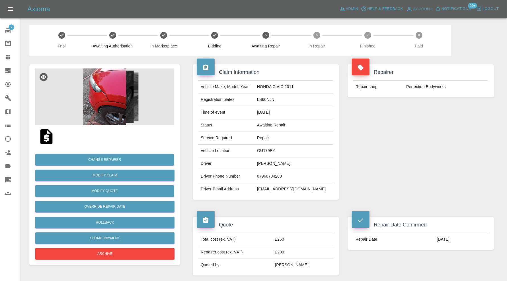
scroll to position [379, 0]
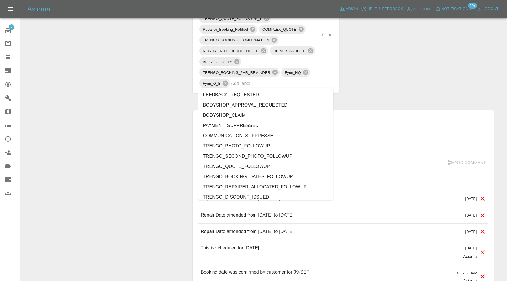
click at [291, 80] on input "text" at bounding box center [274, 83] width 86 height 9
type input "do"
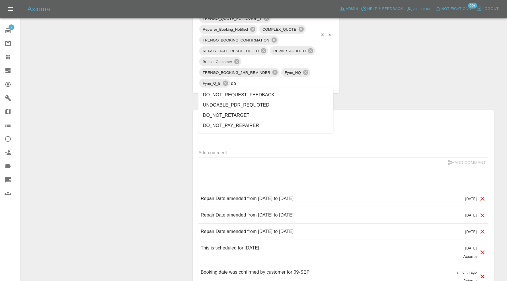
click at [260, 98] on li "DO_NOT_REQUEST_FEEDBACK" at bounding box center [265, 95] width 135 height 10
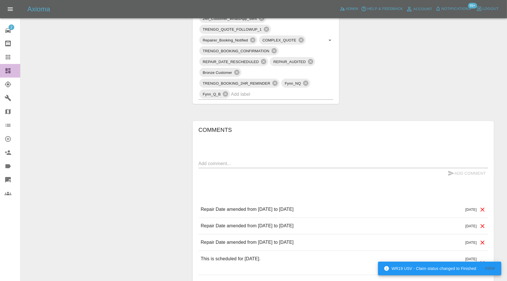
click at [10, 73] on icon at bounding box center [7, 70] width 5 height 5
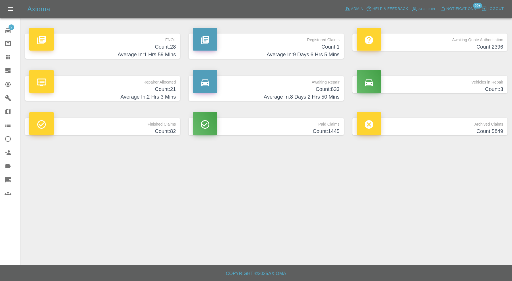
click at [11, 69] on icon at bounding box center [8, 70] width 7 height 7
click at [110, 47] on h4 "Count: 28" at bounding box center [102, 47] width 146 height 8
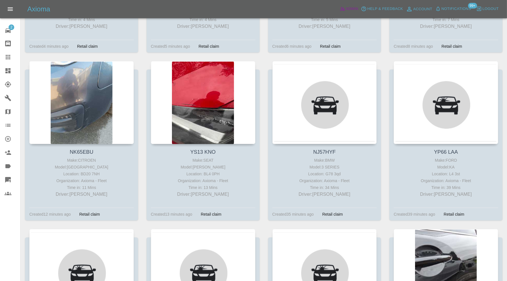
scroll to position [237, 0]
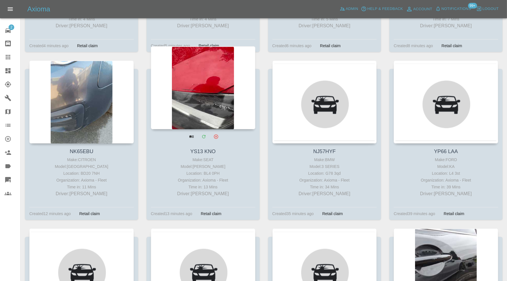
click at [210, 98] on div at bounding box center [203, 87] width 104 height 83
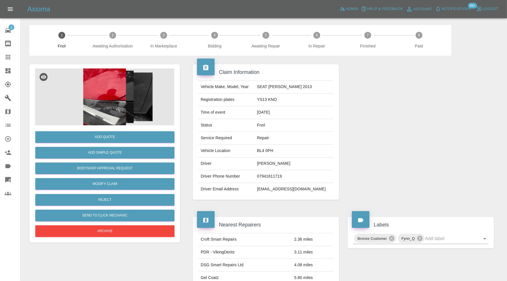
click at [103, 109] on img at bounding box center [104, 97] width 139 height 57
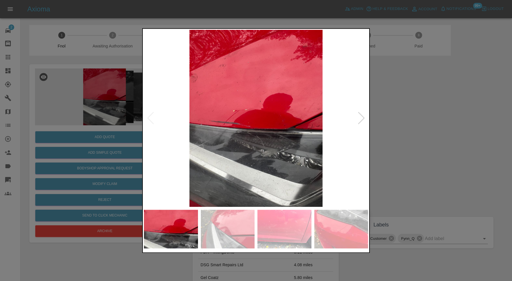
click at [184, 228] on img at bounding box center [171, 229] width 54 height 39
click at [238, 232] on img at bounding box center [228, 229] width 54 height 39
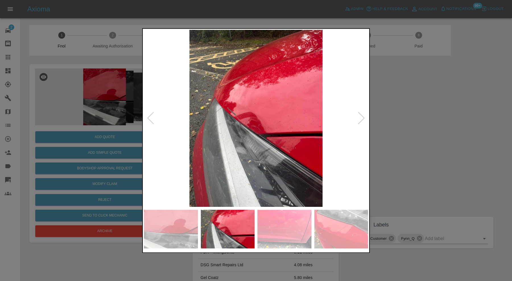
click at [277, 227] on img at bounding box center [284, 229] width 54 height 39
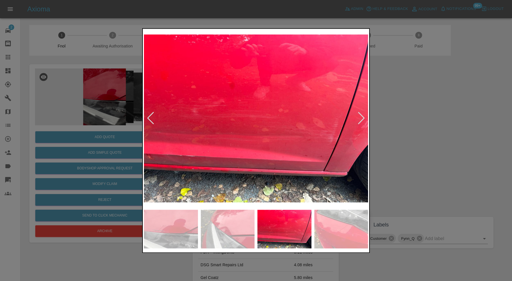
click at [324, 227] on img at bounding box center [341, 229] width 54 height 39
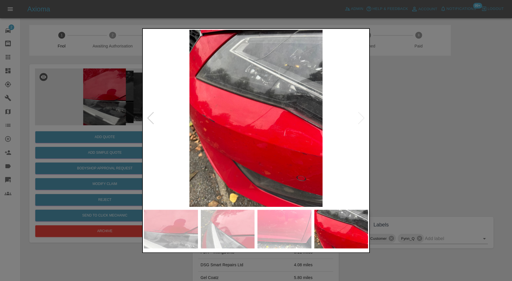
click at [386, 187] on div at bounding box center [256, 140] width 512 height 281
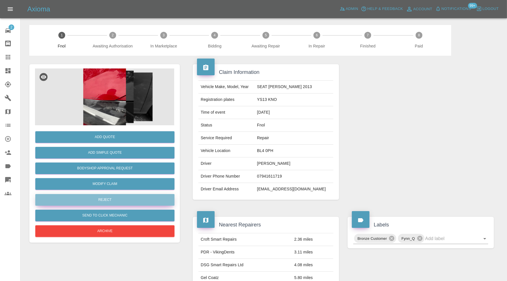
click at [106, 204] on button "Reject" at bounding box center [104, 200] width 139 height 12
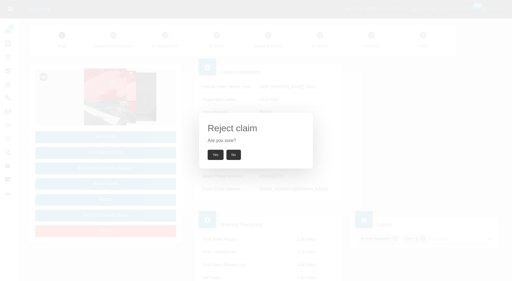
click at [208, 155] on button "Yes" at bounding box center [216, 155] width 16 height 10
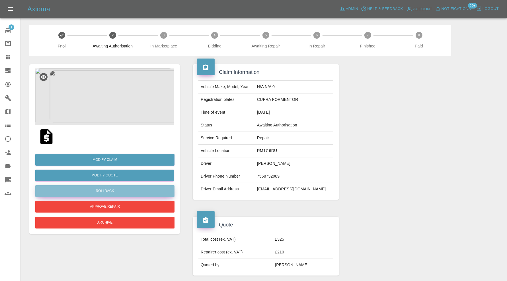
click at [139, 188] on button "Rollback" at bounding box center [104, 191] width 139 height 12
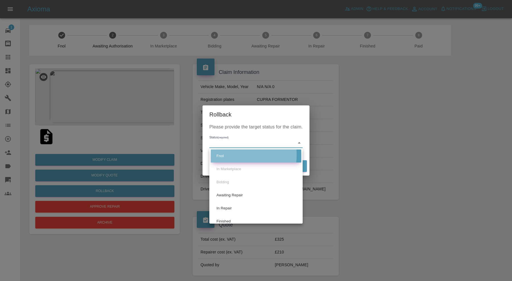
click at [234, 155] on li "Fnol" at bounding box center [256, 156] width 90 height 13
type input "fnol"
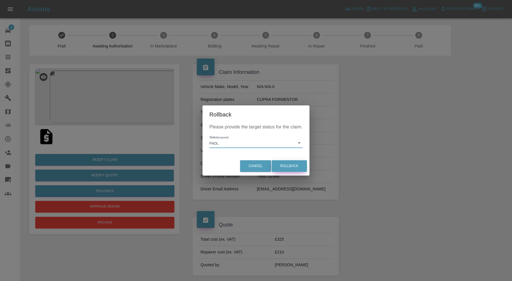
click at [282, 167] on button "Rollback" at bounding box center [289, 166] width 35 height 12
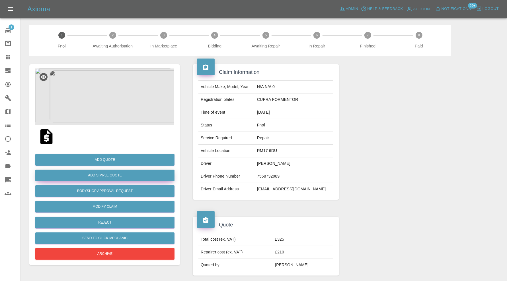
click at [127, 176] on button "Add Simple Quote" at bounding box center [104, 176] width 139 height 12
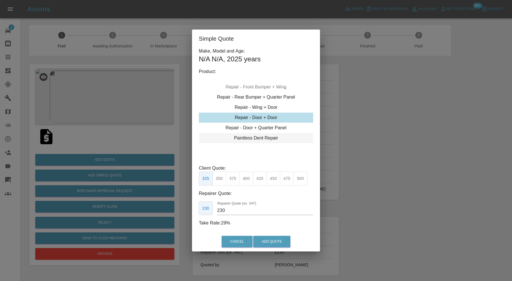
click at [261, 140] on div "Paintless Dent Repair" at bounding box center [256, 138] width 114 height 10
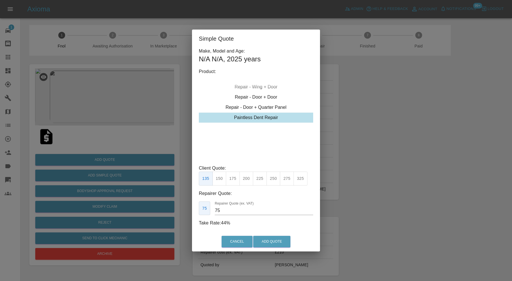
click at [249, 177] on button "200" at bounding box center [246, 179] width 14 height 14
click at [230, 210] on input "100" at bounding box center [265, 210] width 96 height 9
type input "125"
click at [266, 241] on button "Add Quote" at bounding box center [271, 242] width 37 height 12
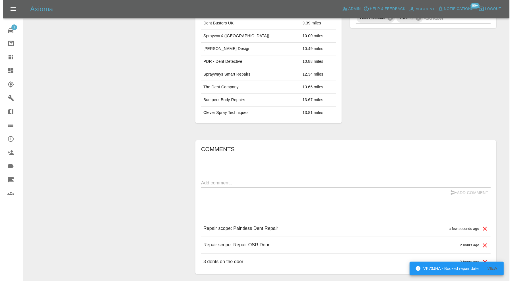
scroll to position [355, 0]
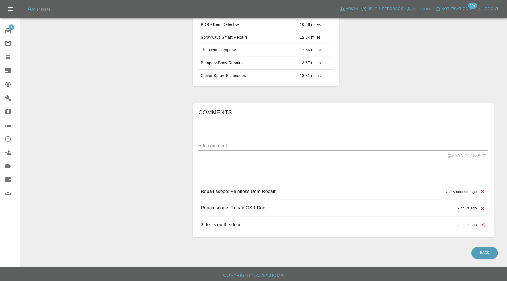
click at [482, 207] on icon at bounding box center [482, 209] width 4 height 4
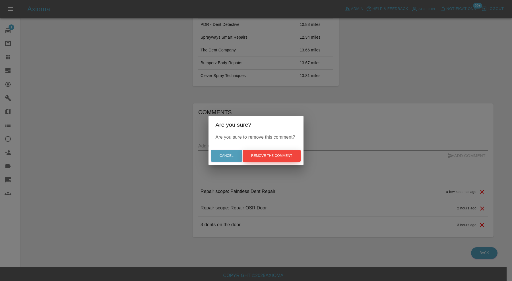
click at [289, 155] on button "Remove the comment" at bounding box center [272, 156] width 58 height 12
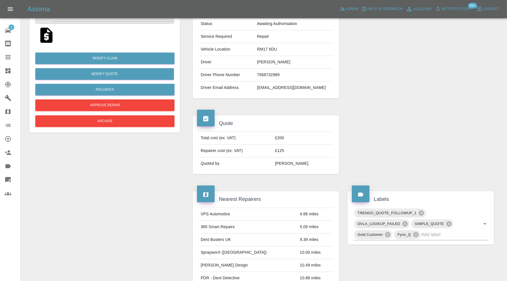
scroll to position [196, 0]
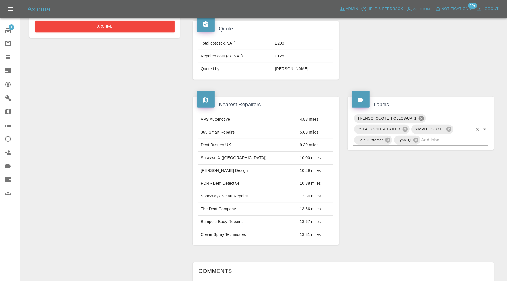
click at [422, 116] on icon at bounding box center [420, 118] width 5 height 5
click at [433, 127] on input "text" at bounding box center [446, 129] width 51 height 9
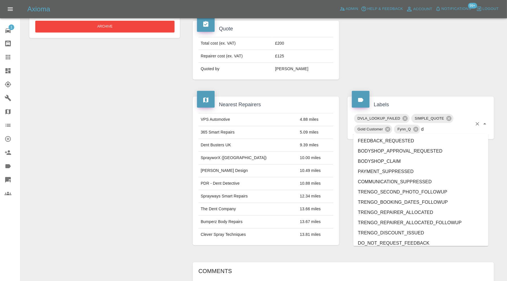
type input "do"
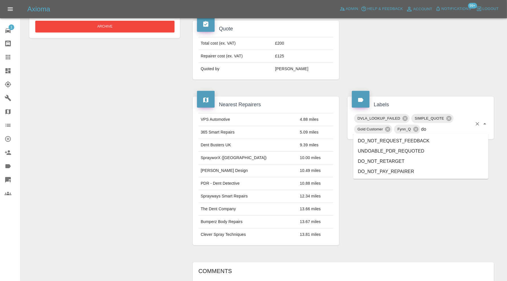
click at [404, 157] on li "DO_NOT_RETARGET" at bounding box center [420, 161] width 135 height 10
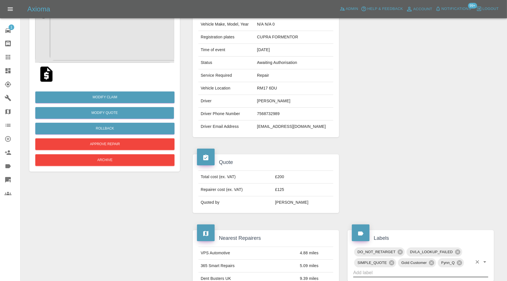
scroll to position [0, 0]
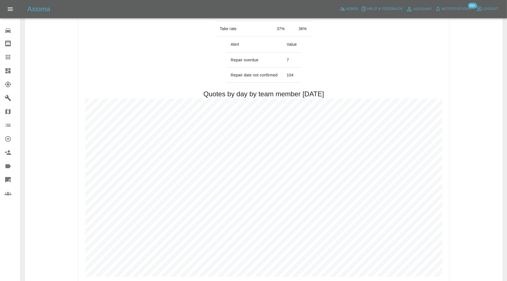
scroll to position [14, 0]
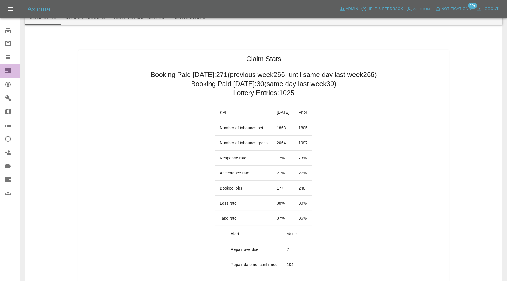
click at [9, 68] on icon at bounding box center [8, 70] width 7 height 7
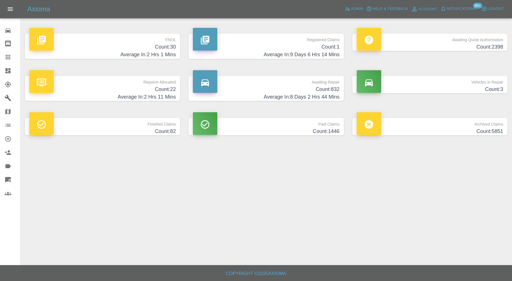
click at [107, 46] on h4 "Count: 30" at bounding box center [102, 47] width 146 height 8
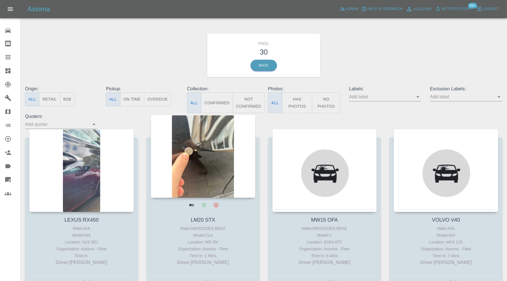
click at [202, 156] on div at bounding box center [203, 156] width 104 height 83
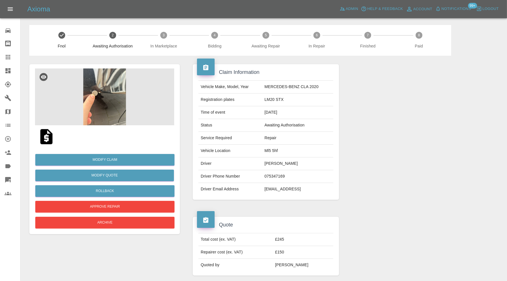
click at [104, 104] on img at bounding box center [104, 97] width 139 height 57
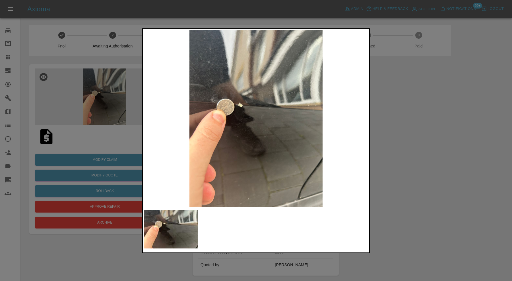
click at [408, 129] on div at bounding box center [256, 140] width 512 height 281
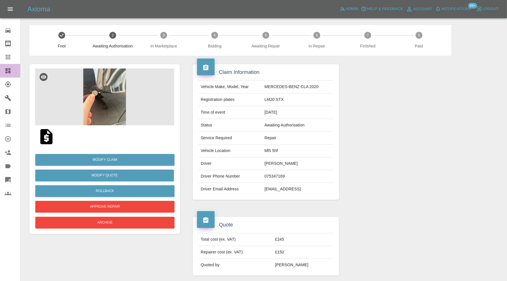
click at [11, 70] on icon at bounding box center [8, 70] width 7 height 7
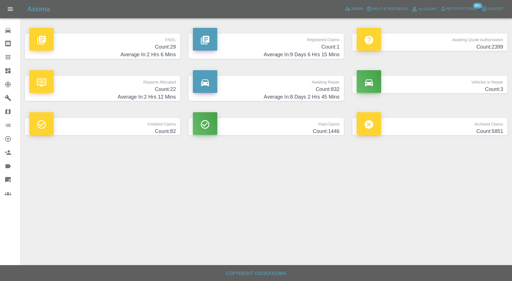
click at [455, 80] on p "Vehicles in Repair" at bounding box center [430, 81] width 146 height 10
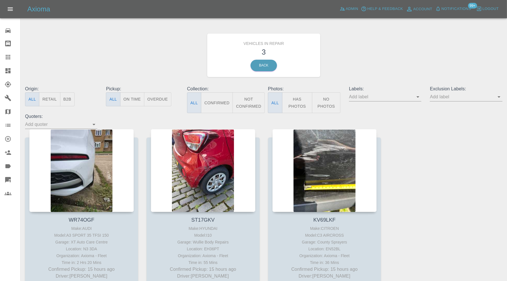
click at [10, 69] on icon at bounding box center [7, 70] width 5 height 5
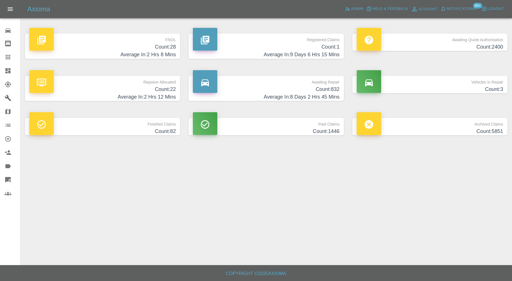
click at [149, 94] on h4 "Average In: 2 Hrs 12 Mins" at bounding box center [102, 97] width 146 height 8
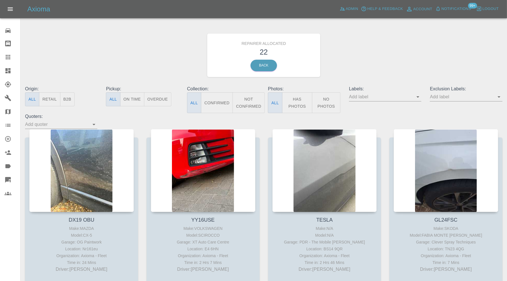
click at [11, 71] on icon at bounding box center [8, 70] width 7 height 7
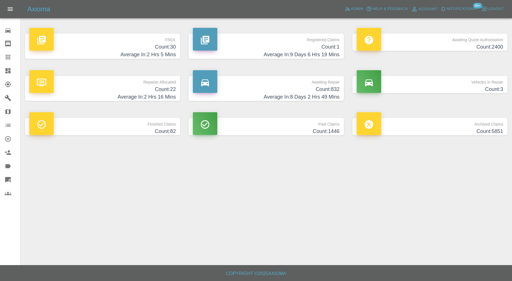
click at [150, 53] on h4 "Average In: 2 Hrs 5 Mins" at bounding box center [102, 55] width 146 height 8
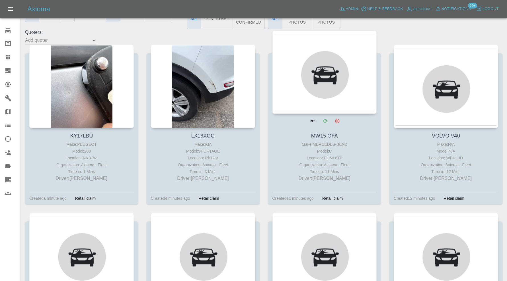
scroll to position [189, 0]
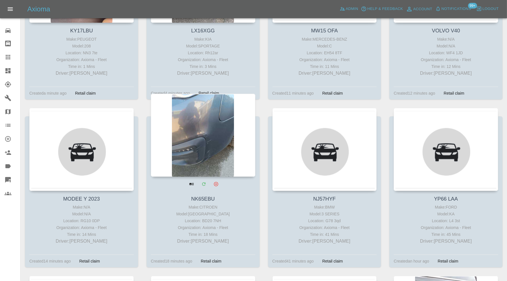
click at [185, 147] on div at bounding box center [203, 135] width 104 height 83
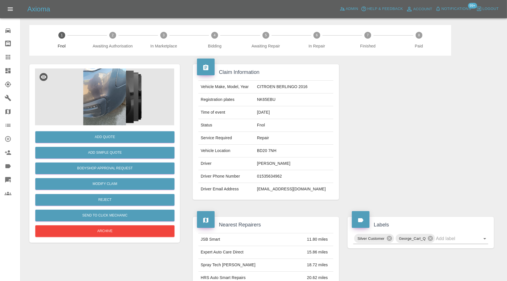
click at [106, 107] on img at bounding box center [104, 97] width 139 height 57
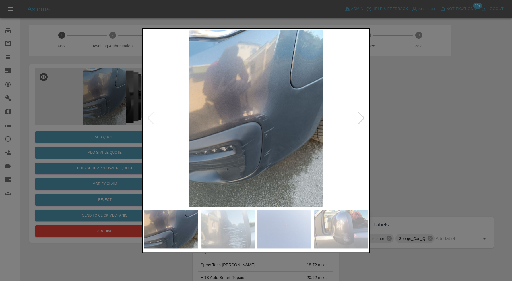
click at [226, 236] on img at bounding box center [228, 229] width 54 height 39
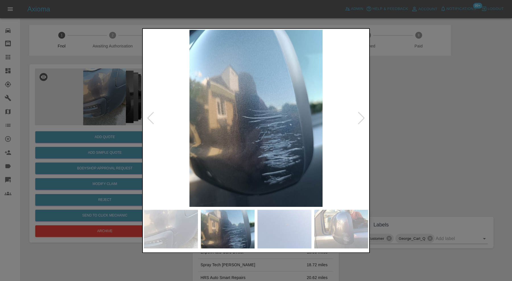
click at [279, 230] on img at bounding box center [284, 229] width 54 height 39
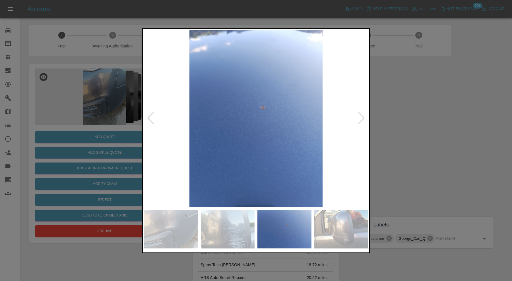
click at [341, 222] on img at bounding box center [341, 229] width 54 height 39
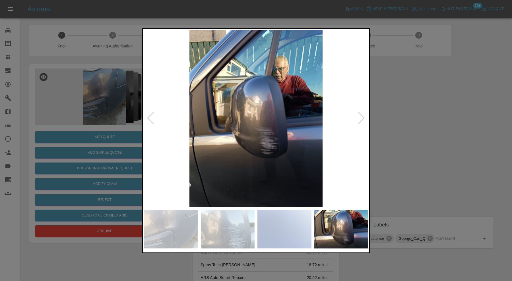
click at [361, 118] on div at bounding box center [362, 118] width 8 height 13
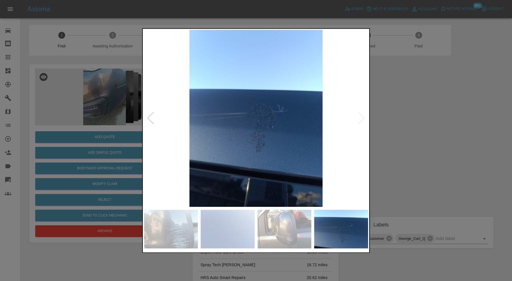
click at [361, 118] on img at bounding box center [256, 118] width 224 height 177
click at [150, 117] on div at bounding box center [151, 118] width 8 height 13
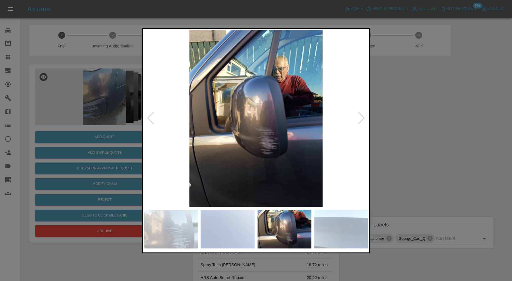
click at [150, 117] on div at bounding box center [151, 118] width 8 height 13
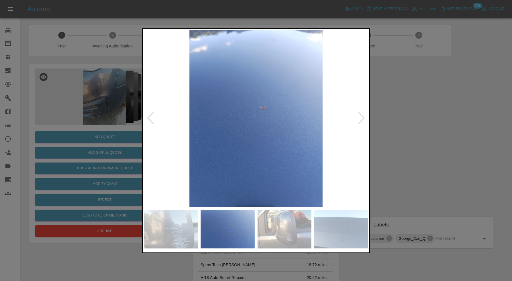
click at [150, 117] on div at bounding box center [151, 118] width 8 height 13
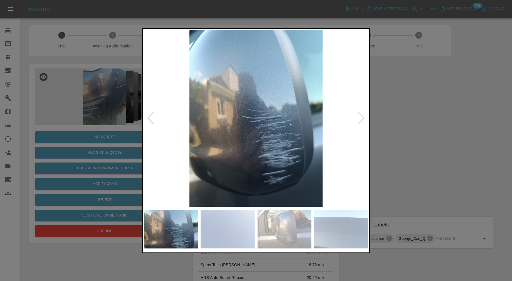
click at [150, 117] on div at bounding box center [151, 118] width 8 height 13
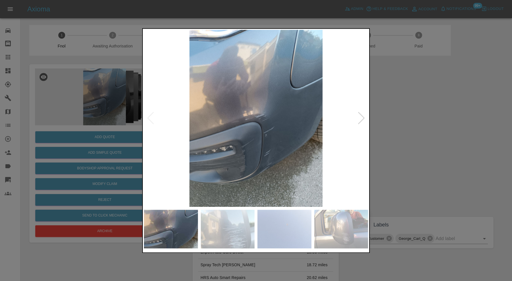
click at [150, 117] on img at bounding box center [256, 118] width 224 height 177
click at [398, 117] on div at bounding box center [256, 140] width 512 height 281
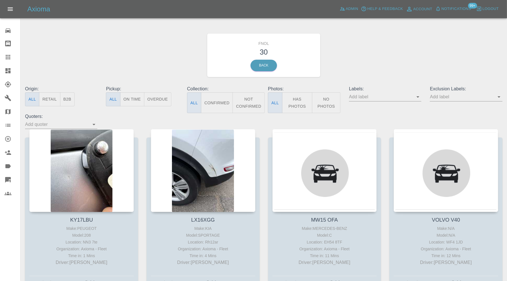
click at [7, 57] on icon at bounding box center [8, 57] width 7 height 7
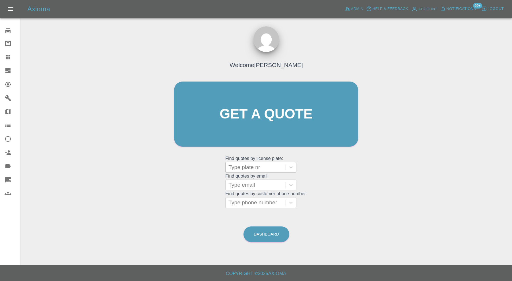
click at [262, 168] on div at bounding box center [255, 168] width 54 height 8
type input "lb60"
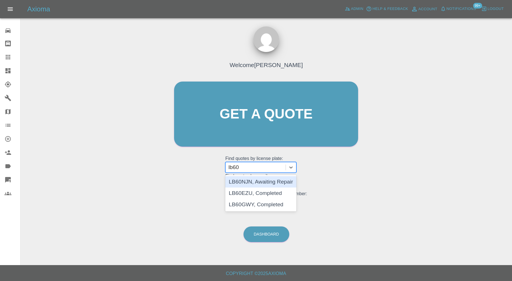
click at [266, 178] on div "LB60NJN, Awaiting Repair" at bounding box center [260, 181] width 71 height 11
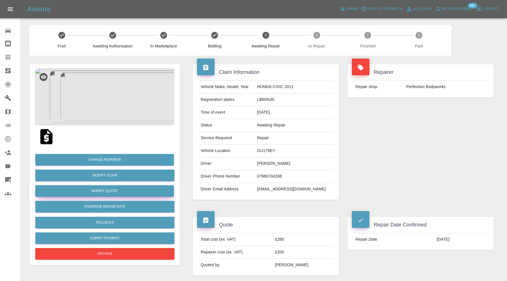
click at [117, 192] on button "Modify Quote" at bounding box center [104, 191] width 139 height 12
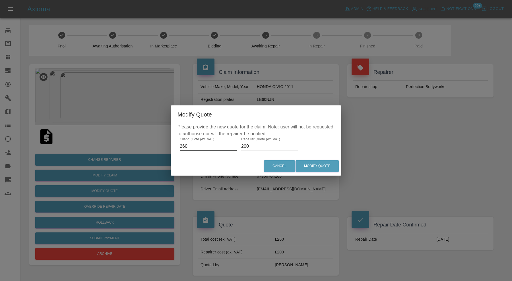
drag, startPoint x: 197, startPoint y: 147, endPoint x: 172, endPoint y: 148, distance: 25.1
click at [172, 148] on div "Please provide the new quote for the claim. Note: user will not be requested to…" at bounding box center [256, 140] width 171 height 33
type input "310"
click at [257, 148] on input "200" at bounding box center [269, 146] width 57 height 9
type input "250"
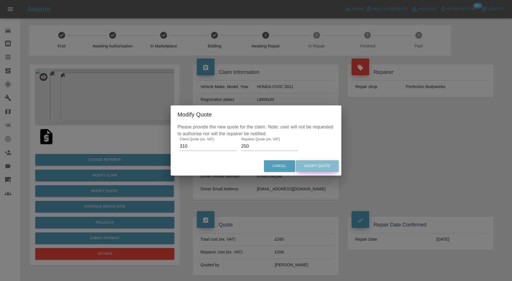
click at [313, 163] on button "Modify Quote" at bounding box center [317, 166] width 43 height 12
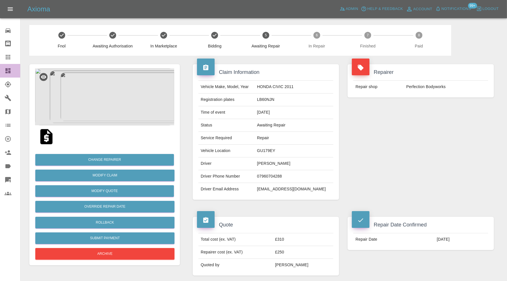
click at [6, 67] on icon at bounding box center [8, 70] width 7 height 7
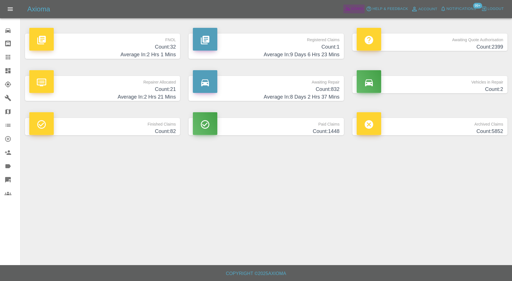
click at [350, 7] on icon at bounding box center [348, 9] width 6 height 6
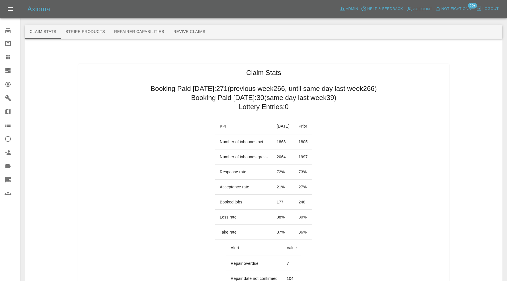
click at [201, 29] on button "Revive Claims" at bounding box center [189, 32] width 41 height 14
click at [196, 32] on button "Revive Claims" at bounding box center [189, 32] width 41 height 14
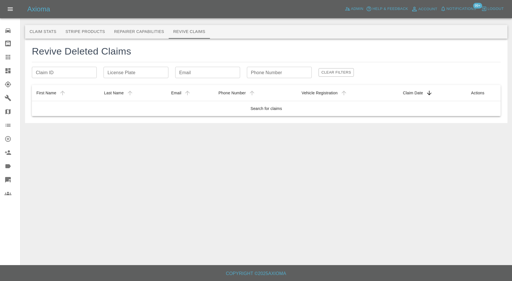
click at [10, 70] on icon at bounding box center [8, 70] width 7 height 7
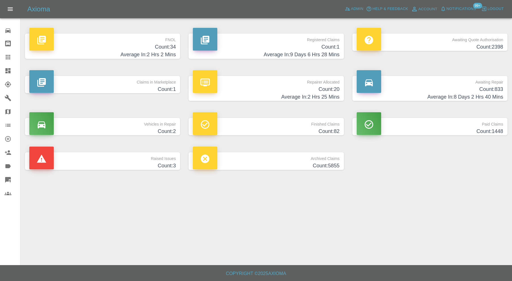
click at [6, 56] on icon at bounding box center [8, 57] width 7 height 7
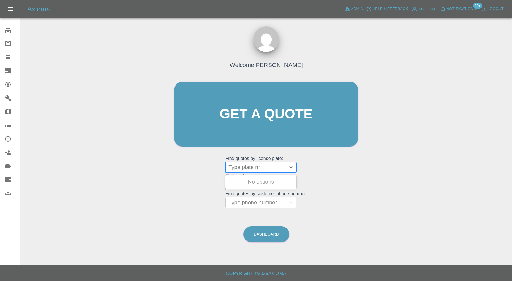
click at [239, 167] on div at bounding box center [255, 168] width 54 height 8
paste input "SV15 UBO"
type input "SV15 UBO"
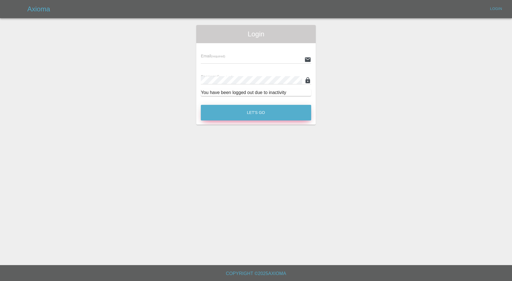
type input "[PERSON_NAME][EMAIL_ADDRESS][PERSON_NAME][DOMAIN_NAME]"
click at [263, 117] on button "Let's Go" at bounding box center [256, 113] width 110 height 16
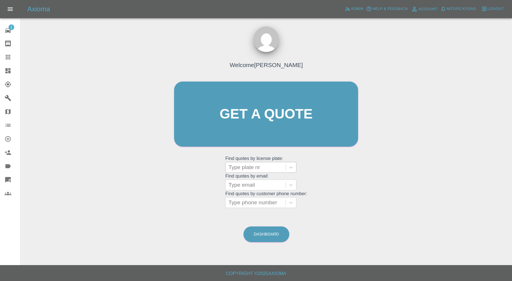
click at [236, 170] on div at bounding box center [255, 168] width 54 height 8
click at [251, 166] on div at bounding box center [255, 168] width 54 height 8
paste input "SV15 UBO"
type input "SV15 UBO"
click at [10, 71] on icon at bounding box center [7, 70] width 5 height 5
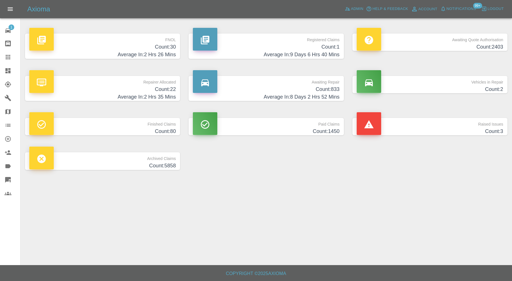
click at [384, 123] on p "Raised Issues" at bounding box center [430, 123] width 146 height 10
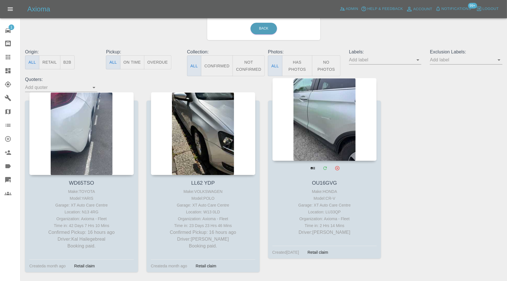
scroll to position [47, 0]
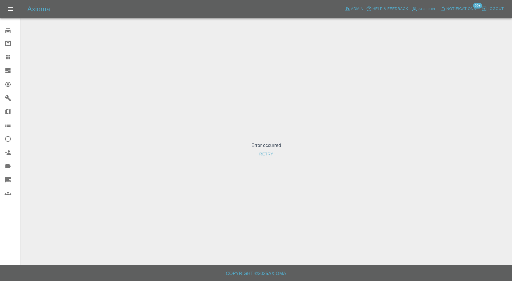
click at [153, 92] on div "Error occurred Retry" at bounding box center [266, 151] width 482 height 252
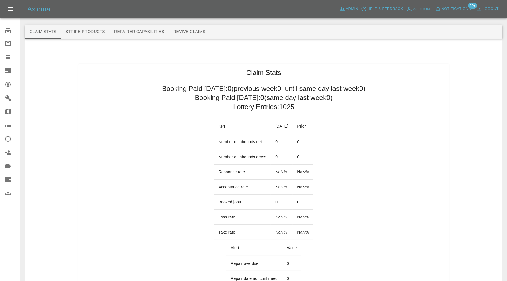
click at [179, 35] on button "Revive Claims" at bounding box center [189, 32] width 41 height 14
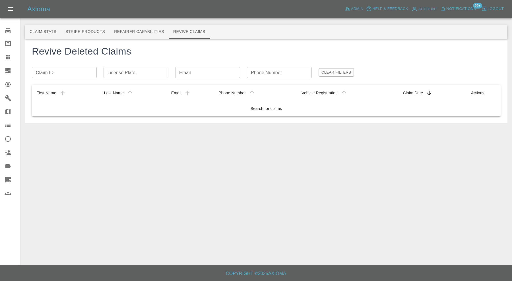
click at [72, 71] on input "Claim ID" at bounding box center [64, 72] width 65 height 11
paste input "6796a4f9d7e836b06ff38311"
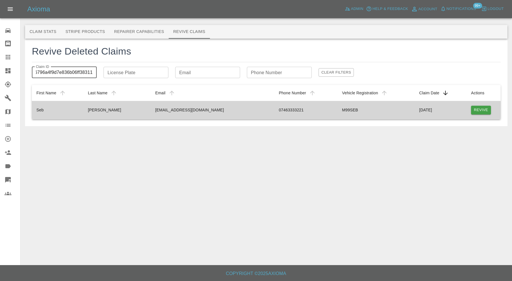
type input "6796a4f9d7e836b06ff38311"
click at [484, 111] on button "Revive" at bounding box center [481, 110] width 20 height 9
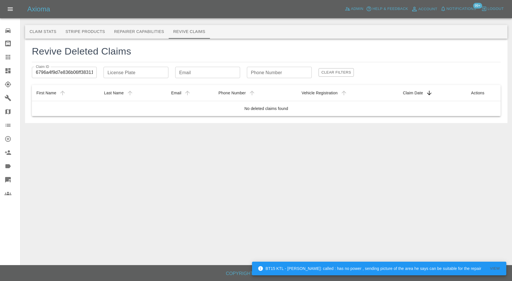
click at [67, 70] on input "6796a4f9d7e836b06ff38311" at bounding box center [64, 72] width 65 height 11
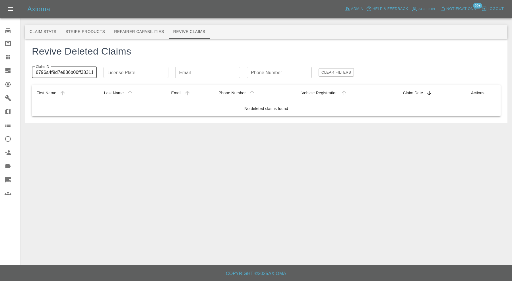
drag, startPoint x: 93, startPoint y: 72, endPoint x: -1, endPoint y: 73, distance: 94.2
click at [0, 73] on html "Axioma Admin Help & Feedback Account Notifications 99+ Logout Repair home Bodys…" at bounding box center [256, 140] width 512 height 281
click at [66, 73] on input "Claim ID" at bounding box center [64, 72] width 65 height 11
paste input "6796a4f9d7e836b06ff38311"
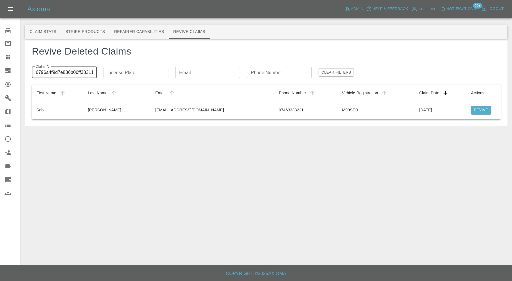
click at [69, 71] on input "6796a4f9d7e836b06ff38311" at bounding box center [64, 72] width 65 height 11
paste input "a4ca8042542be46b185bf"
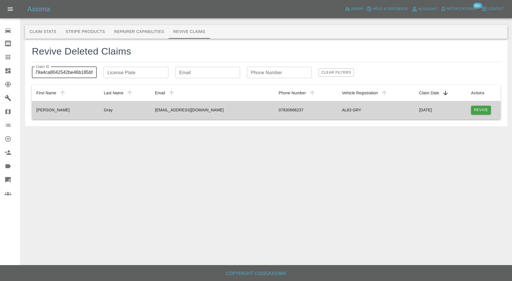
type input "679a4ca8042542be46b185bf"
click at [479, 112] on button "Revive" at bounding box center [481, 110] width 20 height 9
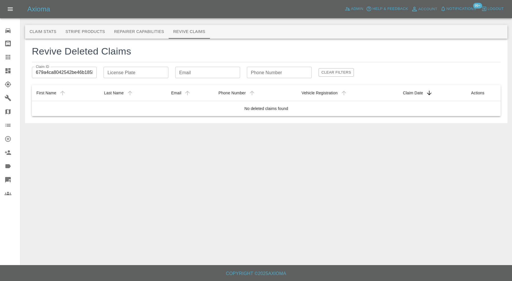
click at [80, 72] on input "679a4ca8042542be46b185bf" at bounding box center [64, 72] width 65 height 11
click at [50, 73] on input "Claim ID" at bounding box center [64, 72] width 65 height 11
paste input "679004e2d8ad5eb2112dc9ad"
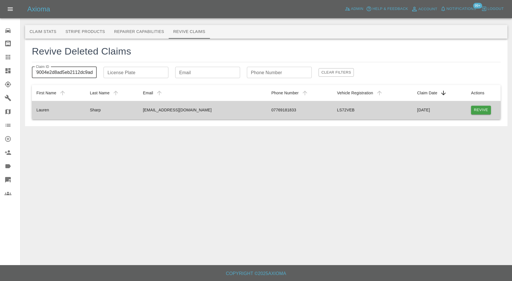
type input "679004e2d8ad5eb2112dc9ad"
click at [478, 110] on button "Revive" at bounding box center [481, 110] width 20 height 9
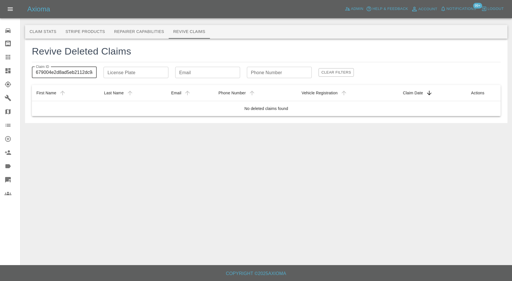
click at [69, 73] on input "679004e2d8ad5eb2112dc9ad" at bounding box center [64, 72] width 65 height 11
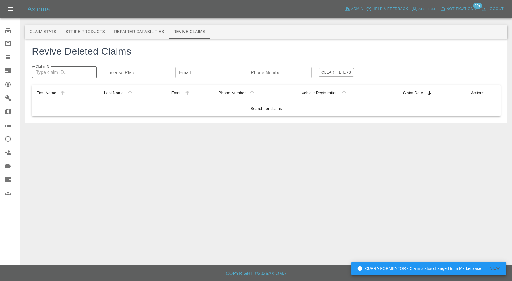
click at [67, 75] on input "Claim ID" at bounding box center [64, 72] width 65 height 11
paste input "67bade89543b3f7c6622998b"
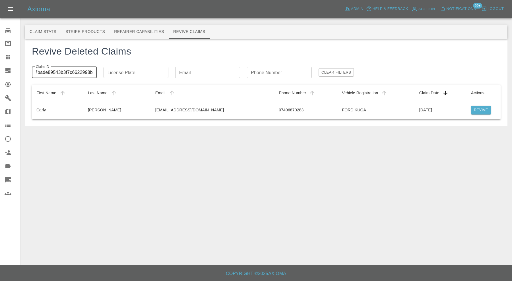
type input "67bade89543b3f7c6622998b"
click at [86, 72] on input "67bade89543b3f7c6622998b" at bounding box center [64, 72] width 65 height 11
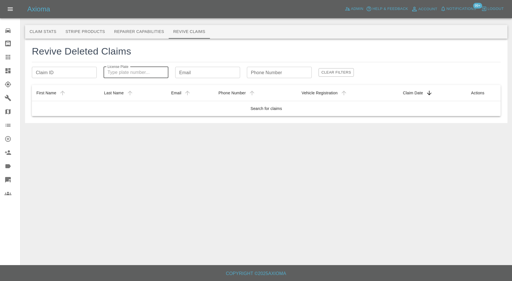
click at [117, 71] on div "License Plate License Plate" at bounding box center [136, 72] width 65 height 11
paste input "SV15 UBO"
type input "SV15 UBO"
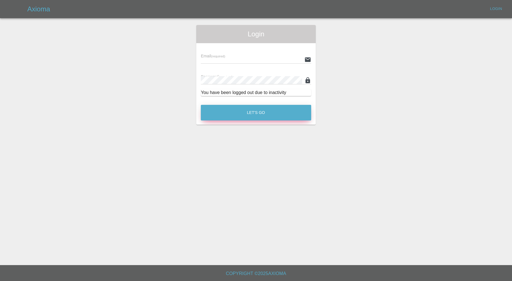
type input "carl.ainsworth@axioma.co.uk"
click at [243, 108] on button "Let's Go" at bounding box center [256, 113] width 110 height 16
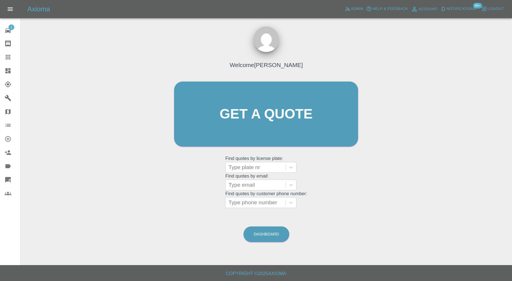
click at [352, 14] on div "Axioma Admin Help & Feedback Account Notifications 99+ Logout" at bounding box center [256, 9] width 512 height 18
click at [352, 12] on link "Admin" at bounding box center [354, 9] width 22 height 9
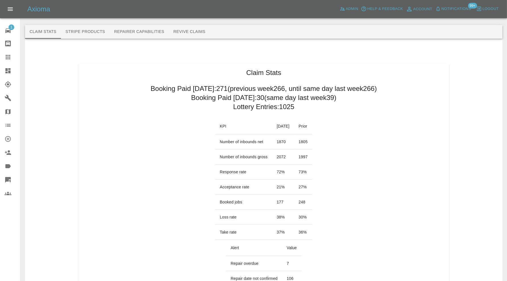
click at [191, 32] on button "Revive Claims" at bounding box center [189, 32] width 41 height 14
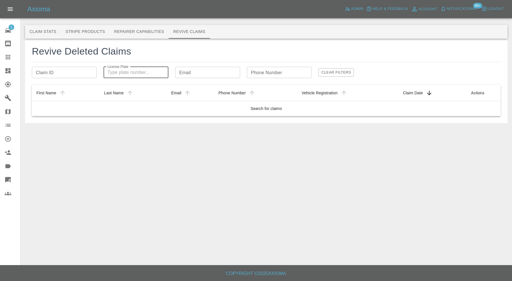
click at [139, 71] on input "License Plate" at bounding box center [136, 72] width 65 height 11
paste input "SV15 UBO"
click at [121, 74] on input "SV15 UBO" at bounding box center [136, 72] width 65 height 11
type input "SV15UBO"
drag, startPoint x: 149, startPoint y: 73, endPoint x: 86, endPoint y: 77, distance: 62.7
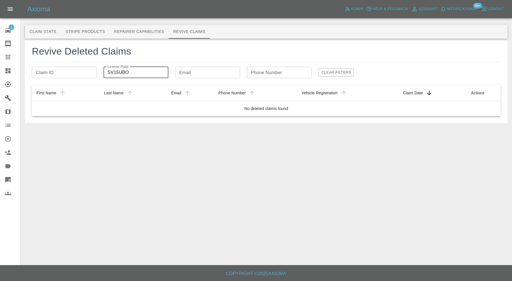
click at [86, 77] on div "Claim ID Claim ID License Plate SV15UBO License Plate Email Email Phone Number …" at bounding box center [266, 72] width 469 height 11
click at [67, 71] on input "Claim ID" at bounding box center [64, 72] width 65 height 11
paste input "6776b09c2d59322c9b757625 - One for dates guys"
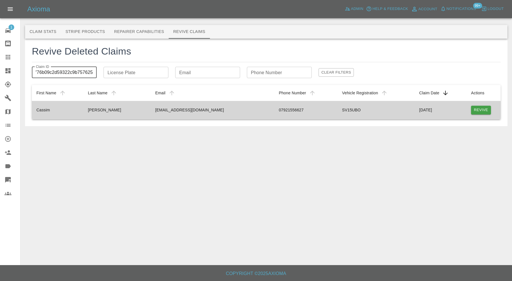
click at [477, 110] on button "Revive" at bounding box center [481, 110] width 20 height 9
click at [482, 108] on button "Revive" at bounding box center [481, 110] width 20 height 9
click at [202, 110] on td "redclubs@sky.com" at bounding box center [212, 110] width 123 height 18
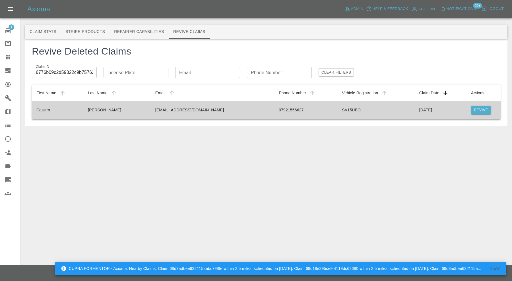
click at [472, 105] on td "Revive" at bounding box center [483, 110] width 34 height 18
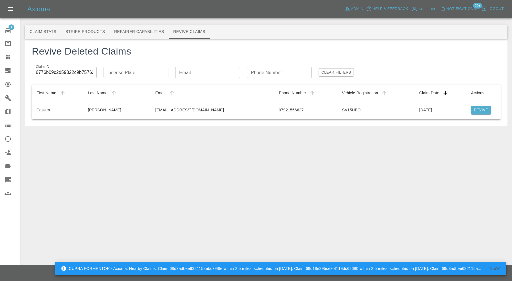
click at [81, 71] on input "6776b09c2d59322c9b757625" at bounding box center [64, 72] width 65 height 11
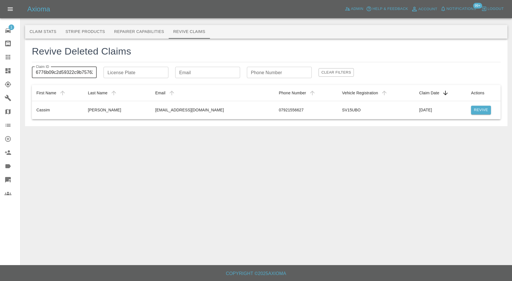
paste input "1b10747e227773d23d430"
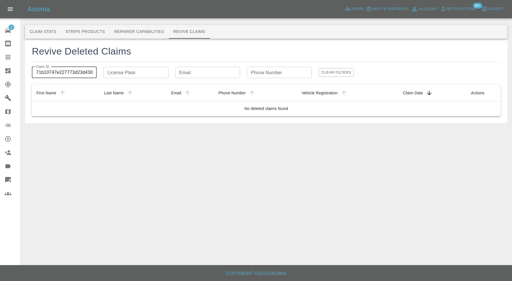
scroll to position [0, 6]
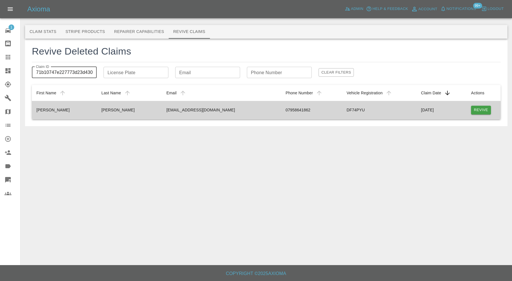
type input "6771b10747e227773d23d430"
click at [481, 110] on button "Revive" at bounding box center [481, 110] width 20 height 9
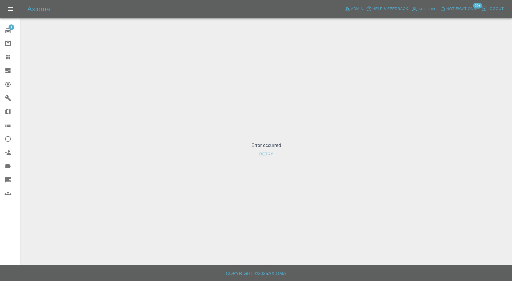
click at [209, 43] on div "Error occurred Retry" at bounding box center [266, 151] width 482 height 252
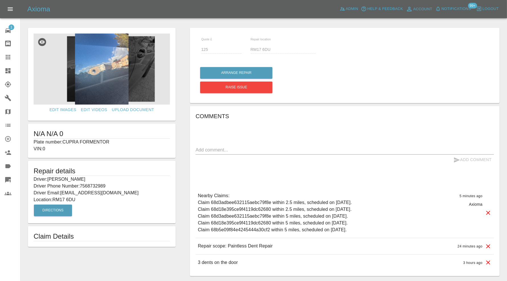
click at [114, 82] on img at bounding box center [102, 69] width 136 height 71
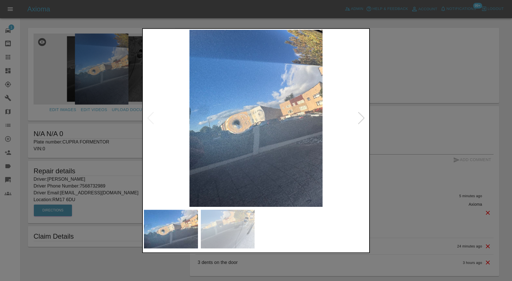
click at [229, 226] on img at bounding box center [228, 229] width 54 height 39
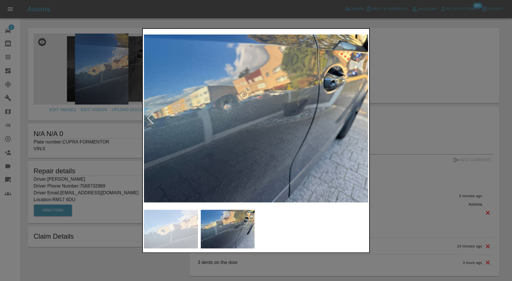
click at [400, 87] on div at bounding box center [256, 140] width 512 height 281
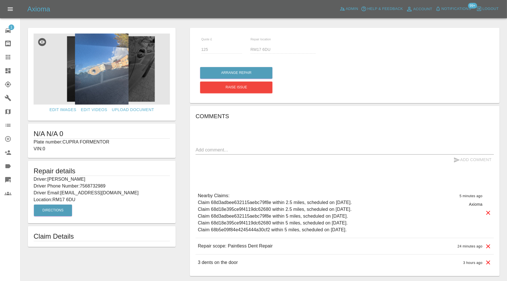
click at [259, 146] on div "x" at bounding box center [344, 150] width 298 height 9
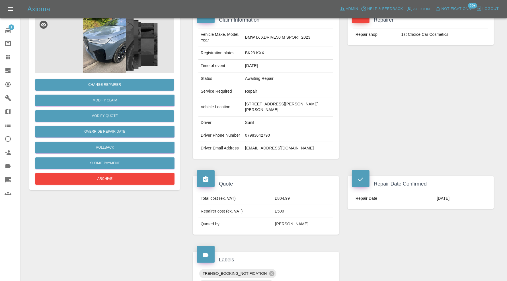
scroll to position [47, 0]
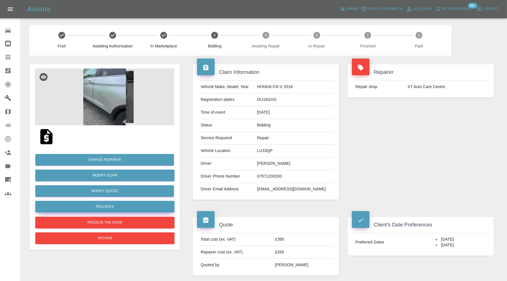
click at [139, 206] on button "Rollback" at bounding box center [104, 207] width 139 height 12
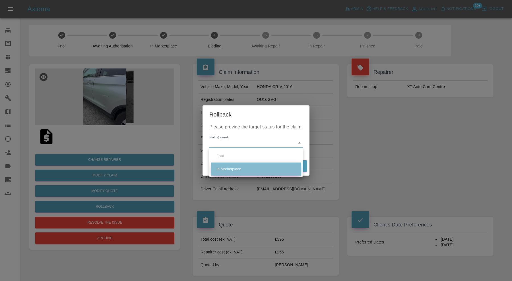
click at [237, 166] on li "In Marketplace" at bounding box center [256, 169] width 90 height 13
type input "in-marketplace"
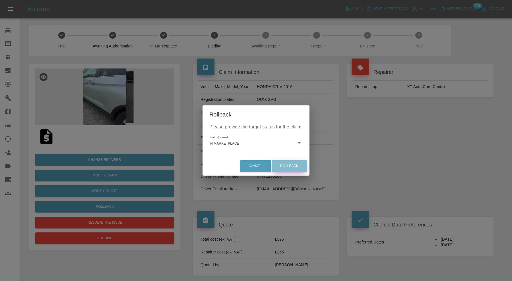
click at [289, 164] on button "Rollback" at bounding box center [289, 166] width 35 height 12
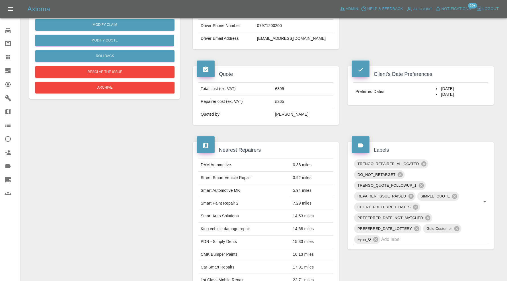
scroll to position [189, 0]
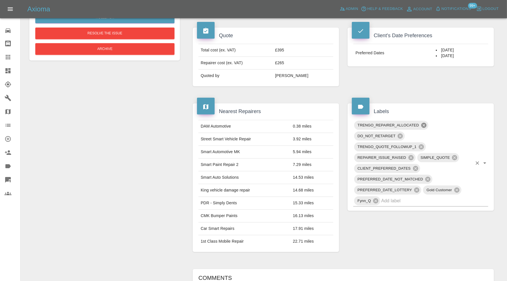
click at [424, 123] on icon at bounding box center [423, 125] width 5 height 5
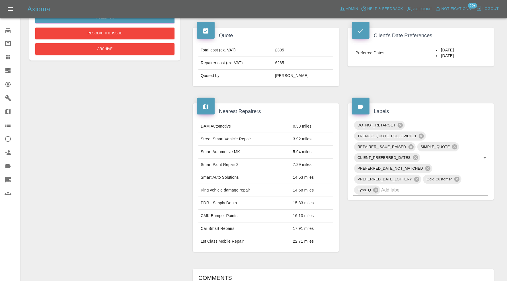
scroll to position [0, 0]
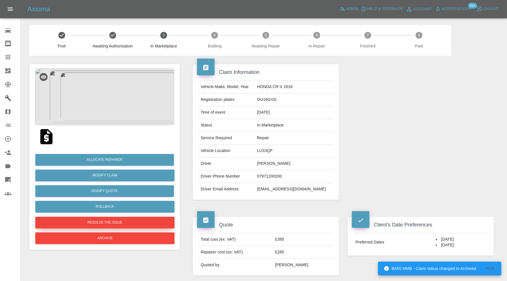
click at [136, 222] on button "Resolve the issue" at bounding box center [104, 223] width 139 height 12
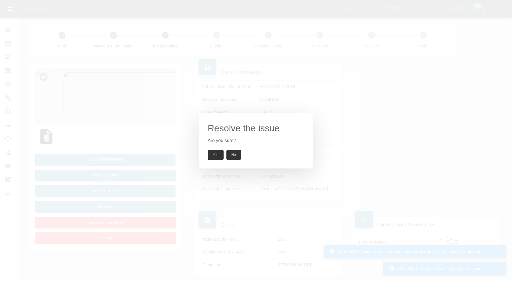
click at [218, 149] on div "Resolve the issue Are you sure? Yes No" at bounding box center [256, 141] width 114 height 56
click at [216, 158] on button "Yes" at bounding box center [216, 155] width 16 height 10
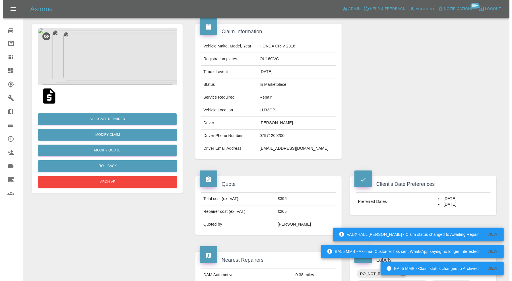
scroll to position [47, 0]
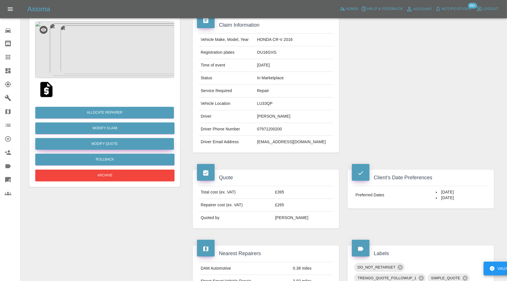
click at [133, 140] on button "Modify Quote" at bounding box center [104, 144] width 139 height 12
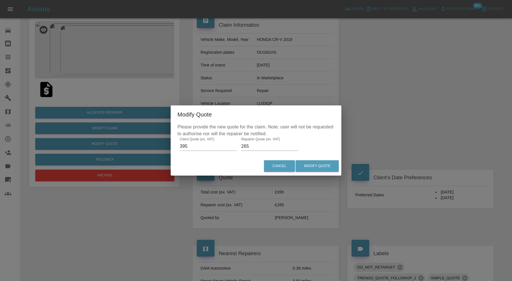
click at [259, 148] on input "265" at bounding box center [269, 146] width 57 height 9
type input "295"
click at [316, 164] on button "Modify Quote" at bounding box center [317, 166] width 43 height 12
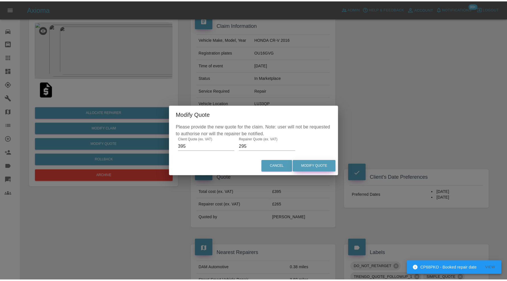
scroll to position [0, 0]
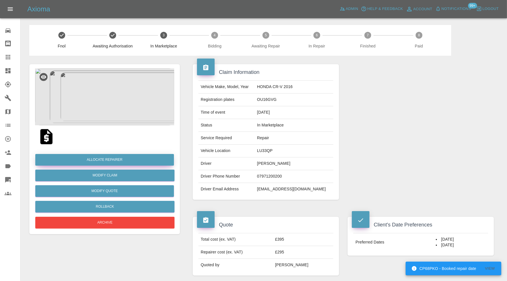
click at [152, 161] on button "Allocate Repairer" at bounding box center [104, 160] width 139 height 12
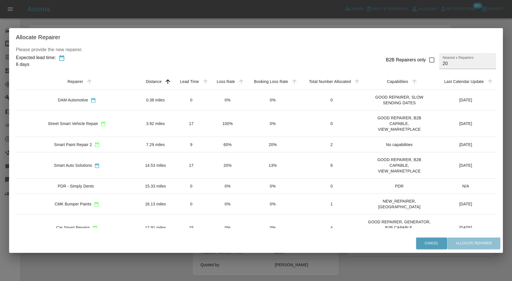
click at [120, 142] on td "Smart Paint Repair 2" at bounding box center [77, 144] width 122 height 15
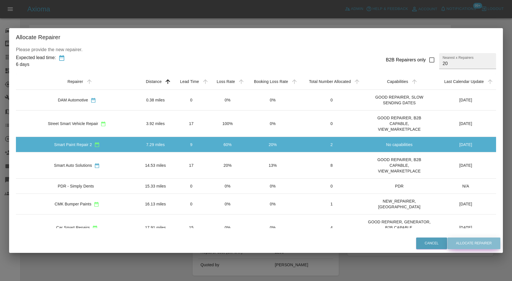
click at [460, 242] on button "Allocate Repairer" at bounding box center [473, 244] width 53 height 12
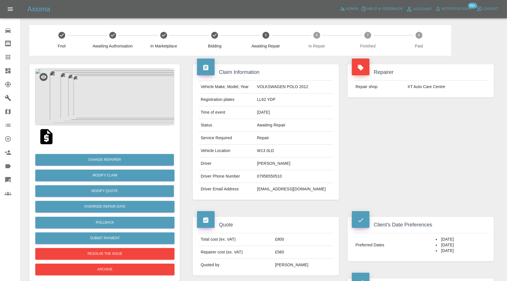
click at [110, 102] on img at bounding box center [104, 97] width 139 height 57
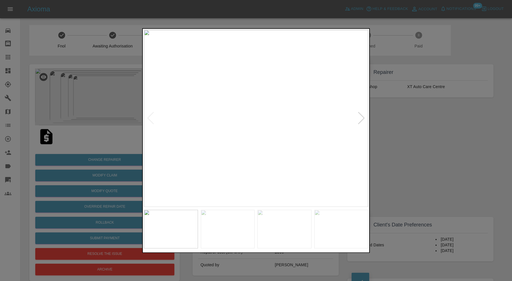
click at [402, 162] on div at bounding box center [256, 140] width 512 height 281
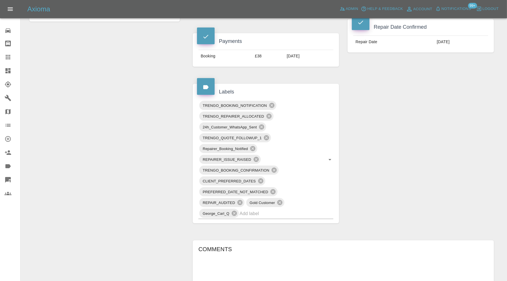
scroll to position [23, 0]
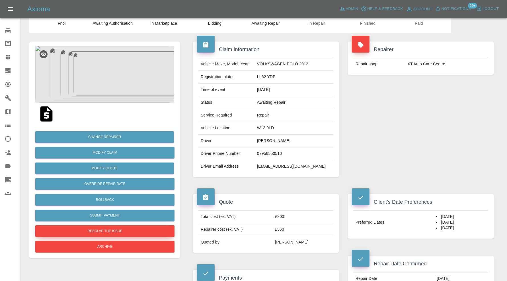
click at [153, 233] on button "Resolve the issue" at bounding box center [104, 232] width 139 height 12
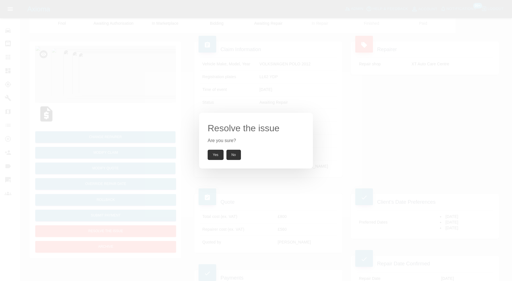
click at [212, 154] on button "Yes" at bounding box center [216, 155] width 16 height 10
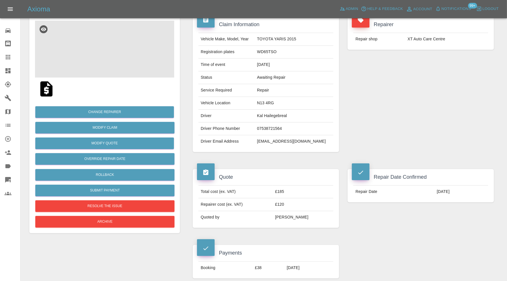
scroll to position [47, 0]
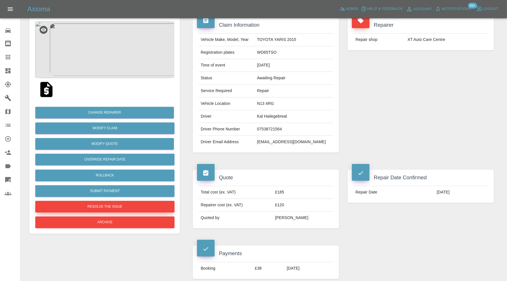
click at [130, 204] on button "Resolve the issue" at bounding box center [104, 207] width 139 height 12
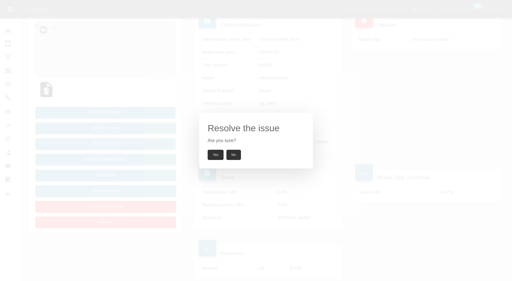
click at [213, 156] on button "Yes" at bounding box center [216, 155] width 16 height 10
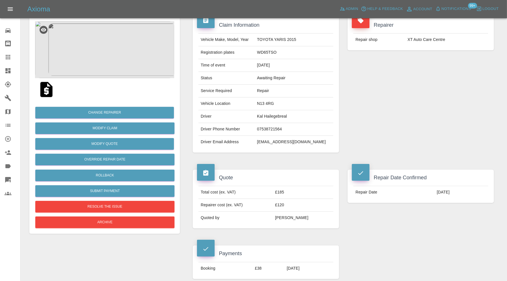
scroll to position [237, 0]
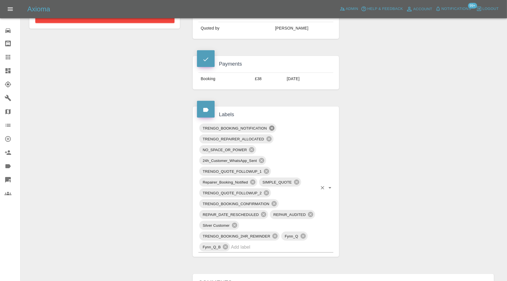
click at [273, 127] on icon at bounding box center [271, 128] width 5 height 5
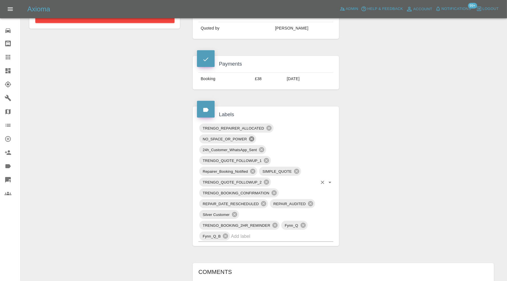
click at [253, 137] on icon at bounding box center [251, 139] width 5 height 5
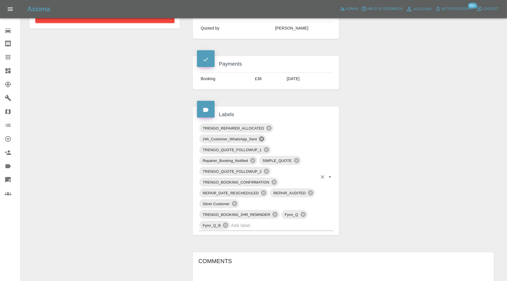
click at [262, 137] on icon at bounding box center [261, 139] width 5 height 5
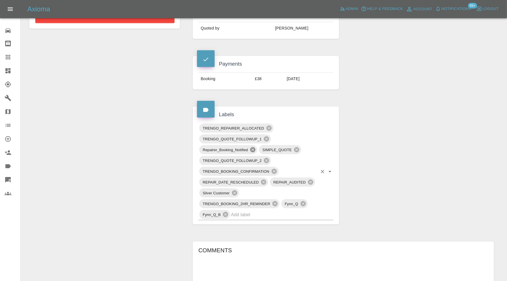
click at [251, 150] on icon at bounding box center [252, 149] width 5 height 5
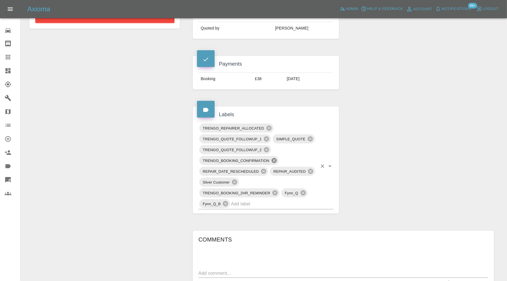
click at [273, 158] on icon at bounding box center [273, 160] width 5 height 5
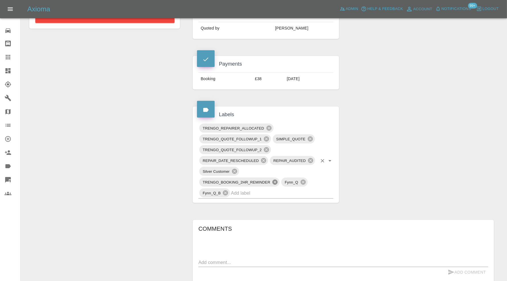
click at [276, 180] on icon at bounding box center [275, 182] width 6 height 6
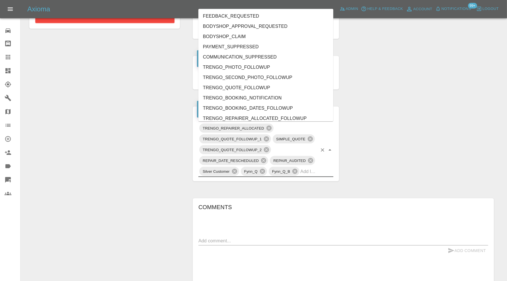
click at [314, 170] on input "text" at bounding box center [308, 171] width 17 height 9
type input "do"
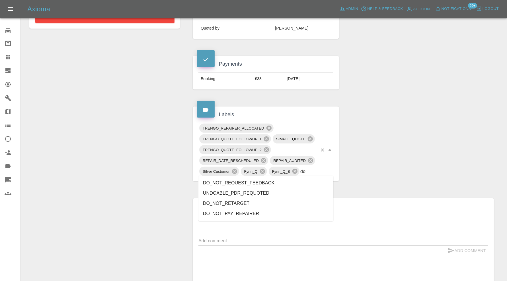
click at [282, 184] on li "DO_NOT_REQUEST_FEEDBACK" at bounding box center [265, 183] width 135 height 10
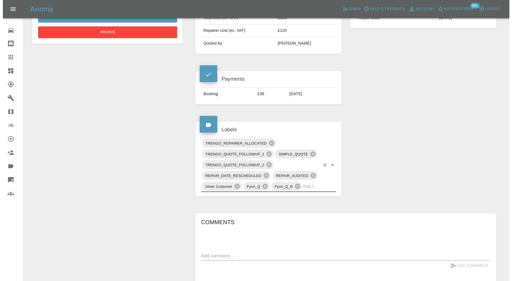
scroll to position [47, 0]
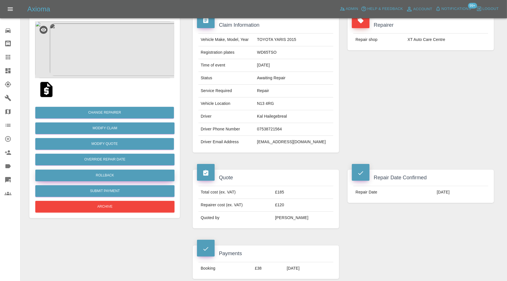
click at [130, 173] on button "Rollback" at bounding box center [104, 176] width 139 height 12
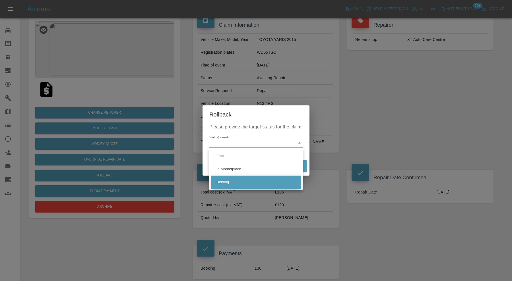
click at [228, 181] on li "Bidding" at bounding box center [256, 182] width 90 height 13
type input "bidding"
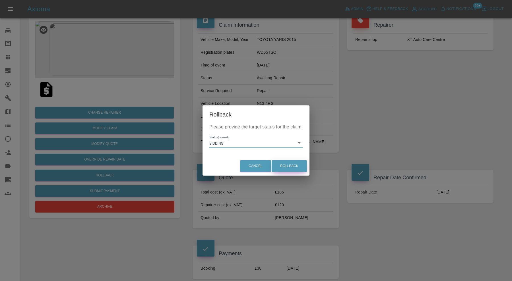
click at [280, 165] on button "Rollback" at bounding box center [289, 166] width 35 height 12
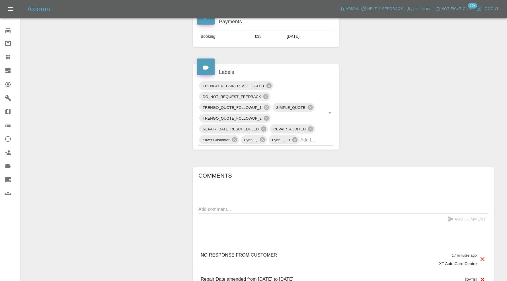
scroll to position [284, 0]
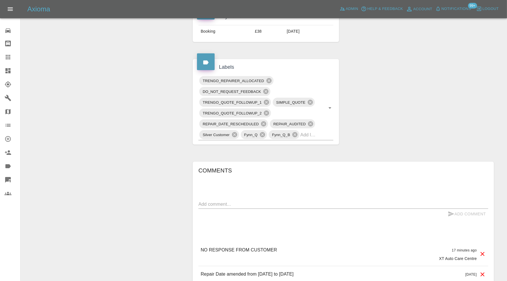
click at [294, 205] on textarea at bounding box center [343, 204] width 290 height 7
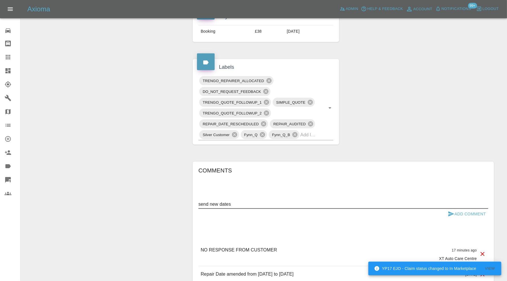
type textarea "send new dates"
click at [453, 211] on icon "submit" at bounding box center [450, 214] width 7 height 7
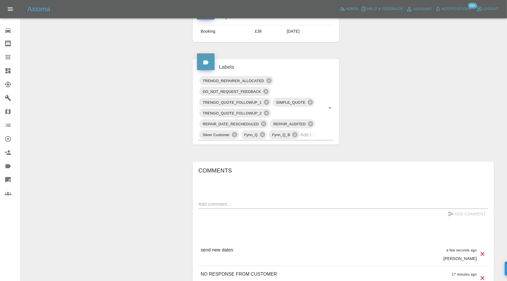
scroll to position [0, 0]
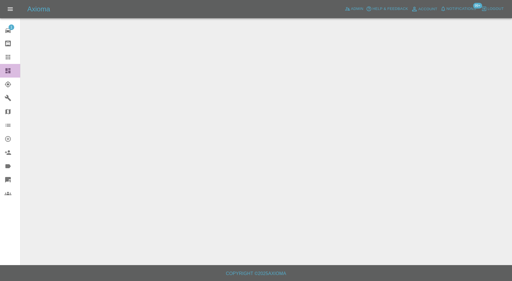
click at [8, 69] on icon at bounding box center [8, 70] width 7 height 7
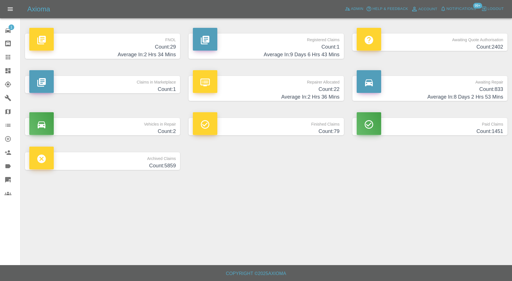
click at [168, 88] on h4 "Count: 1" at bounding box center [102, 90] width 146 height 8
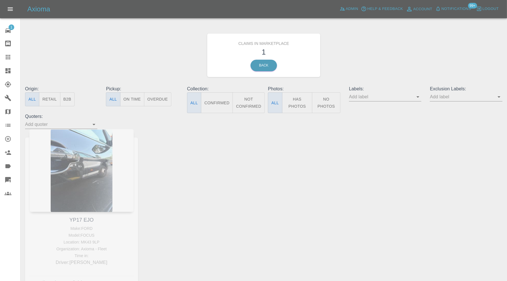
click at [91, 219] on div "YP17 EJO Make: FORD Model: FOCUS Location: MK43 9LP Organization: Axioma - Flee…" at bounding box center [81, 213] width 121 height 168
copy link "YP17 EJO"
click at [11, 55] on icon at bounding box center [8, 57] width 7 height 7
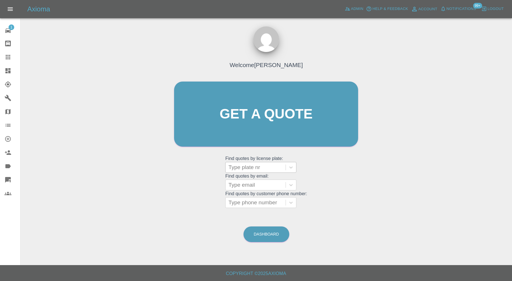
click at [255, 166] on div at bounding box center [255, 168] width 54 height 8
paste input "YP17 EJO"
type input "YP17 EJO"
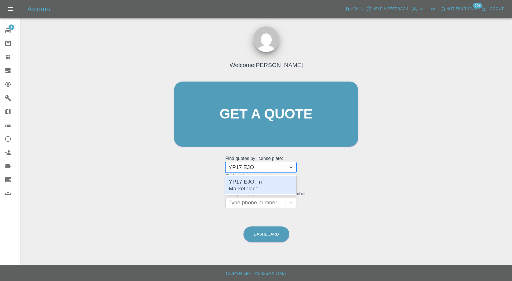
click at [267, 179] on div "YP17 EJO, In Marketplace" at bounding box center [260, 185] width 71 height 18
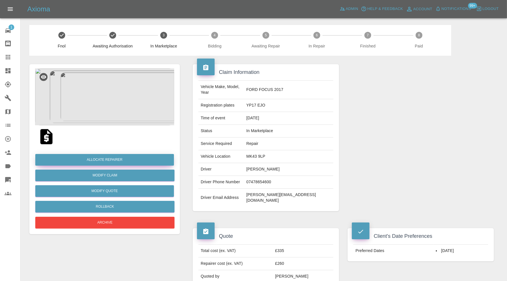
click at [146, 160] on button "Allocate Repairer" at bounding box center [104, 160] width 139 height 12
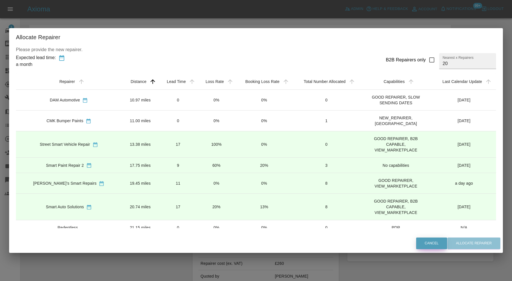
click at [436, 243] on button "Cancel" at bounding box center [431, 244] width 31 height 12
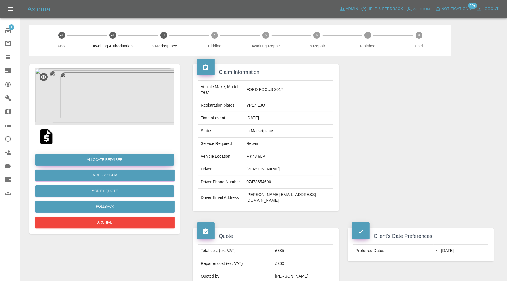
click at [135, 160] on button "Allocate Repairer" at bounding box center [104, 160] width 139 height 12
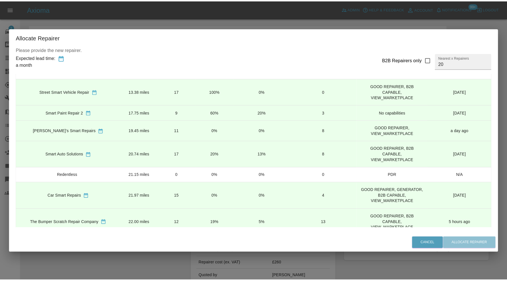
scroll to position [47, 0]
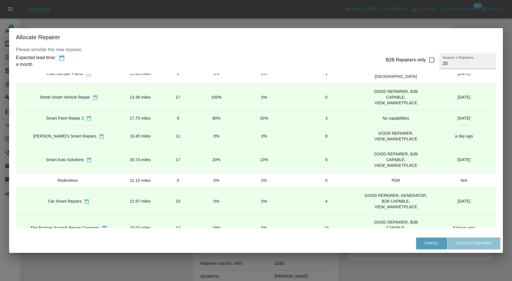
click at [162, 111] on td "9" at bounding box center [178, 118] width 39 height 15
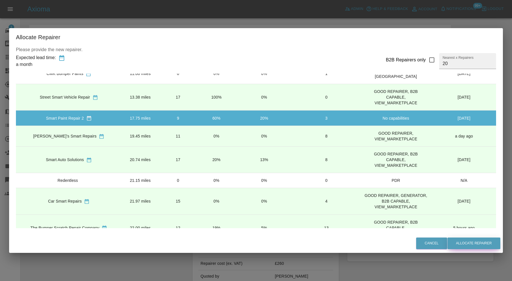
click at [472, 243] on button "Allocate Repairer" at bounding box center [473, 244] width 53 height 12
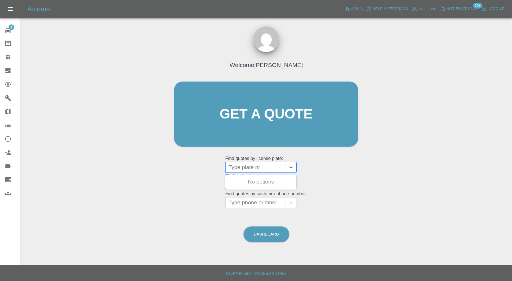
click at [273, 171] on div at bounding box center [255, 168] width 54 height 8
paste input "B16ORN"
type input "B16ORN"
click at [272, 179] on div "B16ORN, Finished" at bounding box center [260, 181] width 71 height 11
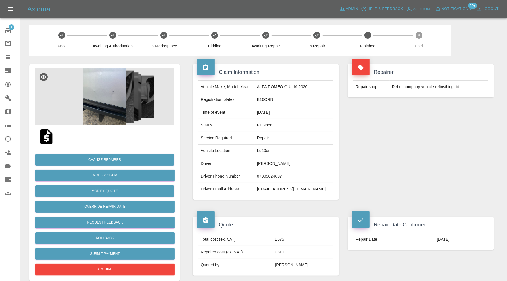
click at [112, 99] on img at bounding box center [104, 97] width 139 height 57
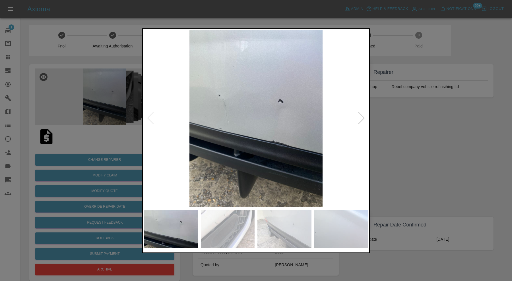
click at [238, 231] on img at bounding box center [228, 229] width 54 height 39
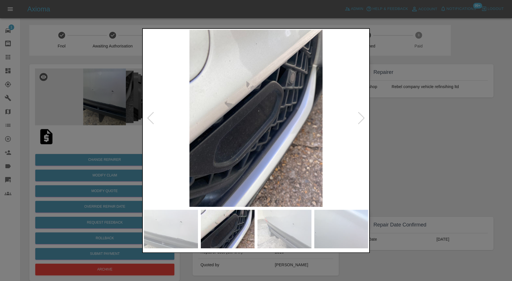
click at [283, 230] on img at bounding box center [284, 229] width 54 height 39
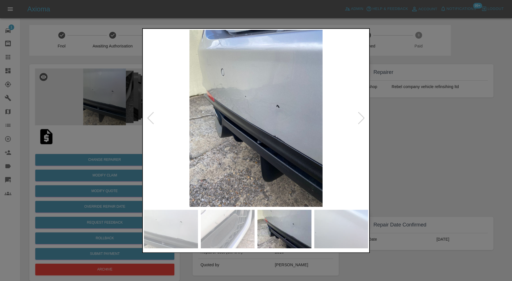
click at [328, 228] on img at bounding box center [341, 229] width 54 height 39
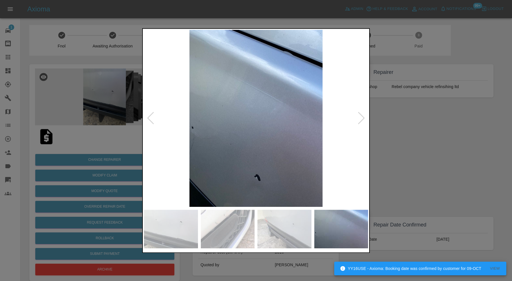
click at [361, 117] on div at bounding box center [362, 118] width 8 height 13
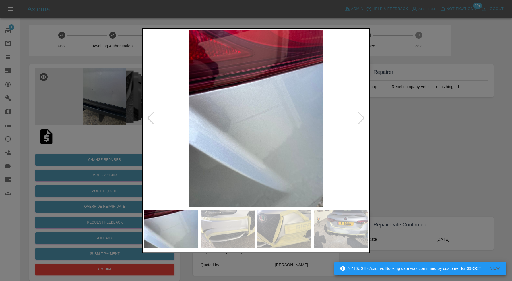
click at [361, 117] on div at bounding box center [362, 118] width 8 height 13
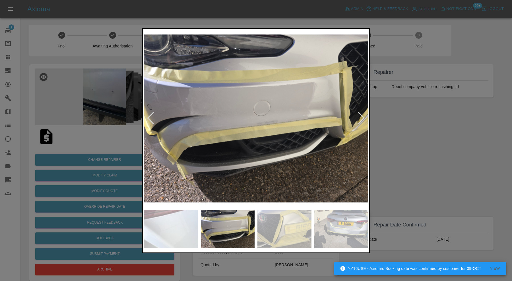
click at [361, 117] on div at bounding box center [362, 118] width 8 height 13
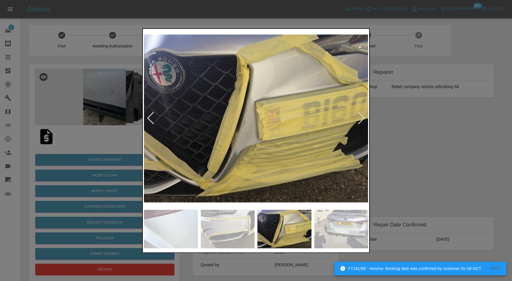
click at [361, 117] on div at bounding box center [362, 118] width 8 height 13
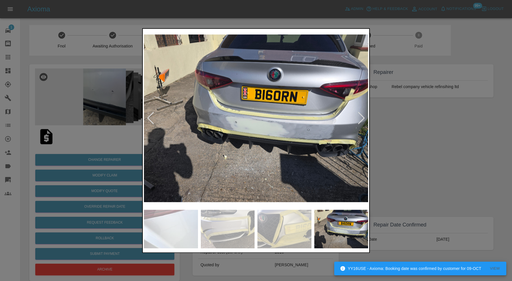
click at [361, 117] on div at bounding box center [362, 118] width 8 height 13
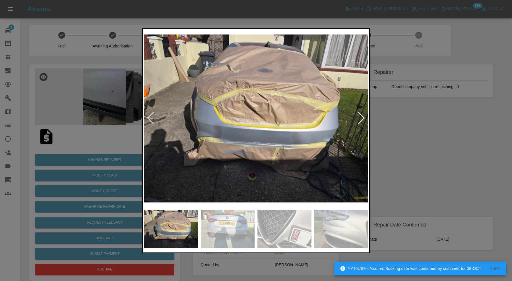
click at [361, 117] on div at bounding box center [362, 118] width 8 height 13
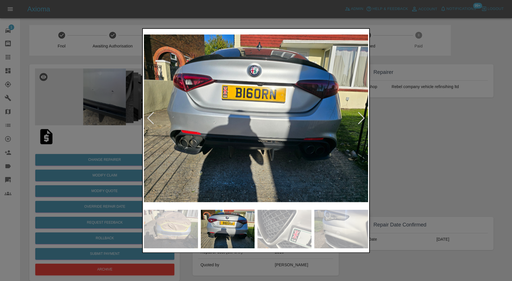
click at [361, 117] on div at bounding box center [362, 118] width 8 height 13
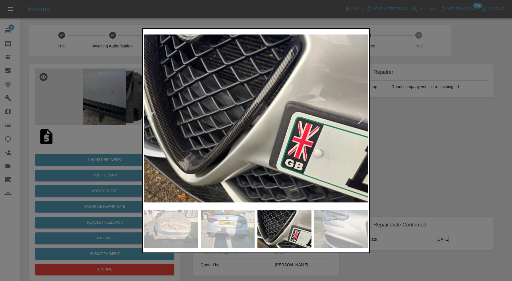
click at [361, 117] on div at bounding box center [362, 118] width 8 height 13
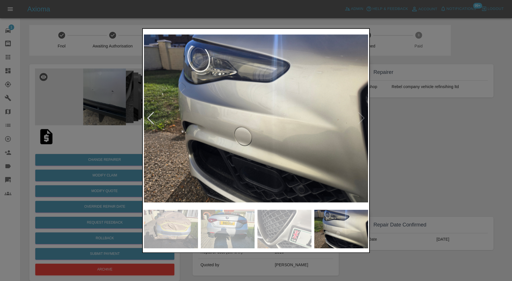
click at [361, 117] on img at bounding box center [256, 118] width 224 height 177
click at [408, 127] on div at bounding box center [256, 140] width 512 height 281
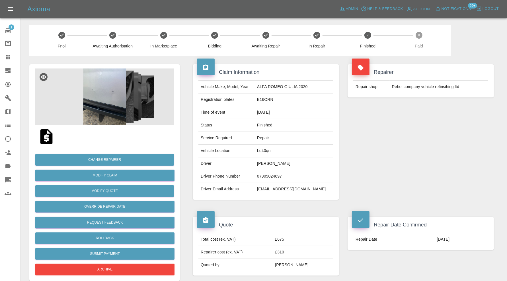
drag, startPoint x: 307, startPoint y: 162, endPoint x: 266, endPoint y: 164, distance: 41.0
click at [266, 164] on td "John Mcclements" at bounding box center [294, 164] width 79 height 13
copy td "John Mcclements"
click at [11, 55] on div at bounding box center [13, 57] width 16 height 7
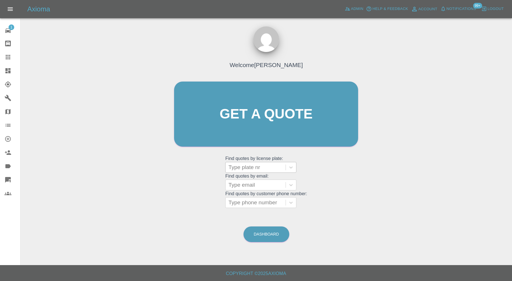
click at [251, 168] on div at bounding box center [255, 168] width 54 height 8
paste input "RV68 VHZ"
type input "RV68 VHZ"
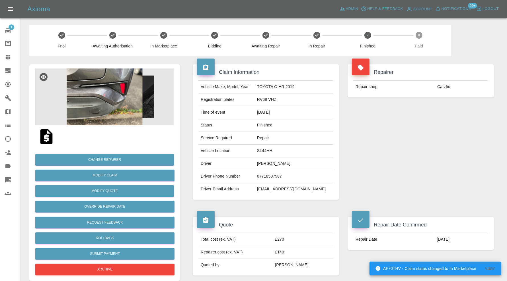
click at [131, 113] on img at bounding box center [104, 97] width 139 height 57
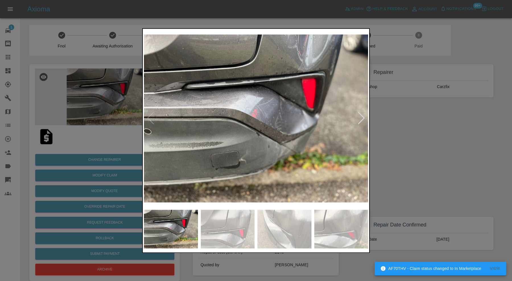
click at [297, 222] on img at bounding box center [284, 229] width 54 height 39
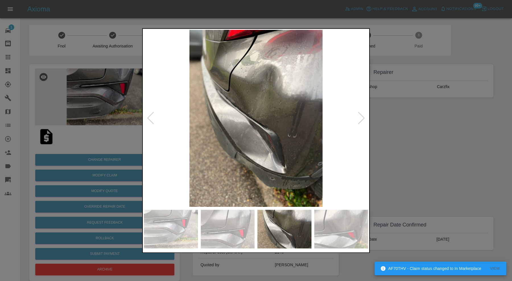
click at [333, 224] on img at bounding box center [341, 229] width 54 height 39
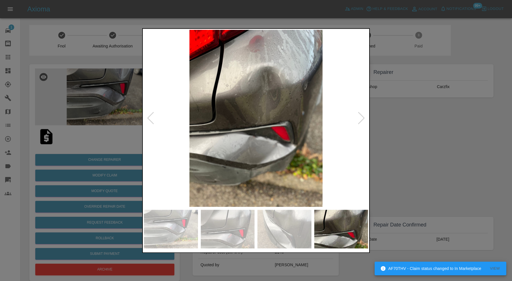
click at [361, 112] on div at bounding box center [362, 118] width 8 height 13
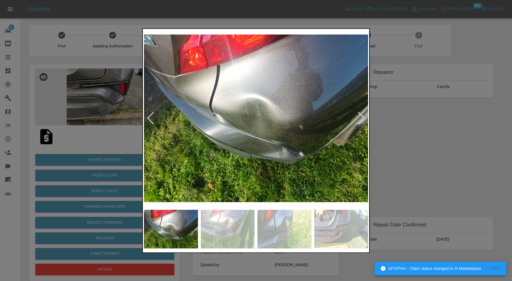
click at [361, 112] on div at bounding box center [362, 118] width 8 height 13
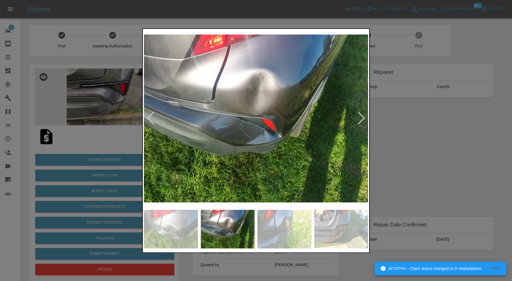
click at [361, 112] on div at bounding box center [362, 118] width 8 height 13
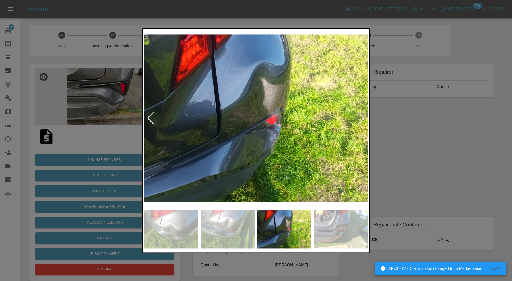
click at [361, 112] on div at bounding box center [362, 118] width 8 height 13
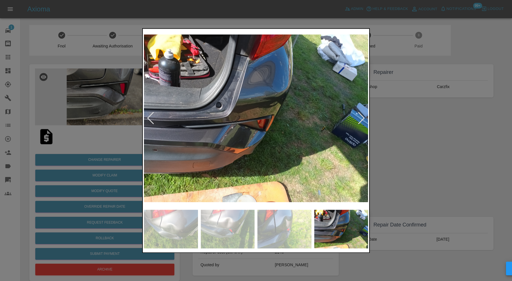
click at [361, 112] on div at bounding box center [362, 118] width 8 height 13
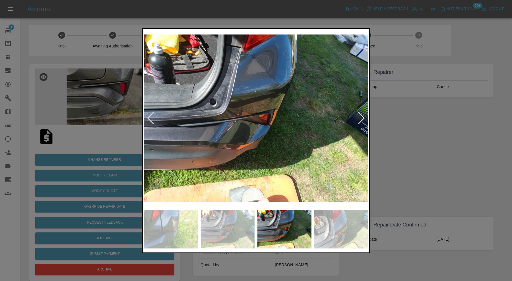
click at [361, 112] on div at bounding box center [362, 118] width 8 height 13
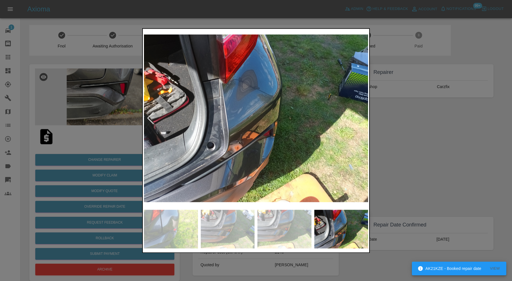
click at [361, 112] on img at bounding box center [256, 118] width 224 height 177
click at [412, 142] on div at bounding box center [256, 140] width 512 height 281
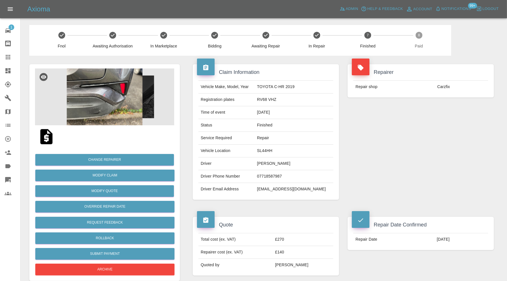
drag, startPoint x: 309, startPoint y: 162, endPoint x: 275, endPoint y: 166, distance: 33.8
click at [275, 166] on td "Janice Farrant" at bounding box center [294, 164] width 79 height 13
copy td "Janice Farrant"
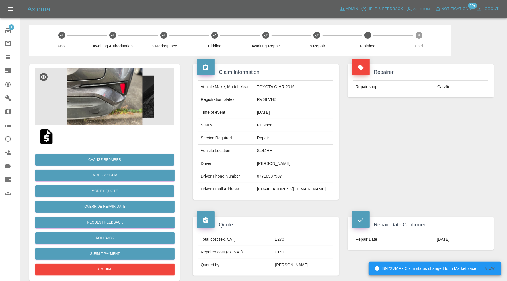
click at [10, 55] on icon at bounding box center [8, 57] width 7 height 7
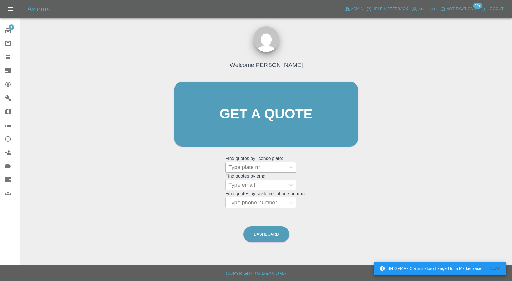
click at [245, 167] on div at bounding box center [255, 168] width 54 height 8
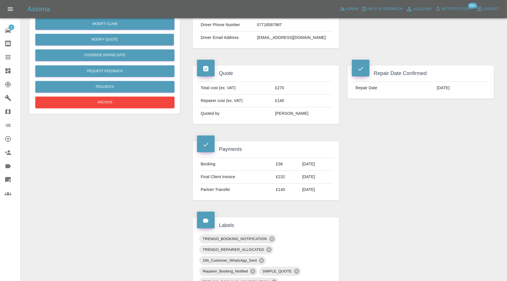
scroll to position [237, 0]
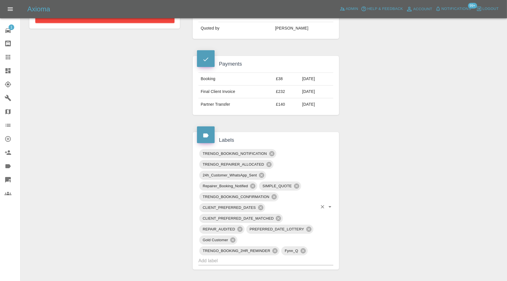
click at [287, 257] on input "text" at bounding box center [257, 261] width 119 height 9
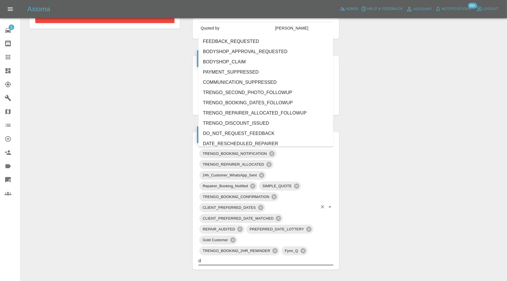
type input "do"
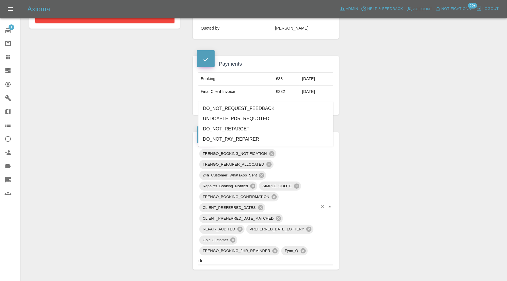
click at [245, 110] on li "DO_NOT_REQUEST_FEEDBACK" at bounding box center [265, 109] width 135 height 10
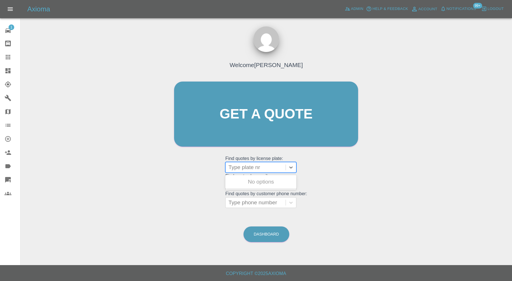
click at [250, 170] on div at bounding box center [255, 168] width 54 height 8
paste input "DC18 BWB"
type input "DC18 BWB"
click at [271, 189] on div "DC18 BWB, Awaiting Authorisation" at bounding box center [260, 185] width 71 height 18
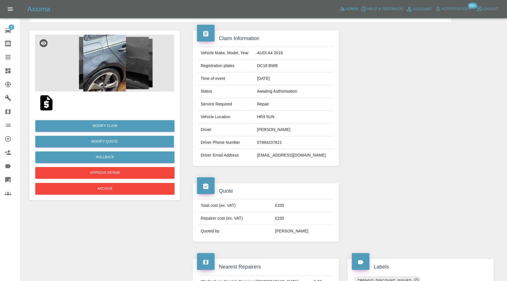
scroll to position [16, 0]
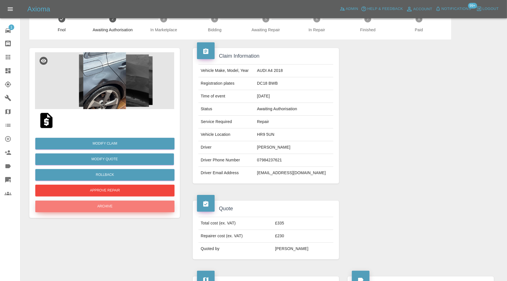
click at [122, 202] on button "Archive" at bounding box center [104, 207] width 139 height 12
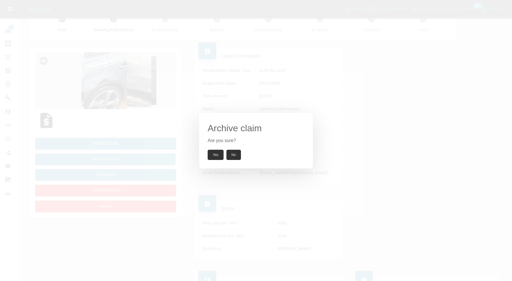
click at [212, 156] on button "Yes" at bounding box center [216, 155] width 16 height 10
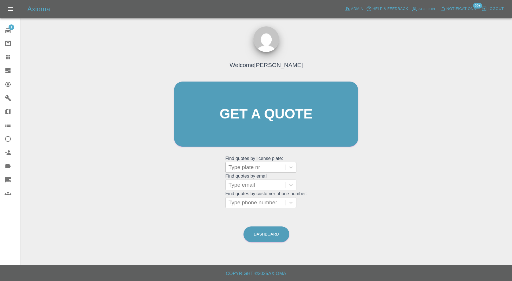
click at [271, 166] on div at bounding box center [255, 168] width 54 height 8
paste input "DC18 BWB"
type input "DC18 BWB"
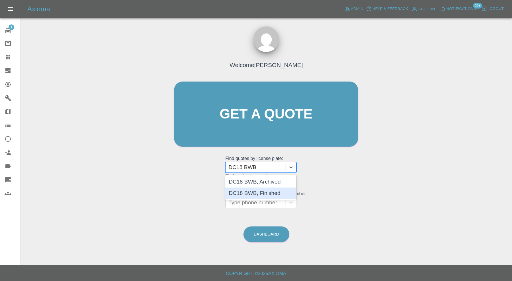
click at [276, 191] on div "DC18 BWB, Finished" at bounding box center [260, 193] width 71 height 11
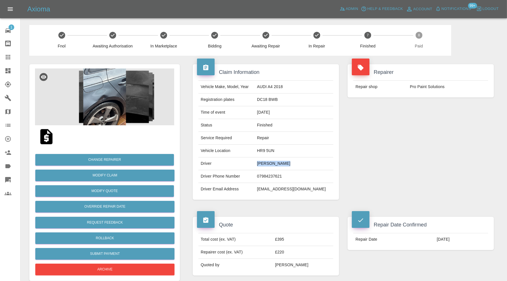
drag, startPoint x: 303, startPoint y: 164, endPoint x: 274, endPoint y: 166, distance: 29.1
click at [274, 166] on td "Shane Kittner" at bounding box center [294, 164] width 79 height 13
copy td "Shane Kittner"
drag, startPoint x: 315, startPoint y: 190, endPoint x: 274, endPoint y: 192, distance: 41.3
click at [274, 192] on td "kittner98@gmail.com" at bounding box center [294, 189] width 79 height 13
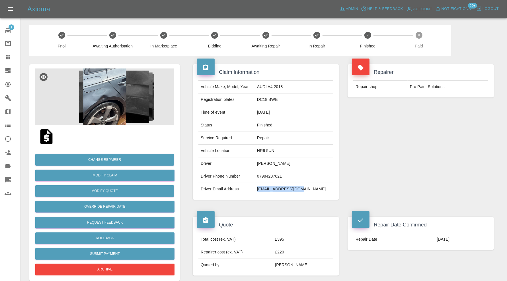
copy td "kittner98@gmail.com"
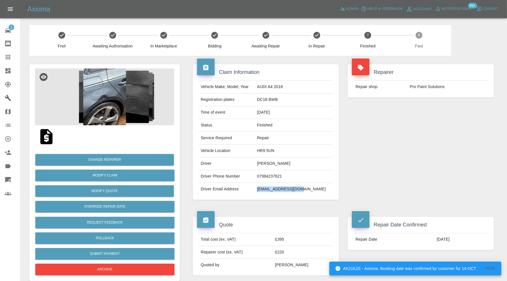
click at [113, 113] on img at bounding box center [104, 97] width 139 height 57
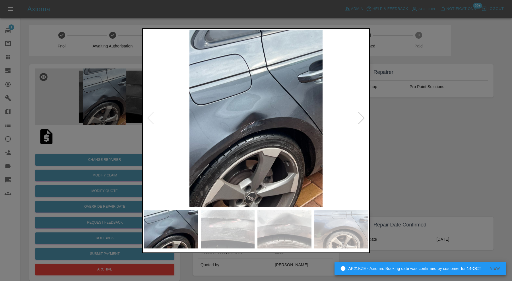
click at [343, 228] on img at bounding box center [341, 229] width 54 height 39
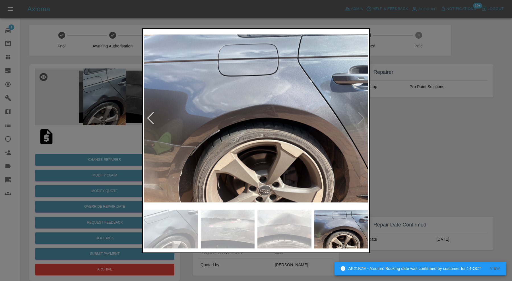
click at [361, 117] on img at bounding box center [256, 118] width 224 height 177
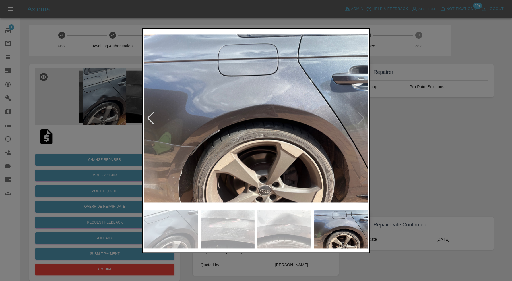
click at [411, 121] on div at bounding box center [256, 140] width 512 height 281
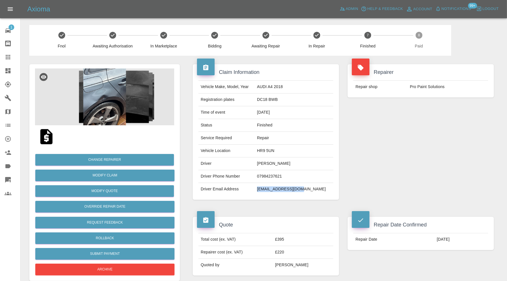
drag, startPoint x: 322, startPoint y: 191, endPoint x: 275, endPoint y: 192, distance: 46.7
click at [275, 192] on td "kittner98@gmail.com" at bounding box center [294, 189] width 79 height 13
copy td "kittner98@gmail.com"
drag, startPoint x: 307, startPoint y: 166, endPoint x: 275, endPoint y: 168, distance: 32.8
click at [275, 168] on td "Shane Kittner" at bounding box center [294, 164] width 79 height 13
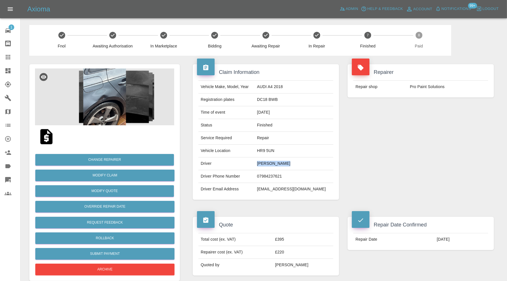
copy td "Shane Kittner"
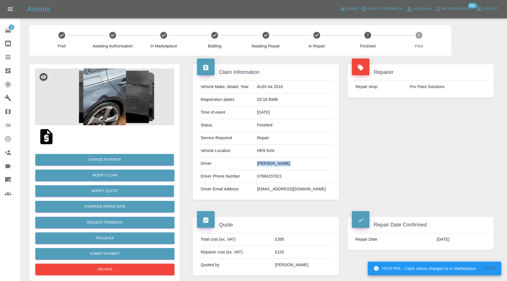
click at [12, 57] on div at bounding box center [13, 57] width 16 height 7
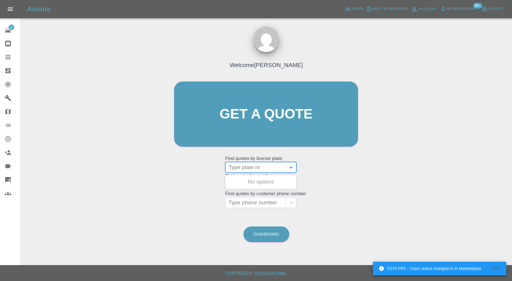
click at [257, 168] on div at bounding box center [255, 168] width 54 height 8
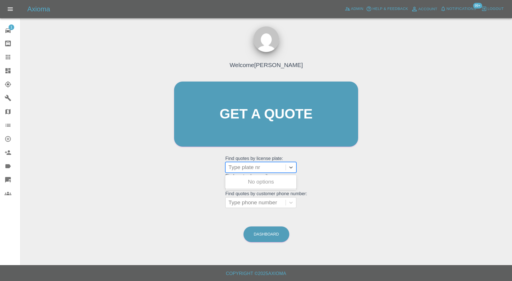
paste input "DF69 LWH"
type input "DF69 LWH"
click at [274, 184] on div "DF69 LWH, Finished" at bounding box center [260, 181] width 71 height 11
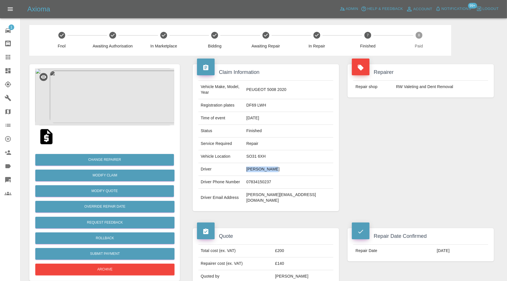
drag, startPoint x: 292, startPoint y: 164, endPoint x: 259, endPoint y: 166, distance: 33.3
click at [259, 166] on td "Chris Rogers" at bounding box center [288, 169] width 89 height 13
copy td "Chris Rogers"
drag, startPoint x: 7, startPoint y: 52, endPoint x: 99, endPoint y: 96, distance: 102.2
click at [7, 52] on link "Claims" at bounding box center [10, 57] width 20 height 14
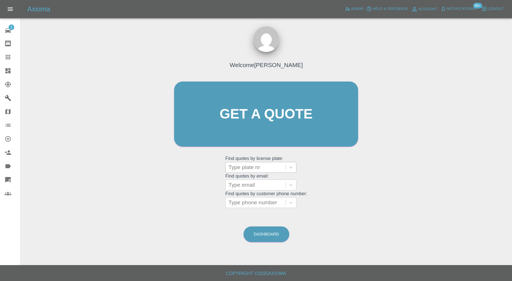
click at [265, 164] on div at bounding box center [255, 168] width 54 height 8
paste input "HJ22CXW"
type input "HJ22CXW"
click at [268, 178] on div "HJ22CXW, Finished" at bounding box center [260, 181] width 71 height 11
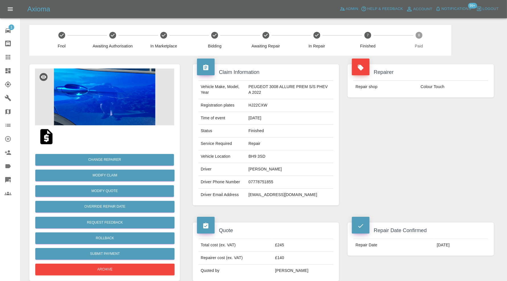
click at [82, 101] on img at bounding box center [104, 97] width 139 height 57
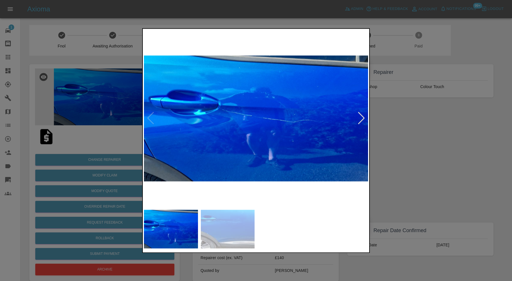
click at [235, 235] on img at bounding box center [228, 229] width 54 height 39
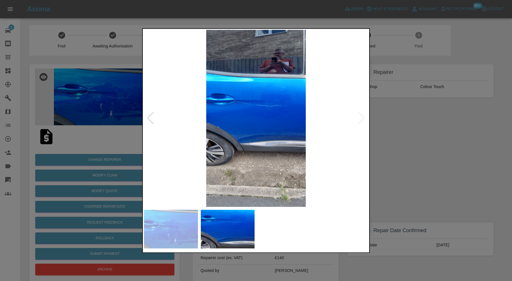
click at [424, 139] on div at bounding box center [256, 140] width 512 height 281
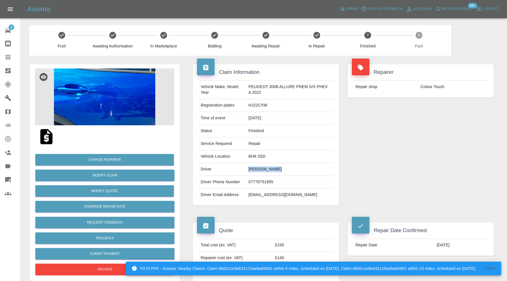
drag, startPoint x: 278, startPoint y: 168, endPoint x: 248, endPoint y: 170, distance: 29.9
click at [248, 170] on td "Chris Whittle" at bounding box center [289, 169] width 87 height 13
copy td "Chris Whittle"
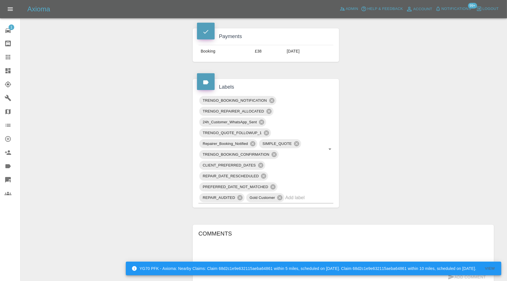
scroll to position [332, 0]
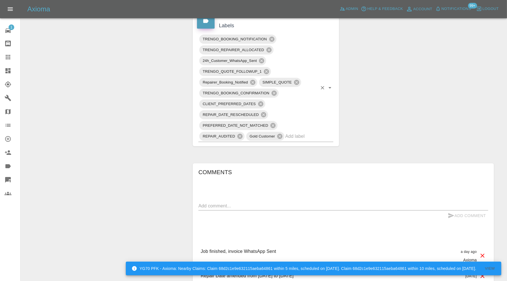
click at [305, 137] on input "text" at bounding box center [301, 136] width 32 height 9
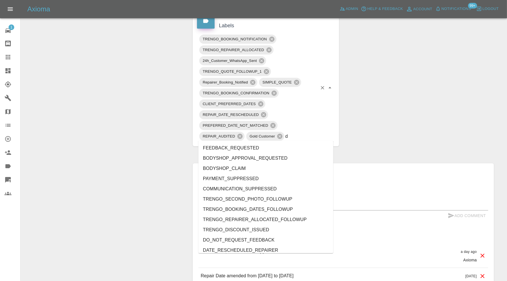
type input "do"
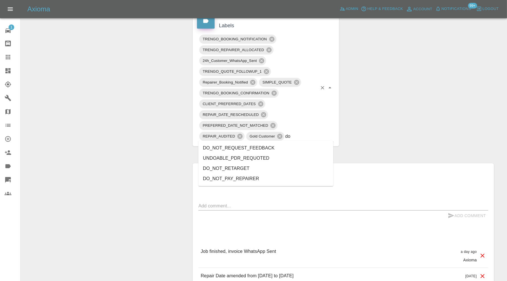
click at [272, 149] on li "DO_NOT_REQUEST_FEEDBACK" at bounding box center [265, 148] width 135 height 10
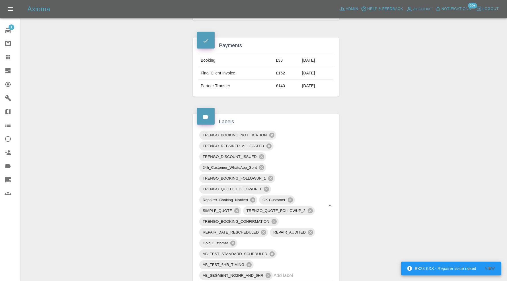
scroll to position [284, 0]
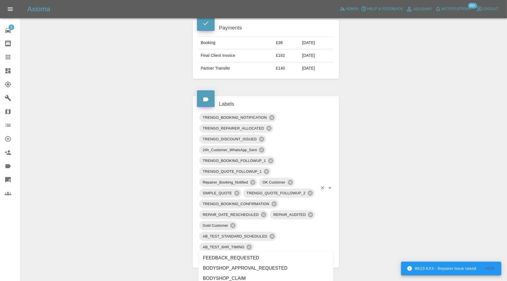
click at [296, 254] on input "text" at bounding box center [295, 258] width 44 height 9
type input "do"
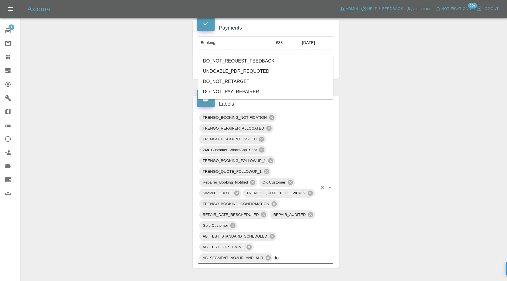
click at [256, 63] on li "DO_NOT_REQUEST_FEEDBACK" at bounding box center [265, 61] width 135 height 10
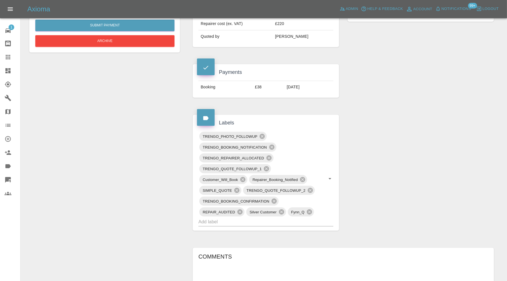
scroll to position [237, 0]
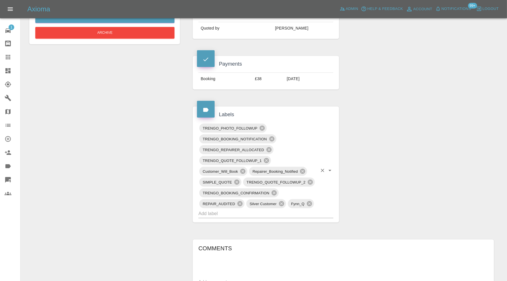
click at [280, 214] on input "text" at bounding box center [257, 213] width 119 height 9
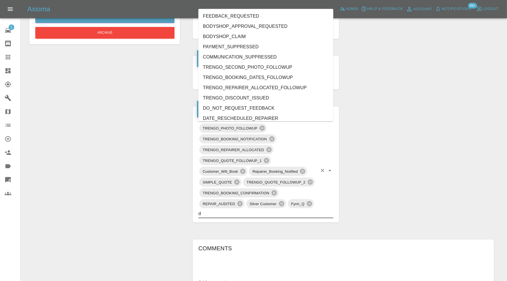
type input "do"
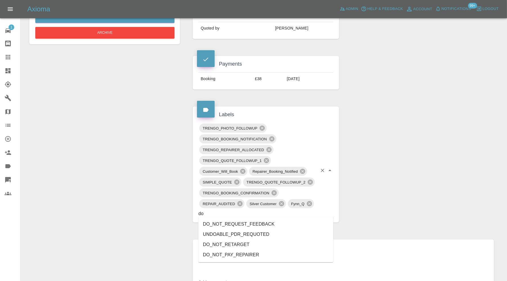
click at [269, 220] on li "DO_NOT_REQUEST_FEEDBACK" at bounding box center [265, 224] width 135 height 10
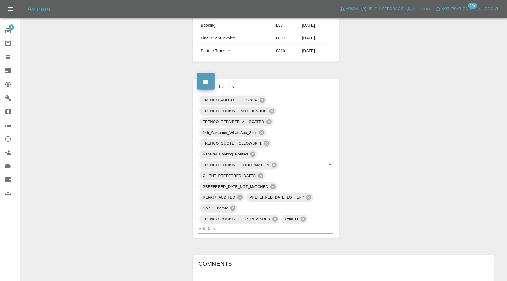
scroll to position [332, 0]
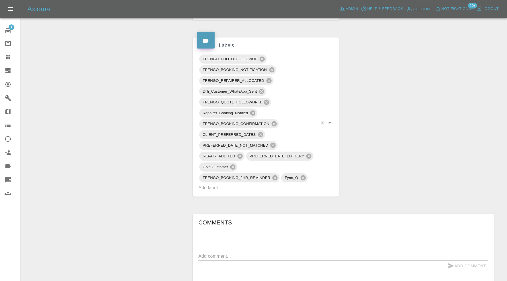
click at [321, 188] on div "TRENGO_PHOTO_FOLLOWUP TRENGO_BOOKING_NOTIFICATION TRENGO_REPAIRER_ALLOCATED 24h…" at bounding box center [265, 123] width 135 height 139
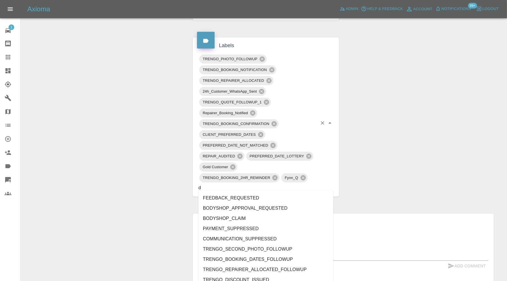
type input "do"
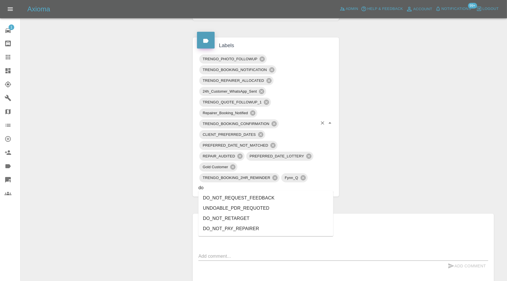
click at [277, 194] on li "DO_NOT_REQUEST_FEEDBACK" at bounding box center [265, 198] width 135 height 10
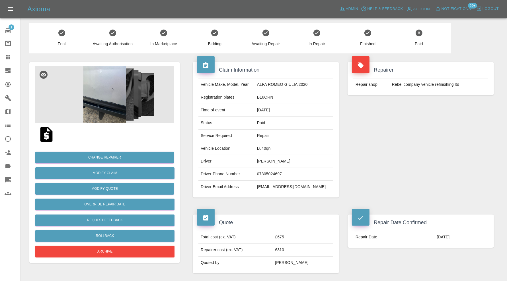
scroll to position [0, 0]
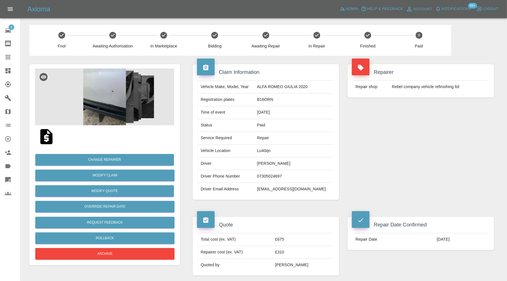
click at [8, 57] on icon at bounding box center [8, 57] width 5 height 5
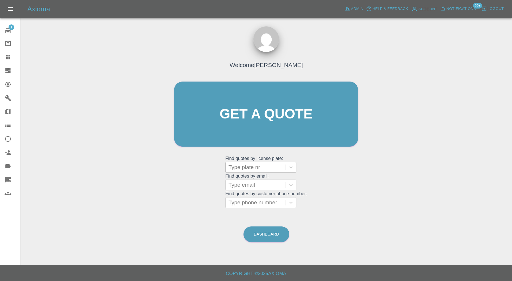
click at [272, 167] on div at bounding box center [255, 168] width 54 height 8
paste input "MM18YSP"
type input "MM18YSP"
click at [270, 179] on div "MM18YSP, Finished" at bounding box center [260, 181] width 71 height 11
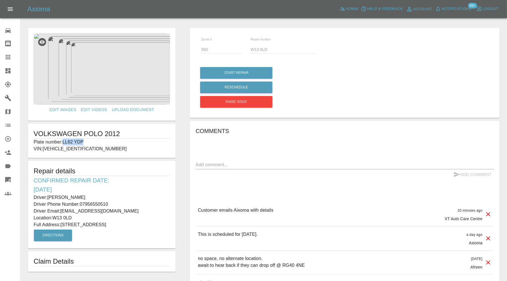
drag, startPoint x: 86, startPoint y: 141, endPoint x: 64, endPoint y: 142, distance: 21.9
click at [64, 142] on p "Plate number: LL62 YDP" at bounding box center [102, 142] width 136 height 7
copy p "LL62 YDP"
click at [10, 58] on icon at bounding box center [8, 57] width 7 height 7
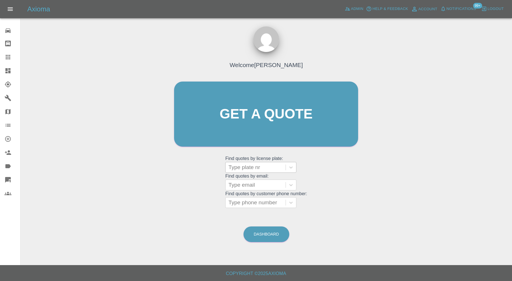
click at [264, 170] on div at bounding box center [255, 168] width 54 height 8
click at [264, 169] on div at bounding box center [255, 168] width 54 height 8
paste input "LL62 YDP"
type input "LL62 YDP"
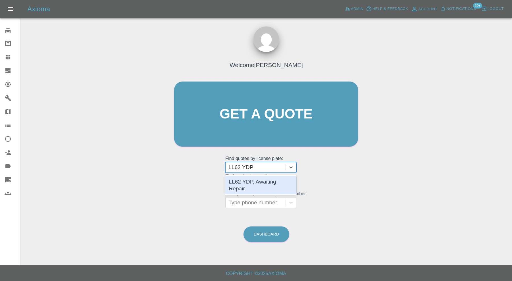
click at [270, 181] on div "LL62 YDP, Awaiting Repair" at bounding box center [260, 185] width 71 height 18
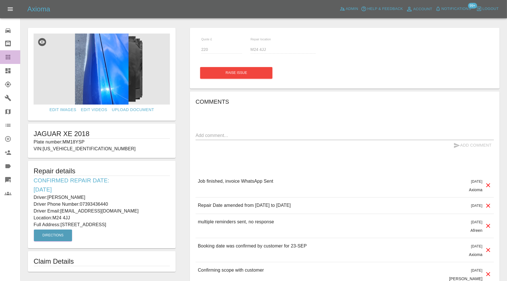
click at [8, 56] on icon at bounding box center [8, 57] width 5 height 5
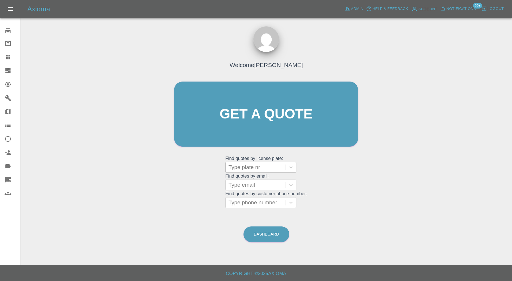
click at [236, 164] on div at bounding box center [255, 168] width 54 height 8
paste input "SH64DYV"
type input "SH64DYV"
click at [284, 177] on div "SH64DYV, Finished" at bounding box center [260, 181] width 71 height 11
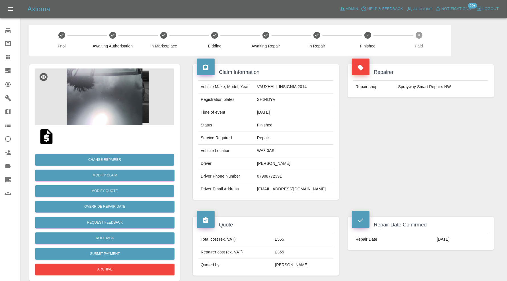
click at [9, 72] on icon at bounding box center [7, 70] width 5 height 5
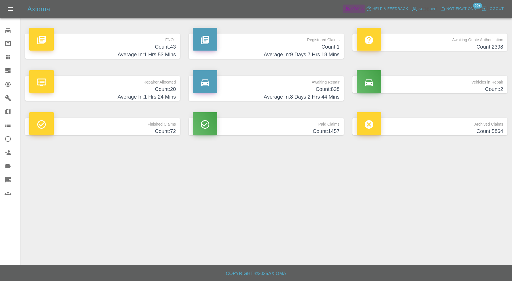
click at [354, 11] on span "Admin" at bounding box center [357, 9] width 13 height 7
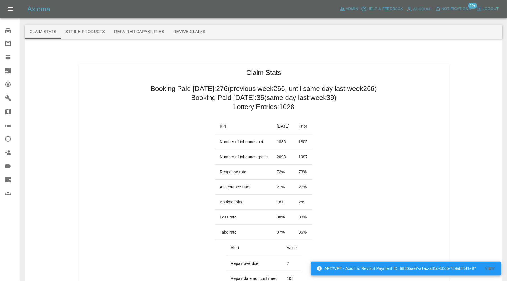
click at [7, 67] on icon at bounding box center [8, 70] width 7 height 7
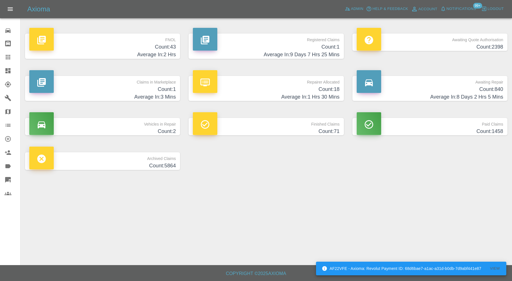
click at [112, 86] on h4 "Count: 1" at bounding box center [102, 90] width 146 height 8
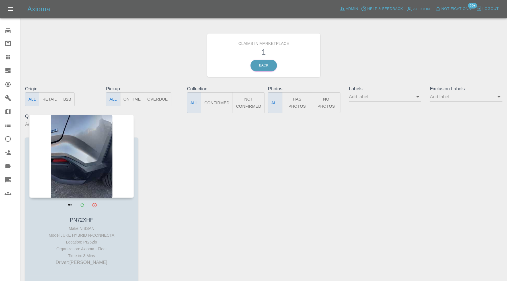
click at [108, 149] on div at bounding box center [81, 156] width 104 height 83
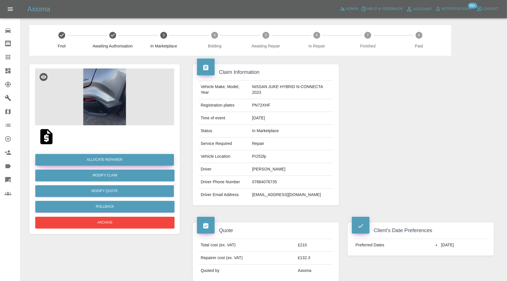
click at [140, 159] on button "Allocate Repairer" at bounding box center [104, 160] width 139 height 12
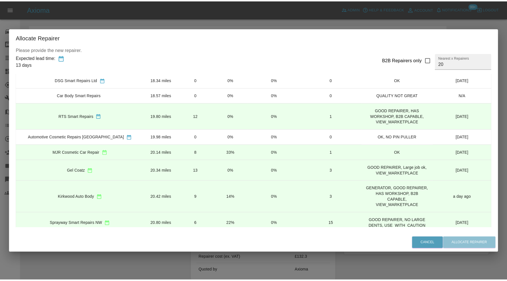
scroll to position [189, 0]
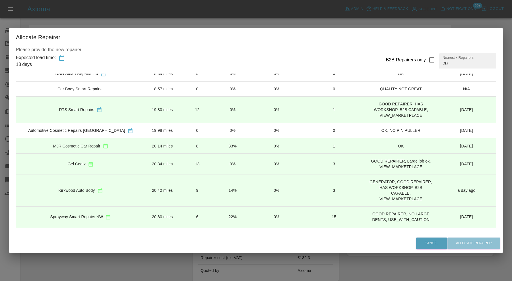
click at [148, 182] on td "20.42 miles" at bounding box center [162, 191] width 34 height 32
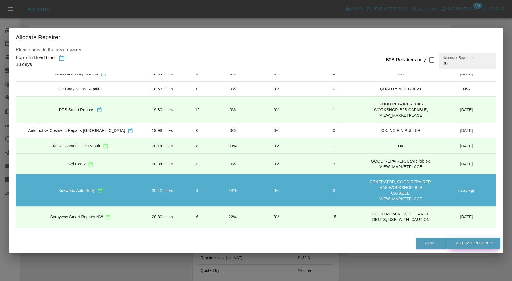
click at [474, 240] on button "Allocate Repairer" at bounding box center [473, 244] width 53 height 12
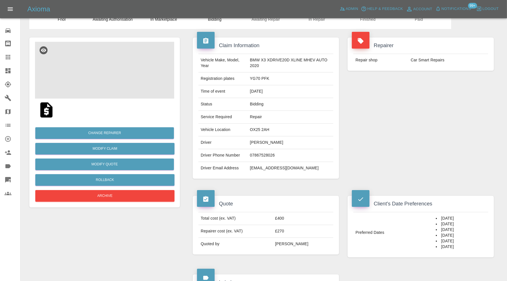
scroll to position [26, 0]
click at [89, 67] on img at bounding box center [104, 70] width 139 height 57
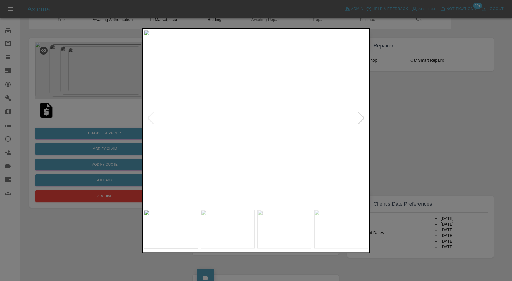
click at [232, 220] on img at bounding box center [228, 229] width 54 height 39
click at [293, 231] on img at bounding box center [284, 229] width 54 height 39
click at [354, 238] on img at bounding box center [341, 229] width 54 height 39
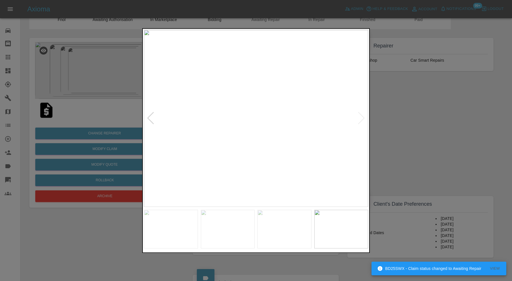
click at [419, 130] on div at bounding box center [256, 140] width 512 height 281
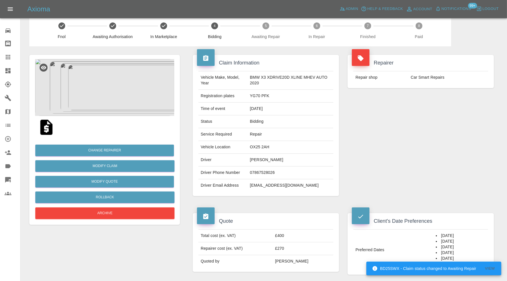
scroll to position [0, 0]
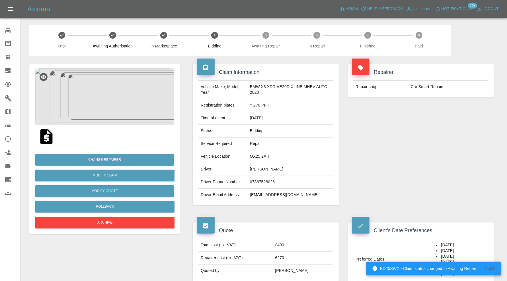
click at [122, 107] on img at bounding box center [104, 97] width 139 height 57
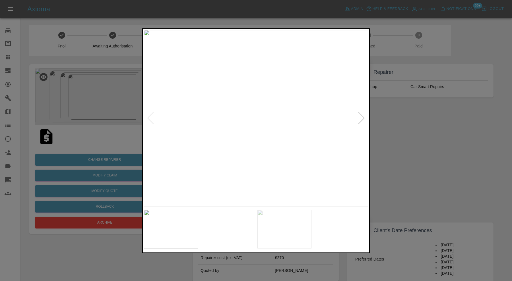
click at [291, 227] on img at bounding box center [284, 229] width 54 height 39
click at [323, 227] on img at bounding box center [341, 229] width 54 height 39
click at [398, 151] on div at bounding box center [256, 140] width 512 height 281
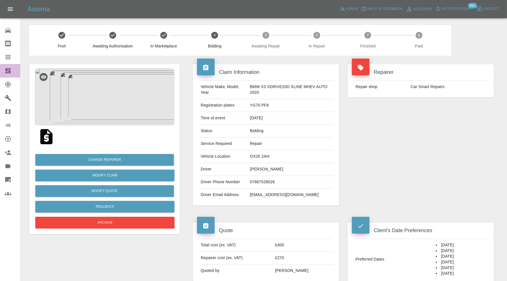
click at [7, 71] on icon at bounding box center [7, 70] width 5 height 5
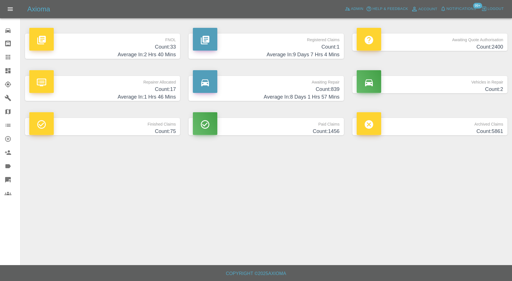
click at [324, 127] on p "Paid Claims" at bounding box center [266, 123] width 146 height 10
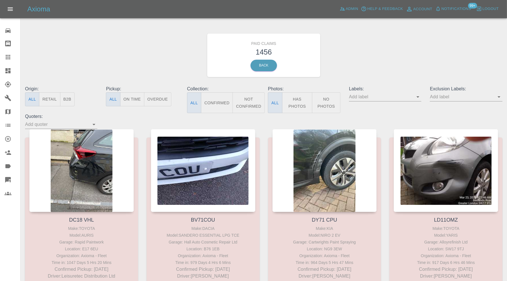
click at [353, 50] on div "Paid Claims 1456 Back" at bounding box center [264, 55] width 486 height 61
click at [12, 66] on link "Dashboard" at bounding box center [10, 71] width 20 height 14
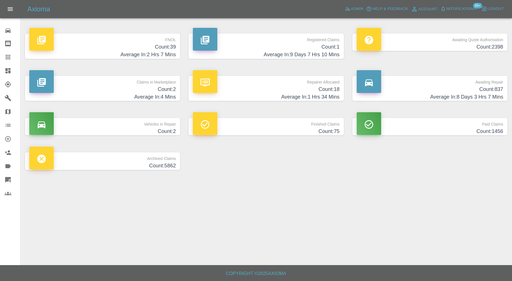
click at [270, 131] on h4 "Count: 75" at bounding box center [266, 132] width 146 height 8
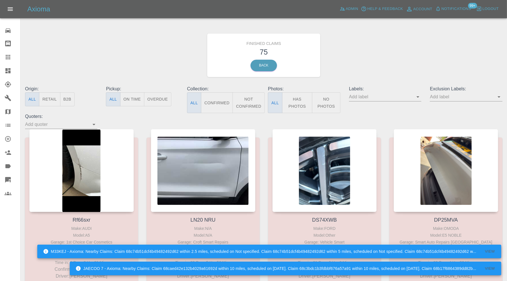
click at [371, 67] on div "Finished Claims 75 Back" at bounding box center [264, 55] width 486 height 61
click at [139, 66] on div "Finished Claims 75 Back" at bounding box center [264, 55] width 486 height 61
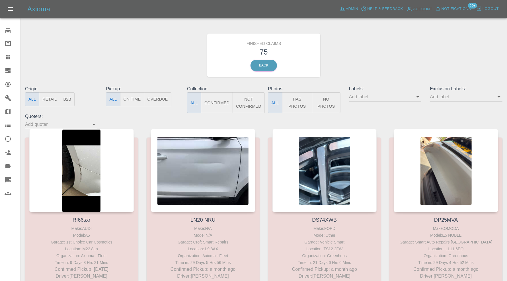
scroll to position [95, 0]
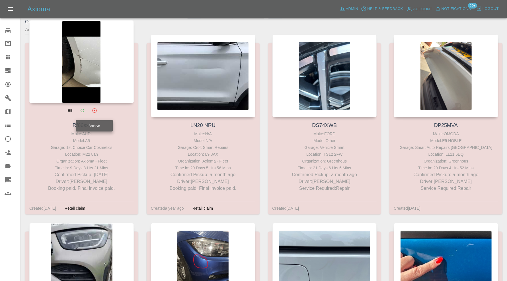
click at [95, 111] on icon "Archive" at bounding box center [94, 110] width 4 height 4
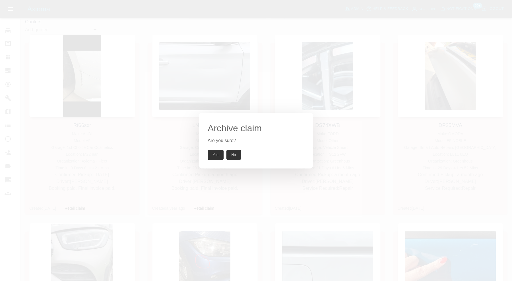
click at [216, 153] on button "Yes" at bounding box center [216, 155] width 16 height 10
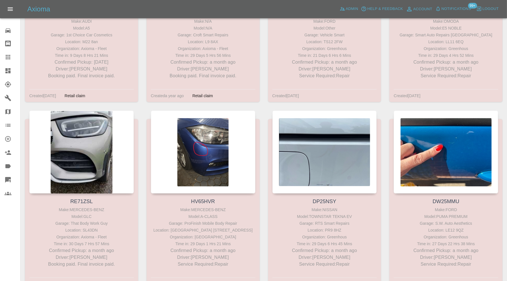
scroll to position [237, 0]
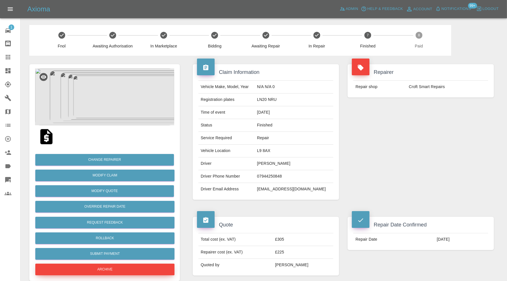
click at [168, 266] on button "Archive" at bounding box center [104, 270] width 139 height 12
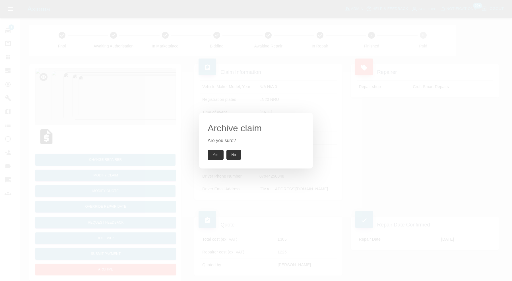
click at [218, 154] on button "Yes" at bounding box center [216, 155] width 16 height 10
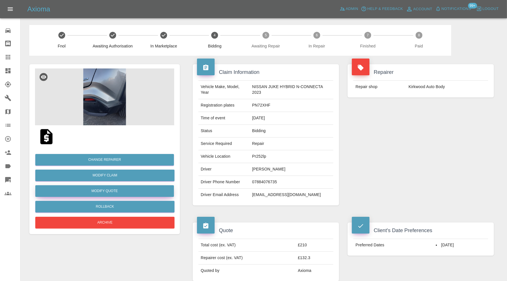
click at [123, 188] on button "Modify Quote" at bounding box center [104, 191] width 139 height 12
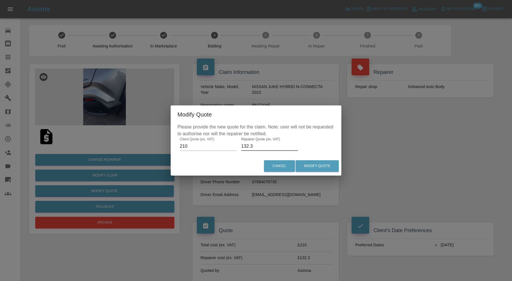
click at [263, 143] on input "132.3" at bounding box center [269, 146] width 57 height 9
type input "140"
click at [315, 161] on button "Modify Quote" at bounding box center [317, 166] width 43 height 12
